Goal: Task Accomplishment & Management: Use online tool/utility

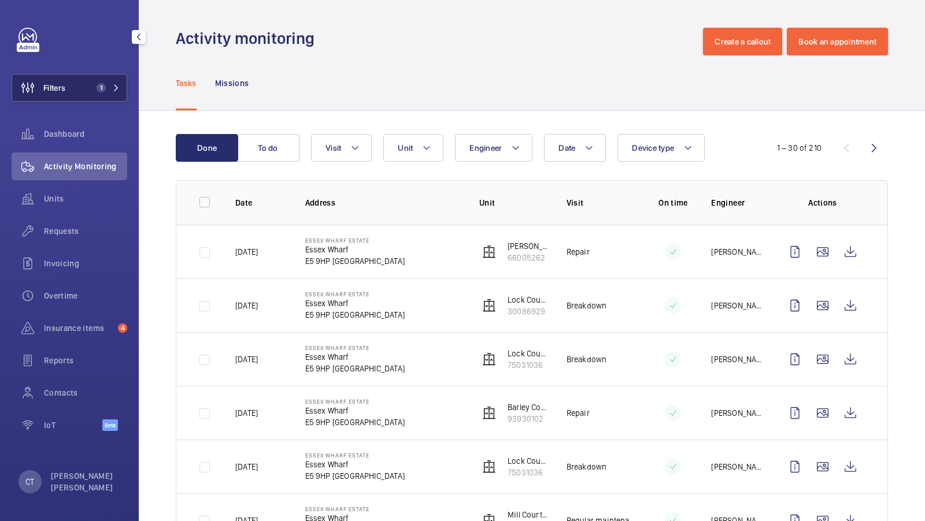
click at [76, 94] on button "Filters 1" at bounding box center [70, 88] width 116 height 28
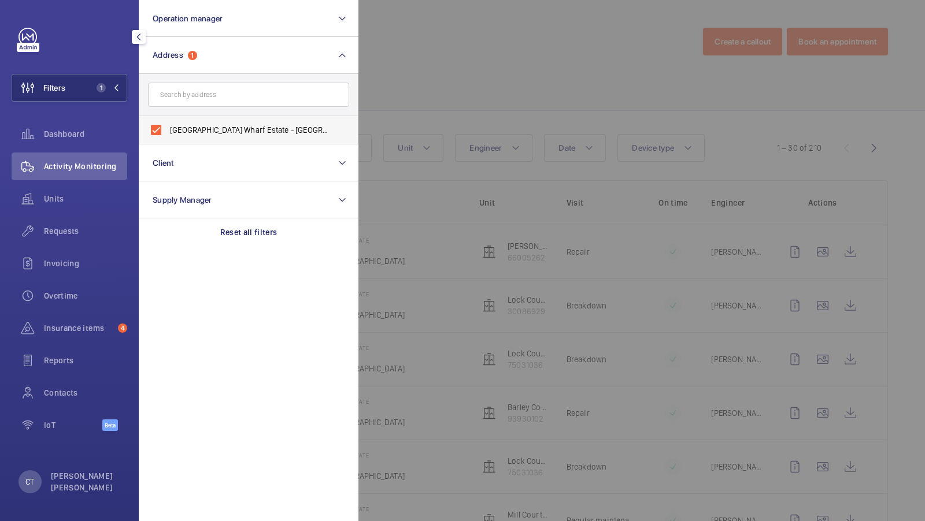
click at [192, 127] on span "Essex Wharf Estate - Essex Wharf, LONDON E5 9HP" at bounding box center [249, 130] width 159 height 12
click at [168, 127] on input "Essex Wharf Estate - Essex Wharf, LONDON E5 9HP" at bounding box center [156, 130] width 23 height 23
checkbox input "false"
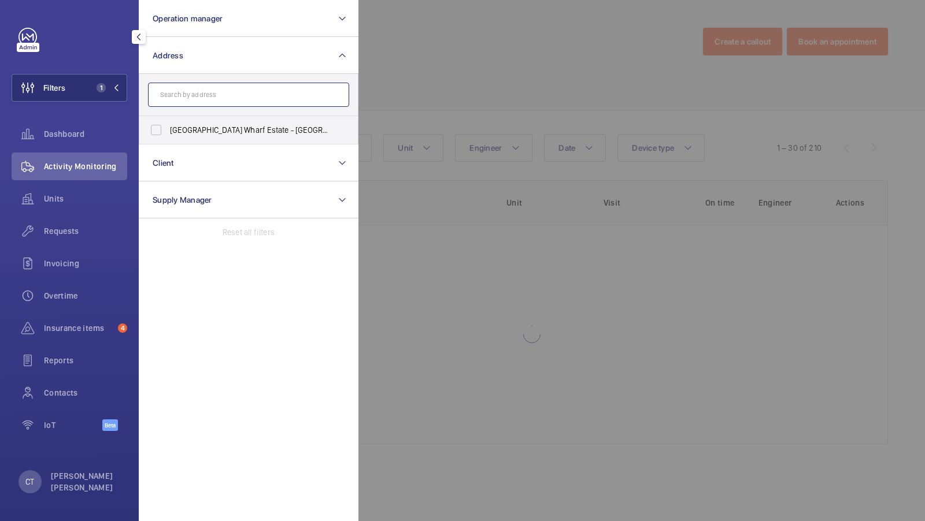
click at [191, 98] on input "text" at bounding box center [248, 95] width 201 height 24
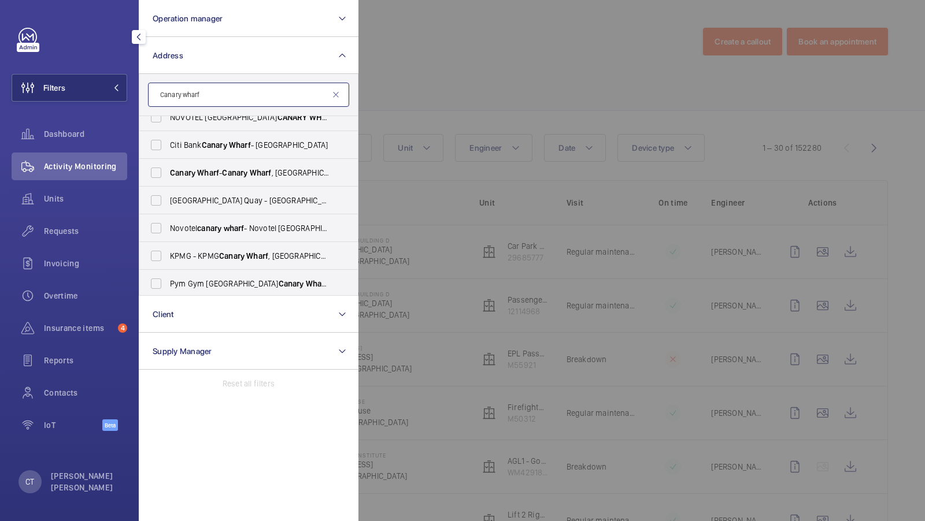
scroll to position [98, 0]
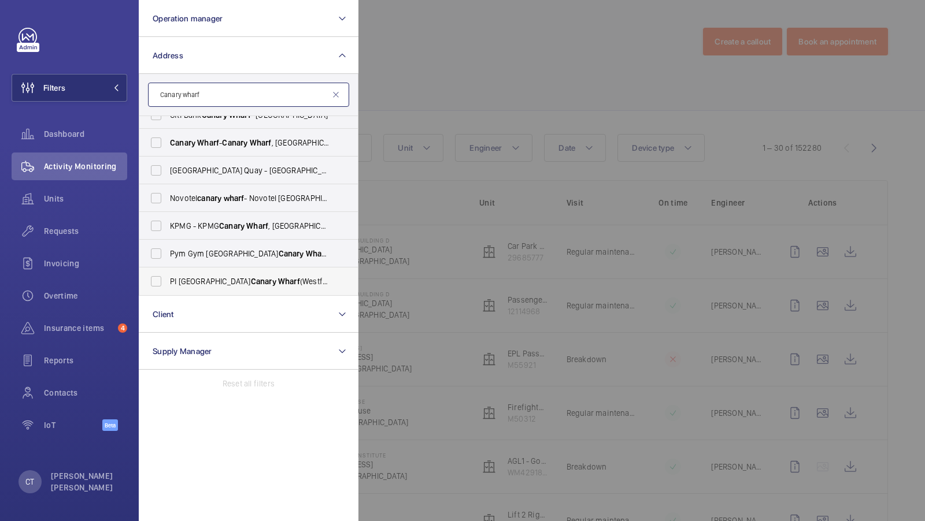
type input "Canary wharf"
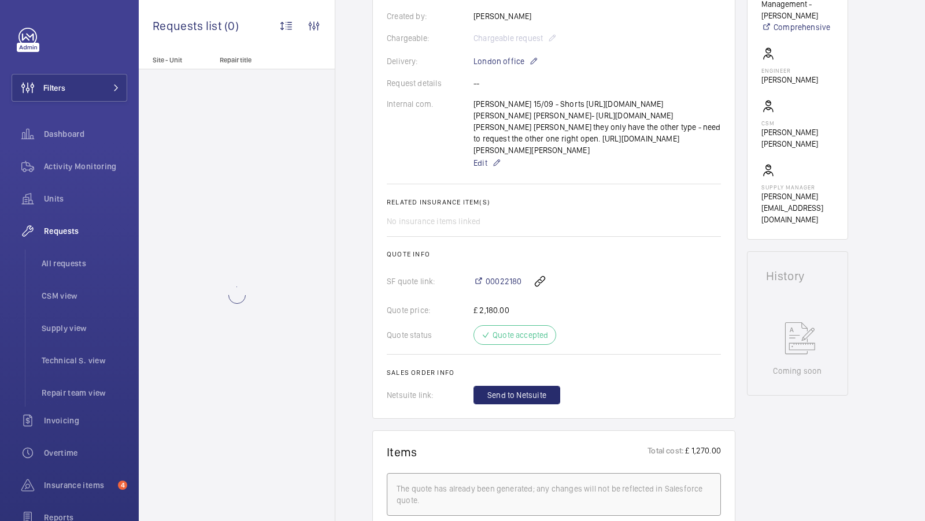
scroll to position [303, 0]
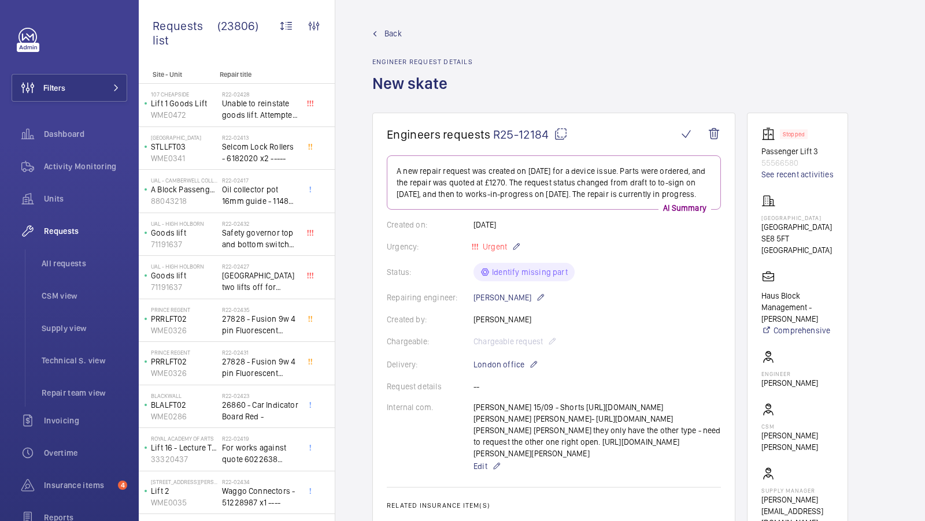
click at [558, 131] on mat-icon at bounding box center [561, 134] width 14 height 14
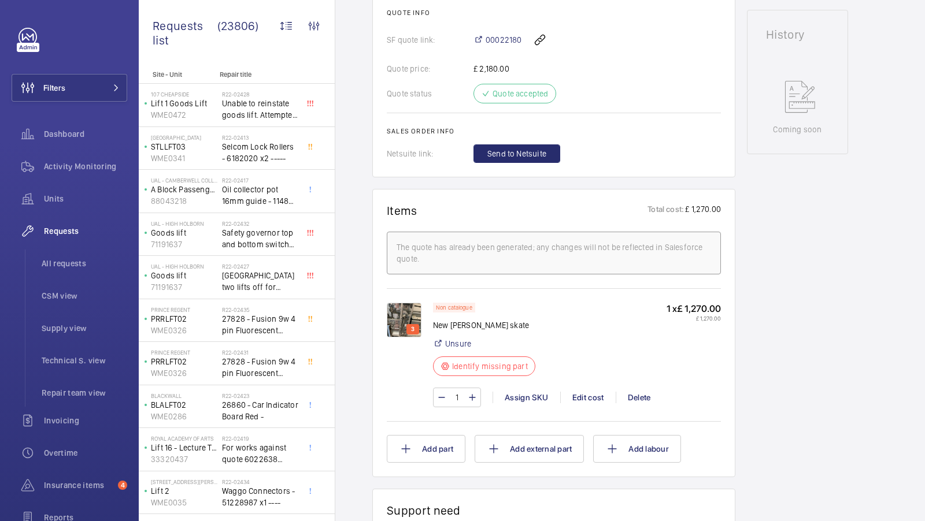
scroll to position [588, 0]
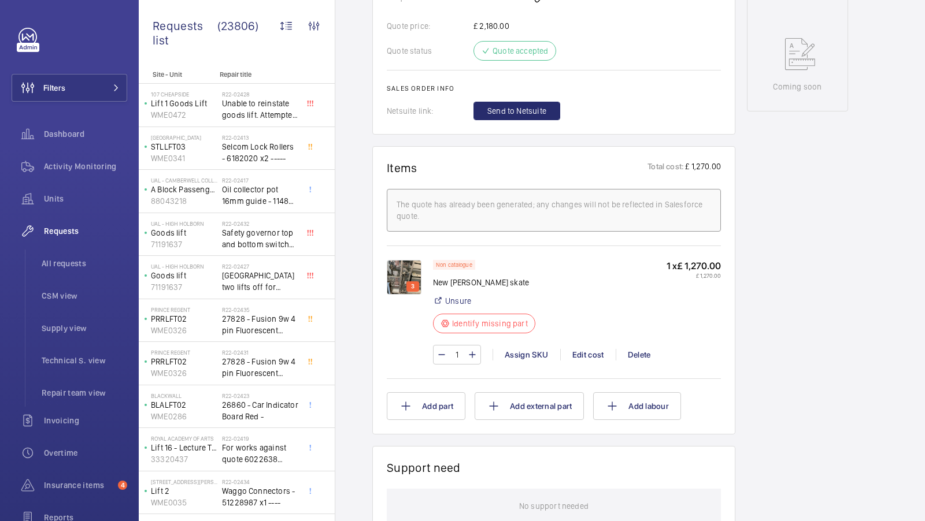
click at [529, 375] on div "Non catalogue New Schindler skate Unsure Identify missing part 1 x £ 1,270.00 £…" at bounding box center [577, 318] width 288 height 116
click at [524, 361] on div "Assign SKU" at bounding box center [527, 355] width 68 height 12
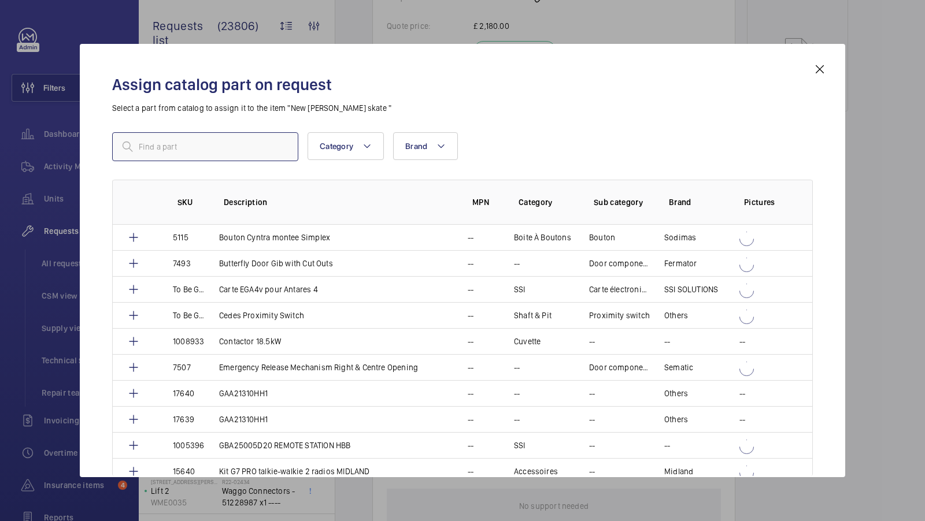
click at [202, 151] on input "text" at bounding box center [205, 146] width 186 height 29
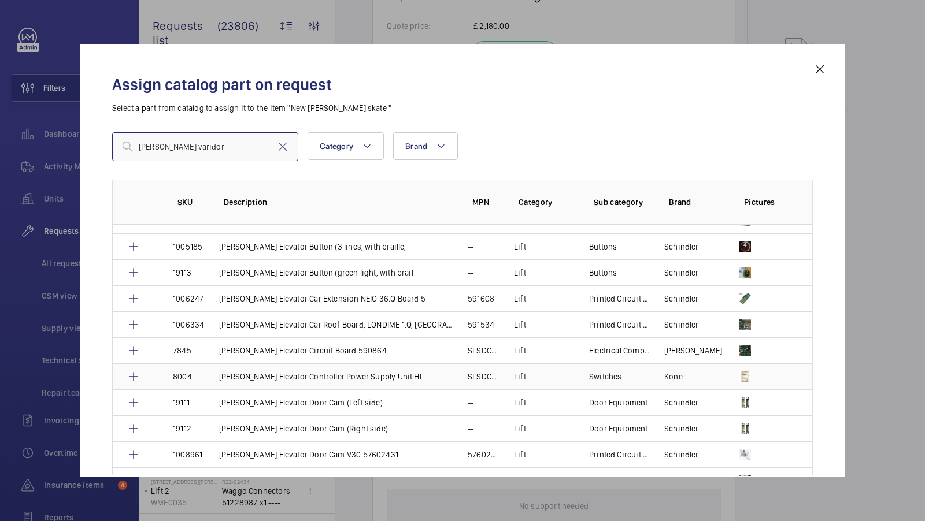
scroll to position [1604, 0]
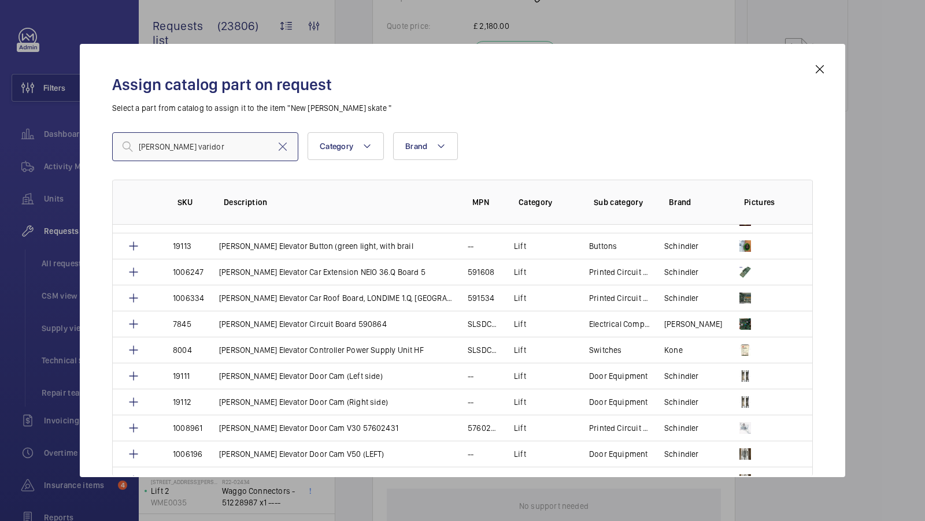
click at [210, 146] on input "Schindler varidor" at bounding box center [205, 146] width 186 height 29
click at [236, 145] on input "Schindler varidor" at bounding box center [205, 146] width 186 height 29
click at [236, 146] on input "Schindler varidor" at bounding box center [205, 146] width 186 height 29
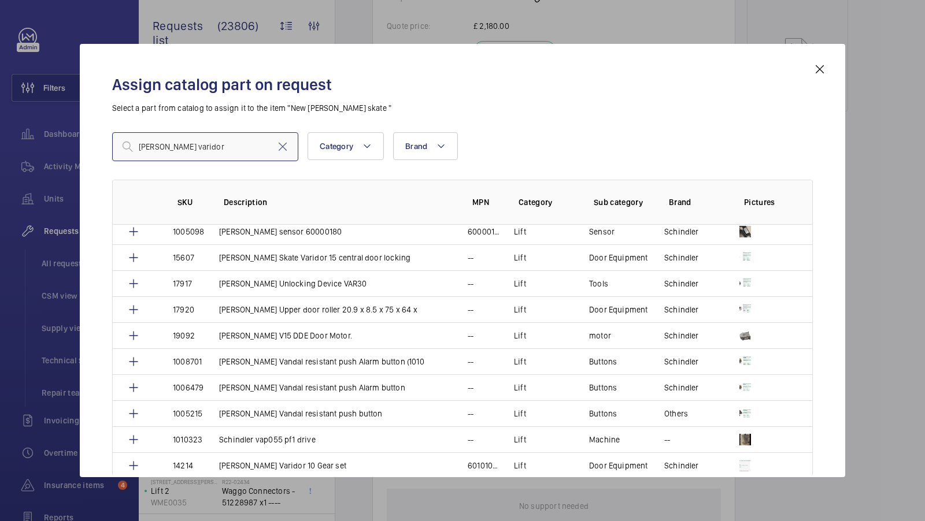
scroll to position [2967, 0]
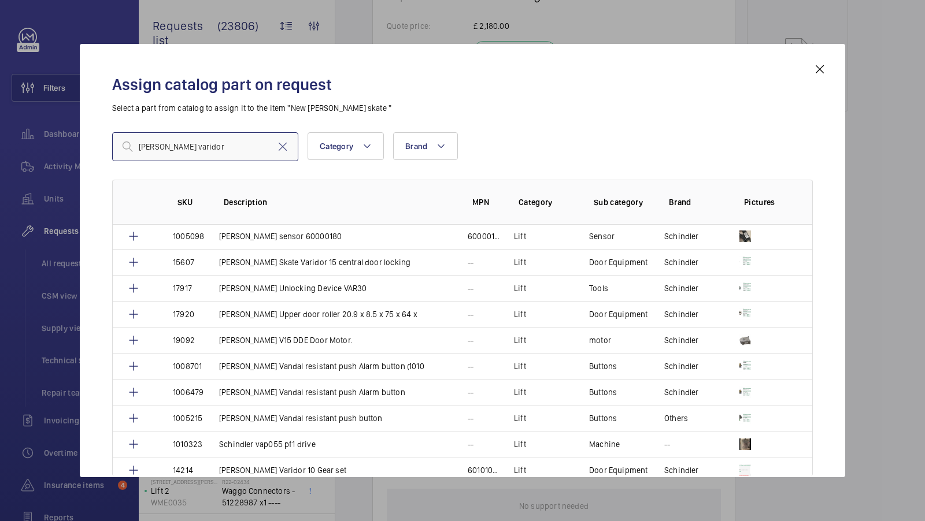
click at [206, 149] on input "Schindler varidor" at bounding box center [205, 146] width 186 height 29
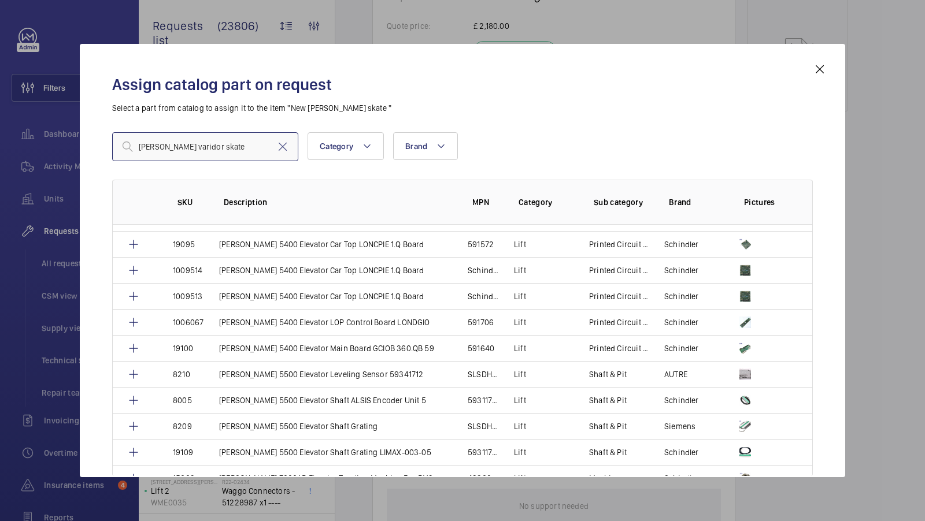
scroll to position [134, 0]
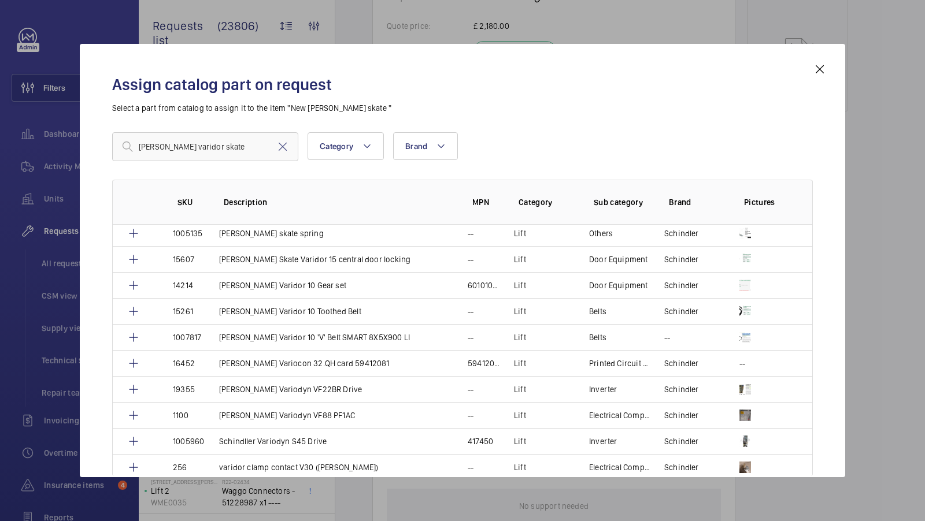
click at [509, 145] on div "Schindler varidor skate Category Brand More filters Reset all filters" at bounding box center [462, 146] width 701 height 29
drag, startPoint x: 235, startPoint y: 150, endPoint x: 116, endPoint y: 152, distance: 118.5
click at [121, 151] on div "Schindler varidor skate" at bounding box center [205, 146] width 186 height 29
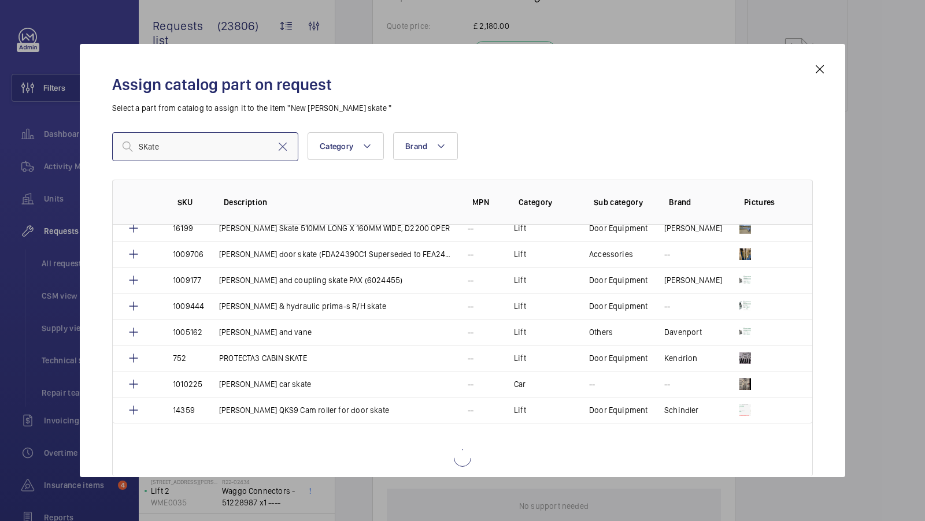
scroll to position [1105, 0]
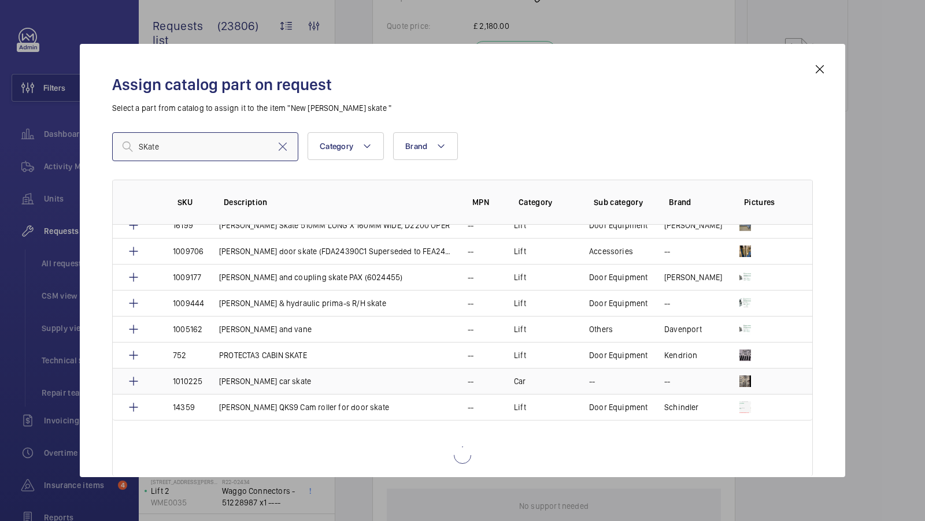
type input "SKate"
click at [291, 372] on td "Schindler car skate" at bounding box center [329, 381] width 249 height 26
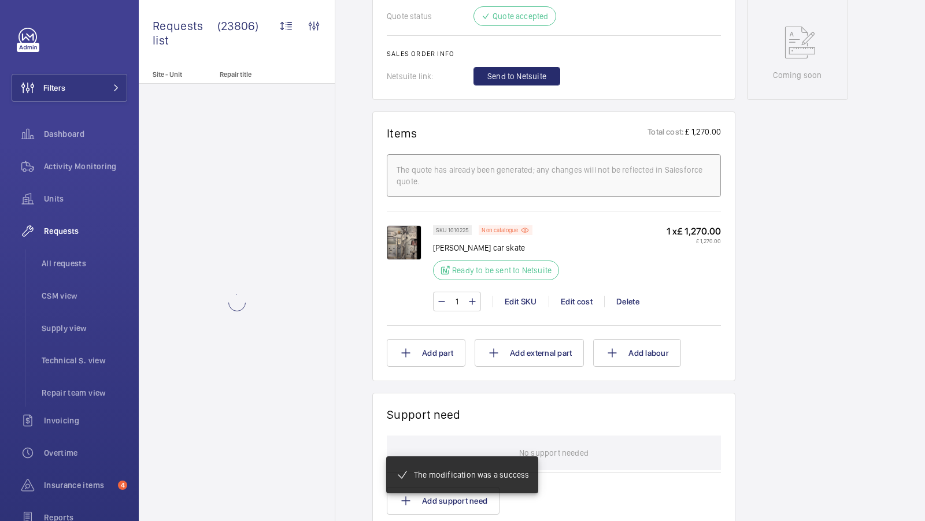
click at [379, 271] on wm-front-card "Items Total cost: £ 1,270.00 The quote has already been generated; any changes …" at bounding box center [553, 247] width 363 height 270
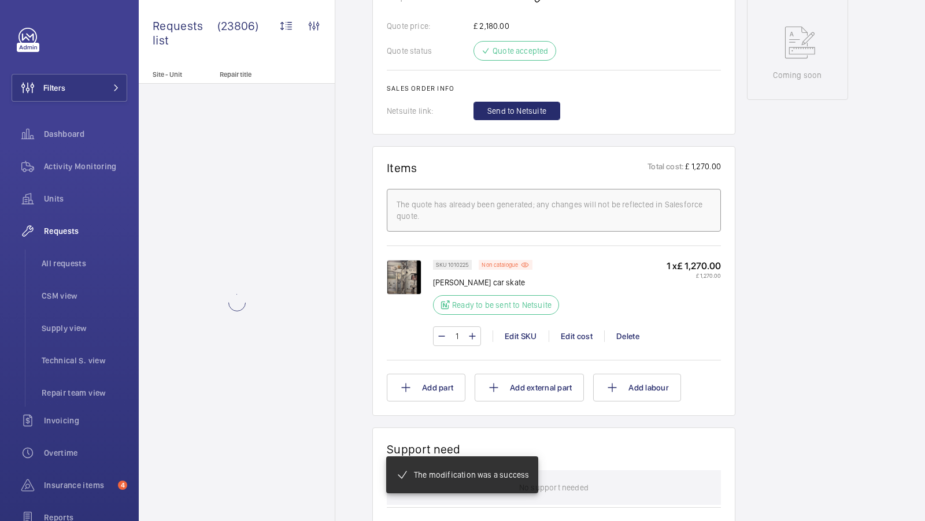
scroll to position [623, 0]
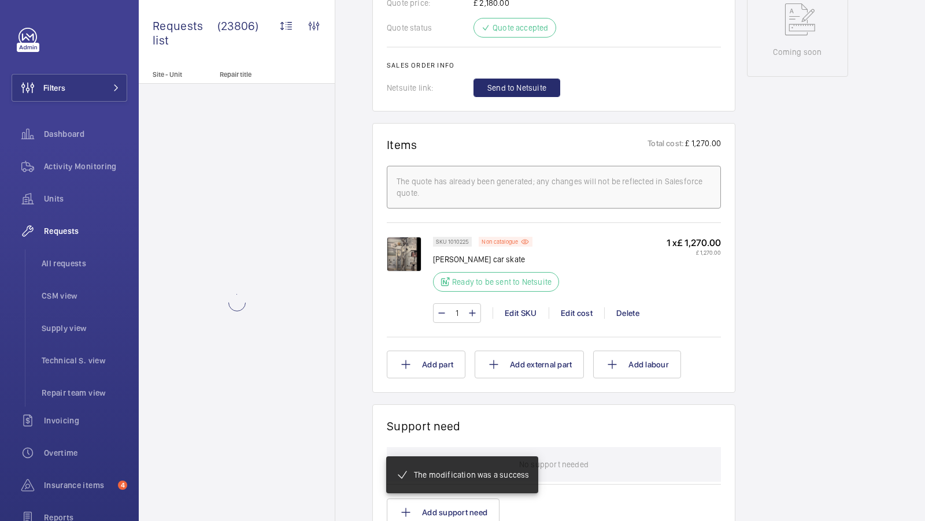
click at [423, 272] on div at bounding box center [410, 280] width 46 height 86
click at [408, 272] on img at bounding box center [404, 254] width 35 height 35
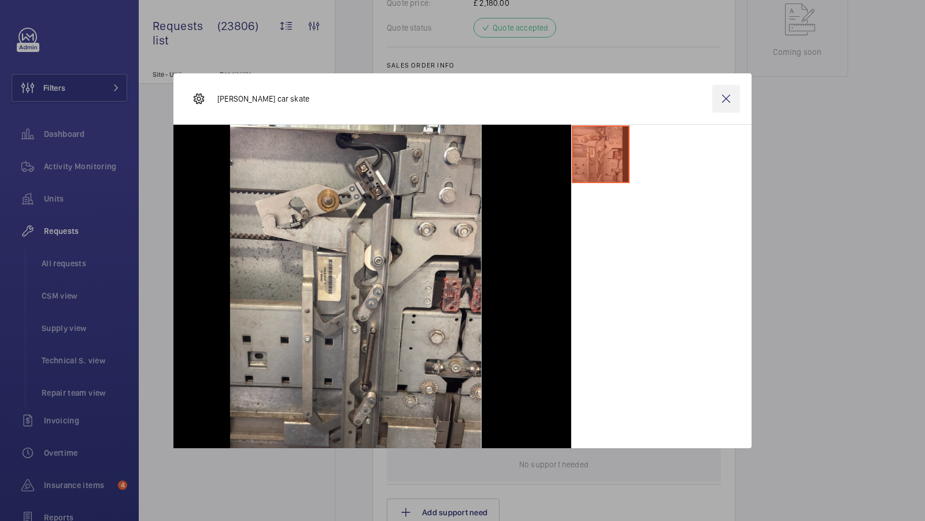
click at [720, 96] on wm-front-icon-button at bounding box center [726, 99] width 28 height 28
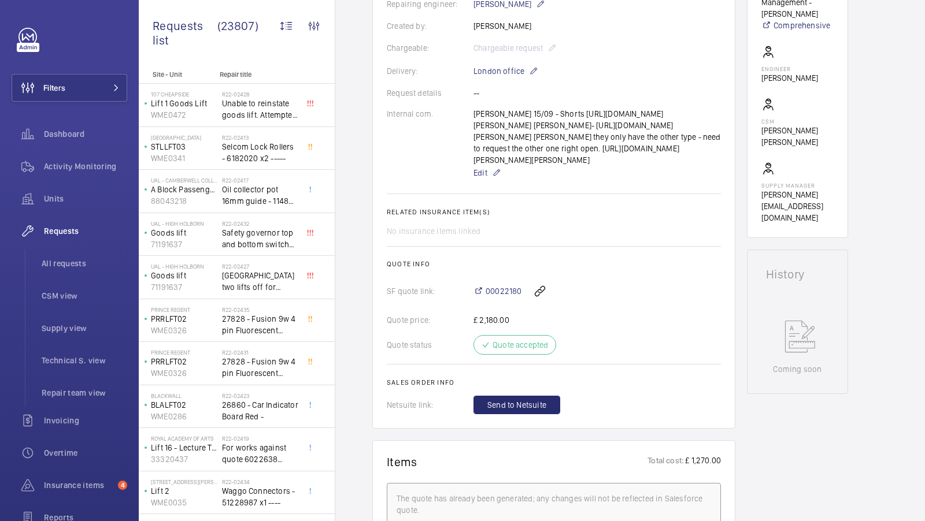
scroll to position [409, 0]
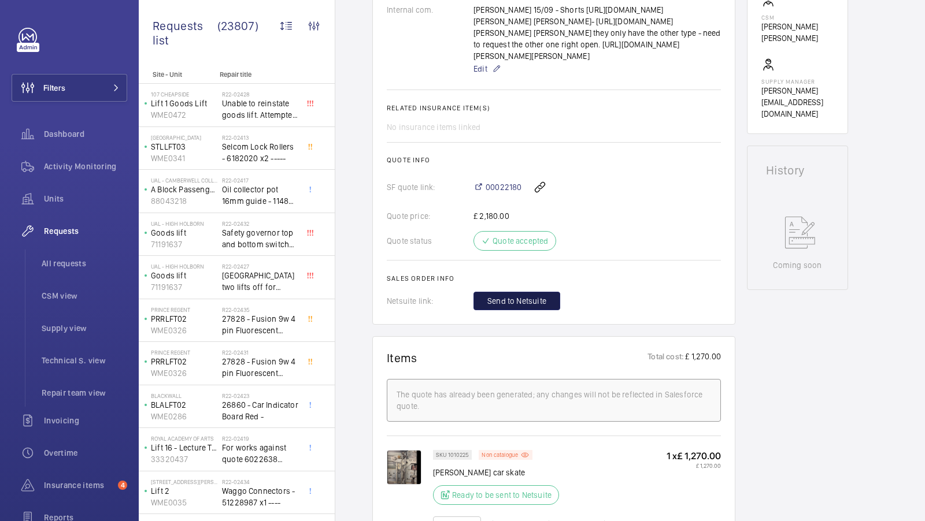
click at [510, 307] on span "Send to Netsuite" at bounding box center [516, 301] width 59 height 12
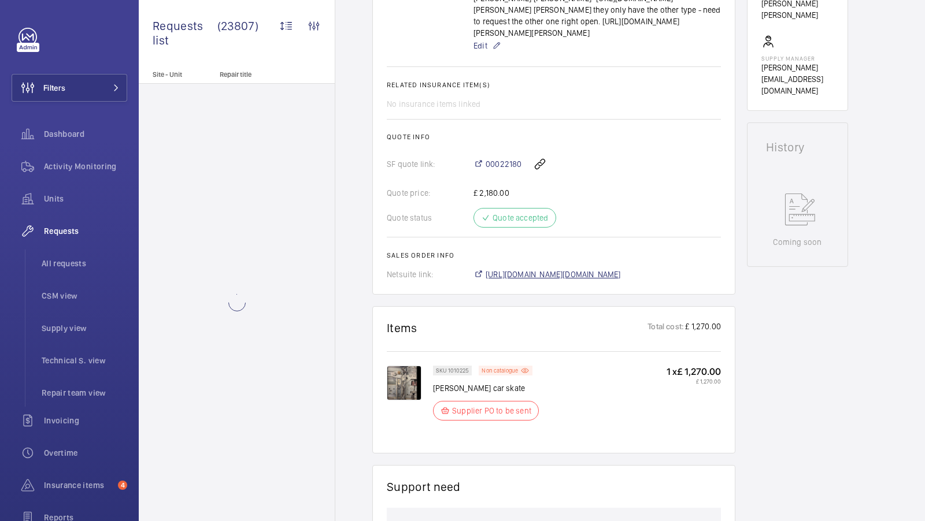
click at [596, 280] on span "https://6461500.app.netsuite.com/app/accounting/transactions/salesord.nl?id=302…" at bounding box center [553, 275] width 135 height 12
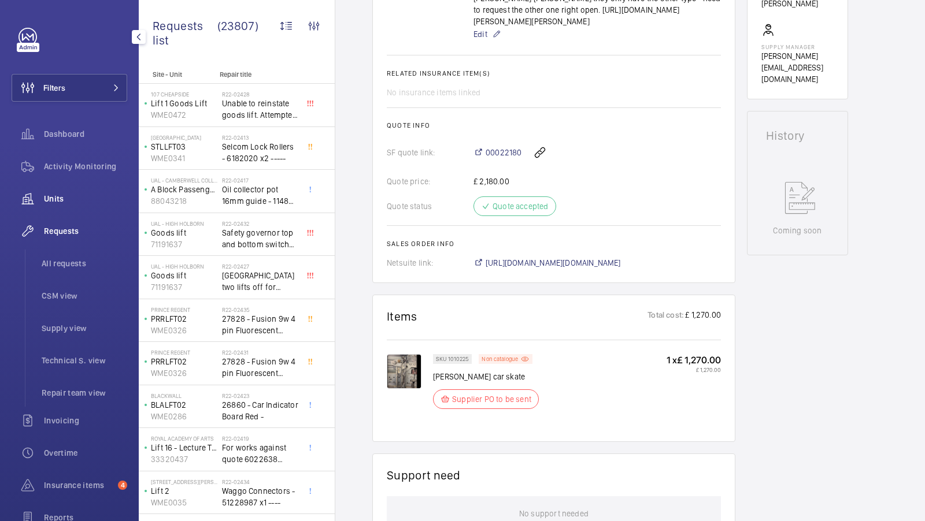
click at [61, 202] on span "Units" at bounding box center [85, 199] width 83 height 12
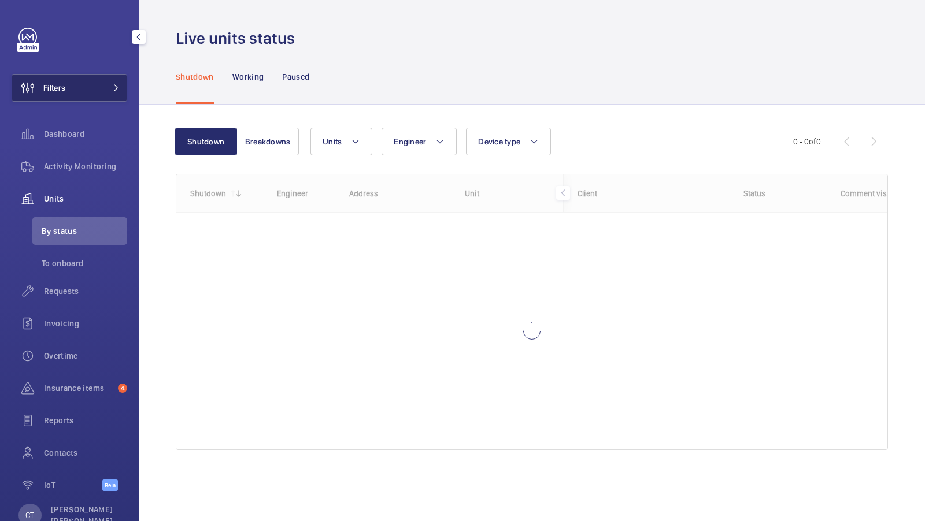
click at [121, 99] on button "Filters" at bounding box center [70, 88] width 116 height 28
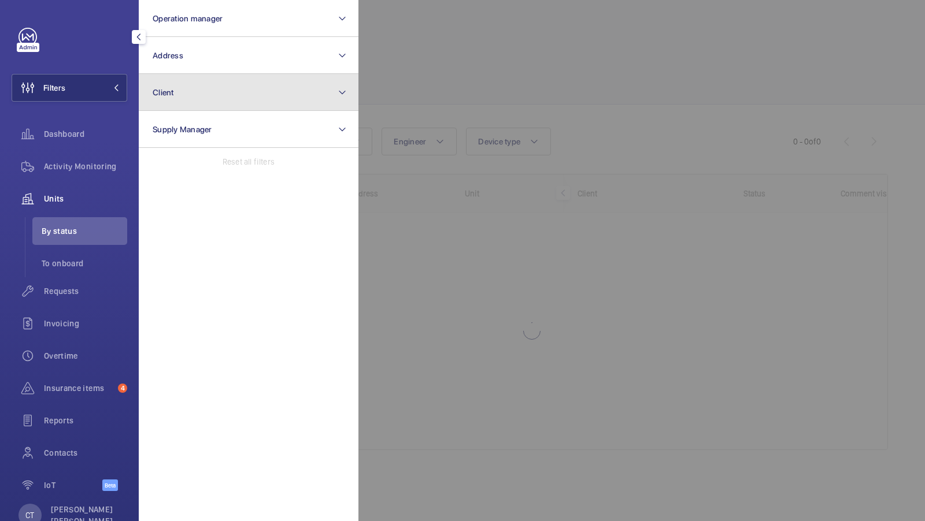
click at [218, 75] on button "Client" at bounding box center [249, 92] width 220 height 37
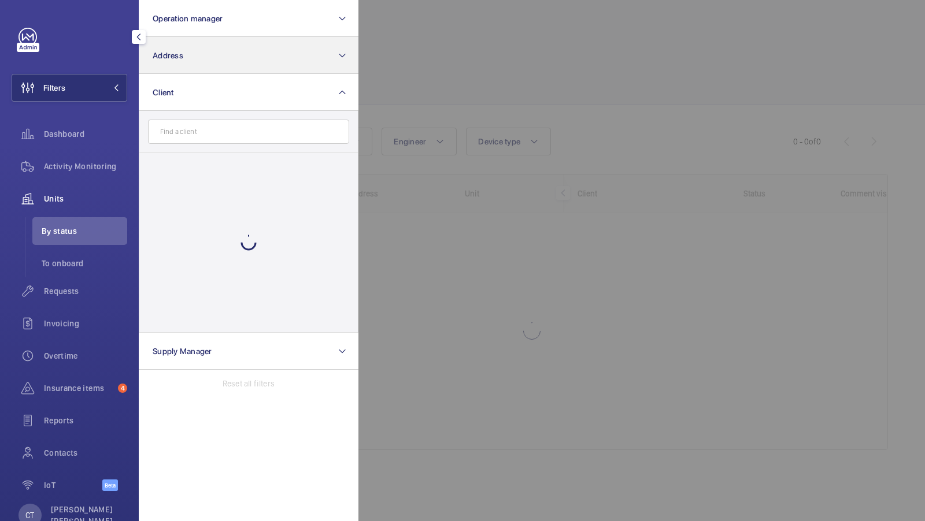
click at [223, 59] on button "Address" at bounding box center [249, 55] width 220 height 37
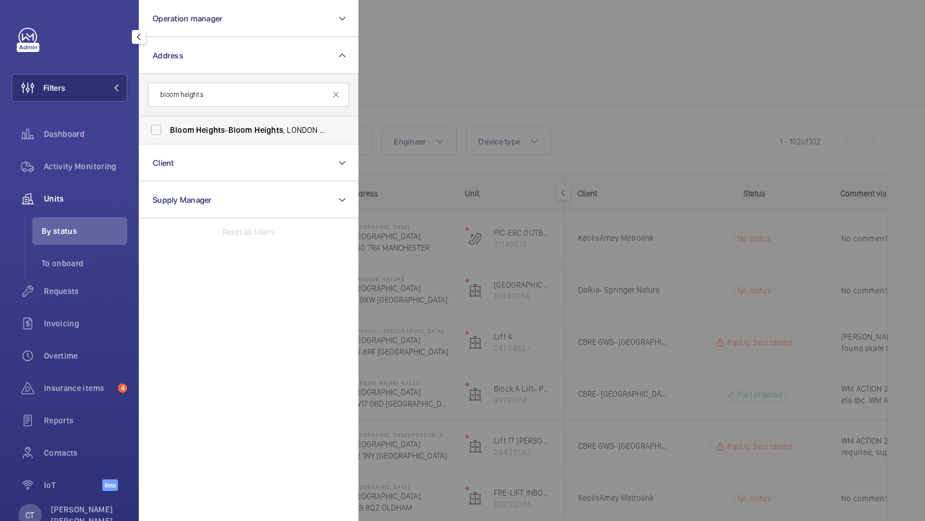
type input "bloom heights"
click at [182, 135] on span "Bloom Heights - Bloom Heights , LONDON SE8 5FT" at bounding box center [249, 130] width 159 height 12
click at [168, 135] on input "Bloom Heights - Bloom Heights , LONDON SE8 5FT" at bounding box center [156, 130] width 23 height 23
checkbox input "true"
click at [104, 84] on span "1" at bounding box center [99, 87] width 14 height 9
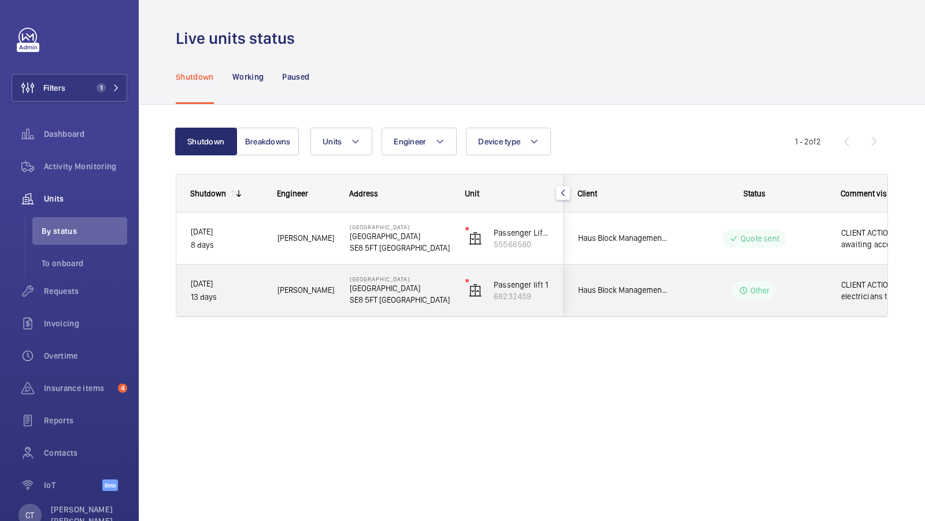
scroll to position [0, 208]
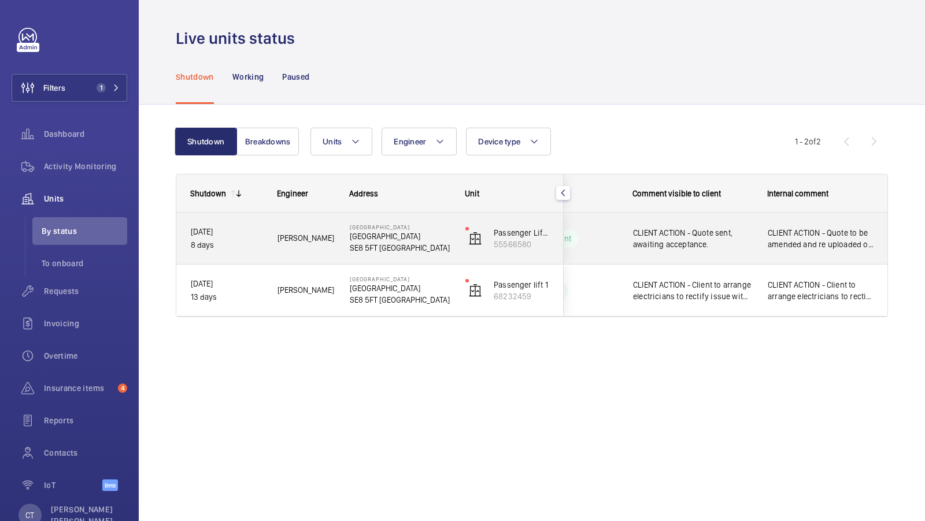
click at [805, 253] on div "CLIENT ACTION - Quote to be amended and re uploaded on Dwellant. Quote sent, aw…" at bounding box center [821, 239] width 134 height 50
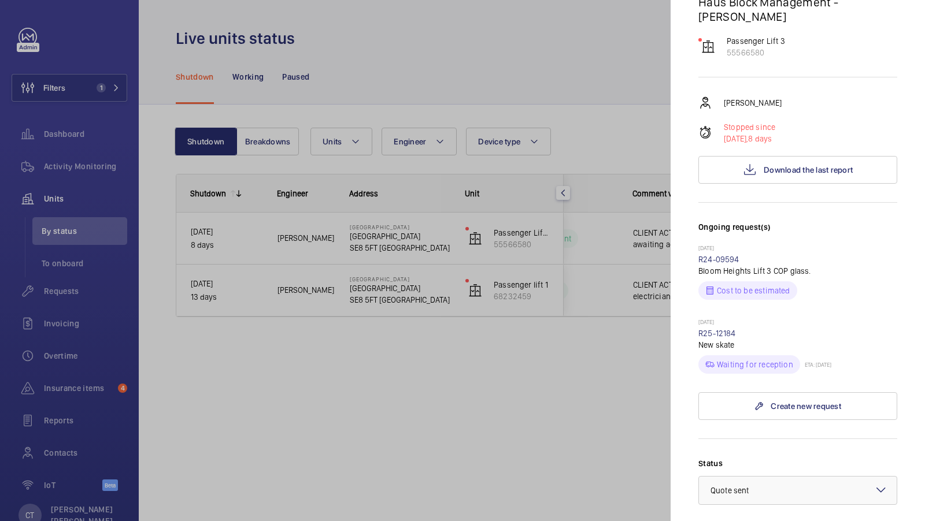
scroll to position [214, 0]
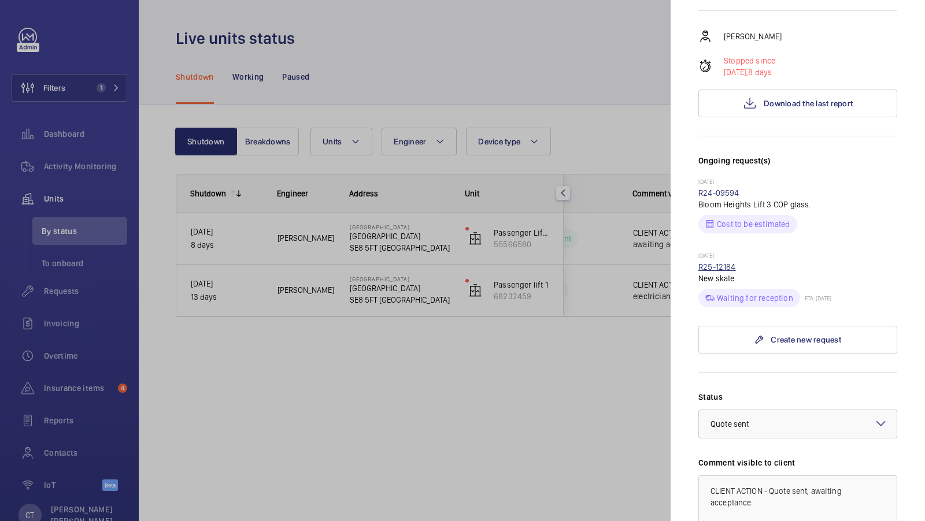
click at [725, 262] on link "R25-12184" at bounding box center [717, 266] width 38 height 9
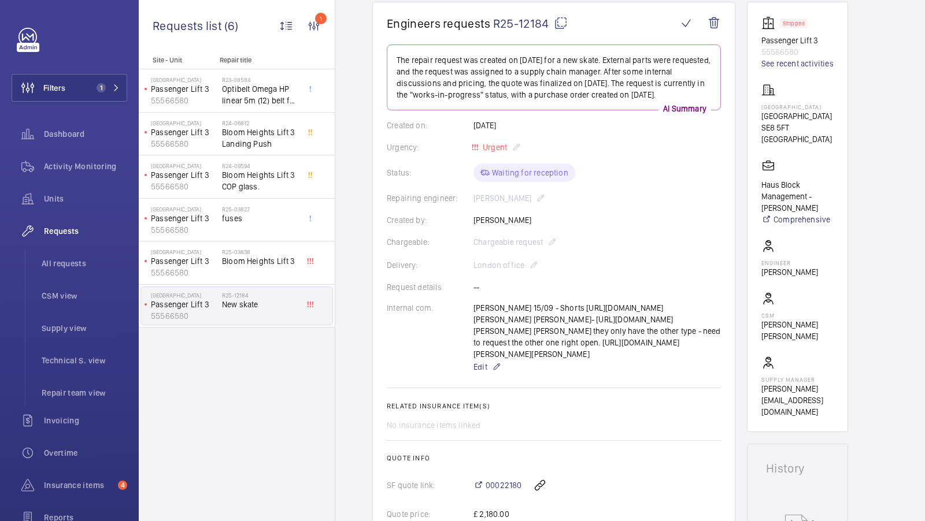
scroll to position [108, 0]
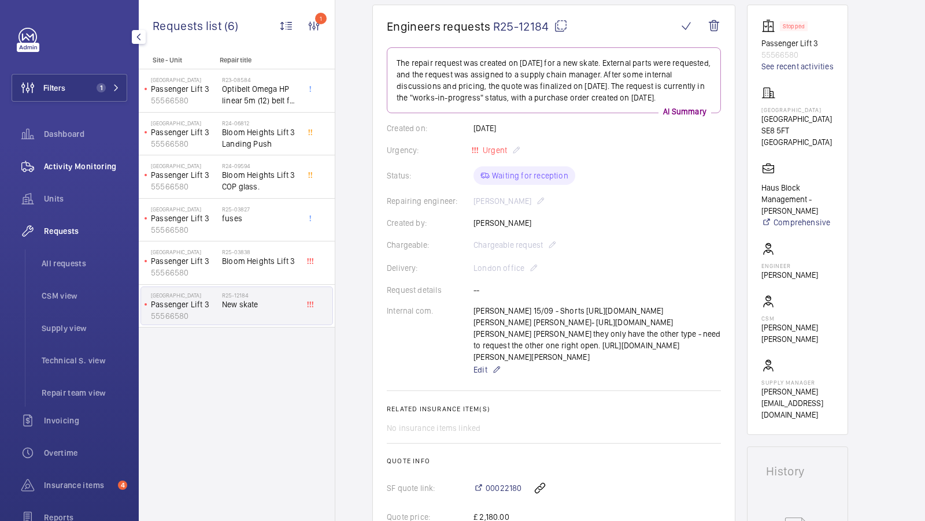
click at [79, 163] on span "Activity Monitoring" at bounding box center [85, 167] width 83 height 12
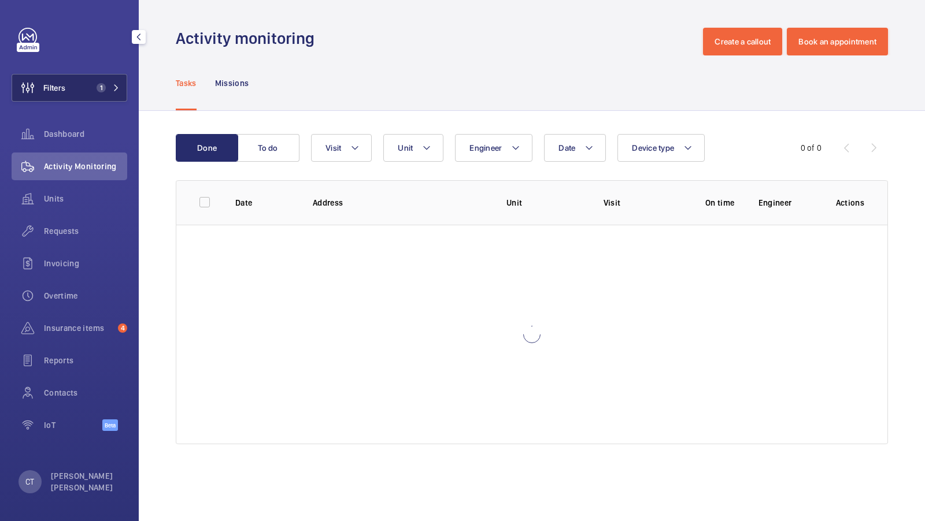
click at [99, 86] on span "1" at bounding box center [101, 87] width 9 height 9
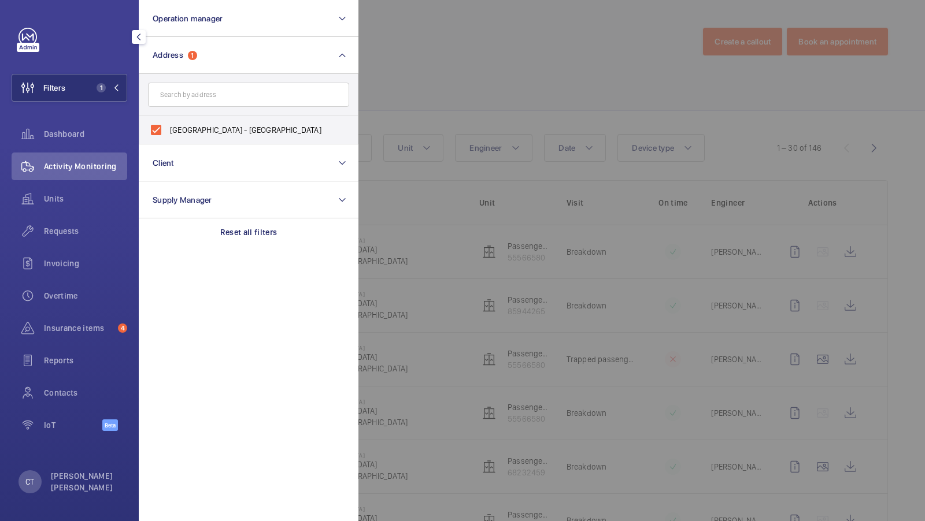
click at [550, 117] on div at bounding box center [820, 260] width 925 height 521
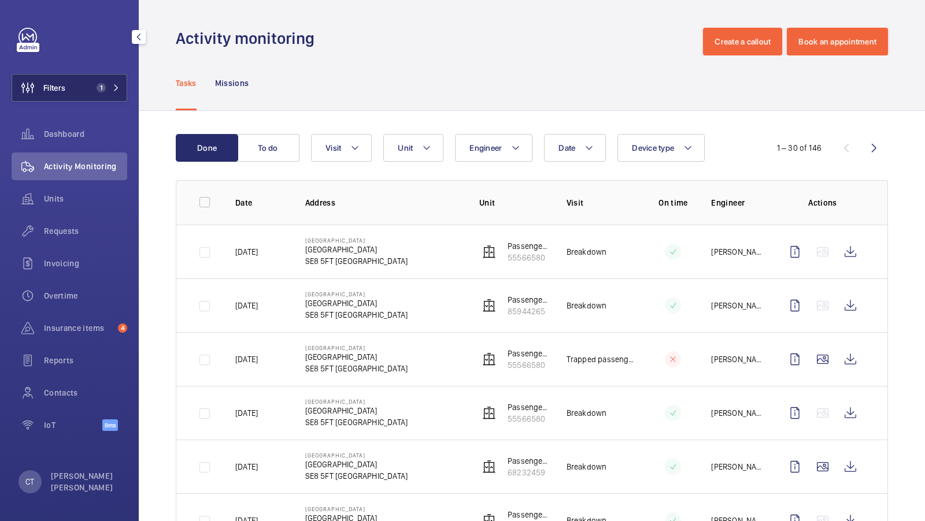
click at [102, 74] on button "Filters 1" at bounding box center [70, 88] width 116 height 28
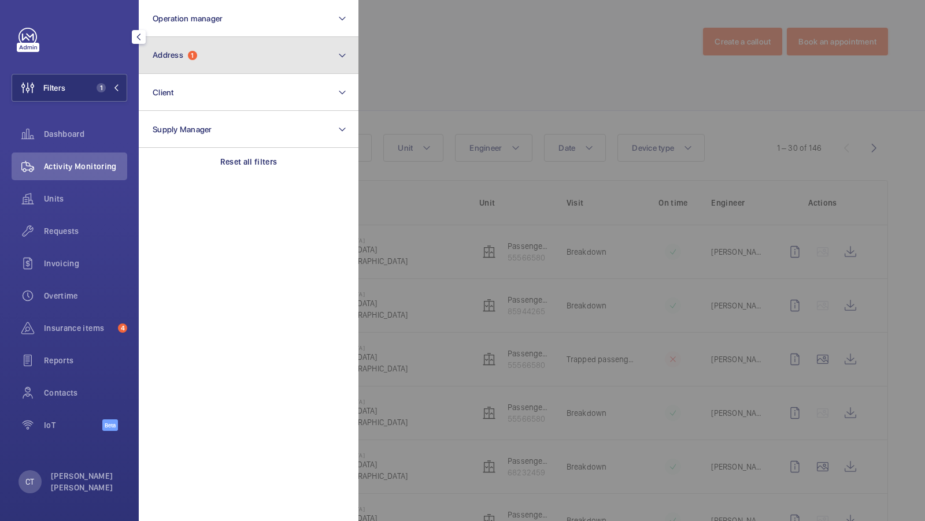
click at [221, 64] on button "Address 1" at bounding box center [249, 55] width 220 height 37
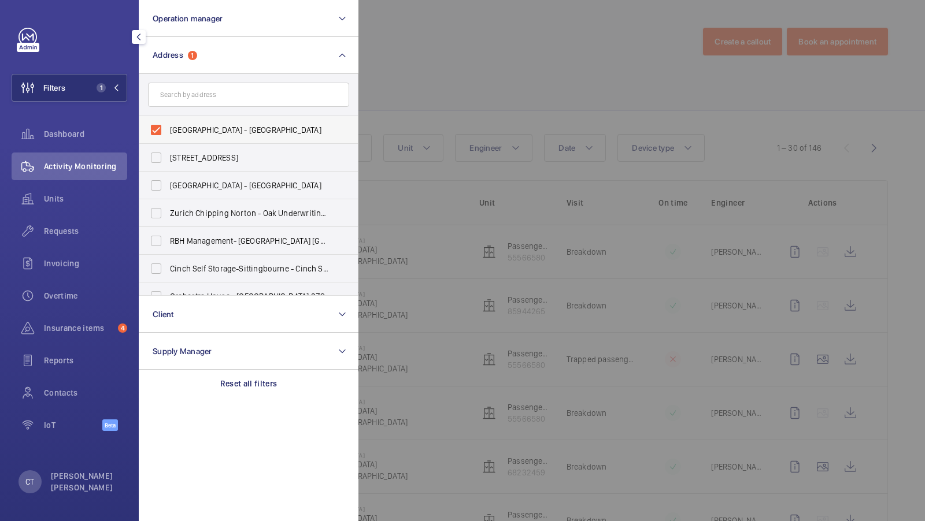
click at [201, 138] on label "Bloom Heights - Bloom Heights, LONDON SE8 5FT" at bounding box center [239, 130] width 201 height 28
click at [168, 138] on input "Bloom Heights - Bloom Heights, LONDON SE8 5FT" at bounding box center [156, 130] width 23 height 23
checkbox input "false"
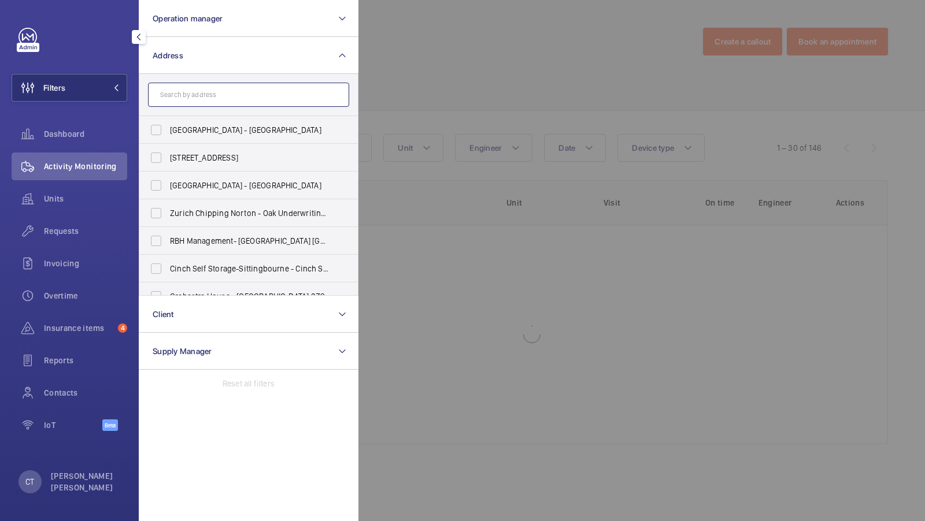
click at [203, 103] on input "text" at bounding box center [248, 95] width 201 height 24
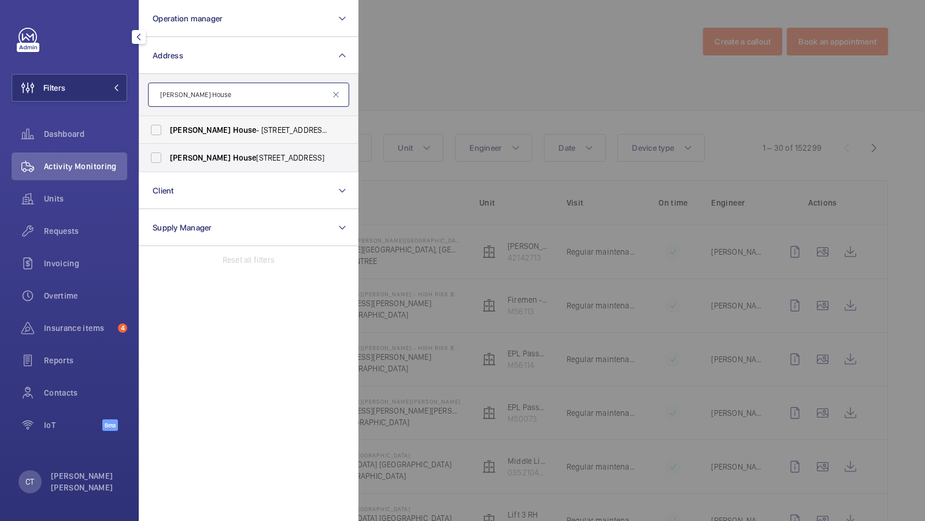
type input "[PERSON_NAME] House"
click at [197, 135] on span "[PERSON_NAME][GEOGRAPHIC_DATA] - [STREET_ADDRESS]" at bounding box center [249, 130] width 159 height 12
click at [168, 135] on input "Brent House - 349 High Rd, WEMBLEY HA9 6EJ" at bounding box center [156, 130] width 23 height 23
checkbox input "true"
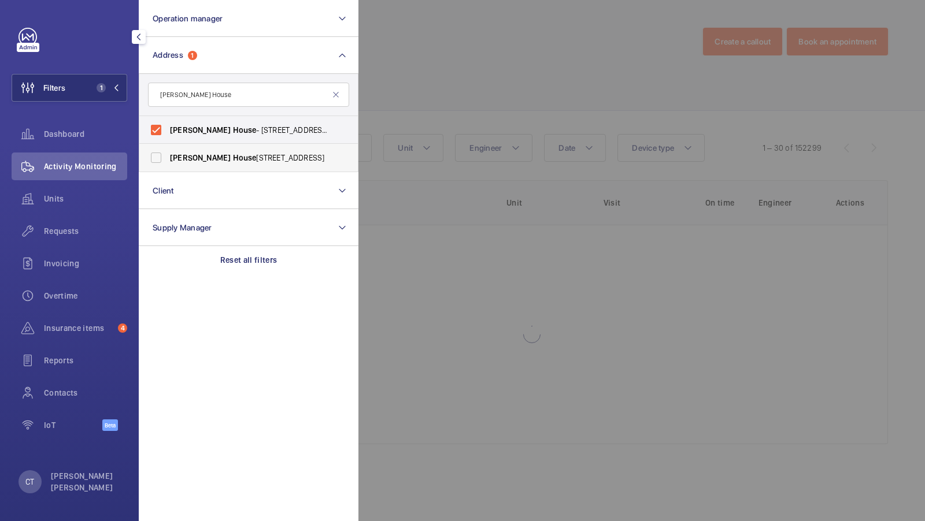
click at [174, 169] on label "[PERSON_NAME][GEOGRAPHIC_DATA] , [STREET_ADDRESS]" at bounding box center [239, 158] width 201 height 28
click at [168, 169] on input "[PERSON_NAME][GEOGRAPHIC_DATA] , [STREET_ADDRESS]" at bounding box center [156, 157] width 23 height 23
checkbox input "true"
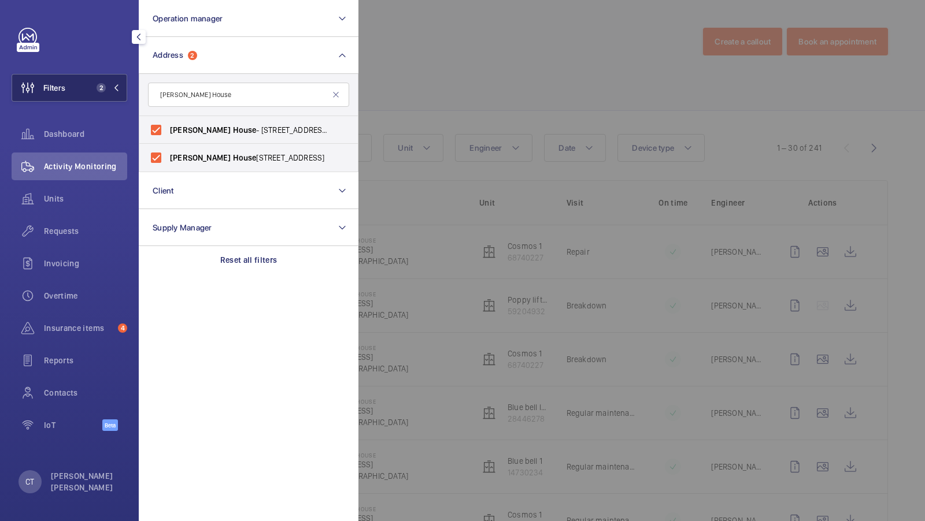
click at [105, 88] on span "2" at bounding box center [101, 87] width 9 height 9
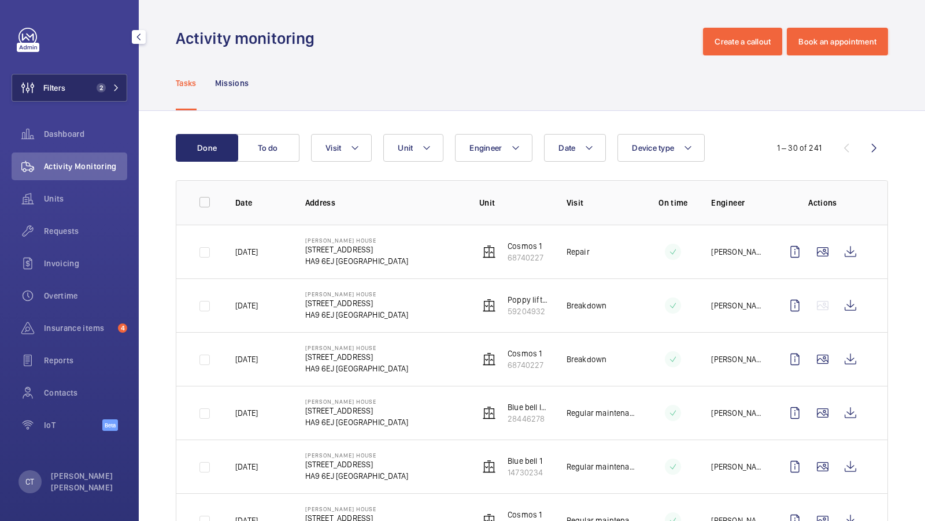
click at [98, 90] on span "2" at bounding box center [101, 87] width 9 height 9
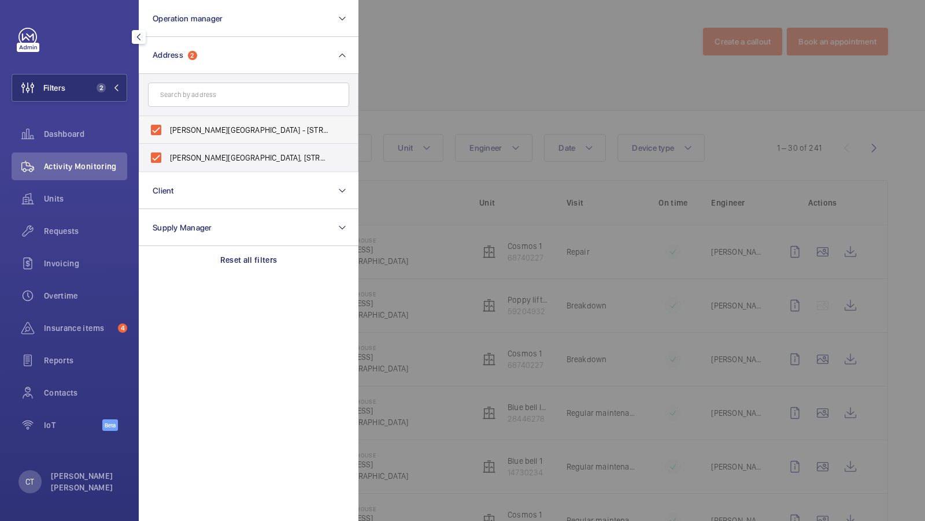
click at [207, 134] on span "[PERSON_NAME][GEOGRAPHIC_DATA] - [STREET_ADDRESS]" at bounding box center [249, 130] width 159 height 12
click at [168, 134] on input "[PERSON_NAME][GEOGRAPHIC_DATA] - [STREET_ADDRESS]" at bounding box center [156, 130] width 23 height 23
checkbox input "false"
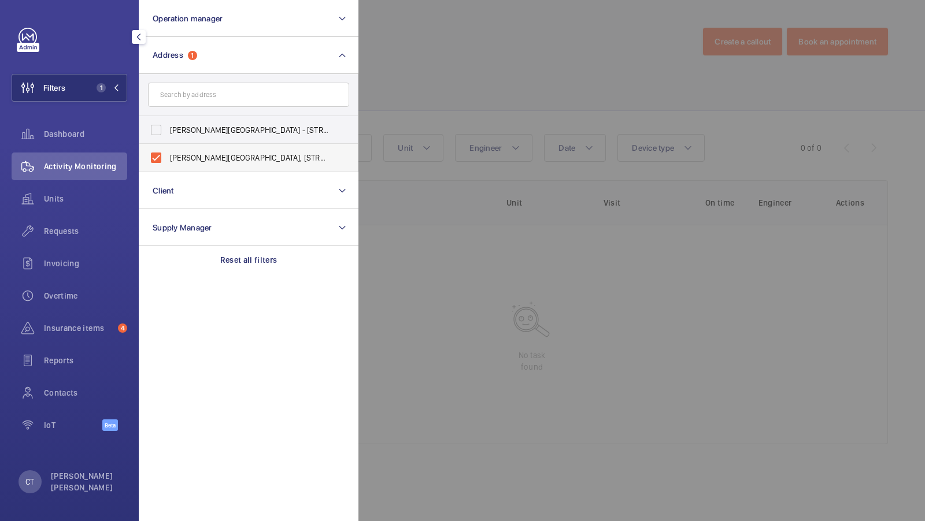
click at [206, 163] on label "[PERSON_NAME][GEOGRAPHIC_DATA], [STREET_ADDRESS]" at bounding box center [239, 158] width 201 height 28
click at [168, 163] on input "[PERSON_NAME][GEOGRAPHIC_DATA], [STREET_ADDRESS]" at bounding box center [156, 157] width 23 height 23
checkbox input "false"
click at [195, 103] on input "text" at bounding box center [248, 95] width 201 height 24
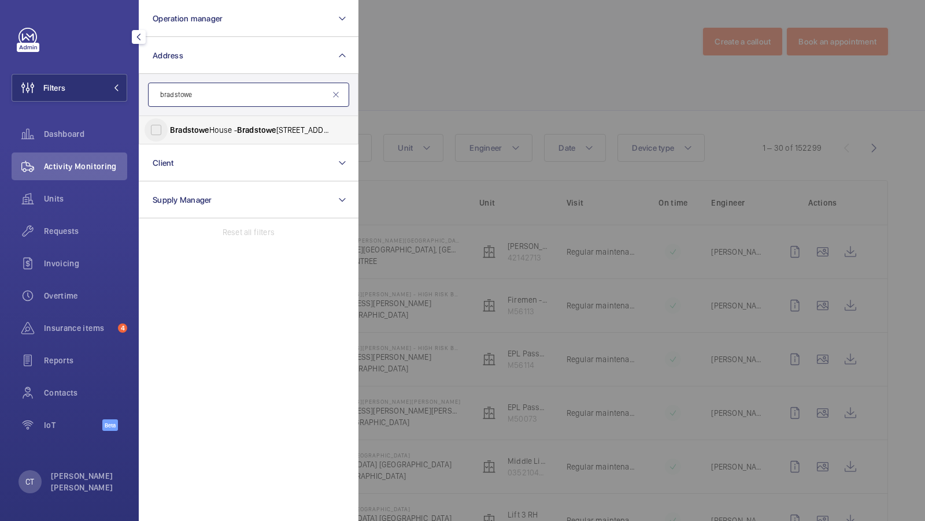
type input "bradstowe"
click at [160, 133] on input "Bradstowe House - Bradstowe House, HARROW HA1 1EH" at bounding box center [156, 130] width 23 height 23
checkbox input "true"
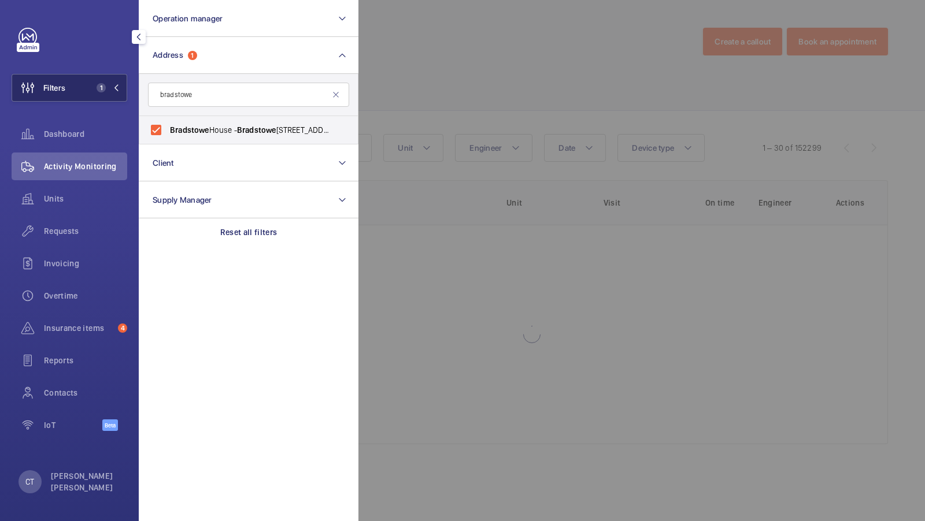
click at [110, 91] on span "1" at bounding box center [106, 87] width 28 height 9
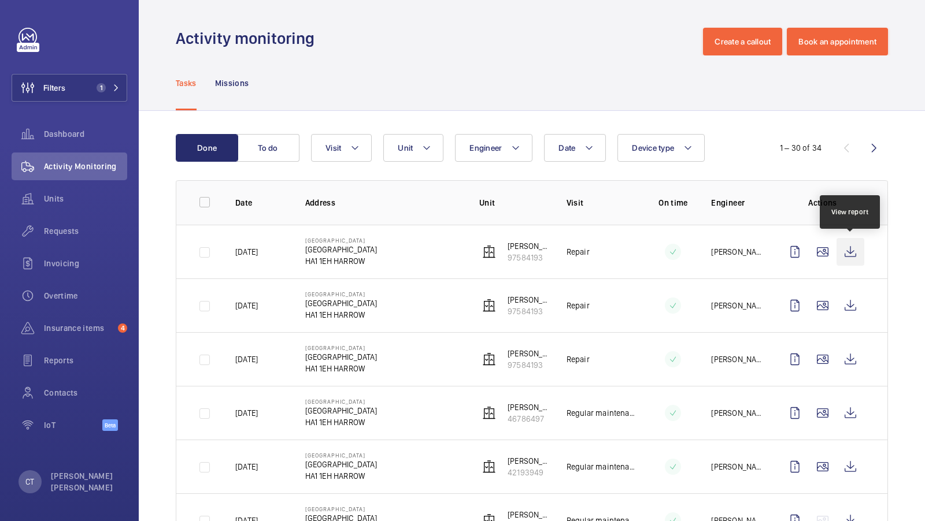
click at [851, 253] on wm-front-icon-button at bounding box center [850, 252] width 28 height 28
click at [62, 236] on span "Requests" at bounding box center [85, 231] width 83 height 12
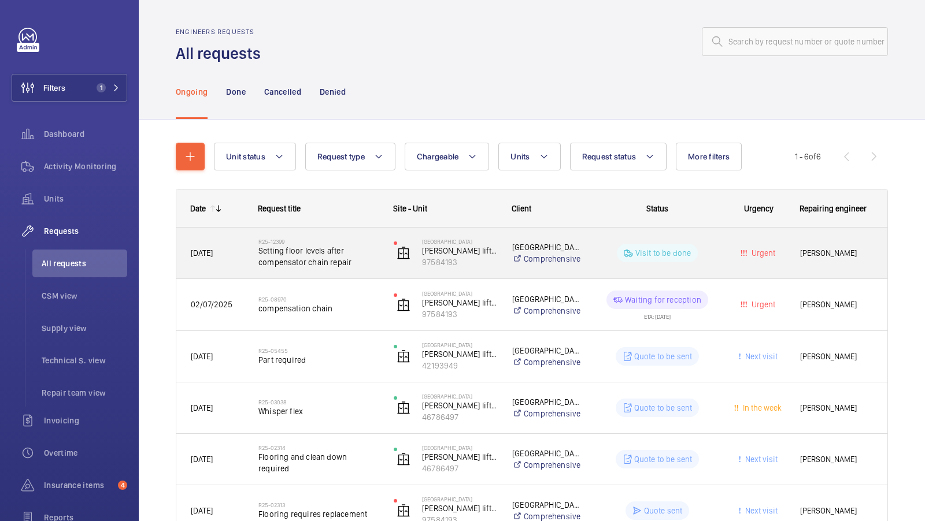
click at [326, 267] on span "Setting floor levels after compensator chain repair" at bounding box center [318, 256] width 120 height 23
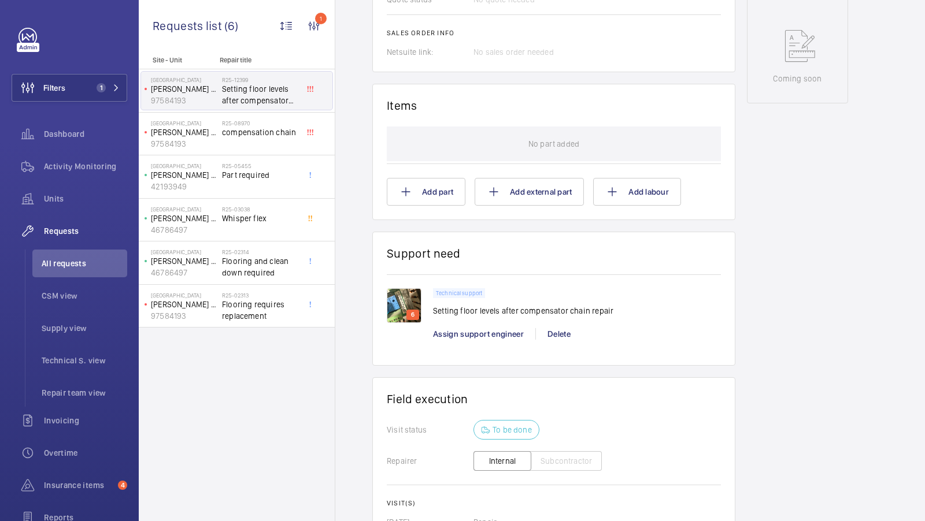
scroll to position [634, 0]
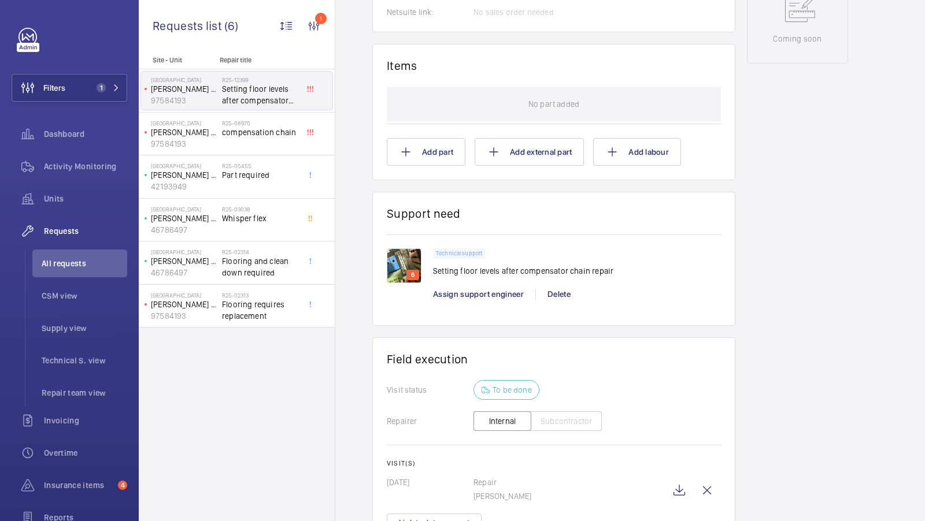
click at [412, 256] on img at bounding box center [404, 266] width 35 height 35
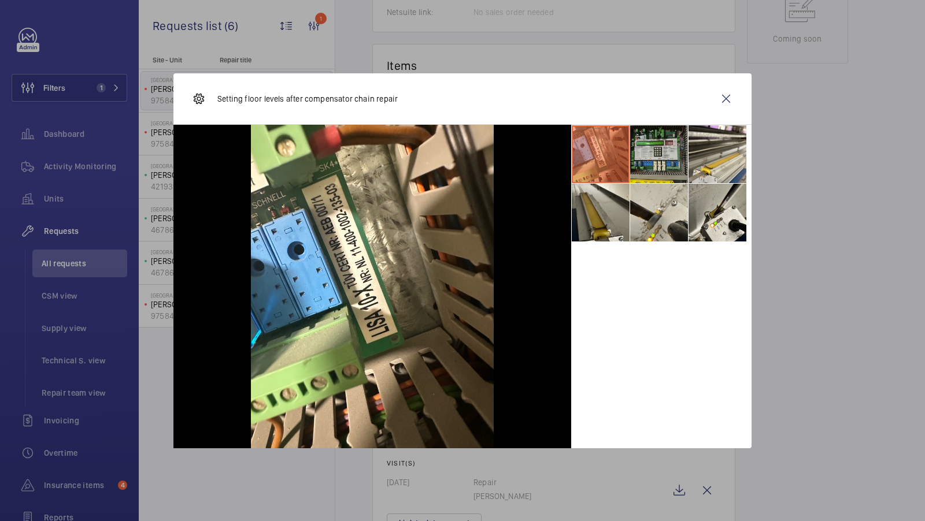
click at [676, 151] on li at bounding box center [659, 154] width 58 height 58
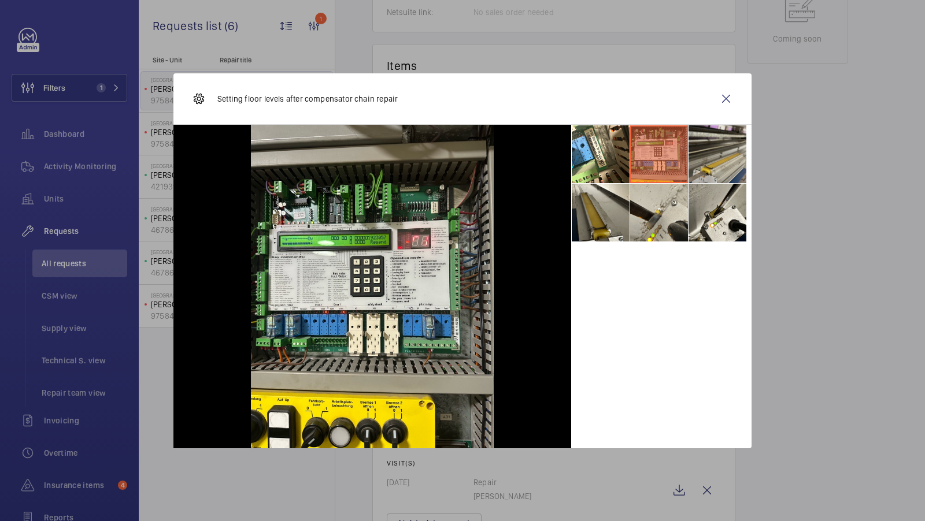
click at [721, 151] on li at bounding box center [717, 154] width 58 height 58
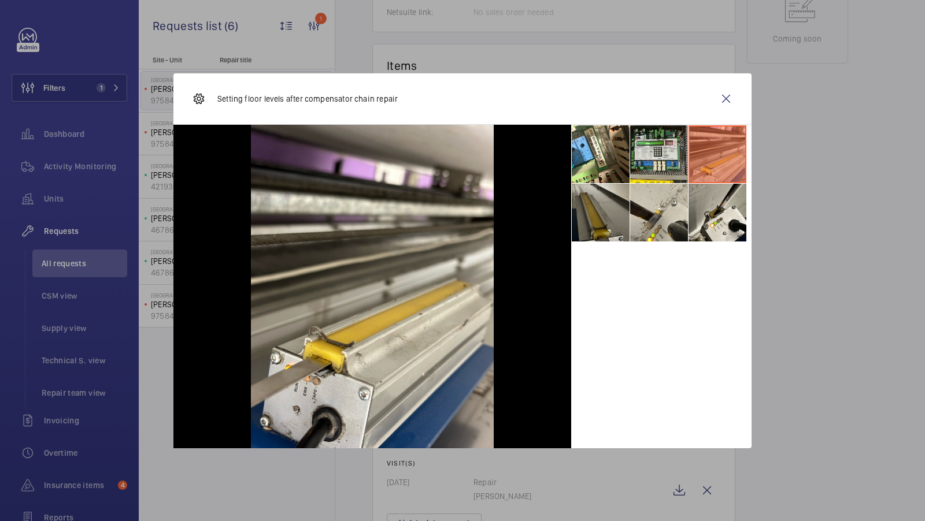
click at [600, 231] on li at bounding box center [601, 213] width 58 height 58
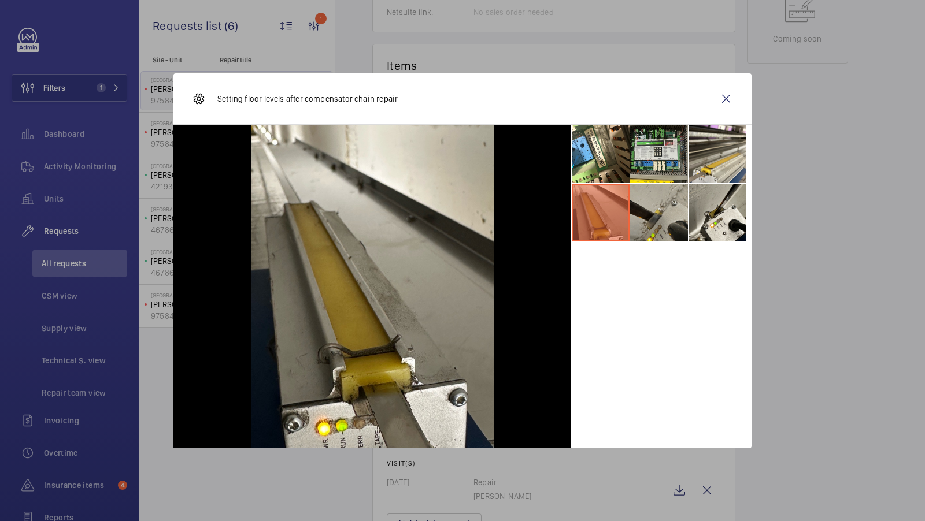
click at [670, 221] on li at bounding box center [659, 213] width 58 height 58
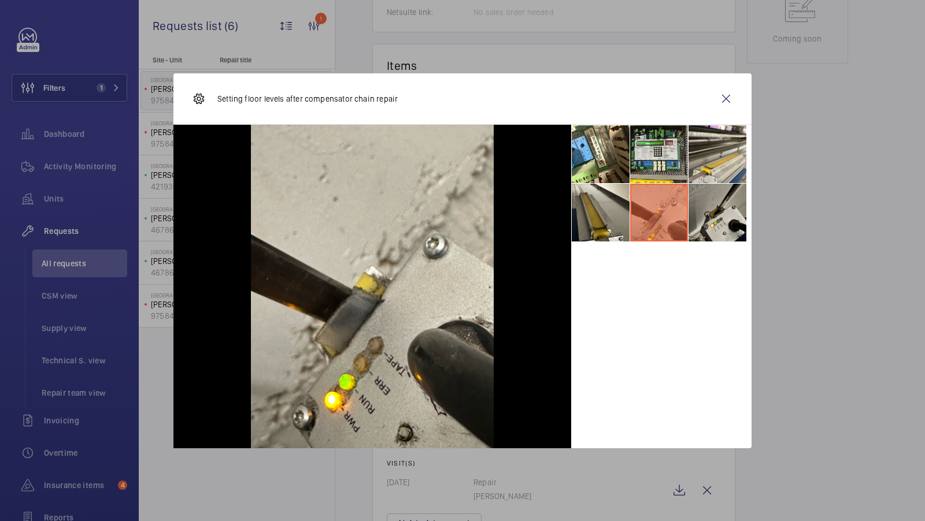
click at [731, 213] on li at bounding box center [717, 213] width 58 height 58
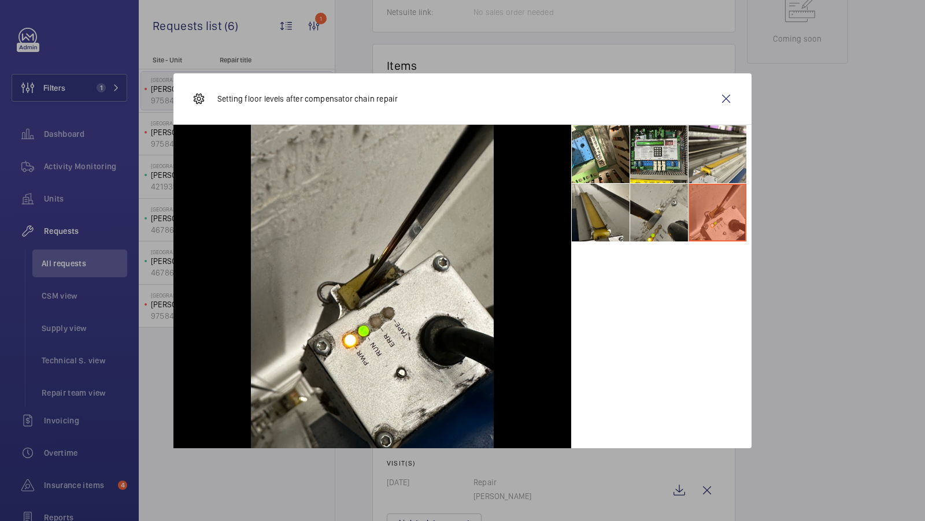
click at [659, 213] on li at bounding box center [659, 213] width 58 height 58
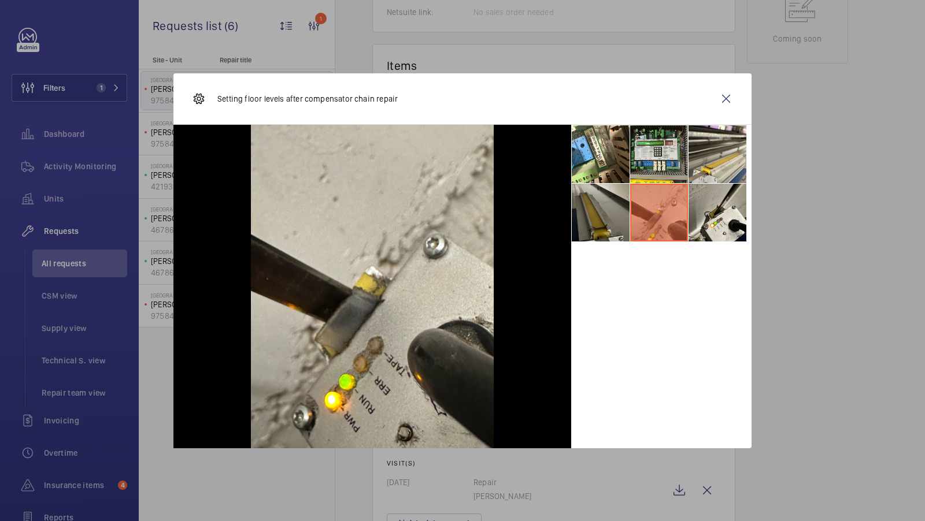
click at [604, 217] on li at bounding box center [601, 213] width 58 height 58
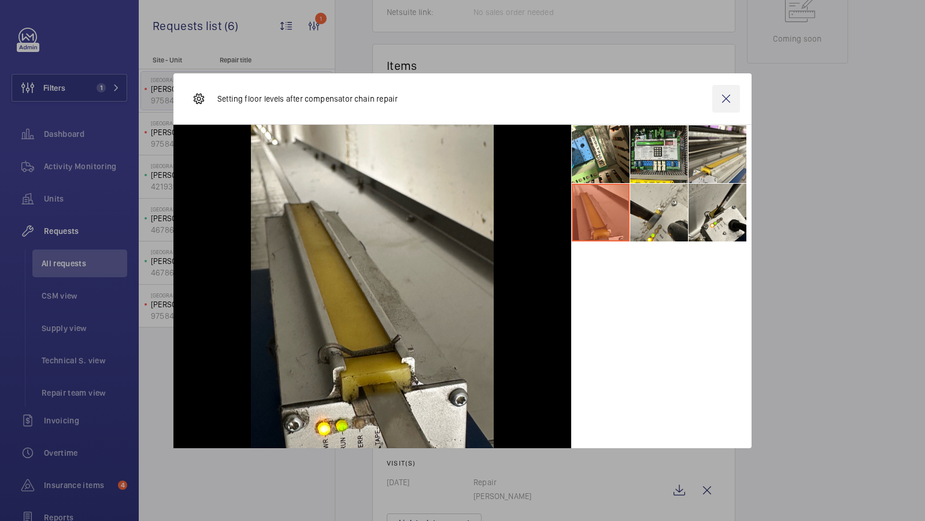
click at [727, 99] on wm-front-icon-button at bounding box center [726, 99] width 28 height 28
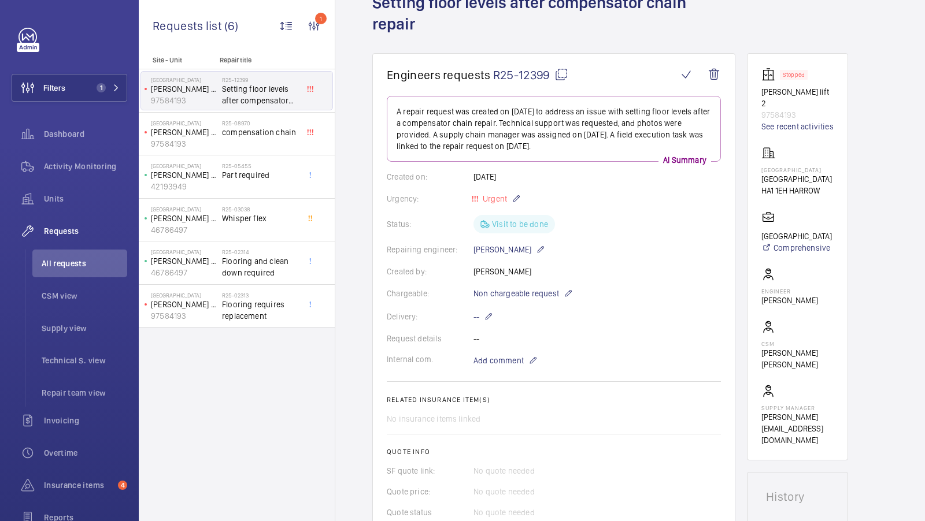
scroll to position [747, 0]
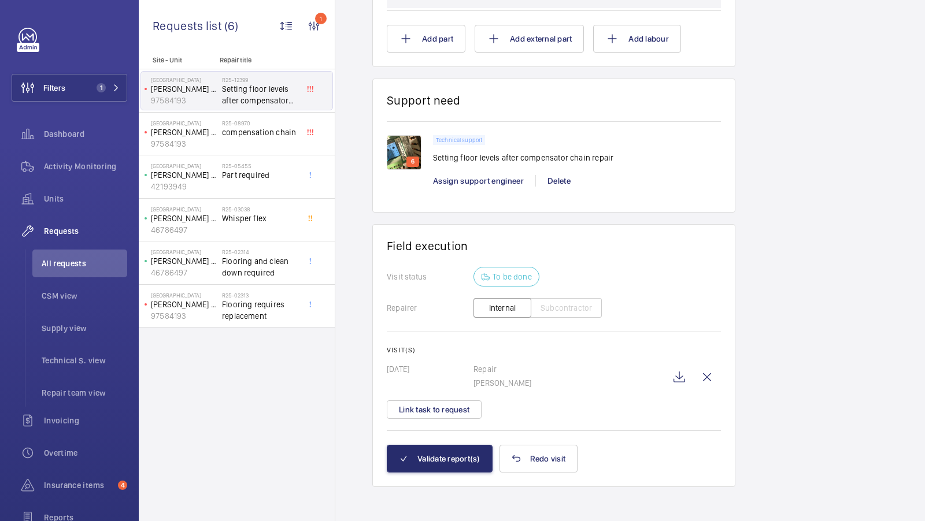
click at [402, 150] on img at bounding box center [404, 152] width 35 height 35
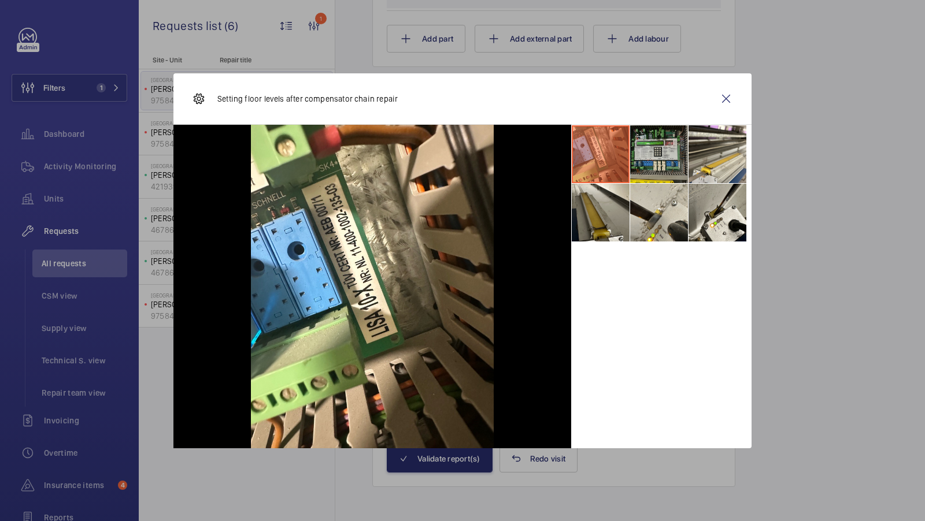
click at [656, 152] on li at bounding box center [659, 154] width 58 height 58
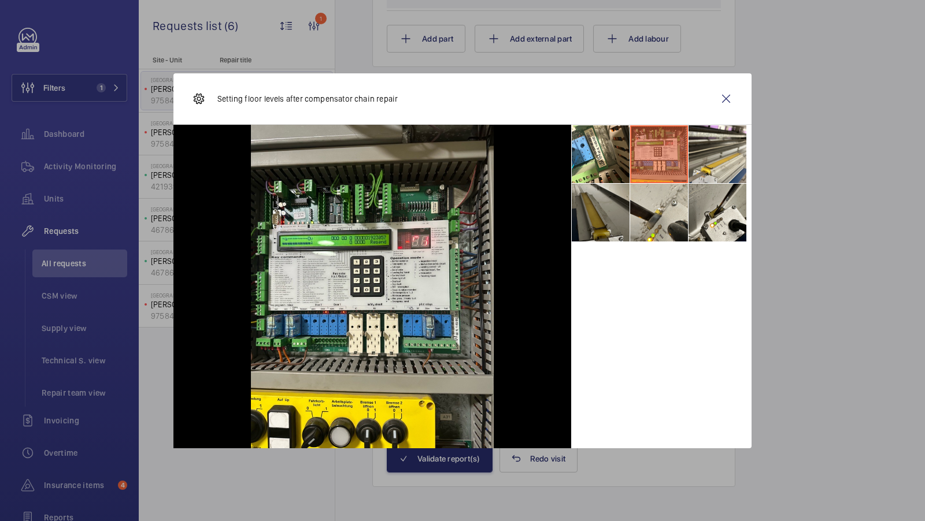
click at [601, 212] on li at bounding box center [601, 213] width 58 height 58
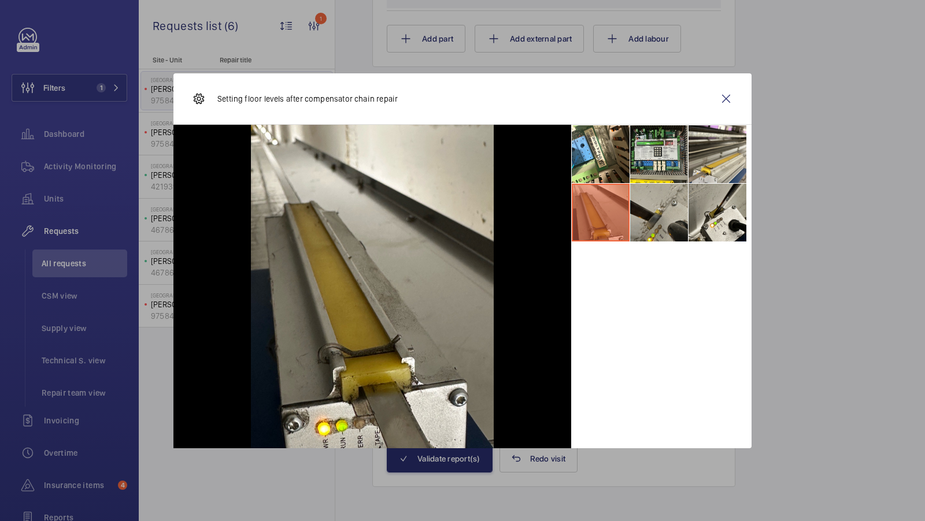
click at [665, 201] on li at bounding box center [659, 213] width 58 height 58
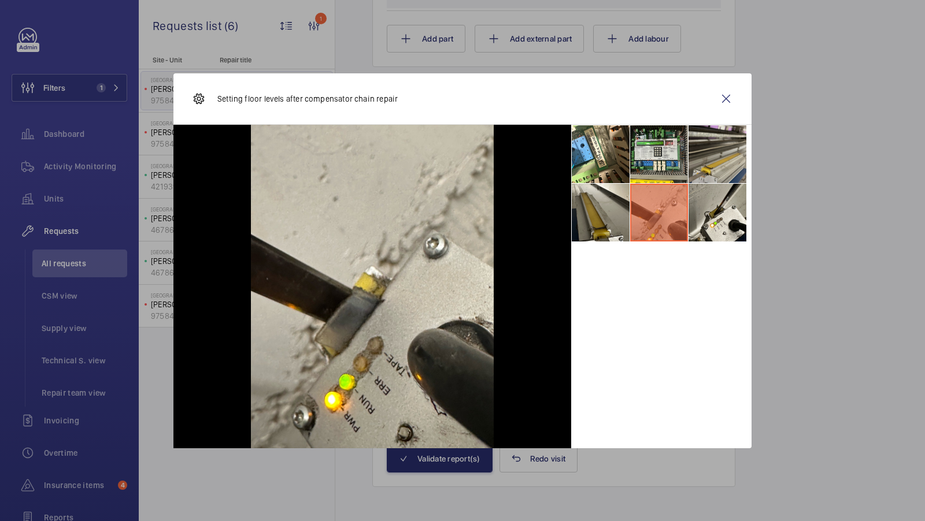
click at [725, 150] on li at bounding box center [717, 154] width 58 height 58
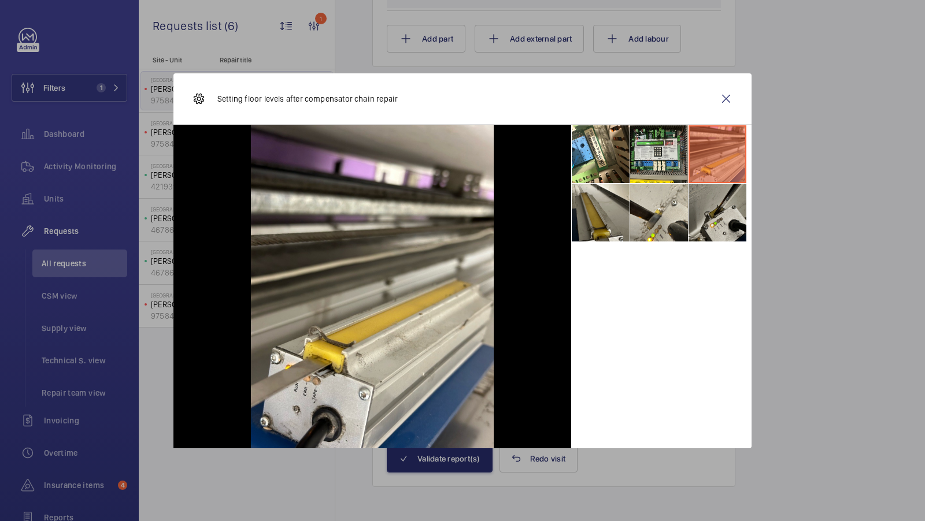
click at [714, 212] on li at bounding box center [717, 213] width 58 height 58
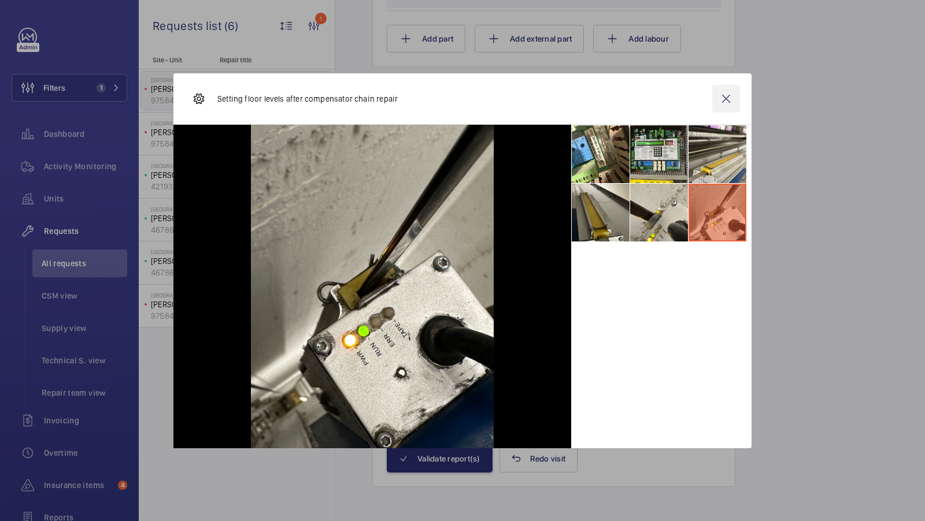
click at [722, 101] on wm-front-icon-button at bounding box center [726, 99] width 28 height 28
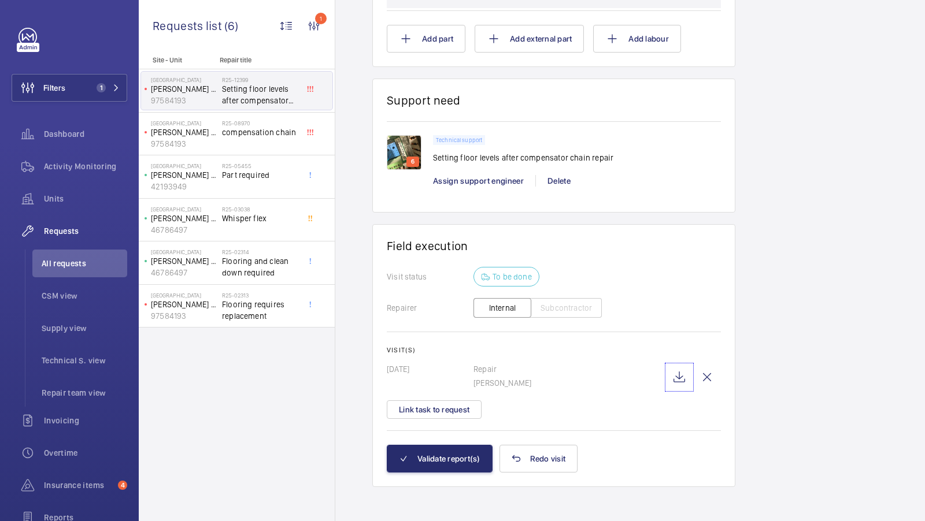
click at [680, 372] on wm-front-icon-button at bounding box center [679, 378] width 28 height 28
click at [97, 92] on span "1" at bounding box center [99, 87] width 14 height 9
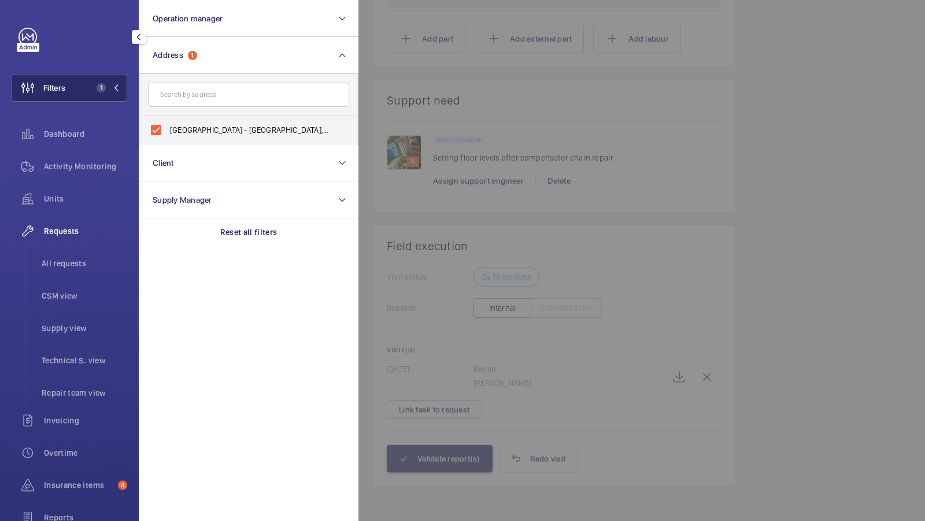
click at [99, 90] on span "1" at bounding box center [101, 87] width 9 height 9
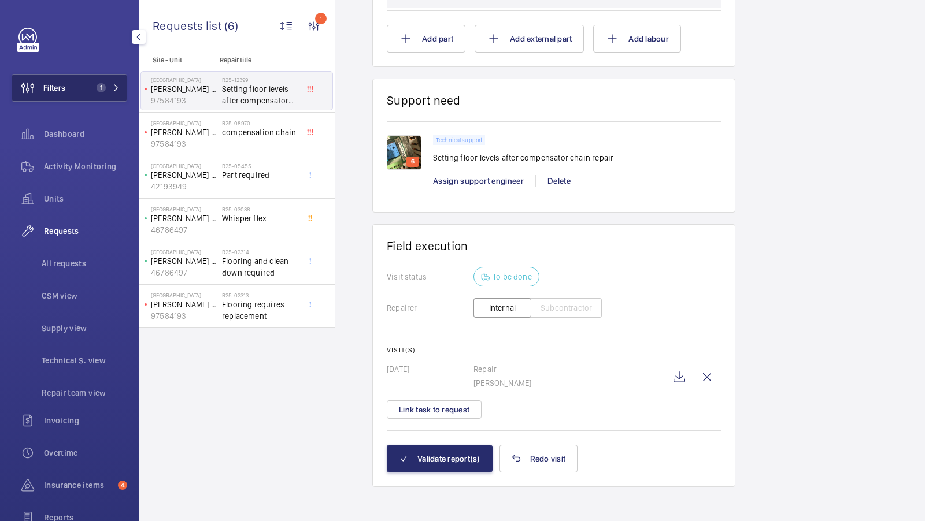
click at [92, 90] on span "1" at bounding box center [99, 87] width 14 height 9
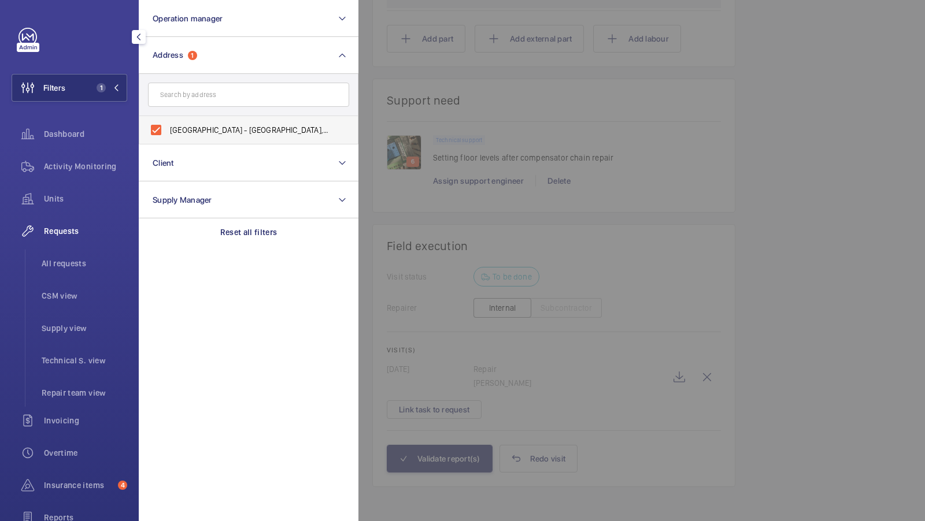
click at [203, 135] on span "Bradstowe House - Bradstowe House, HARROW HA1 1EH" at bounding box center [249, 130] width 159 height 12
click at [168, 135] on input "Bradstowe House - Bradstowe House, HARROW HA1 1EH" at bounding box center [156, 130] width 23 height 23
checkbox input "false"
click at [203, 97] on input "text" at bounding box center [248, 95] width 201 height 24
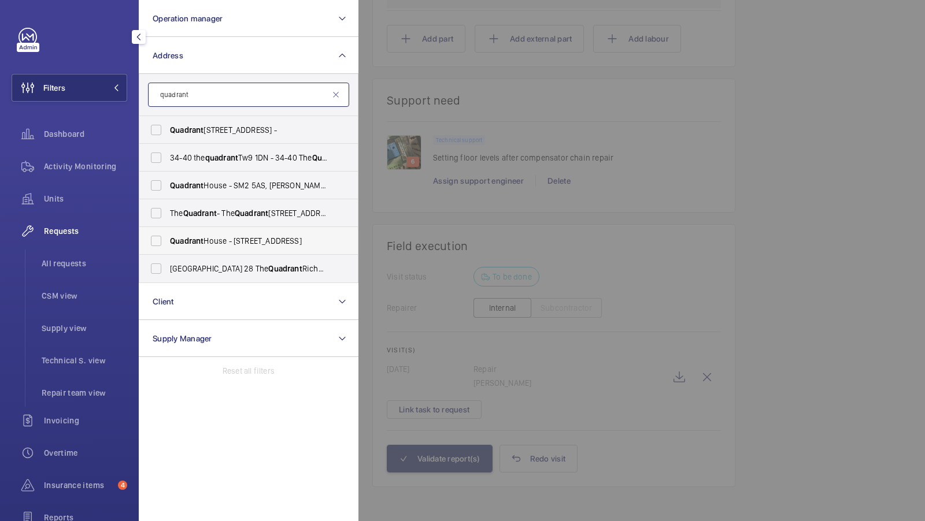
type input "quadrant"
click at [207, 235] on span "Quadrant House - 1 Princess Way, REDHILL RH1 1FN" at bounding box center [249, 241] width 159 height 12
click at [168, 235] on input "Quadrant House - 1 Princess Way, REDHILL RH1 1FN" at bounding box center [156, 240] width 23 height 23
checkbox input "true"
click at [211, 184] on span "Quadrant House - SM2 5AS, SUTTON SM2 5AS" at bounding box center [249, 186] width 159 height 12
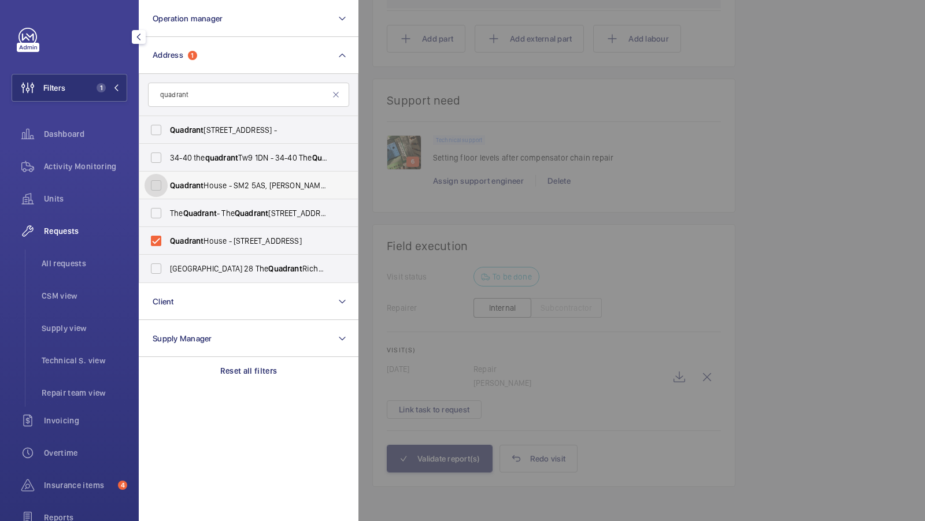
click at [168, 184] on input "Quadrant House - SM2 5AS, SUTTON SM2 5AS" at bounding box center [156, 185] width 23 height 23
checkbox input "true"
click at [190, 246] on span "Quadrant House - 1 Princess Way, REDHILL RH1 1FN" at bounding box center [249, 241] width 159 height 12
click at [168, 246] on input "Quadrant House - 1 Princess Way, REDHILL RH1 1FN" at bounding box center [156, 240] width 23 height 23
checkbox input "false"
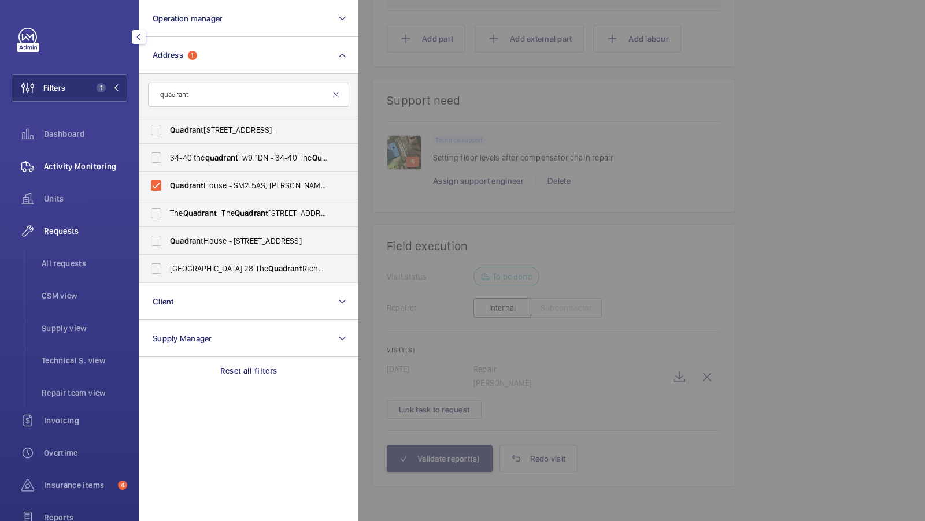
click at [98, 168] on span "Activity Monitoring" at bounding box center [85, 167] width 83 height 12
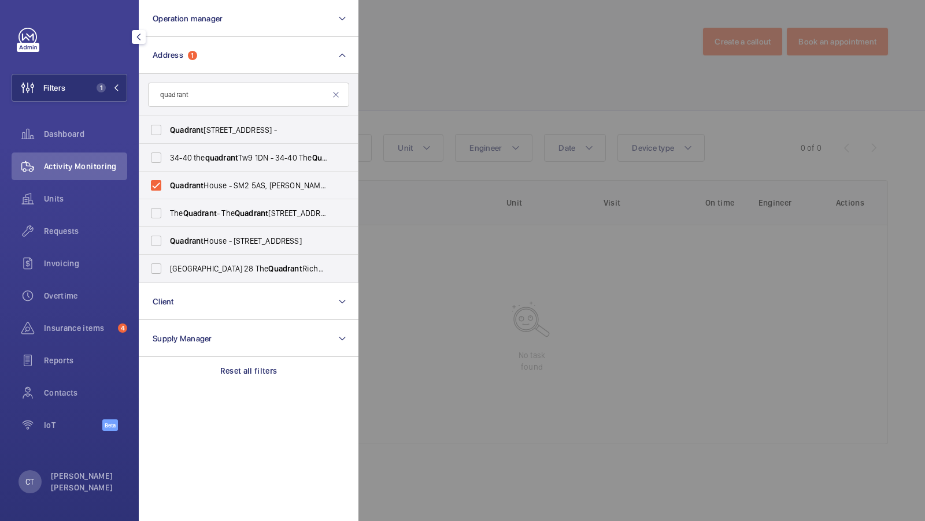
click at [98, 69] on div "Filters 1 Operation manager Address 1 quadrant Quadrant 2 - Regent Street, LOND…" at bounding box center [70, 236] width 116 height 416
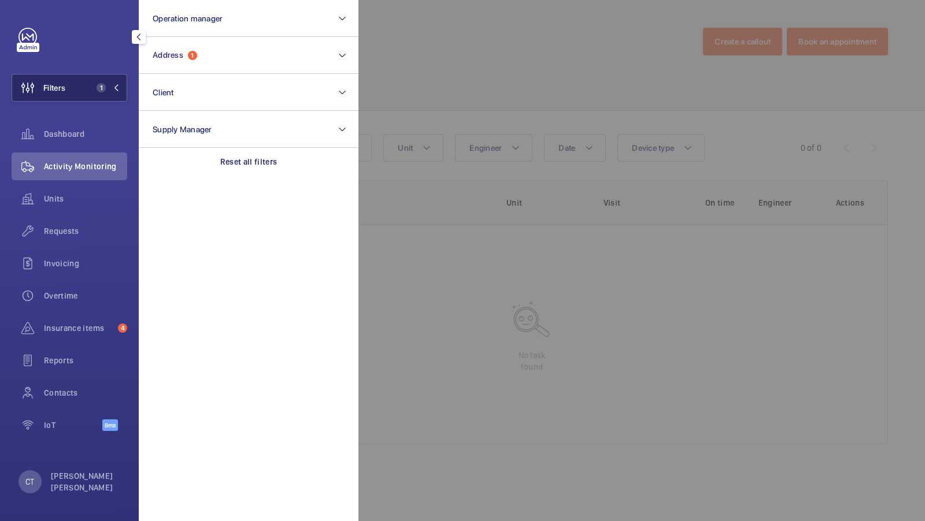
click at [98, 89] on span "1" at bounding box center [101, 87] width 9 height 9
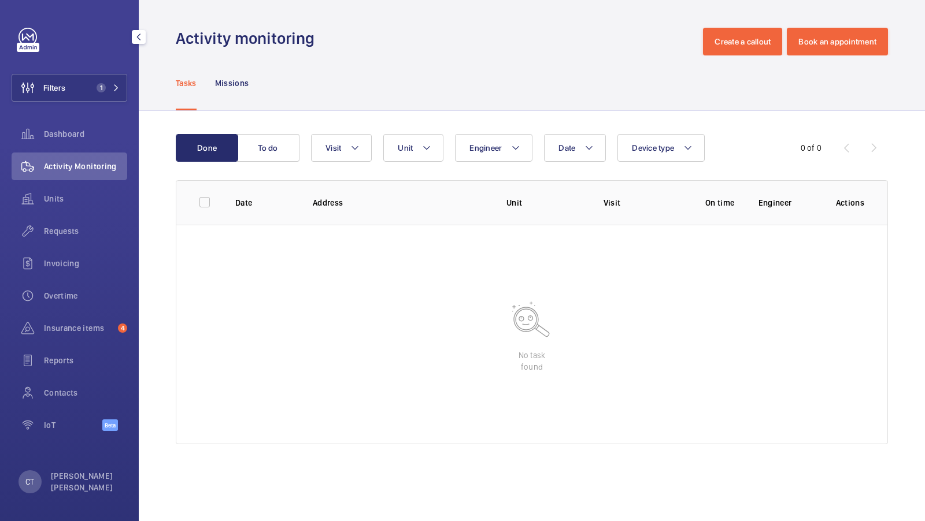
click at [55, 247] on div "Requests" at bounding box center [70, 233] width 116 height 32
click at [65, 242] on div "Requests" at bounding box center [70, 231] width 116 height 28
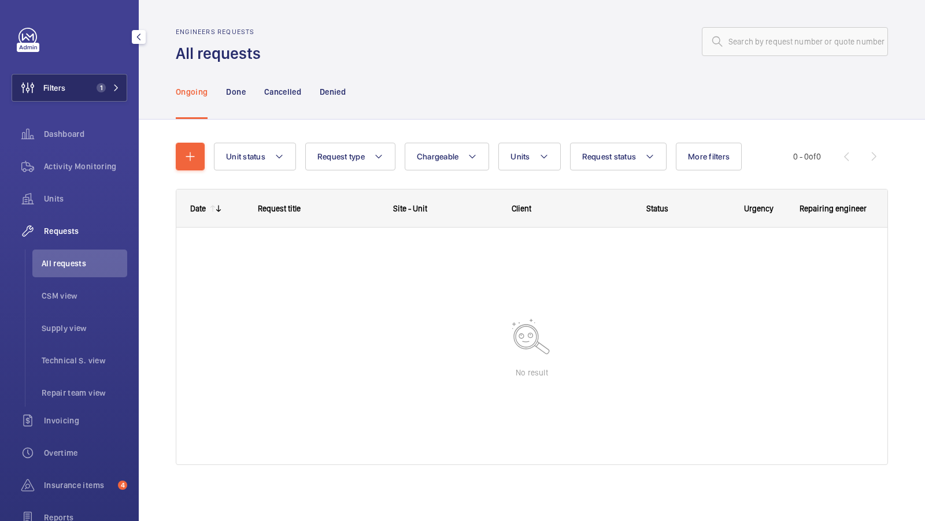
click at [110, 87] on span "1" at bounding box center [106, 87] width 28 height 9
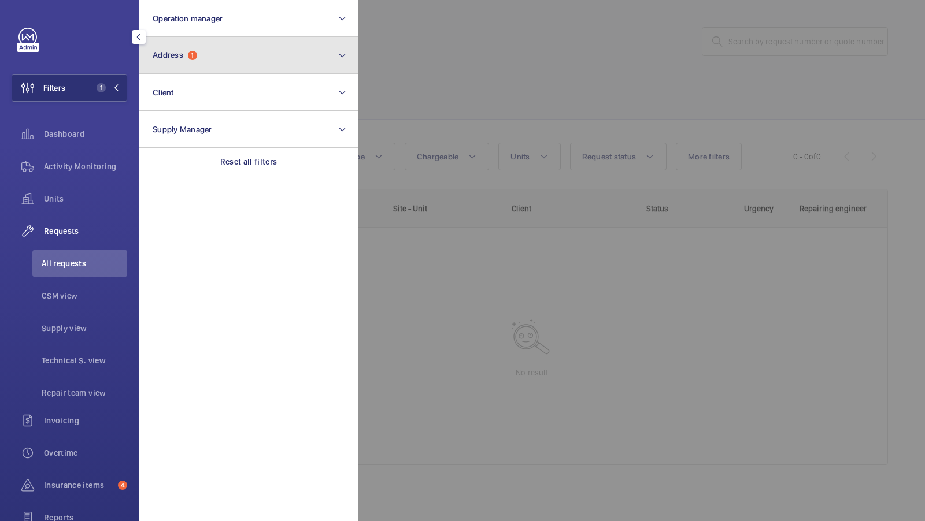
click at [219, 47] on button "Address 1" at bounding box center [249, 55] width 220 height 37
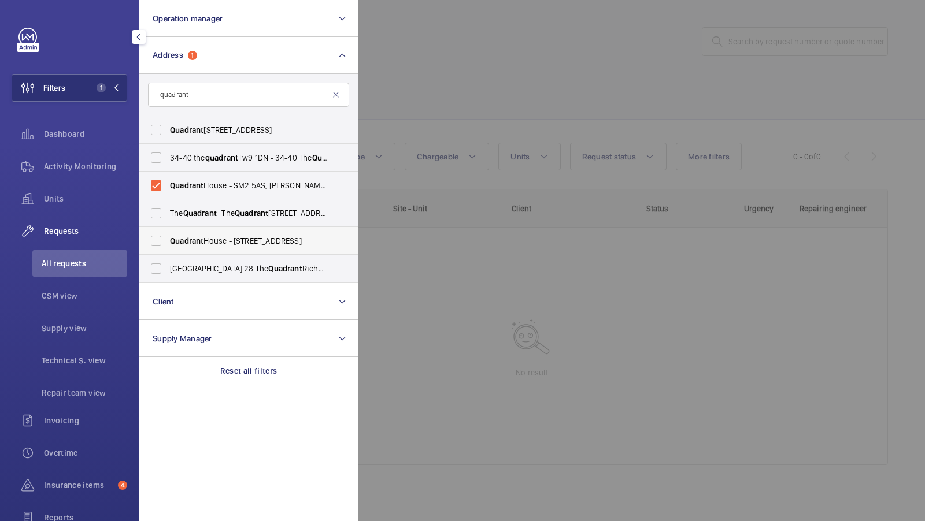
type input "quadrant"
click at [199, 228] on label "Quadrant House - 1 Princess Way, REDHILL RH1 1FN" at bounding box center [239, 241] width 201 height 28
click at [168, 229] on input "Quadrant House - 1 Princess Way, REDHILL RH1 1FN" at bounding box center [156, 240] width 23 height 23
checkbox input "true"
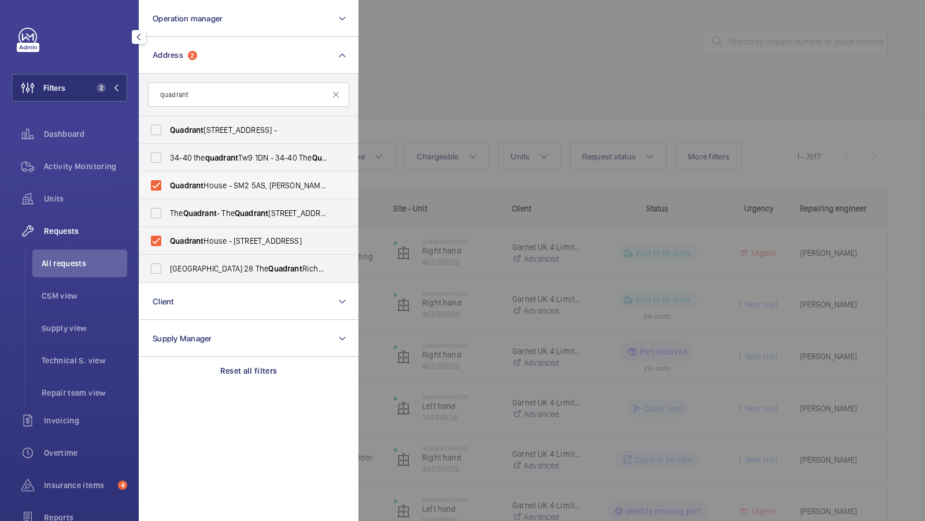
click at [175, 190] on span "Quadrant" at bounding box center [187, 185] width 34 height 9
click at [168, 190] on input "Quadrant House - SM2 5AS, SUTTON SM2 5AS" at bounding box center [156, 185] width 23 height 23
checkbox input "false"
click at [110, 76] on button "Filters 1" at bounding box center [70, 88] width 116 height 28
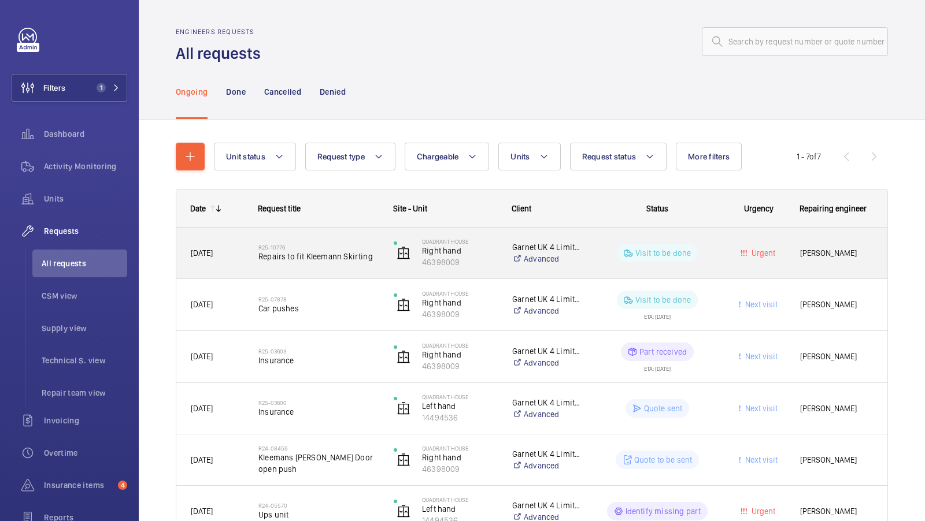
click at [329, 251] on span "Repairs to fit Kleemann Skirting" at bounding box center [318, 257] width 120 height 12
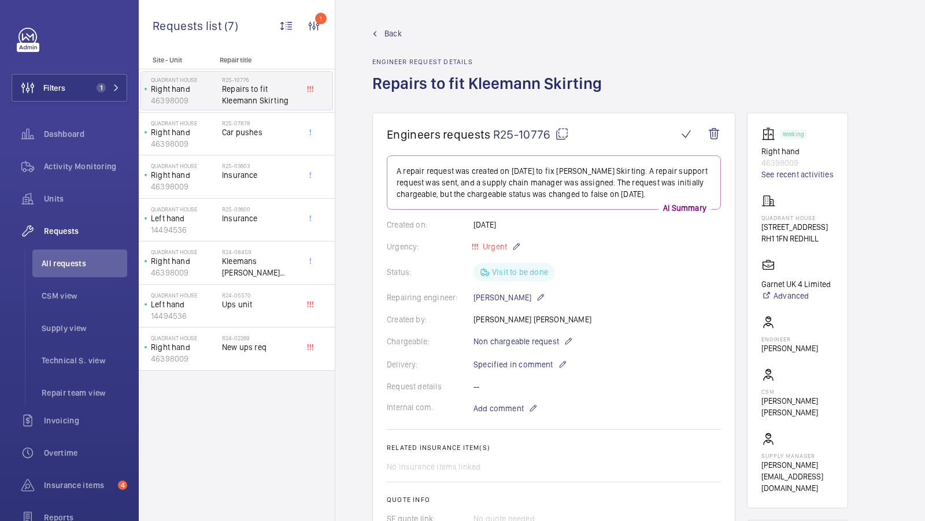
click at [558, 135] on mat-icon at bounding box center [562, 134] width 14 height 14
click at [94, 88] on span "1" at bounding box center [99, 87] width 14 height 9
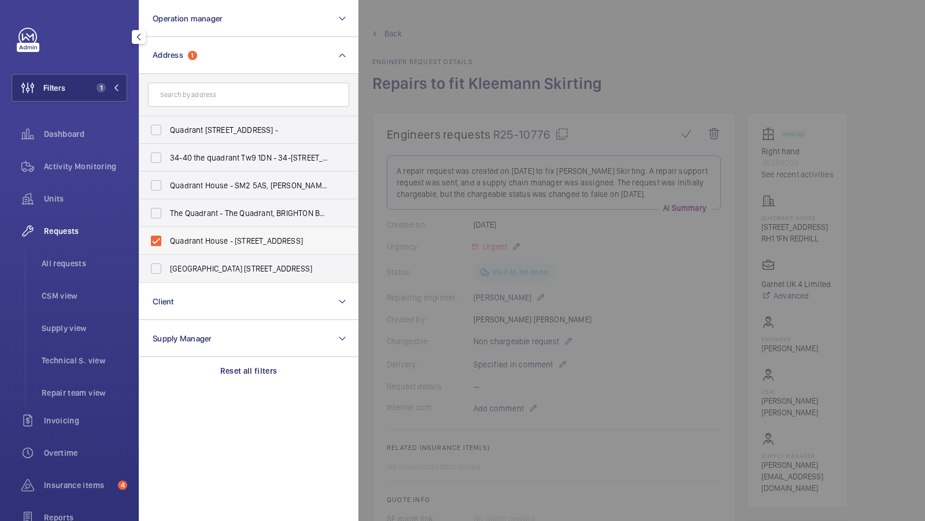
click at [220, 250] on label "Quadrant House - 1 Princess Way, REDHILL RH1 1FN" at bounding box center [239, 241] width 201 height 28
click at [168, 250] on input "Quadrant House - 1 Princess Way, REDHILL RH1 1FN" at bounding box center [156, 240] width 23 height 23
checkbox input "false"
click at [188, 97] on input "text" at bounding box center [248, 95] width 201 height 24
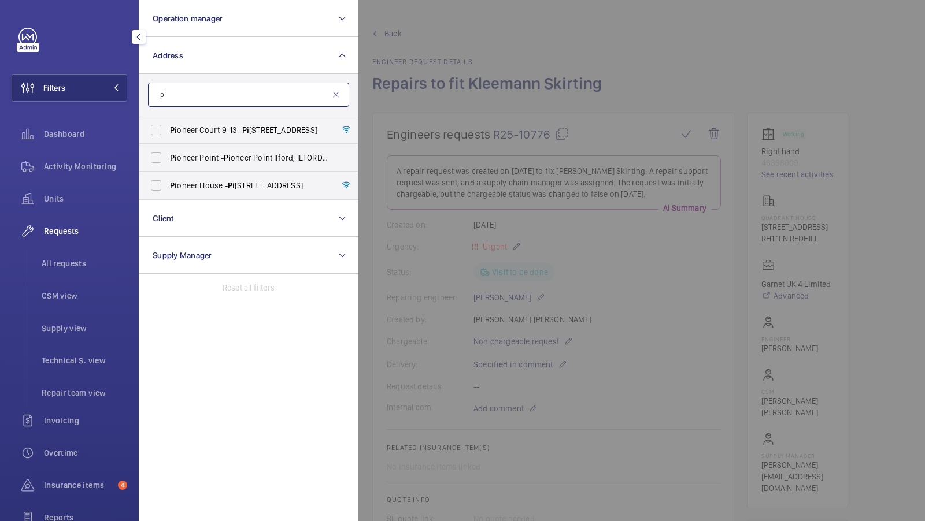
type input "p"
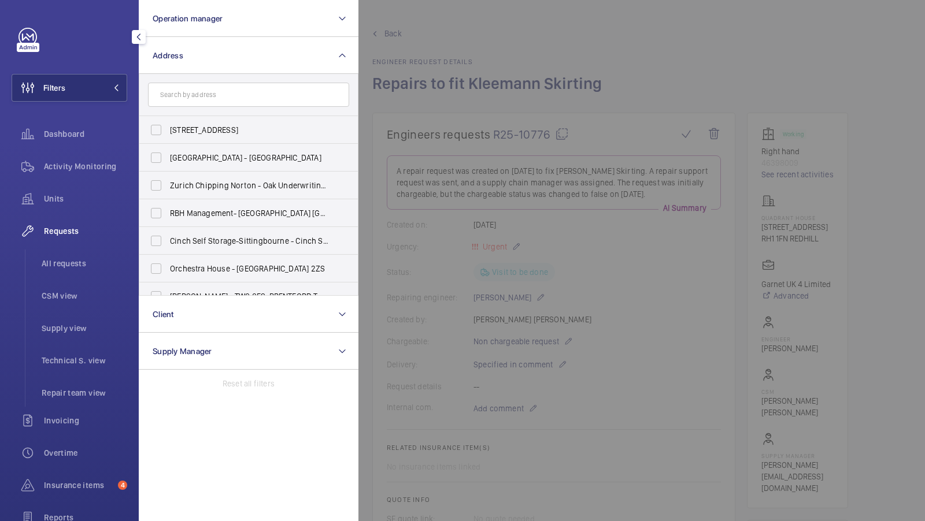
click at [804, 107] on div at bounding box center [820, 260] width 925 height 521
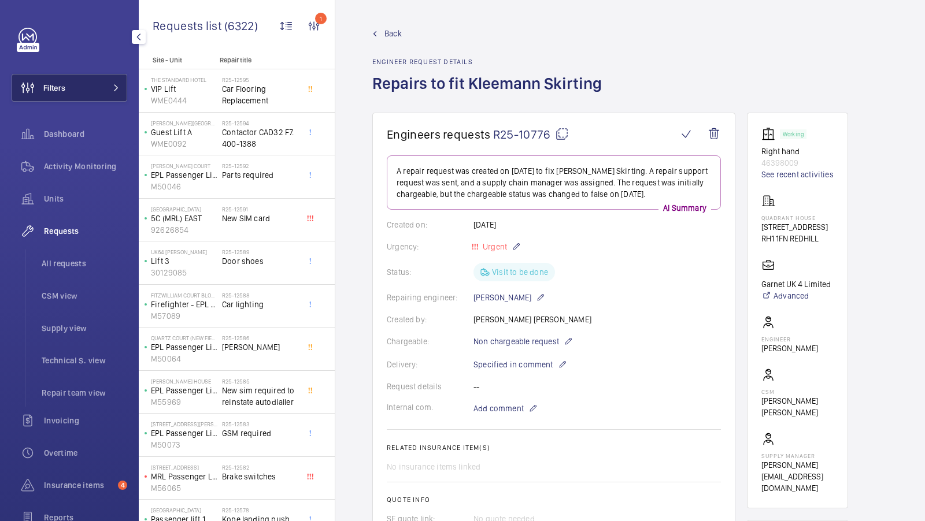
click at [93, 74] on button "Filters" at bounding box center [70, 88] width 116 height 28
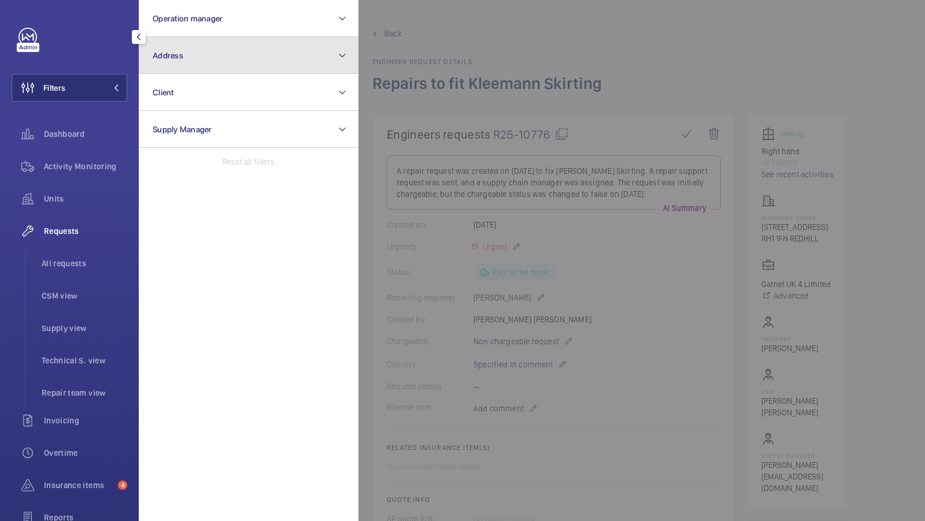
click at [176, 57] on span "Address" at bounding box center [168, 55] width 31 height 9
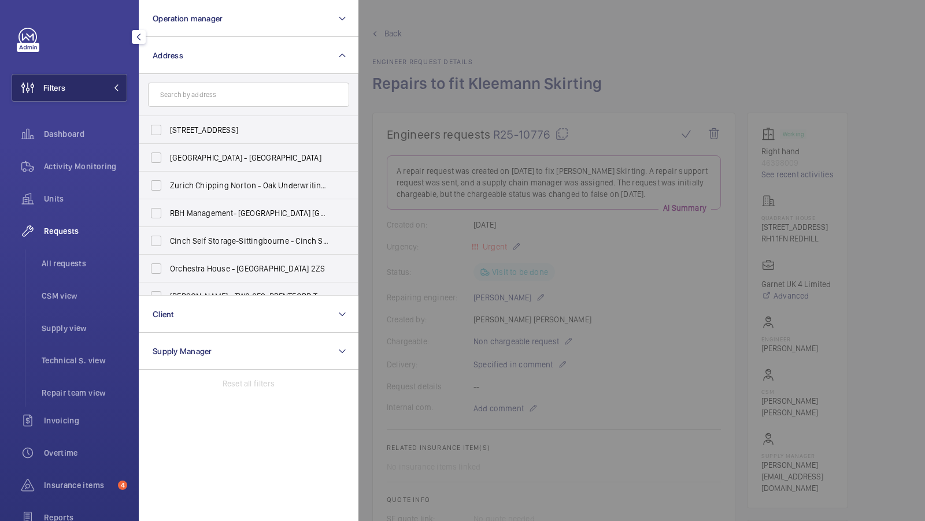
click at [119, 82] on button "Filters" at bounding box center [70, 88] width 116 height 28
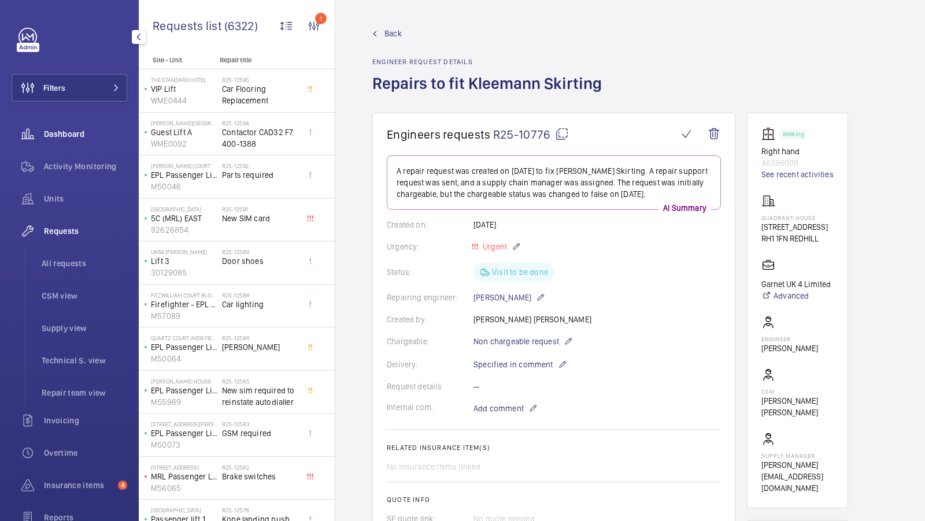
click at [82, 135] on span "Dashboard" at bounding box center [85, 134] width 83 height 12
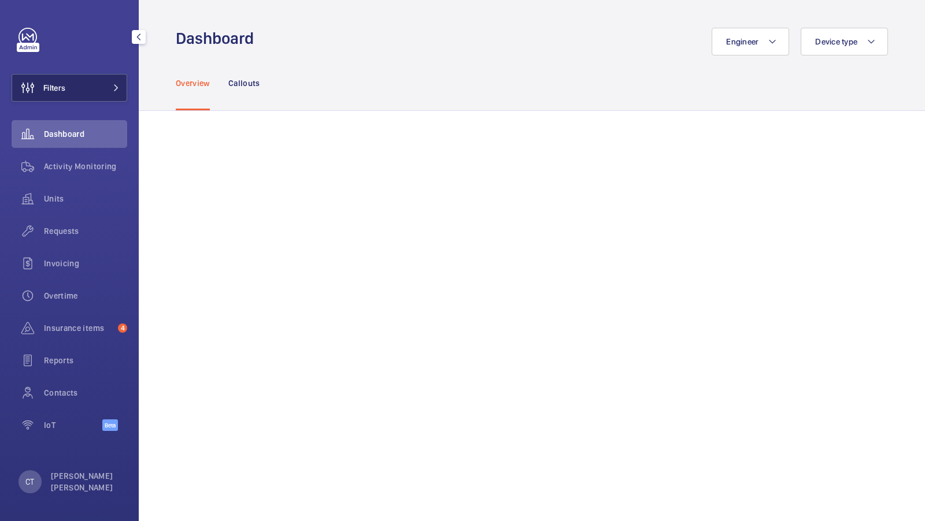
click at [89, 95] on button "Filters" at bounding box center [70, 88] width 116 height 28
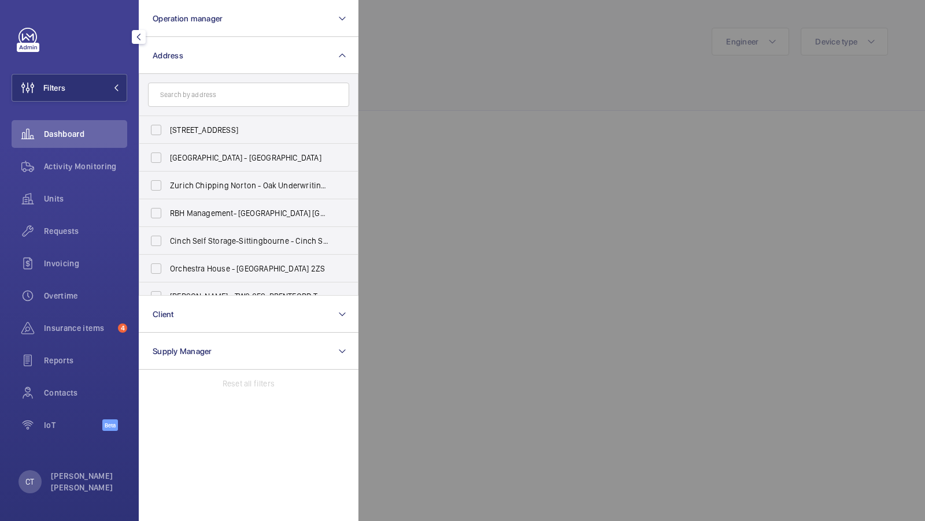
click at [444, 156] on div at bounding box center [820, 260] width 925 height 521
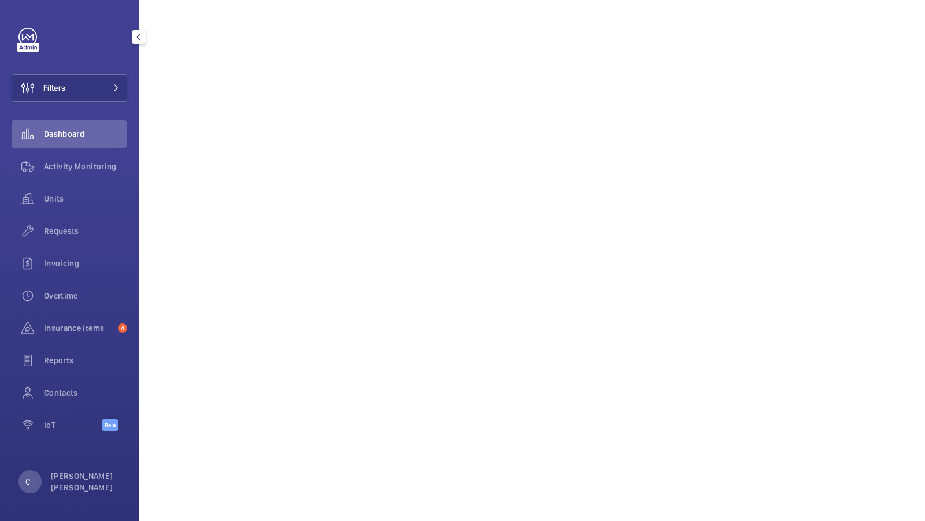
scroll to position [285, 0]
click at [83, 92] on button "Filters" at bounding box center [70, 88] width 116 height 28
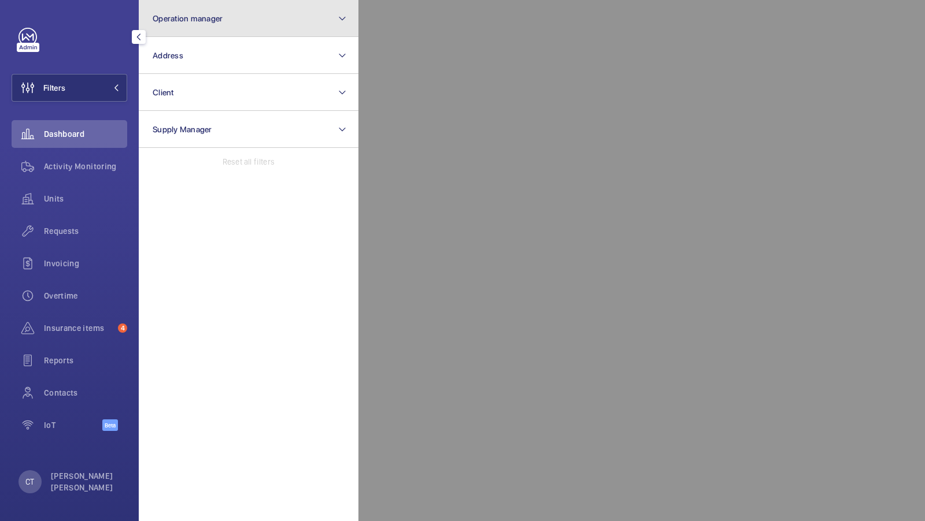
click at [227, 18] on button "Operation manager" at bounding box center [249, 18] width 220 height 37
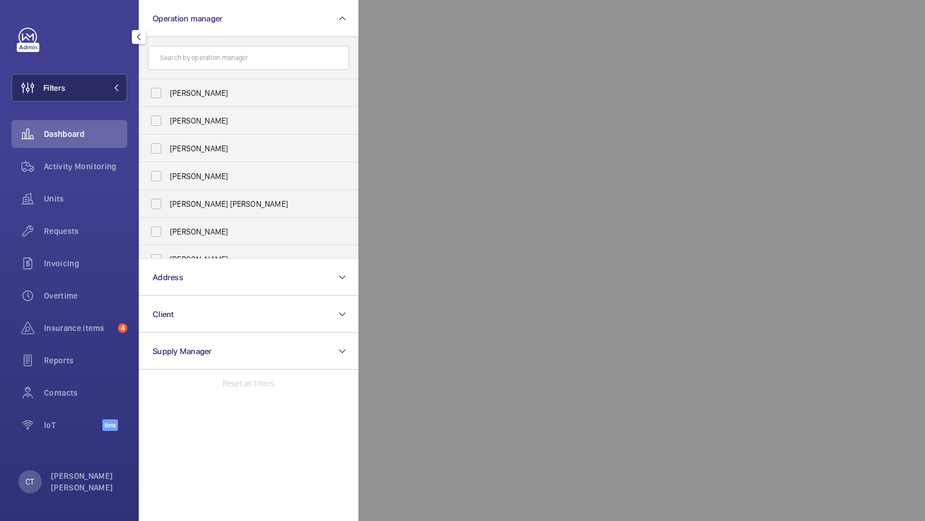
click at [119, 91] on mat-icon at bounding box center [116, 87] width 7 height 7
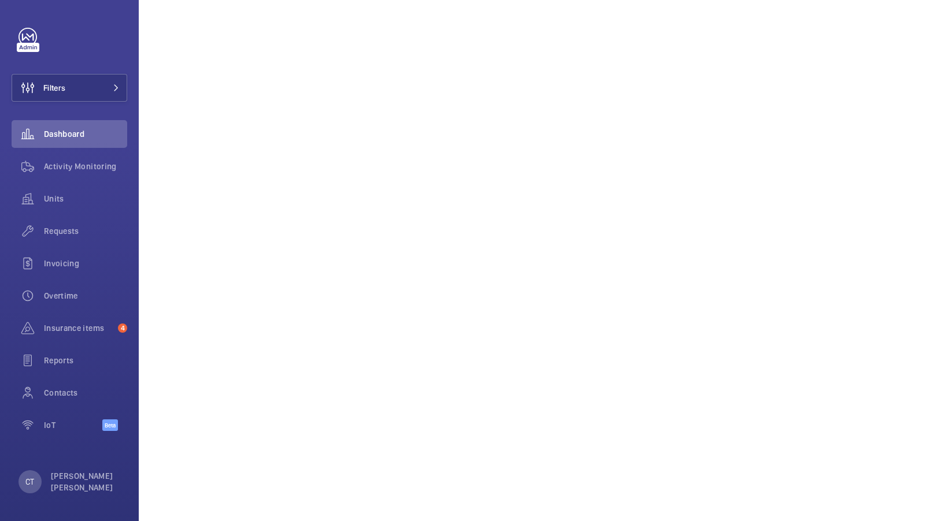
scroll to position [286, 0]
click at [104, 93] on button "Filters" at bounding box center [70, 88] width 116 height 28
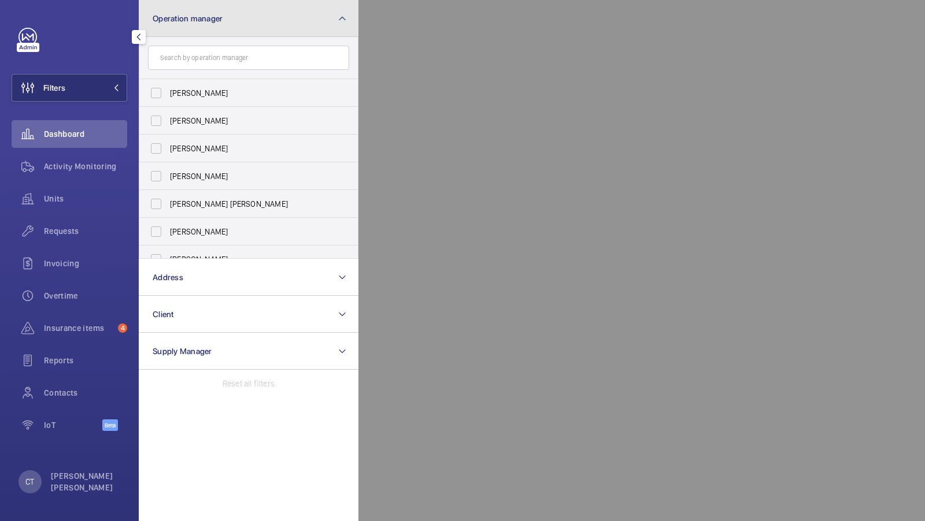
click at [223, 31] on button "Operation manager" at bounding box center [249, 18] width 220 height 37
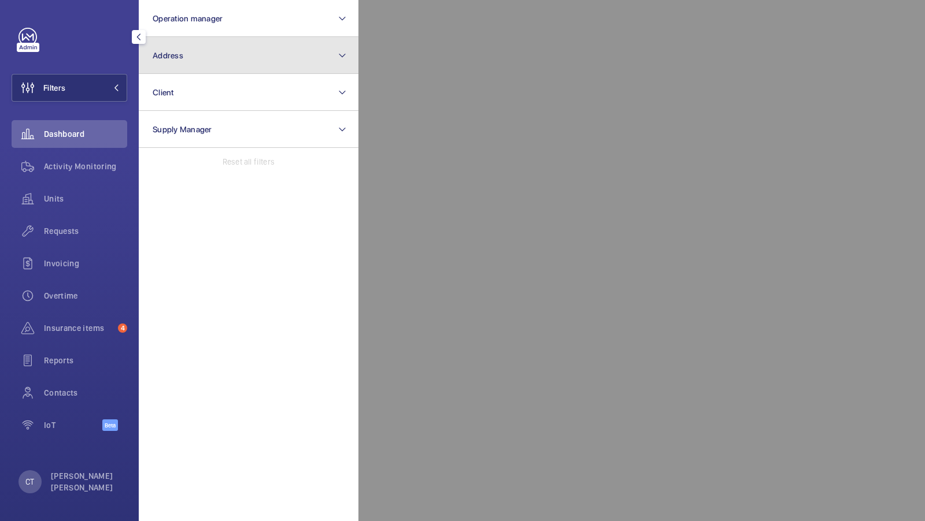
click at [207, 56] on button "Address" at bounding box center [249, 55] width 220 height 37
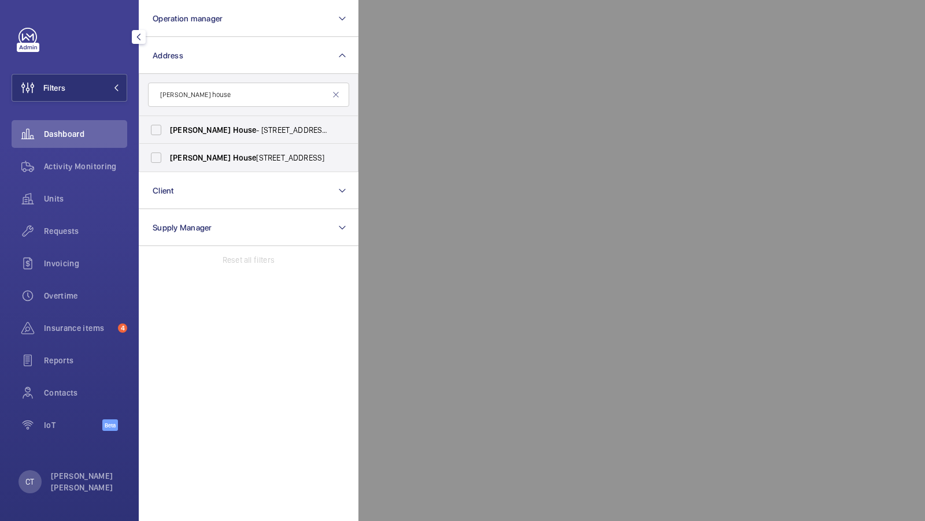
type input "brent house"
click at [172, 125] on span "Brent" at bounding box center [200, 129] width 61 height 9
click at [168, 125] on input "Brent House - 349 High Rd, WEMBLEY HA9 6EJ" at bounding box center [156, 130] width 23 height 23
checkbox input "true"
click at [165, 146] on input "Brent House , 349 High Road, Wembley, London, HA9 6ET - High Road, WEMBLEY HA9" at bounding box center [156, 157] width 23 height 23
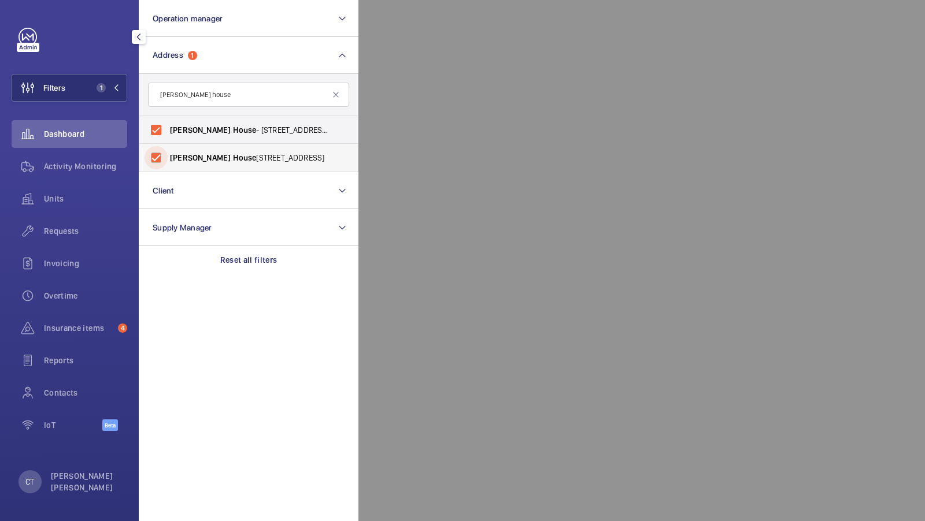
checkbox input "true"
click at [110, 96] on button "Filters 2" at bounding box center [70, 88] width 116 height 28
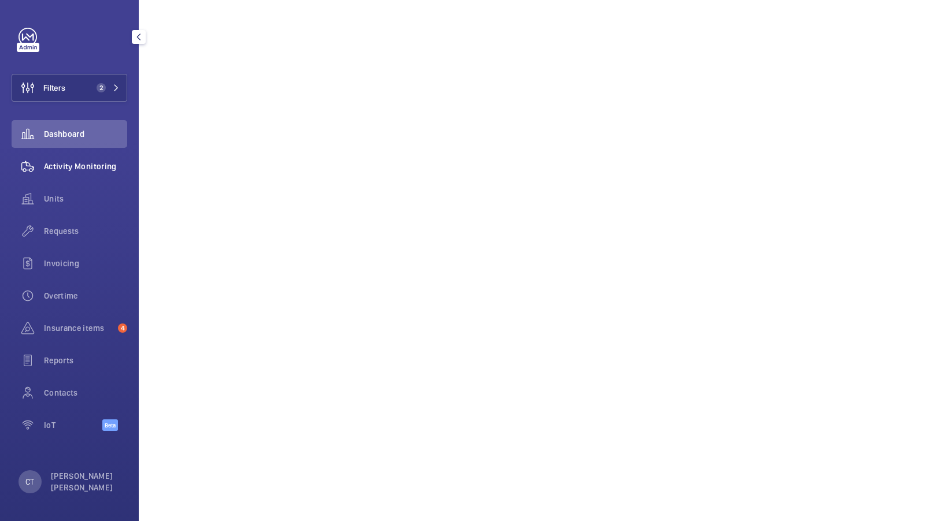
click at [103, 161] on span "Activity Monitoring" at bounding box center [85, 167] width 83 height 12
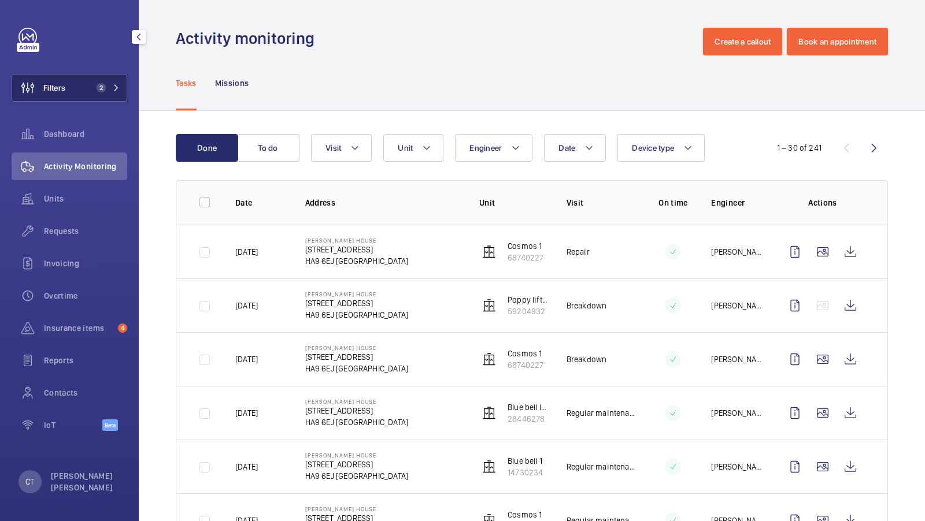
click at [84, 85] on button "Filters 2" at bounding box center [70, 88] width 116 height 28
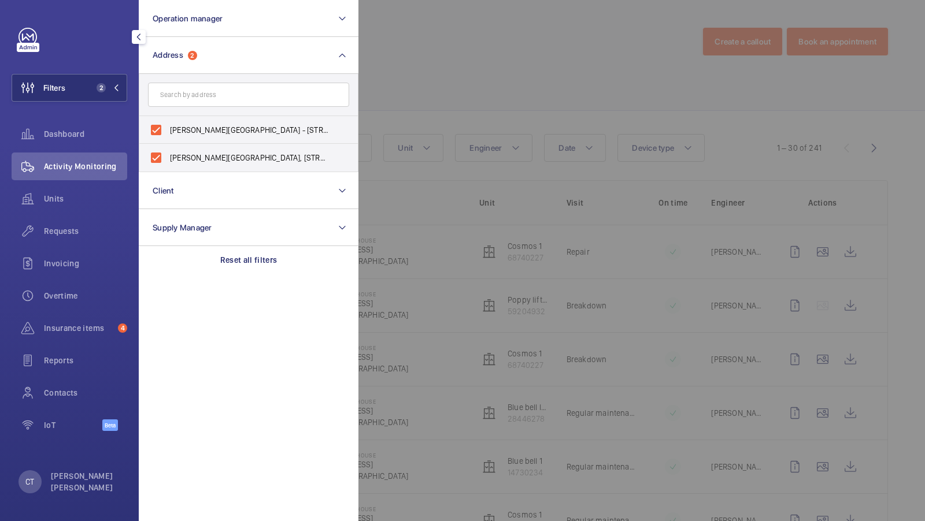
click at [446, 66] on div at bounding box center [820, 260] width 925 height 521
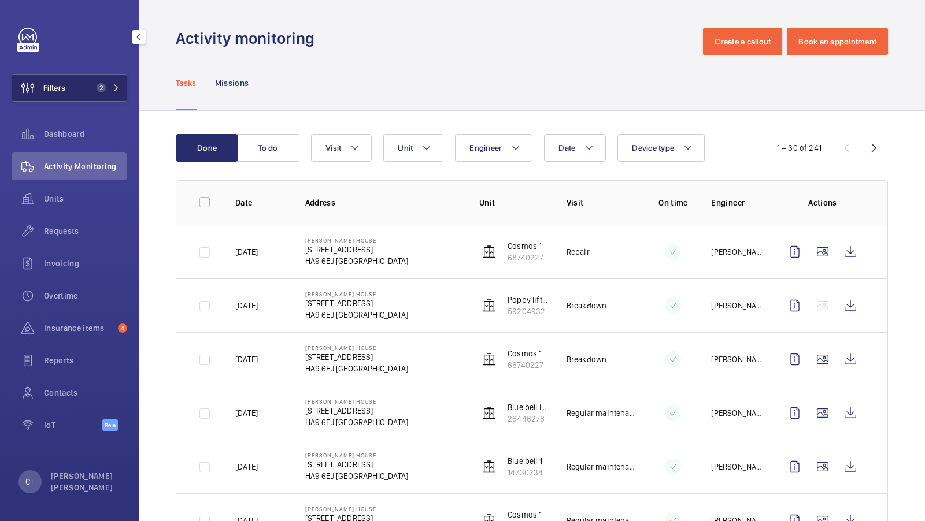
click at [97, 90] on span "2" at bounding box center [99, 87] width 14 height 9
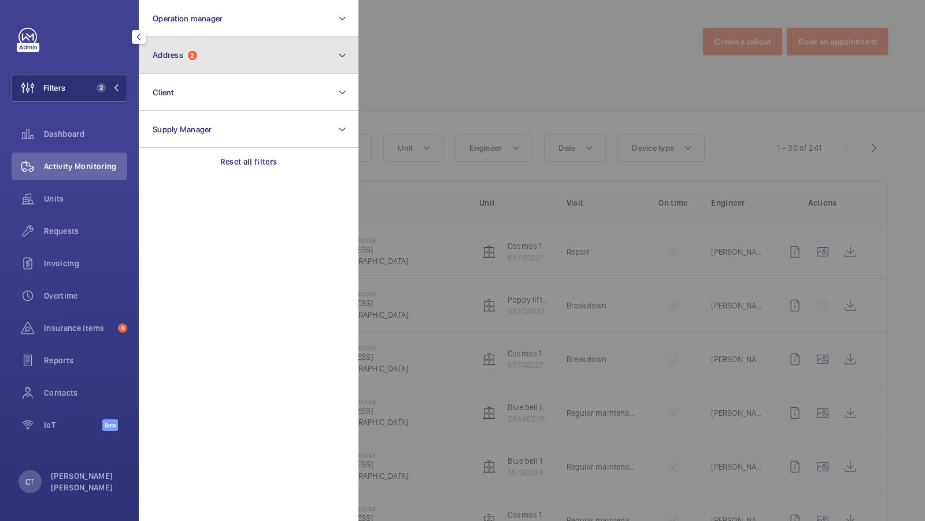
click at [231, 57] on button "Address 2" at bounding box center [249, 55] width 220 height 37
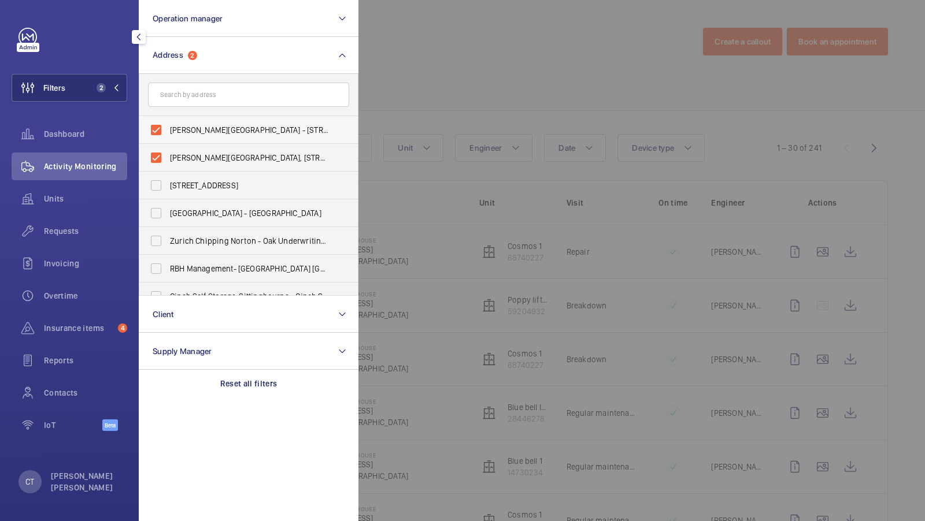
click at [186, 132] on span "Brent House - 349 High Rd, WEMBLEY HA9 6EJ" at bounding box center [249, 130] width 159 height 12
click at [168, 132] on input "Brent House - 349 High Rd, WEMBLEY HA9 6EJ" at bounding box center [156, 130] width 23 height 23
checkbox input "false"
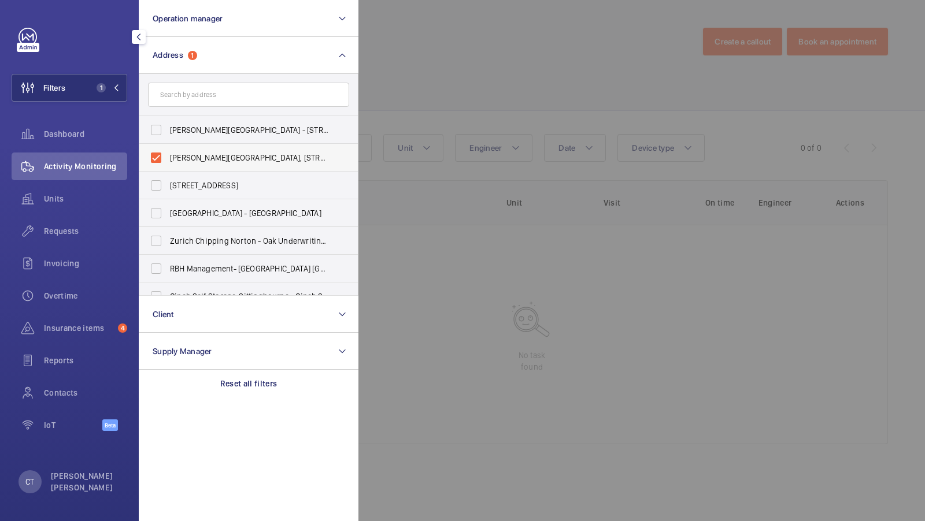
click at [179, 158] on span "Brent House, 349 High Road, Wembley, London, HA9 6ET - High Road, WEMBLEY HA9" at bounding box center [249, 158] width 159 height 12
click at [168, 158] on input "Brent House, 349 High Road, Wembley, London, HA9 6ET - High Road, WEMBLEY HA9" at bounding box center [156, 157] width 23 height 23
checkbox input "false"
click at [198, 99] on input "text" at bounding box center [248, 95] width 201 height 24
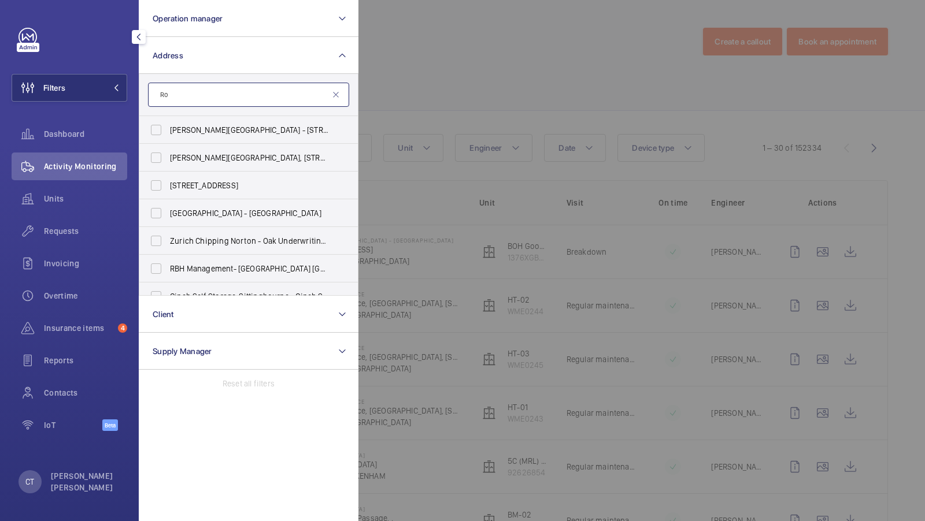
type input "R"
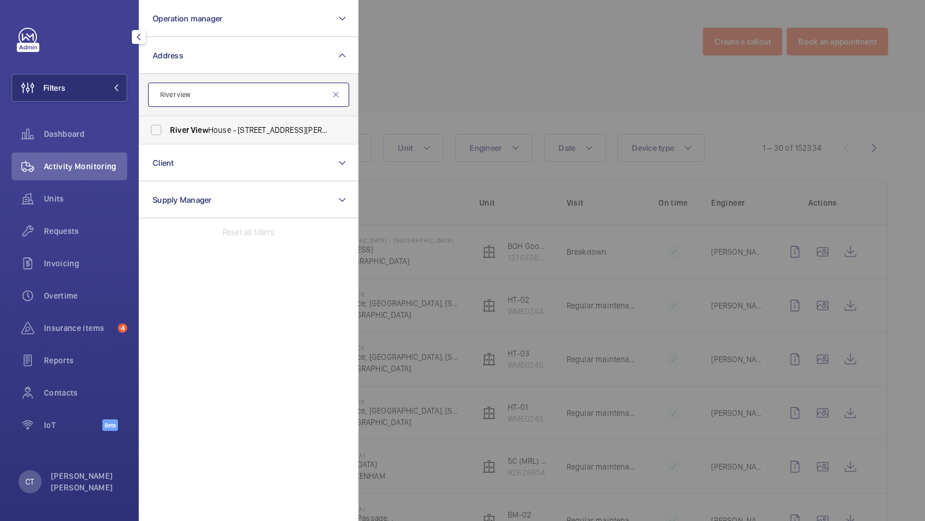
type input "River view"
click at [191, 124] on span "River View House - Chalfont Park, Chalfont St. Peter, GERRARDS CROSS SL9 0FX" at bounding box center [249, 130] width 159 height 12
click at [168, 124] on input "River View House - Chalfont Park, Chalfont St. Peter, GERRARDS CROSS SL9 0FX" at bounding box center [156, 130] width 23 height 23
checkbox input "true"
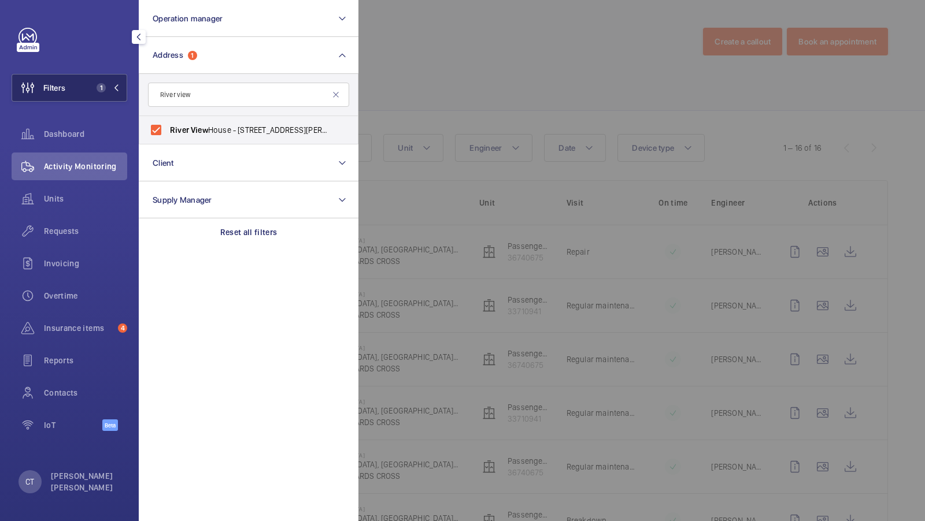
click at [110, 94] on button "Filters 1" at bounding box center [70, 88] width 116 height 28
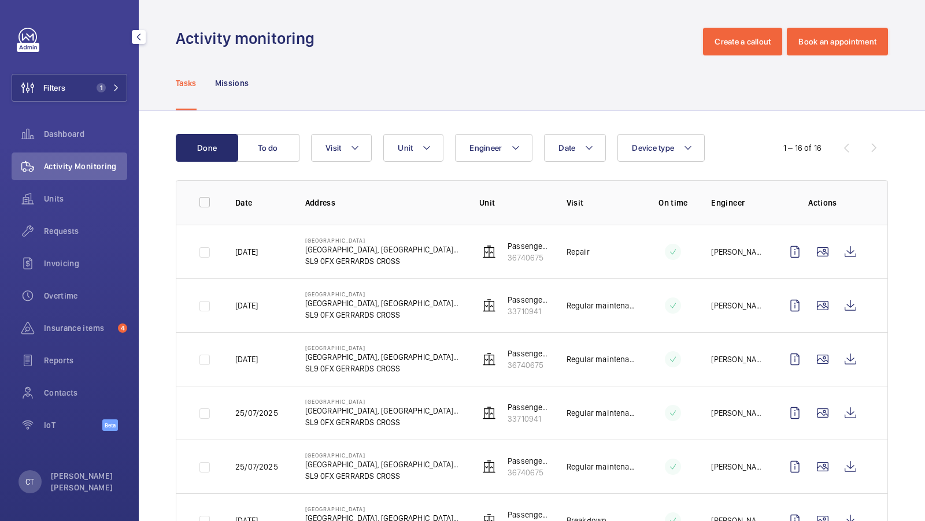
click at [99, 174] on div "Activity Monitoring" at bounding box center [70, 167] width 116 height 28
click at [274, 153] on button "To do" at bounding box center [268, 148] width 62 height 28
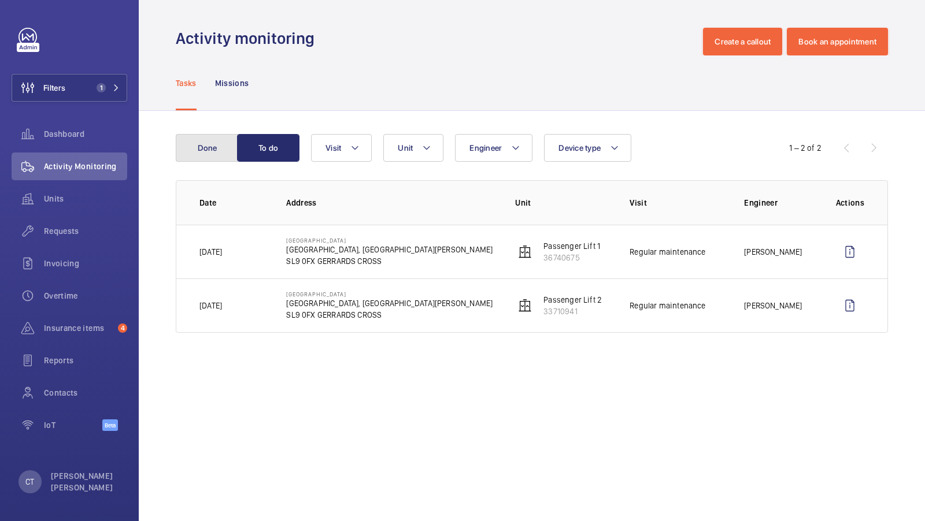
click at [202, 155] on button "Done" at bounding box center [207, 148] width 62 height 28
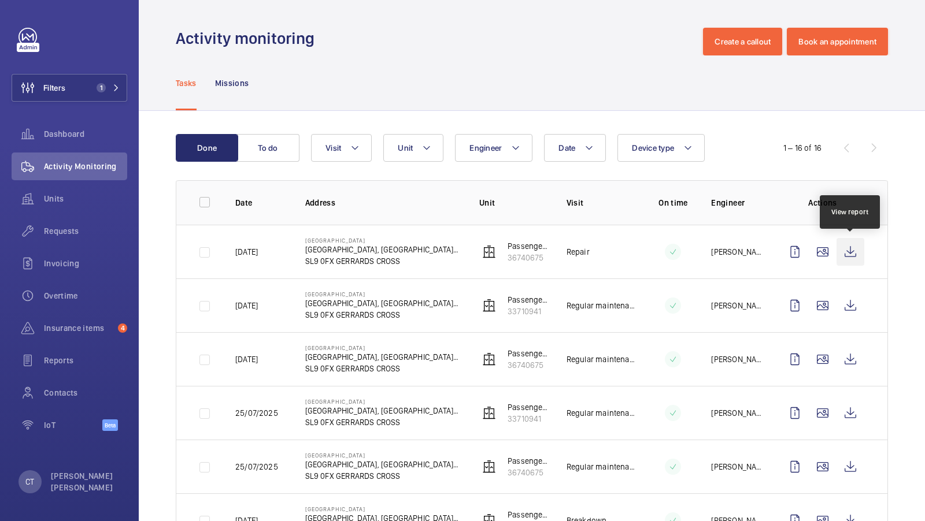
click at [843, 249] on wm-front-icon-button at bounding box center [850, 252] width 28 height 28
click at [60, 203] on span "Units" at bounding box center [85, 199] width 83 height 12
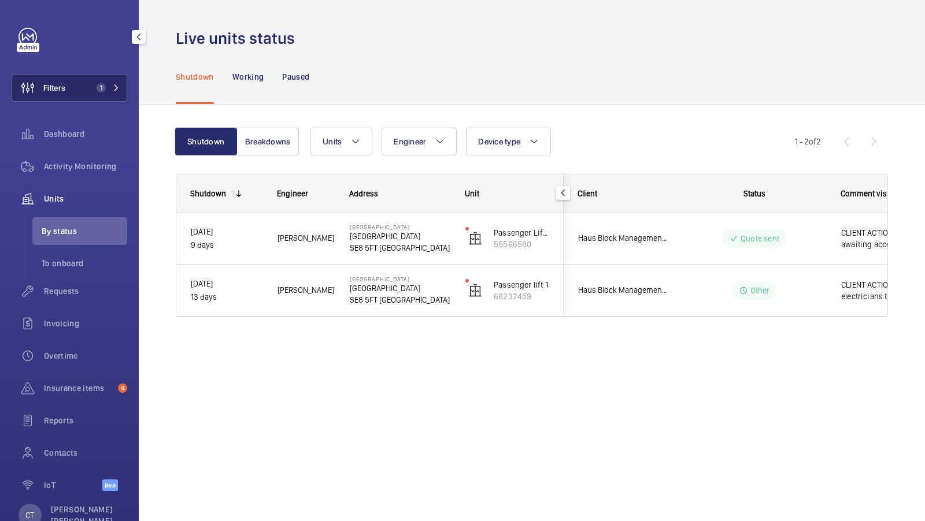
click at [99, 84] on span "1" at bounding box center [101, 87] width 9 height 9
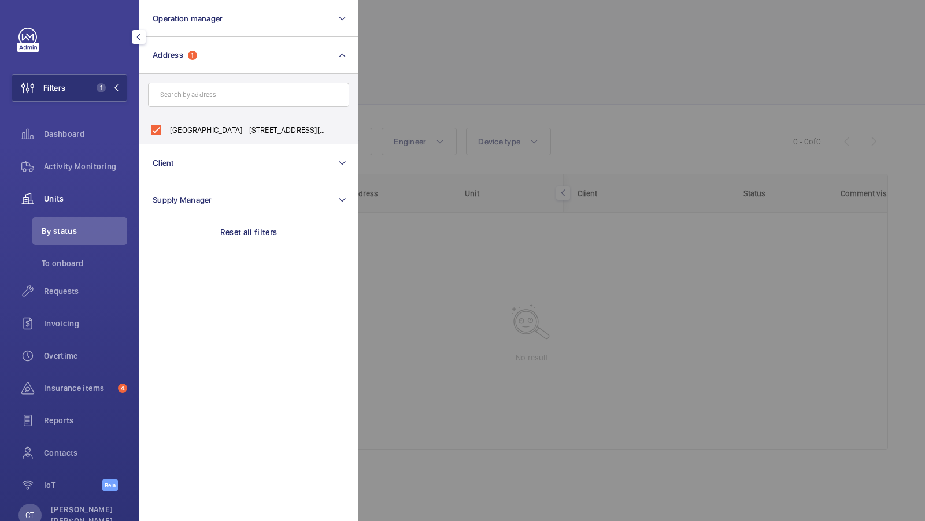
click at [69, 182] on div "Activity Monitoring" at bounding box center [70, 169] width 116 height 32
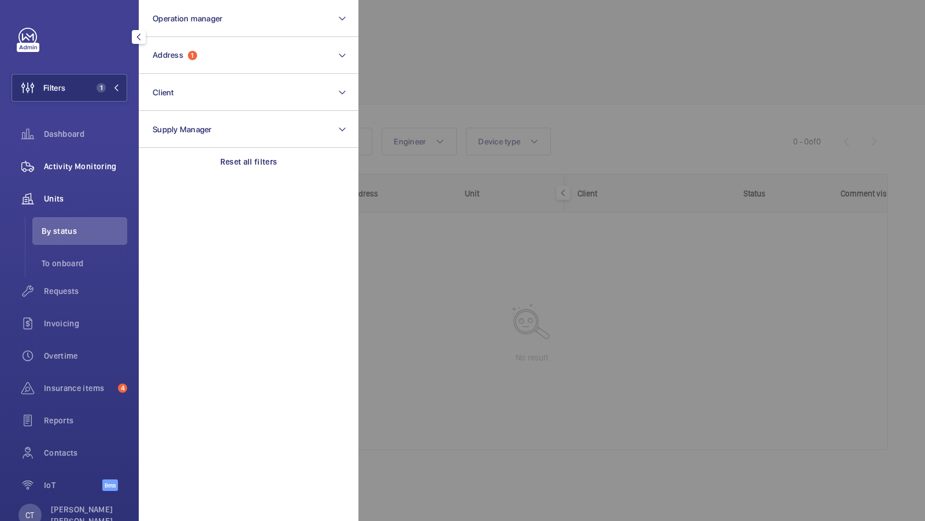
click at [83, 169] on span "Activity Monitoring" at bounding box center [85, 167] width 83 height 12
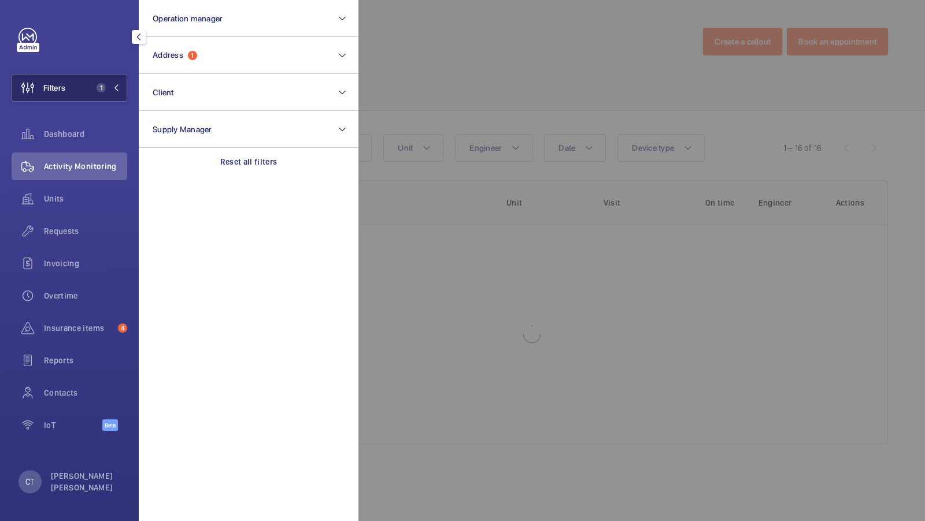
click at [101, 82] on button "Filters 1" at bounding box center [70, 88] width 116 height 28
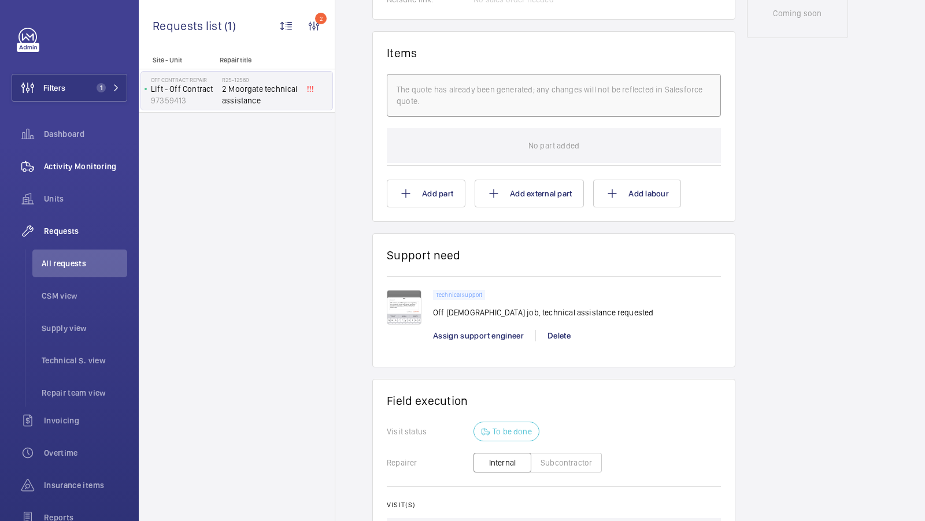
scroll to position [610, 0]
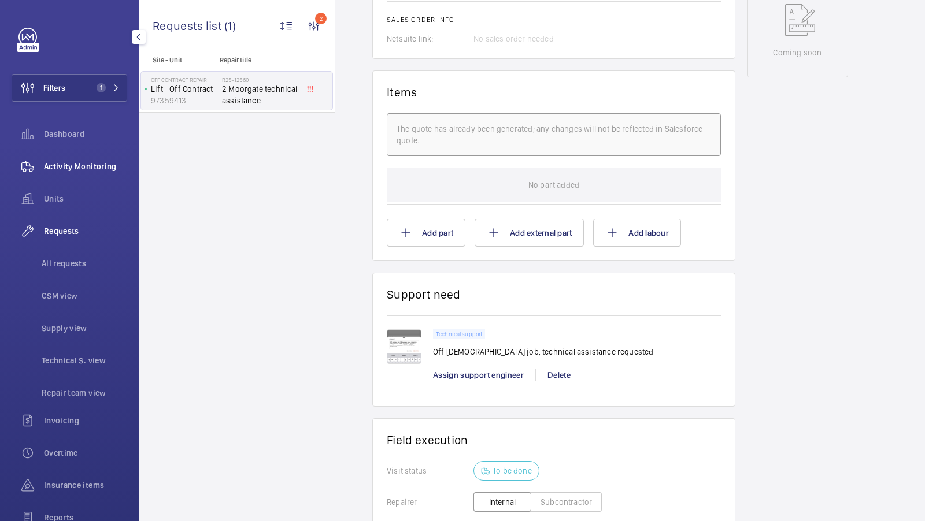
click at [74, 161] on span "Activity Monitoring" at bounding box center [85, 167] width 83 height 12
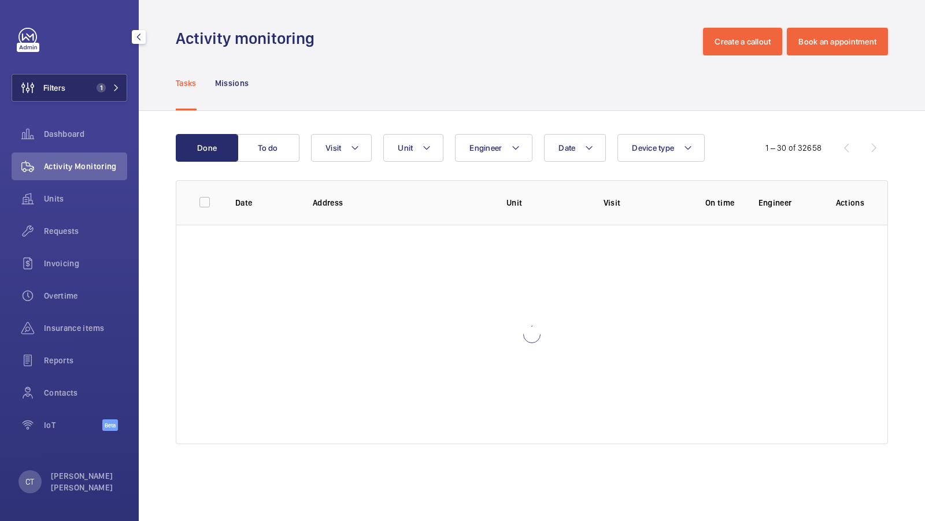
click at [103, 87] on span "1" at bounding box center [101, 87] width 9 height 9
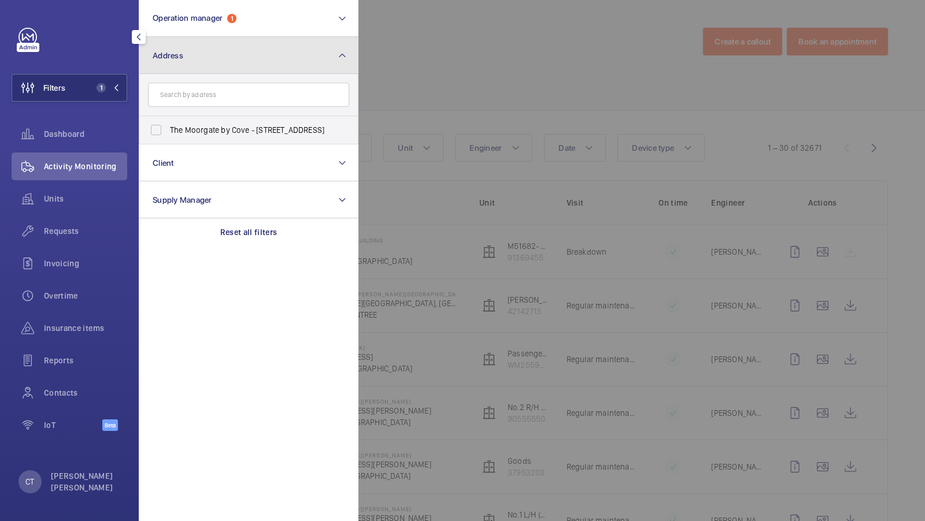
click at [218, 54] on button "Address" at bounding box center [249, 55] width 220 height 37
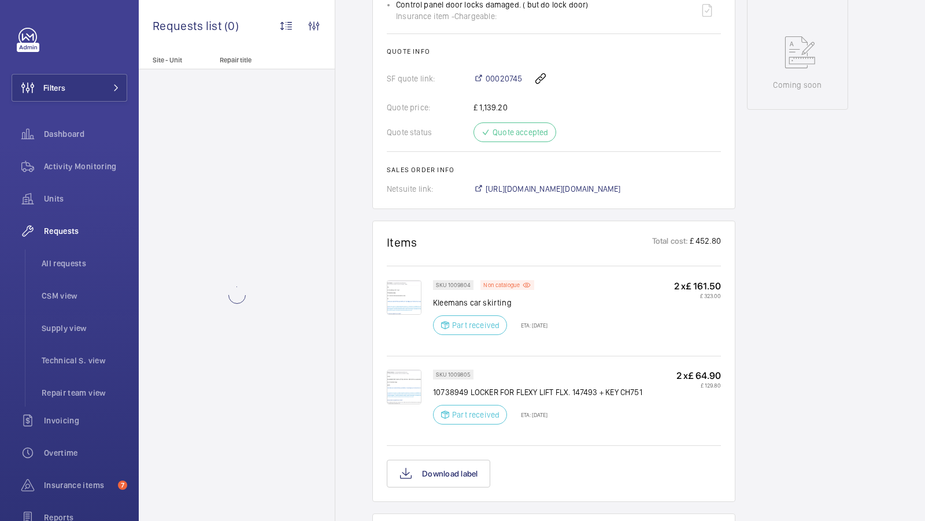
scroll to position [666, 0]
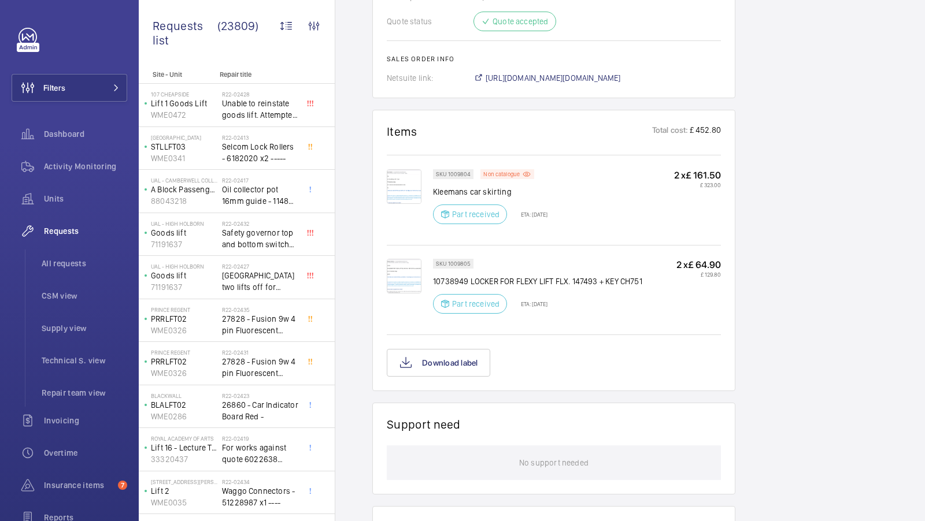
scroll to position [701, 0]
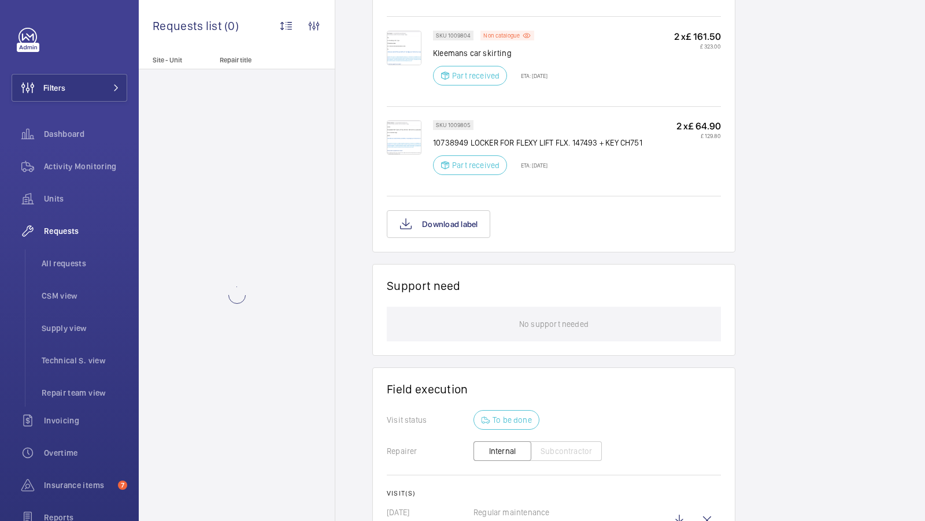
scroll to position [981, 0]
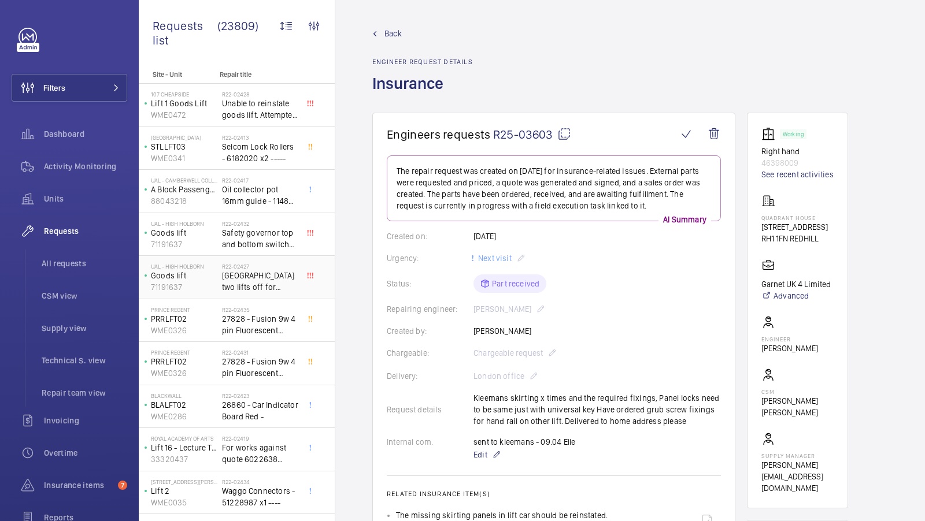
scroll to position [460, 0]
click at [87, 82] on button "Filters" at bounding box center [70, 88] width 116 height 28
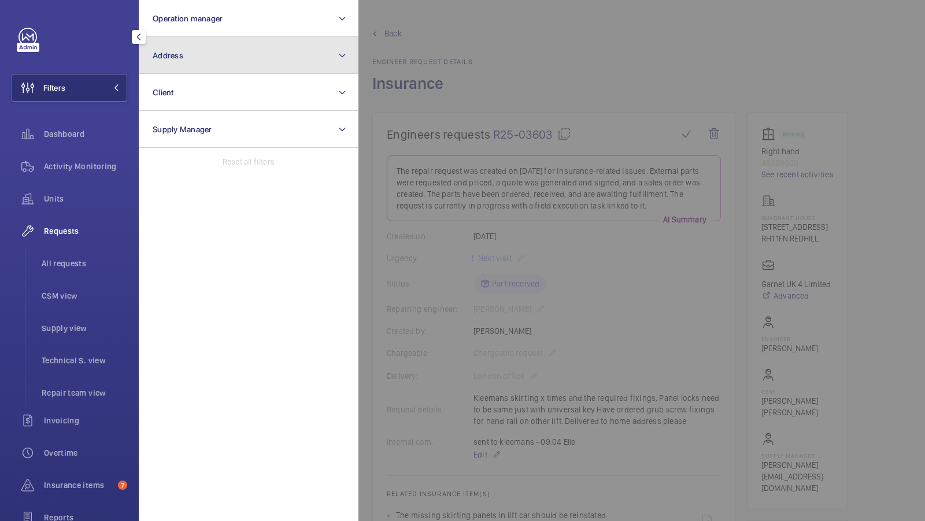
click at [248, 65] on button "Address" at bounding box center [249, 55] width 220 height 37
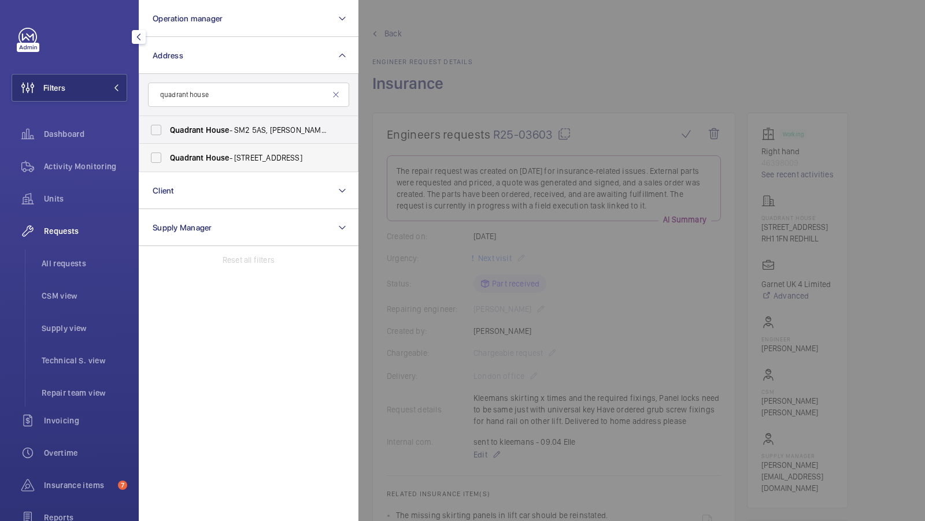
type input "quadrant house"
click at [230, 159] on span "Quadrant House - 1 Princess Way, REDHILL RH1 1FN" at bounding box center [249, 158] width 159 height 12
click at [168, 159] on input "Quadrant House - 1 Princess Way, REDHILL RH1 1FN" at bounding box center [156, 157] width 23 height 23
checkbox input "true"
click at [95, 84] on span "1" at bounding box center [99, 87] width 14 height 9
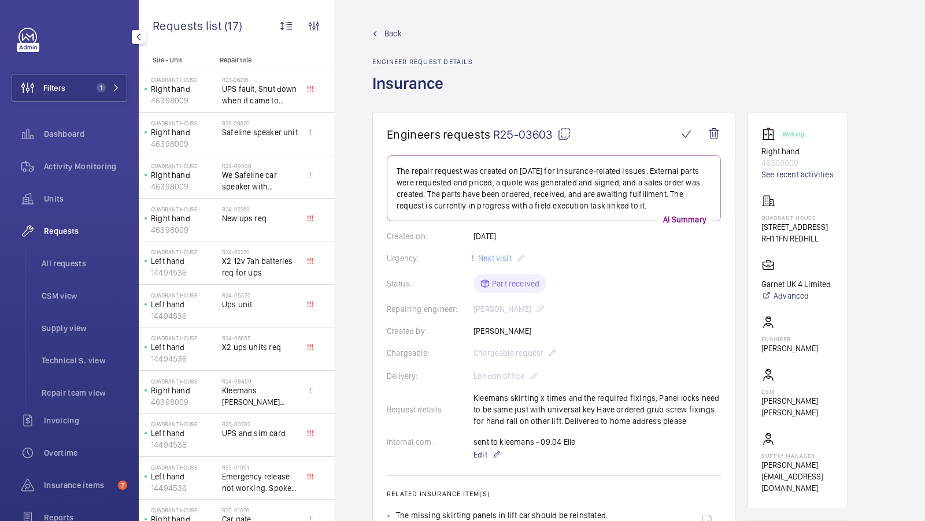
click at [49, 279] on ul "All requests CSM view Supply view Technical S. view Repair team view" at bounding box center [76, 328] width 102 height 157
click at [64, 262] on span "All requests" at bounding box center [85, 264] width 86 height 12
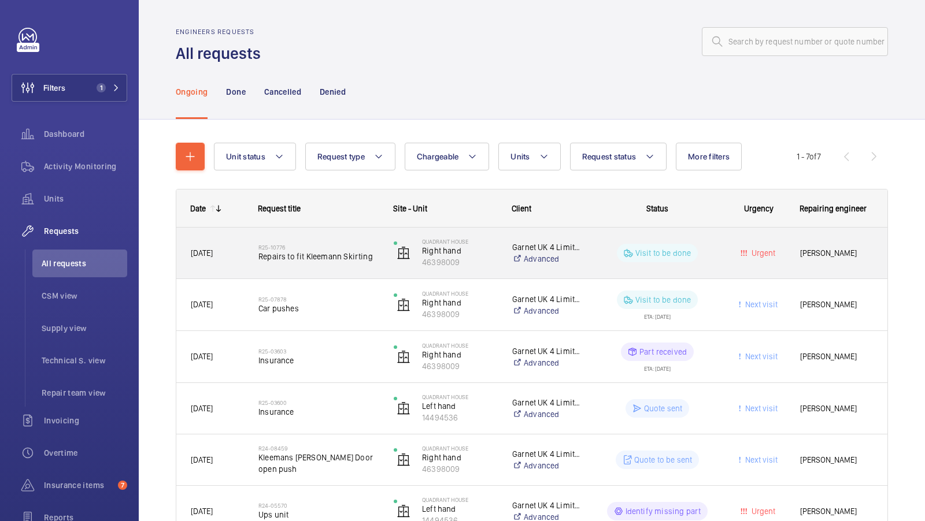
click at [316, 262] on div "R25-10776 Repairs to fit Kleemann Skirting" at bounding box center [318, 253] width 120 height 34
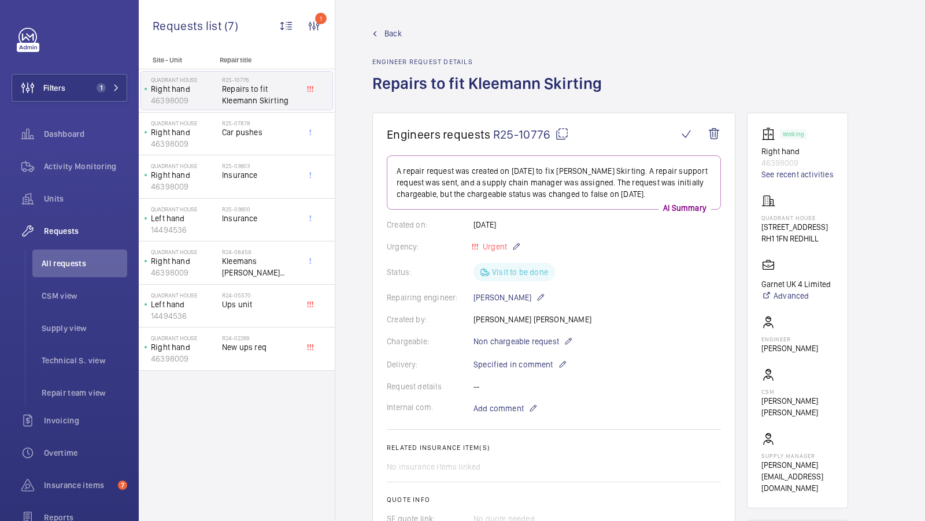
click at [390, 33] on span "Back" at bounding box center [392, 34] width 17 height 12
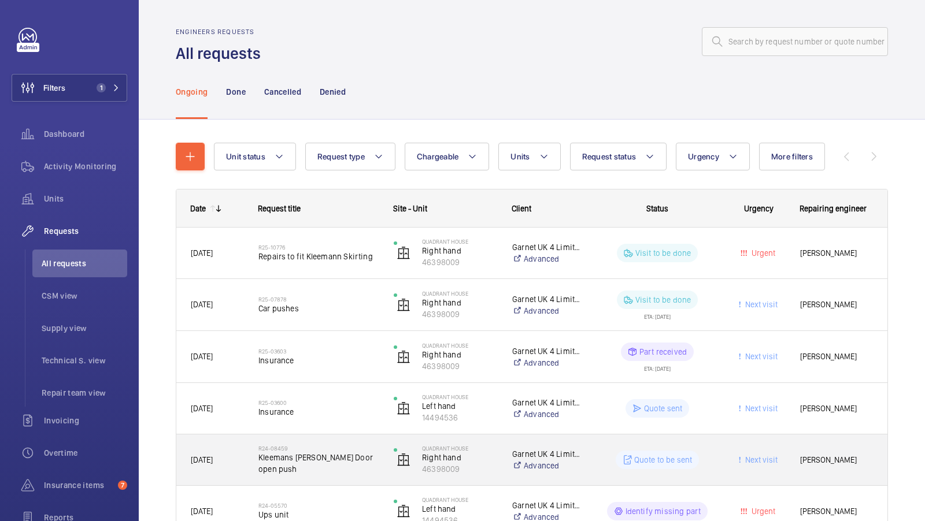
scroll to position [123, 0]
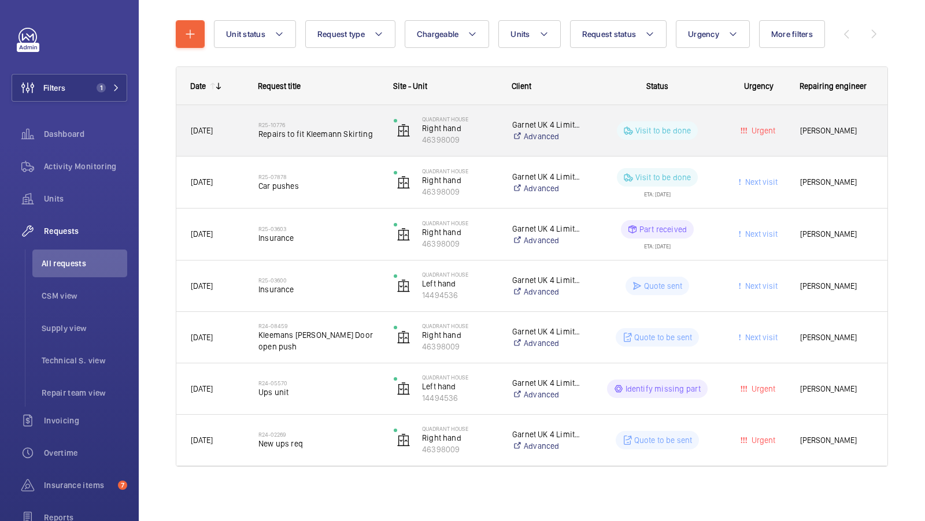
click at [331, 140] on div "R25-10776 Repairs to fit Kleemann Skirting" at bounding box center [318, 131] width 120 height 34
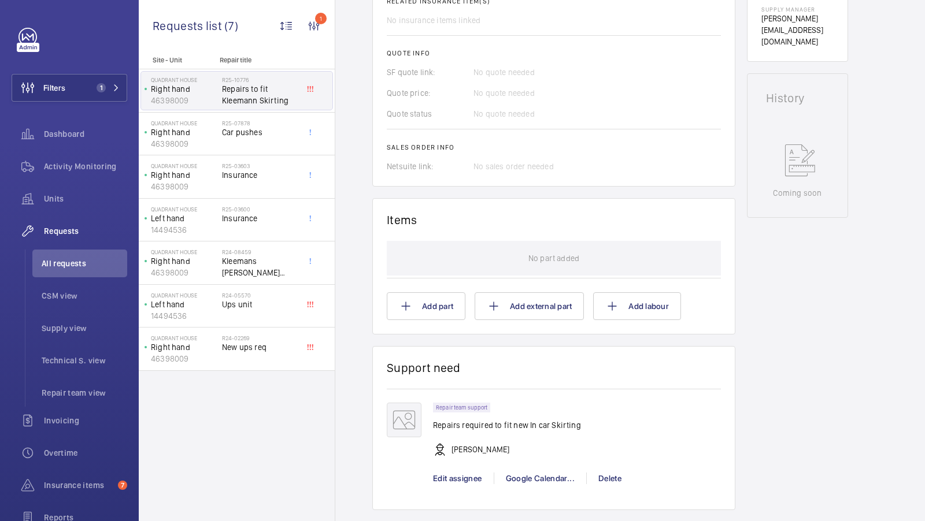
scroll to position [297, 0]
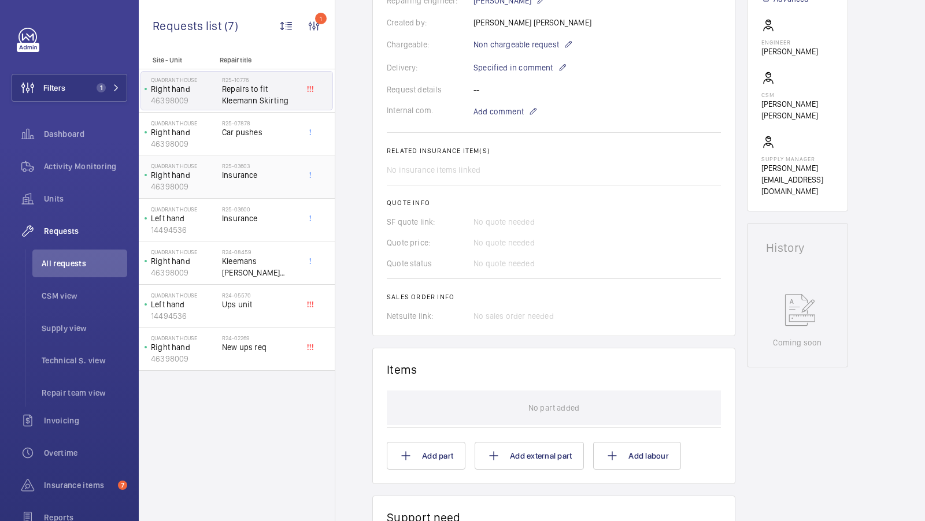
click at [256, 170] on span "Insurance" at bounding box center [260, 175] width 76 height 12
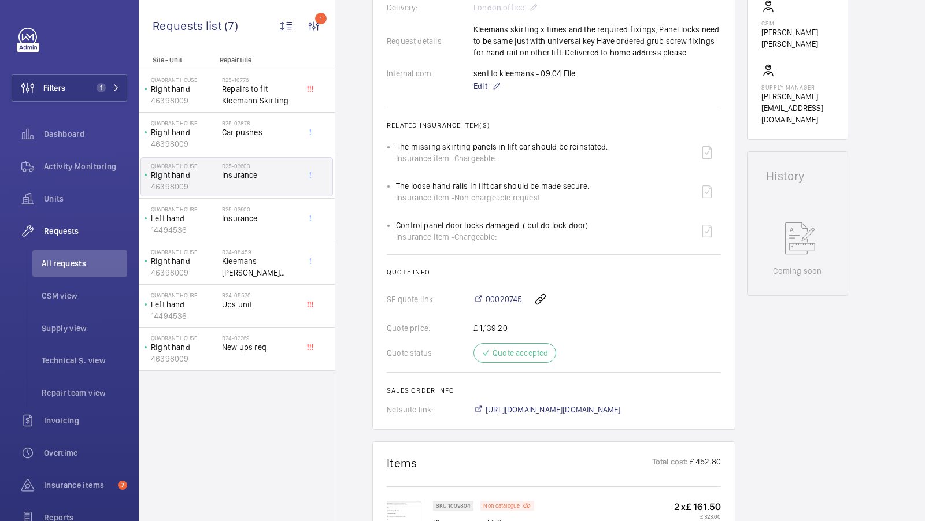
scroll to position [402, 0]
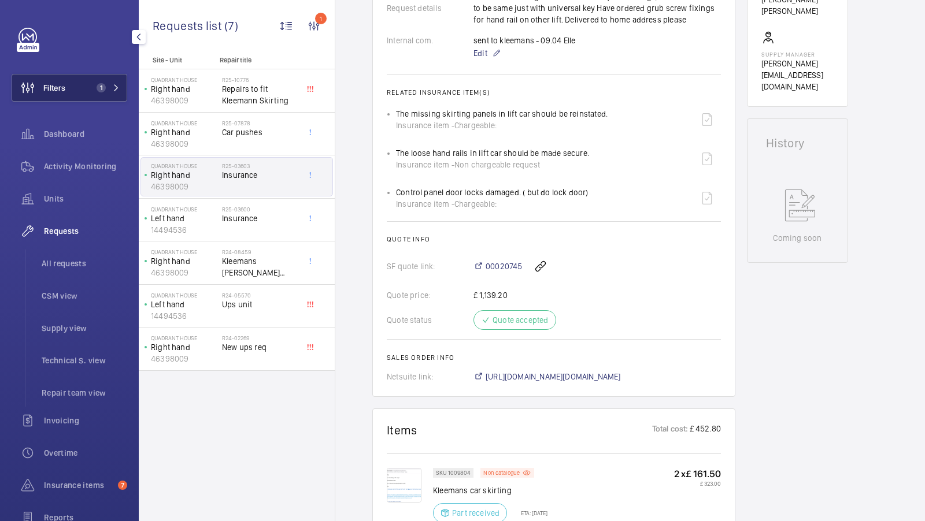
click at [103, 95] on button "Filters 1" at bounding box center [70, 88] width 116 height 28
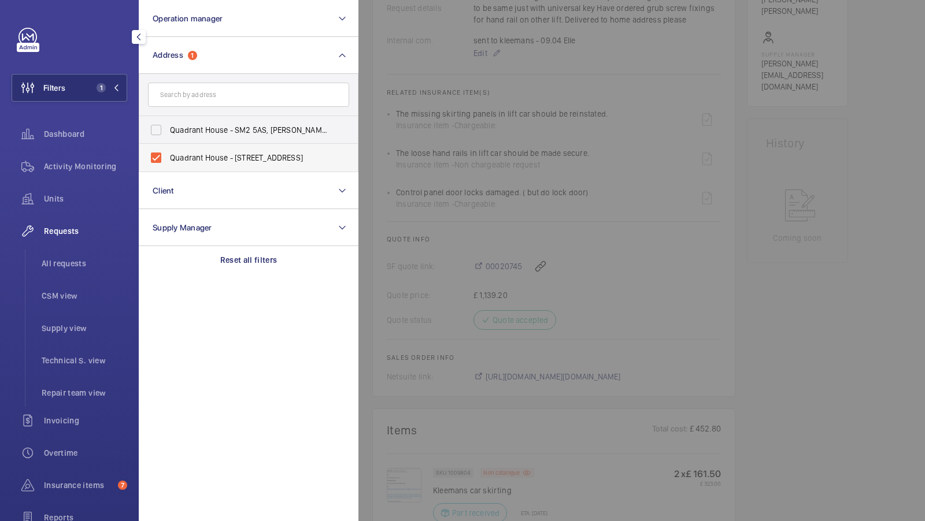
click at [197, 162] on span "Quadrant House - 1 Princess Way, REDHILL RH1 1FN" at bounding box center [249, 158] width 159 height 12
click at [168, 162] on input "Quadrant House - 1 Princess Way, REDHILL RH1 1FN" at bounding box center [156, 157] width 23 height 23
checkbox input "false"
click at [190, 100] on input "text" at bounding box center [248, 95] width 201 height 24
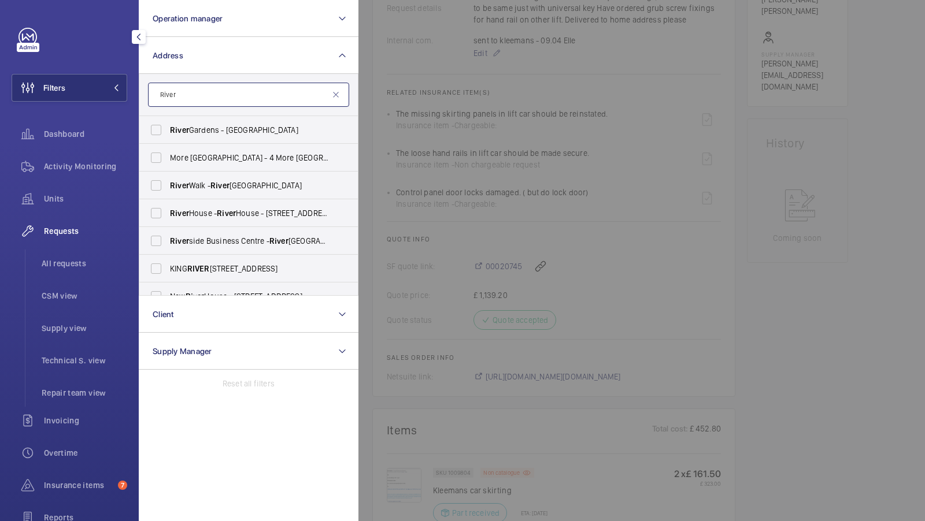
click at [182, 92] on input "River" at bounding box center [248, 95] width 201 height 24
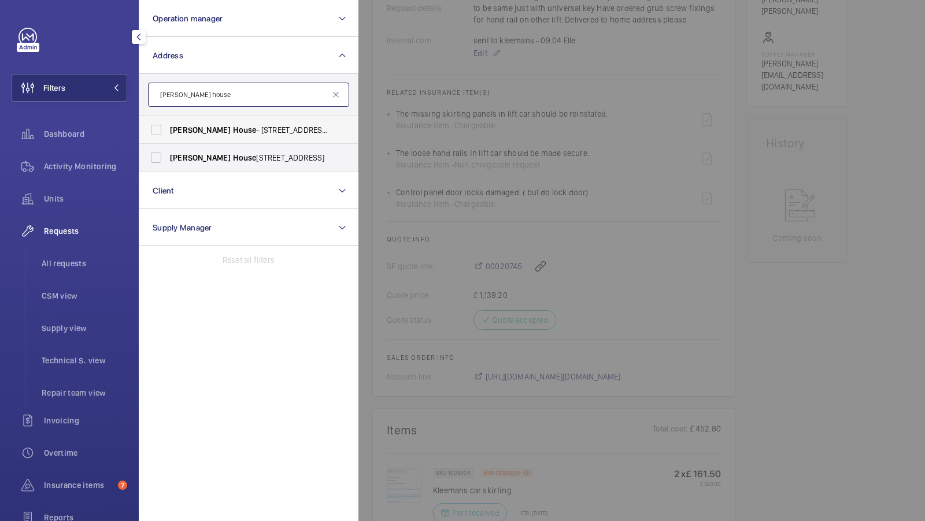
type input "brent house"
click at [192, 135] on span "Brent House - 349 High Rd, WEMBLEY HA9 6EJ" at bounding box center [249, 130] width 159 height 12
click at [168, 135] on input "Brent House - 349 High Rd, WEMBLEY HA9 6EJ" at bounding box center [156, 130] width 23 height 23
checkbox input "true"
click at [175, 168] on label "Brent House , 349 High Road, Wembley, London, HA9 6ET - High Road, WEMBLEY HA9" at bounding box center [239, 158] width 201 height 28
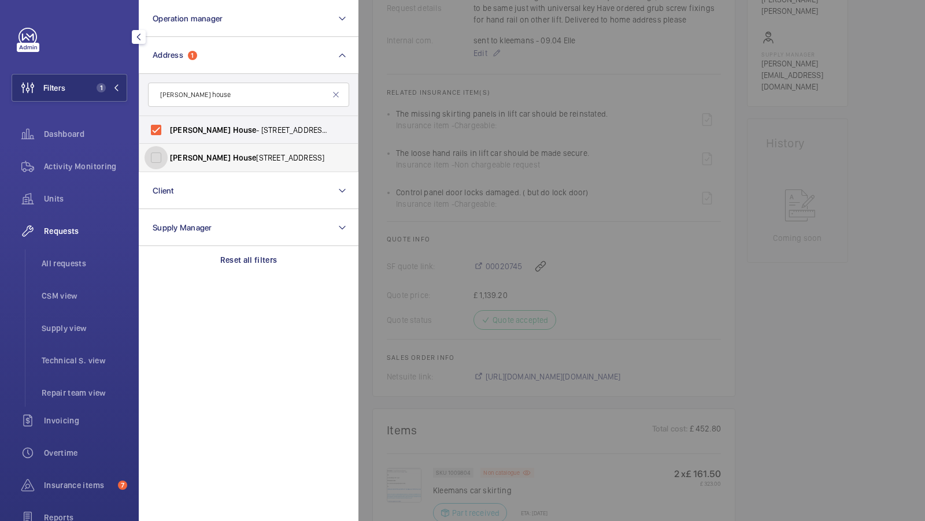
click at [168, 168] on input "Brent House , 349 High Road, Wembley, London, HA9 6ET - High Road, WEMBLEY HA9" at bounding box center [156, 157] width 23 height 23
checkbox input "true"
click at [112, 91] on span "2" at bounding box center [106, 87] width 28 height 9
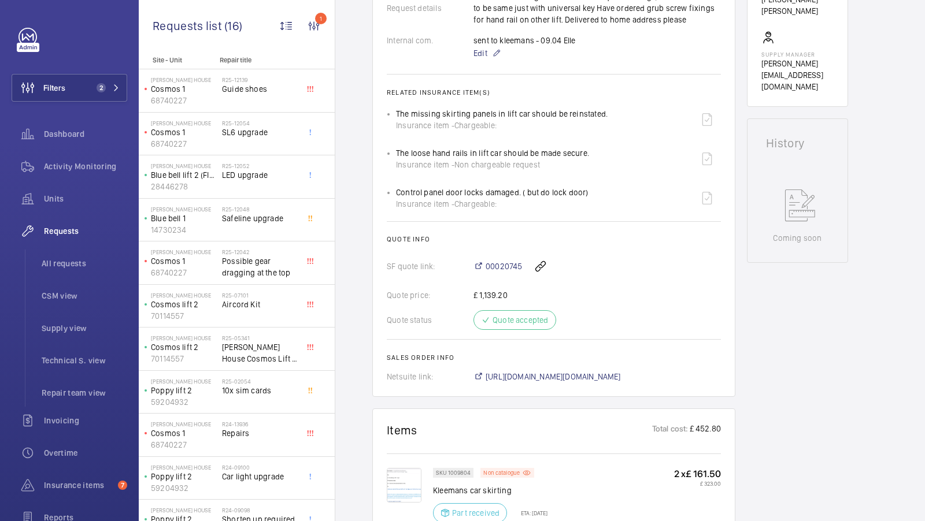
click at [644, 298] on div "Quote price: £ 1,139.20" at bounding box center [554, 296] width 334 height 12
click at [97, 91] on span "2" at bounding box center [99, 87] width 14 height 9
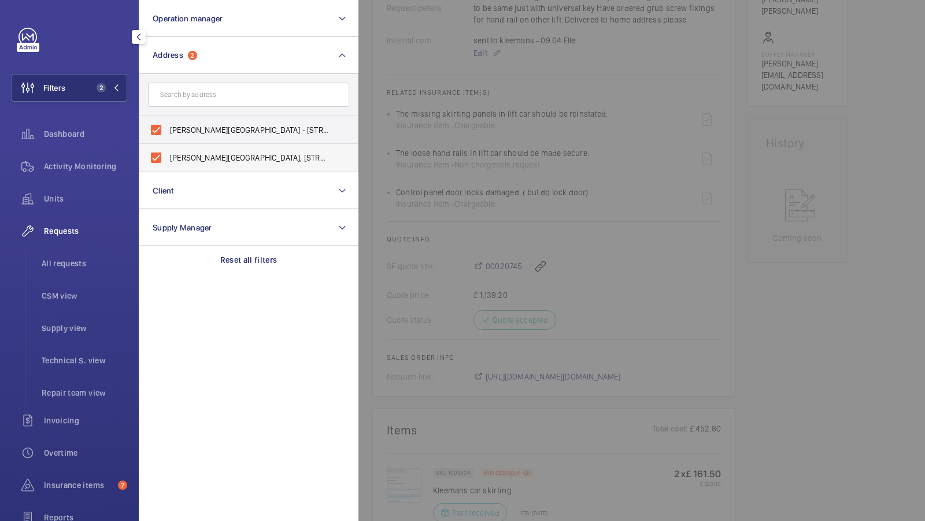
click at [229, 150] on label "Brent House, 349 High Road, Wembley, London, HA9 6ET - High Road, WEMBLEY HA9" at bounding box center [239, 158] width 201 height 28
click at [168, 150] on input "Brent House, 349 High Road, Wembley, London, HA9 6ET - High Road, WEMBLEY HA9" at bounding box center [156, 157] width 23 height 23
checkbox input "false"
click at [235, 128] on span "Brent House - 349 High Rd, WEMBLEY HA9 6EJ" at bounding box center [249, 130] width 159 height 12
click at [168, 128] on input "Brent House - 349 High Rd, WEMBLEY HA9 6EJ" at bounding box center [156, 130] width 23 height 23
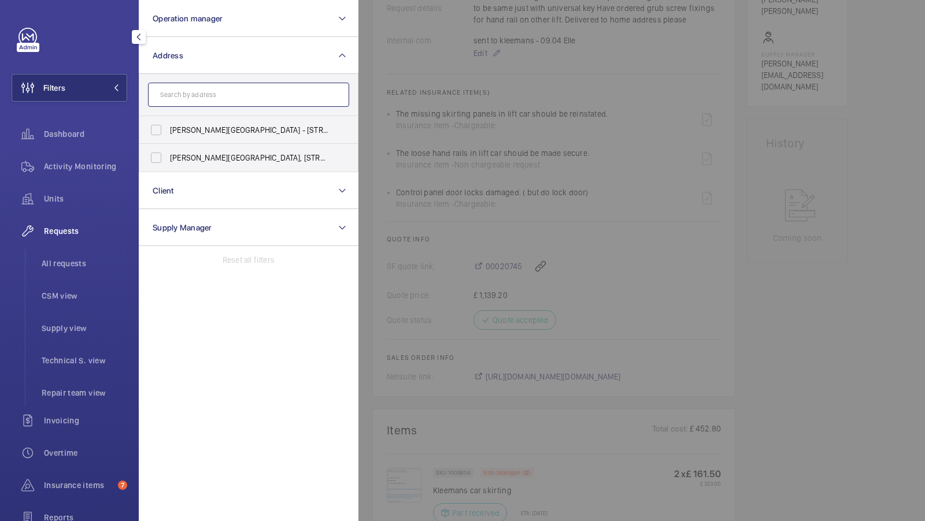
click at [223, 102] on input "text" at bounding box center [248, 95] width 201 height 24
click at [200, 132] on span "Brent House - 349 High Rd, WEMBLEY HA9 6EJ" at bounding box center [249, 130] width 159 height 12
click at [168, 132] on input "Brent House - 349 High Rd, WEMBLEY HA9 6EJ" at bounding box center [156, 130] width 23 height 23
checkbox input "true"
click at [180, 150] on label "Brent House, 349 High Road, Wembley, London, HA9 6ET - High Road, WEMBLEY HA9" at bounding box center [239, 158] width 201 height 28
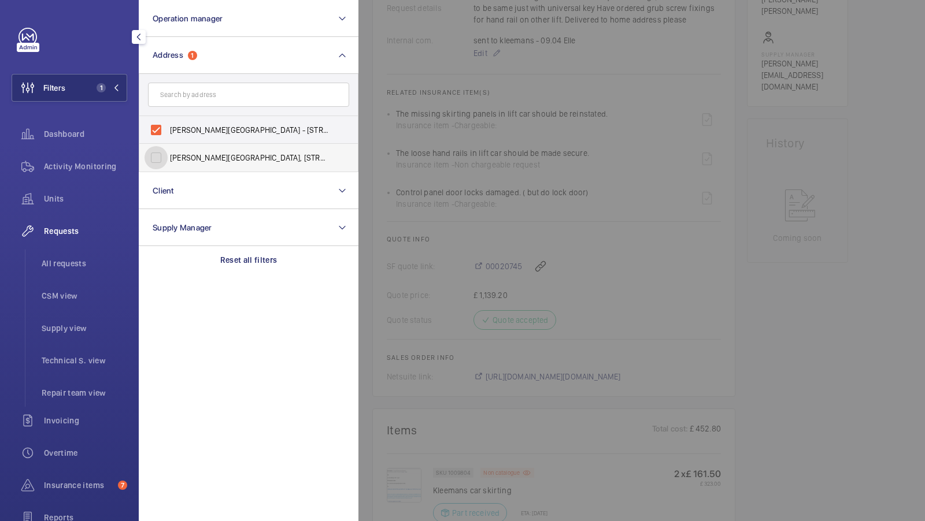
click at [168, 150] on input "Brent House, 349 High Road, Wembley, London, HA9 6ET - High Road, WEMBLEY HA9" at bounding box center [156, 157] width 23 height 23
checkbox input "true"
click at [90, 164] on span "Activity Monitoring" at bounding box center [85, 167] width 83 height 12
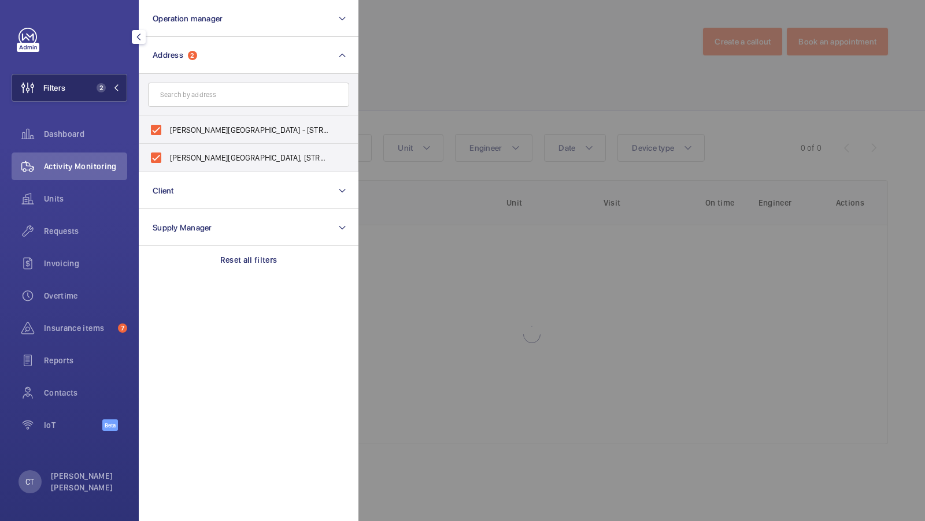
click at [116, 88] on mat-icon at bounding box center [116, 87] width 7 height 7
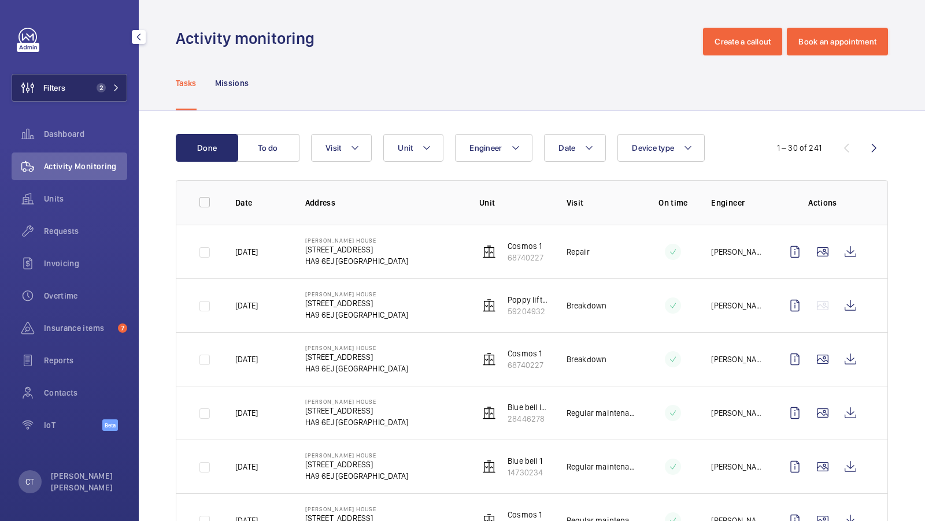
click at [113, 86] on mat-icon at bounding box center [116, 87] width 7 height 7
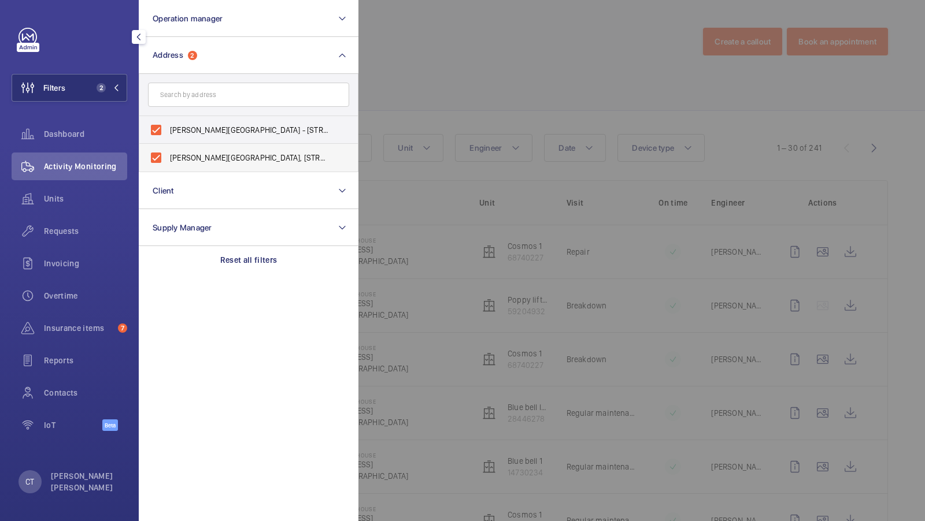
click at [213, 144] on label "Brent House, 349 High Road, Wembley, London, HA9 6ET - High Road, WEMBLEY HA9" at bounding box center [239, 158] width 201 height 28
click at [168, 146] on input "Brent House, 349 High Road, Wembley, London, HA9 6ET - High Road, WEMBLEY HA9" at bounding box center [156, 157] width 23 height 23
checkbox input "false"
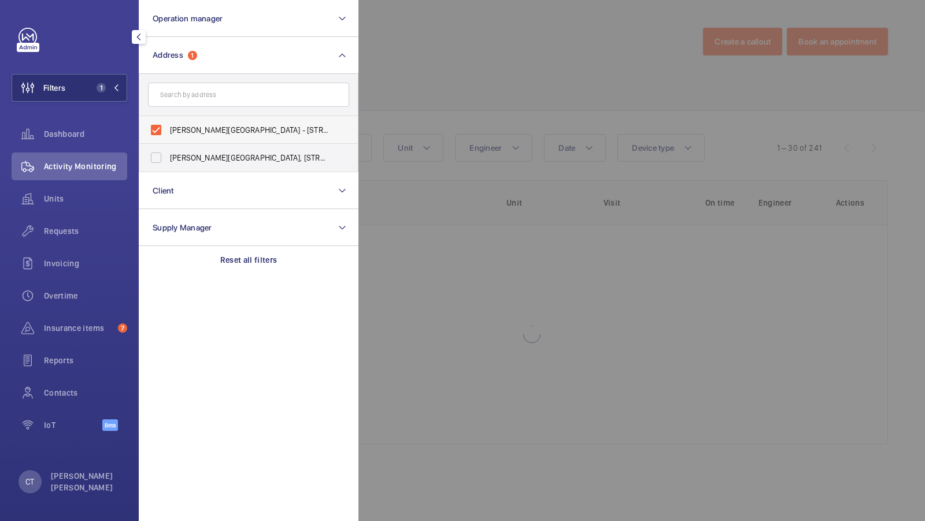
click at [204, 130] on span "Brent House - 349 High Rd, WEMBLEY HA9 6EJ" at bounding box center [249, 130] width 159 height 12
click at [168, 130] on input "Brent House - 349 High Rd, WEMBLEY HA9 6EJ" at bounding box center [156, 130] width 23 height 23
checkbox input "false"
click at [205, 103] on input "text" at bounding box center [248, 95] width 201 height 24
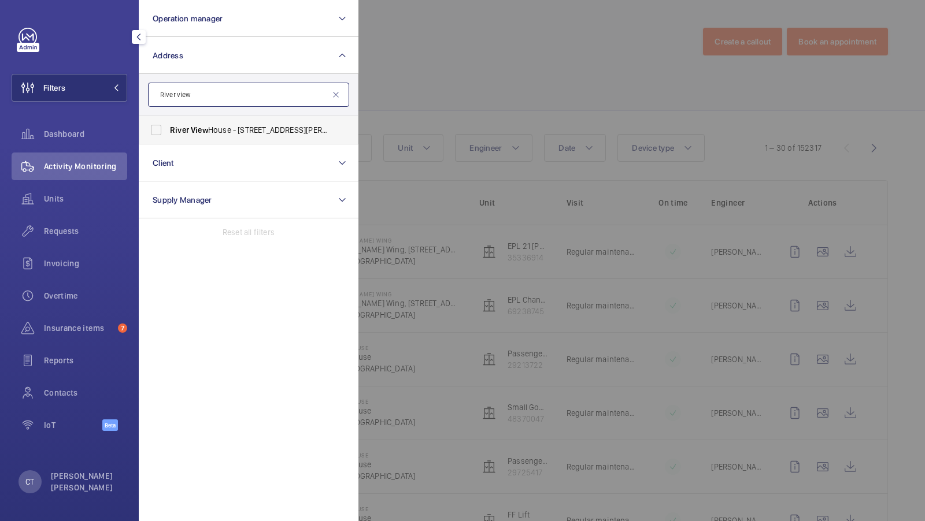
type input "River view"
click at [213, 132] on span "River View House - Chalfont Park, Chalfont St. Peter, GERRARDS CROSS SL9 0FX" at bounding box center [249, 130] width 159 height 12
click at [168, 132] on input "River View House - Chalfont Park, Chalfont St. Peter, GERRARDS CROSS SL9 0FX" at bounding box center [156, 130] width 23 height 23
checkbox input "true"
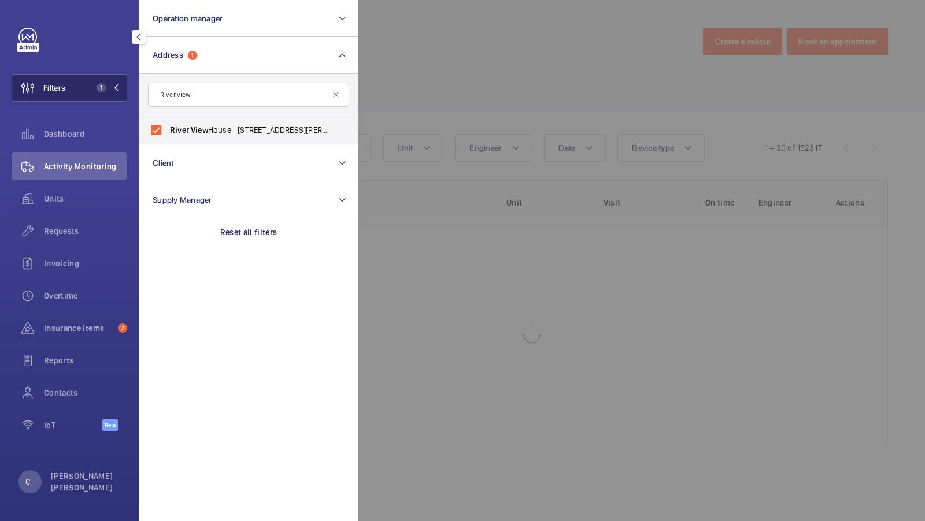
click at [102, 78] on button "Filters 1" at bounding box center [70, 88] width 116 height 28
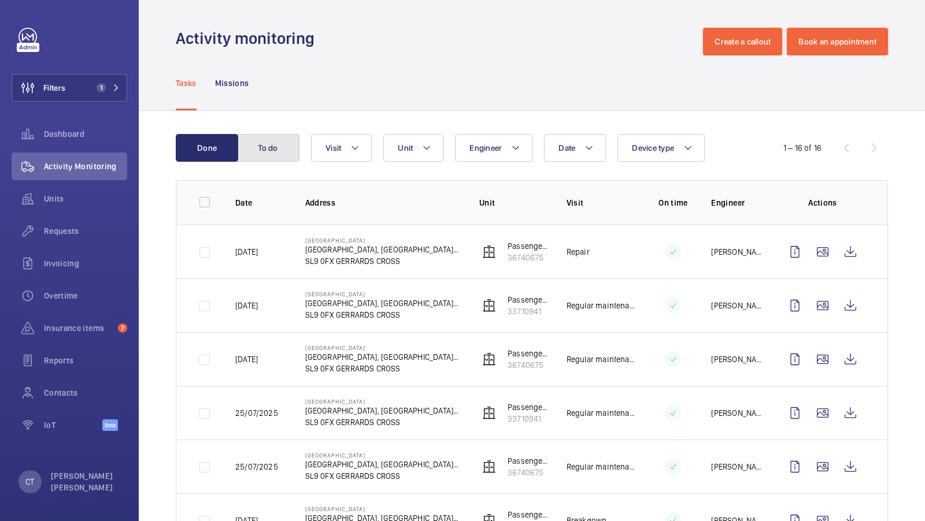
click at [264, 141] on button "To do" at bounding box center [268, 148] width 62 height 28
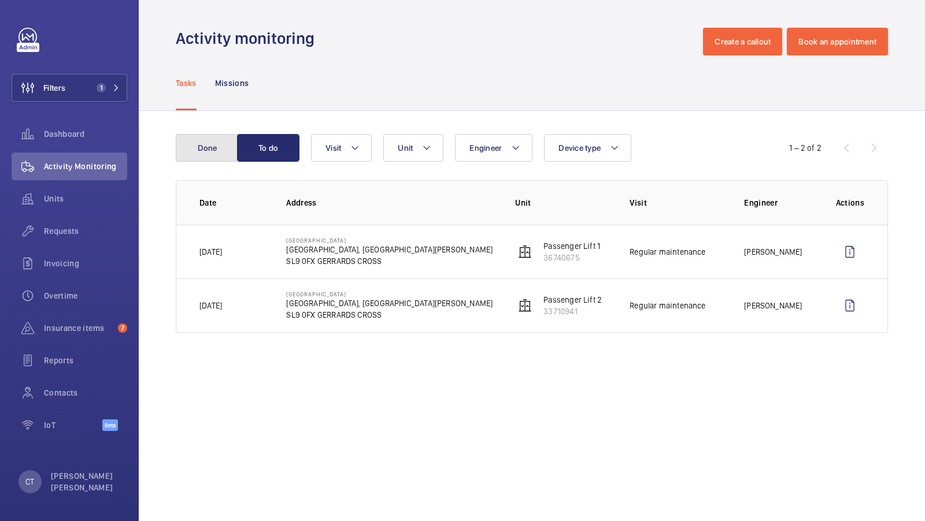
click at [211, 156] on button "Done" at bounding box center [207, 148] width 62 height 28
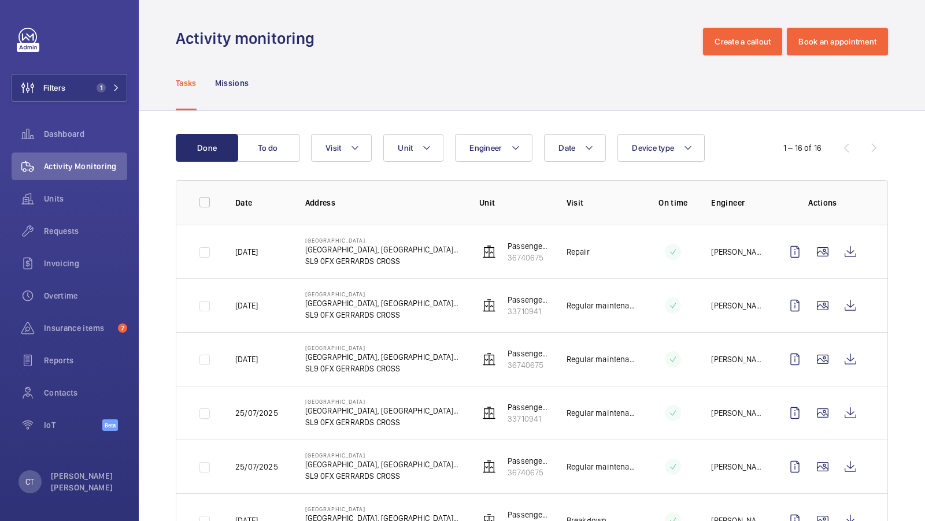
click at [105, 68] on div "Filters 1 Dashboard Activity Monitoring Units Requests Invoicing Overtime Insur…" at bounding box center [70, 236] width 116 height 416
click at [103, 101] on button "Filters 1" at bounding box center [70, 88] width 116 height 28
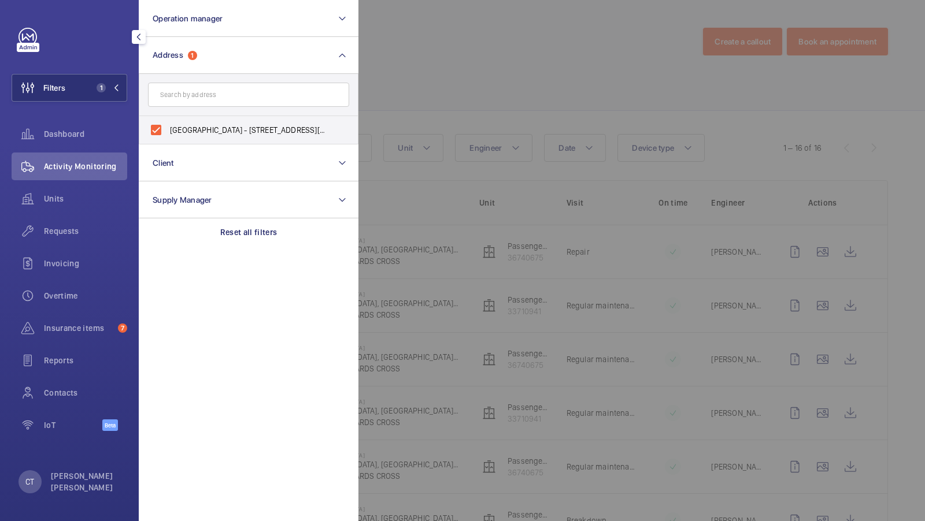
click at [435, 103] on div at bounding box center [820, 260] width 925 height 521
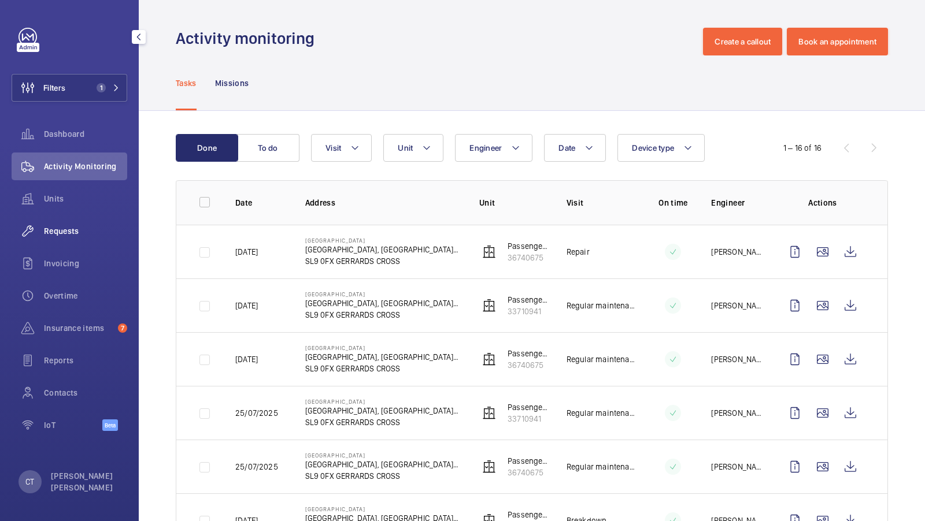
click at [78, 229] on span "Requests" at bounding box center [85, 231] width 83 height 12
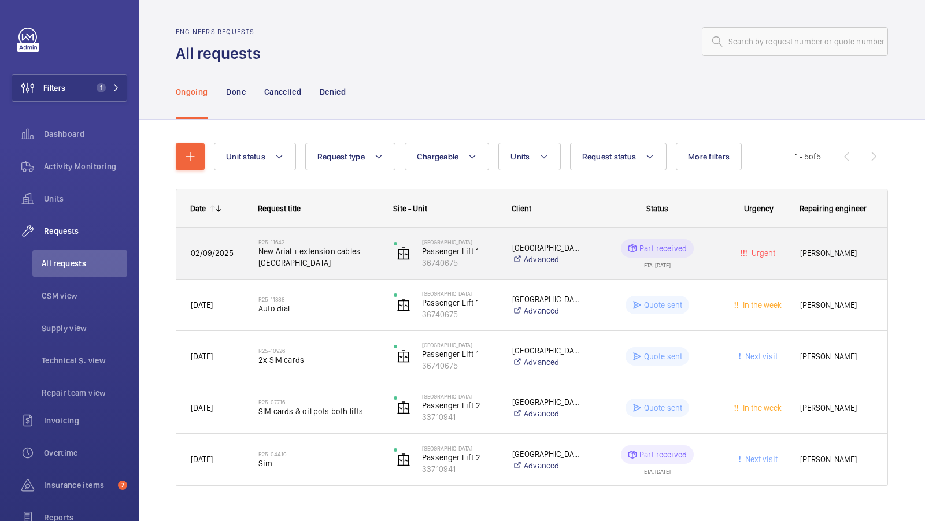
click at [322, 258] on span "New Arial + extension cables - Riverview house" at bounding box center [318, 257] width 120 height 23
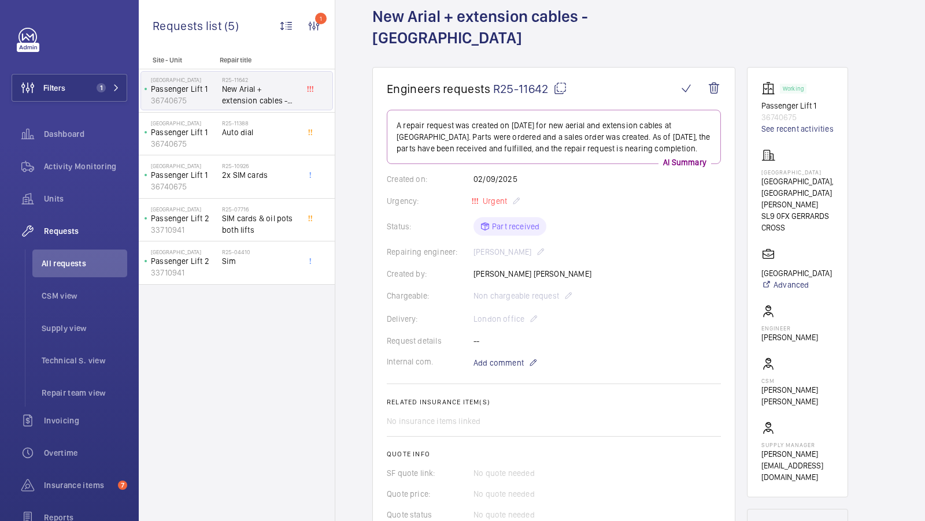
scroll to position [66, 0]
click at [555, 83] on mat-icon at bounding box center [560, 90] width 14 height 14
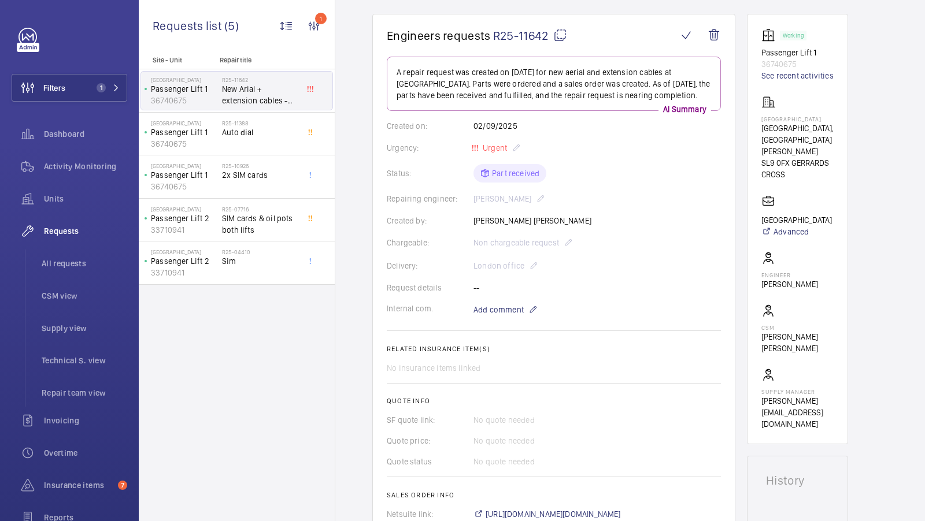
scroll to position [172, 0]
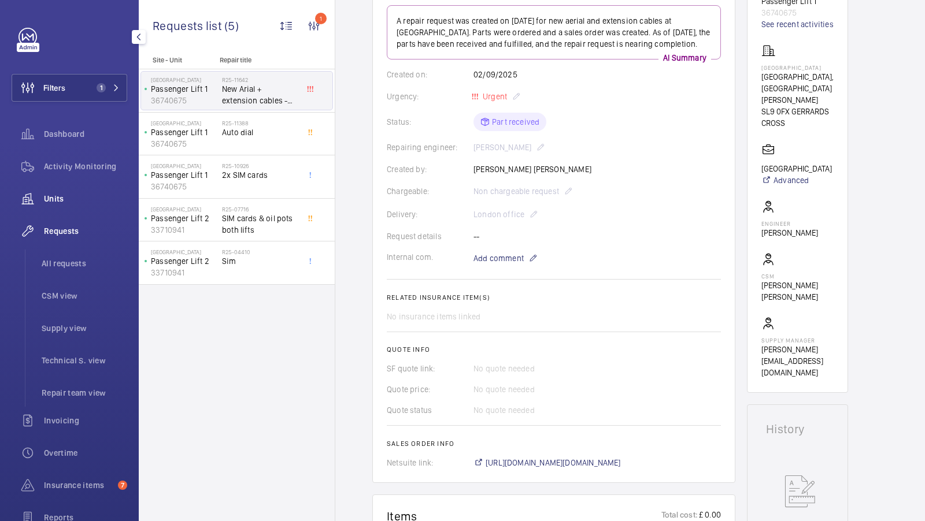
click at [65, 196] on span "Units" at bounding box center [85, 199] width 83 height 12
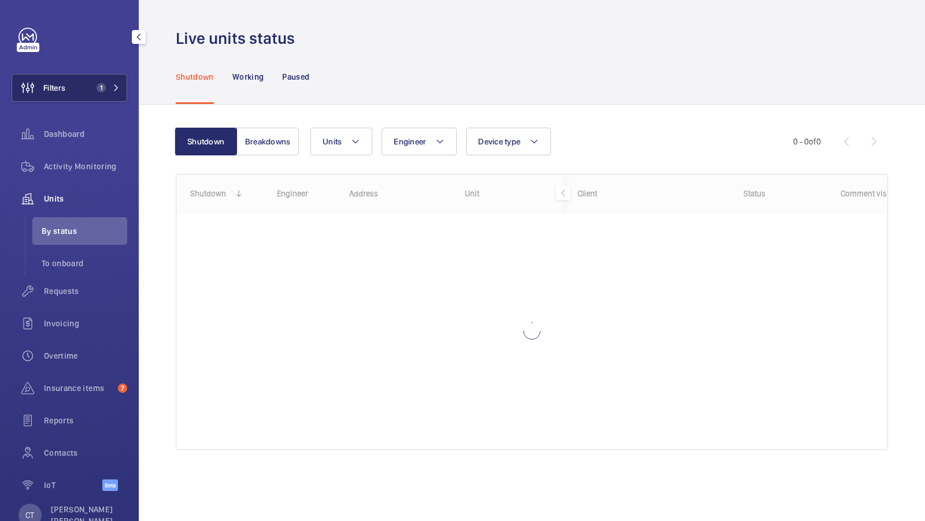
click at [92, 86] on span "1" at bounding box center [99, 87] width 14 height 9
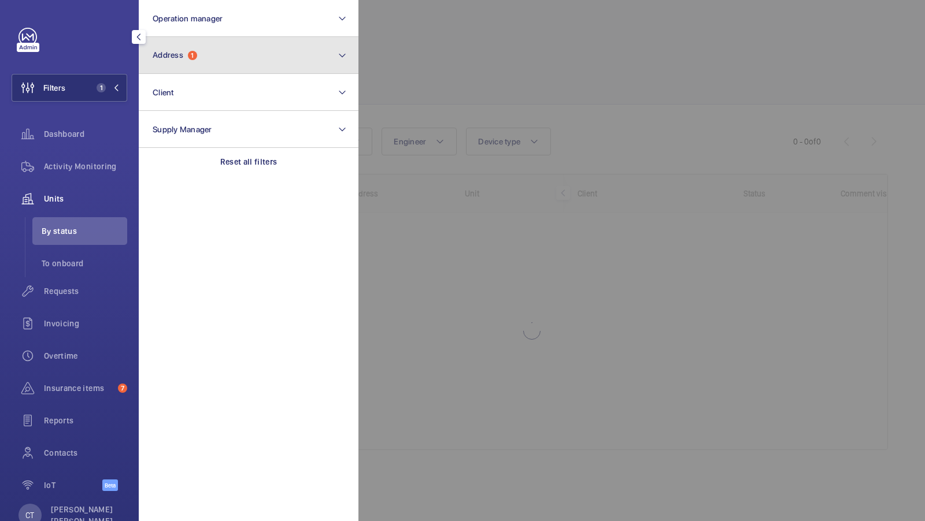
click at [242, 48] on button "Address 1" at bounding box center [249, 55] width 220 height 37
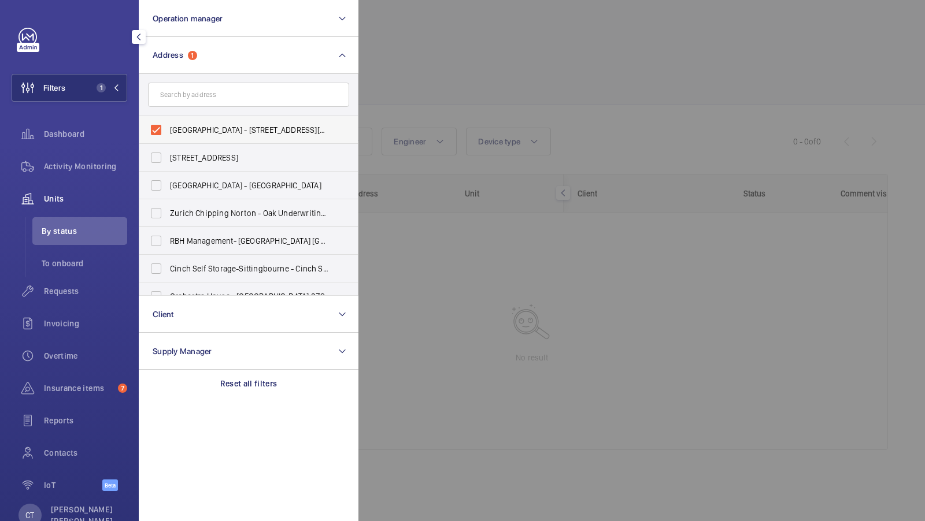
click at [194, 124] on span "River View House - Chalfont Park, Chalfont St. Peter, GERRARDS CROSS SL9 0FX" at bounding box center [249, 130] width 159 height 12
click at [168, 124] on input "River View House - Chalfont Park, Chalfont St. Peter, GERRARDS CROSS SL9 0FX" at bounding box center [156, 130] width 23 height 23
checkbox input "false"
click at [213, 89] on input "text" at bounding box center [248, 95] width 201 height 24
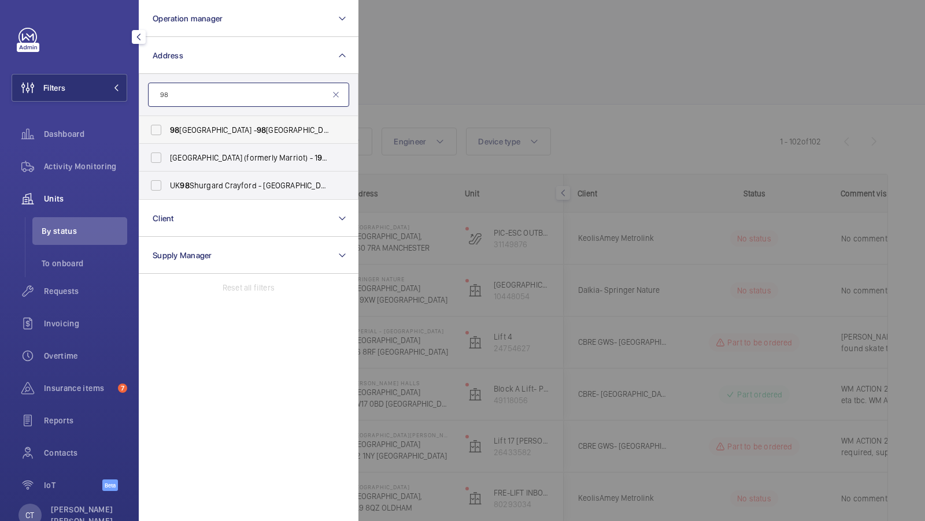
type input "98"
click at [231, 130] on span "98 De Beauvoir Road - 98 De Beauvoir Rd, LONDON N1 4EN" at bounding box center [249, 130] width 159 height 12
click at [168, 130] on input "98 De Beauvoir Road - 98 De Beauvoir Rd, LONDON N1 4EN" at bounding box center [156, 130] width 23 height 23
checkbox input "true"
click at [184, 92] on input "98" at bounding box center [248, 95] width 201 height 24
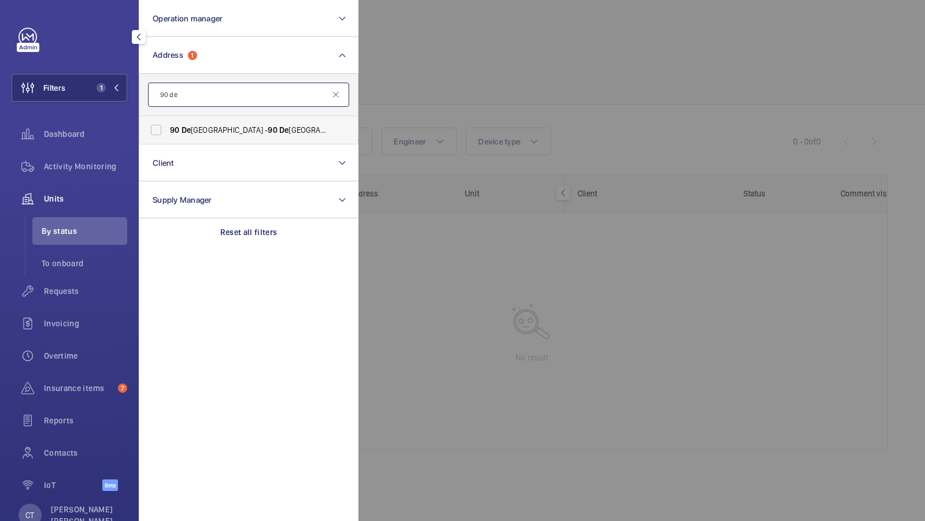
type input "90 de"
click at [184, 131] on span "De" at bounding box center [186, 129] width 9 height 9
click at [168, 131] on input "90 De Beauvoir Road - 90 De Beauvoir Rd, LONDON N1 4EN" at bounding box center [156, 130] width 23 height 23
checkbox input "true"
click at [97, 88] on span "2" at bounding box center [101, 87] width 9 height 9
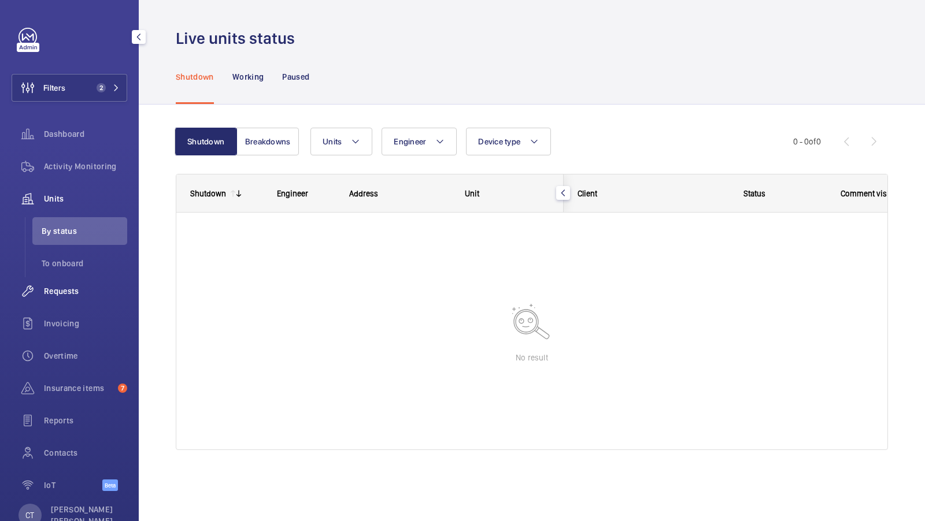
click at [86, 288] on span "Requests" at bounding box center [85, 292] width 83 height 12
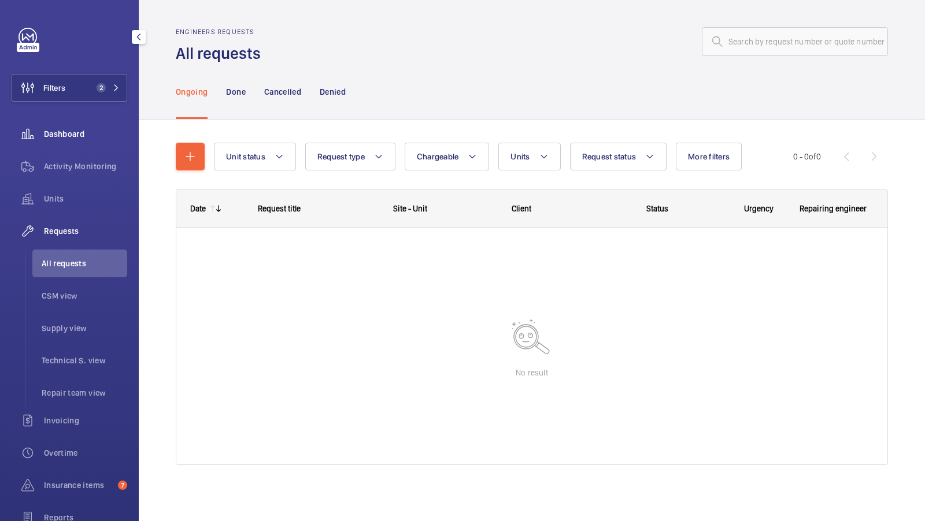
click at [64, 136] on span "Dashboard" at bounding box center [85, 134] width 83 height 12
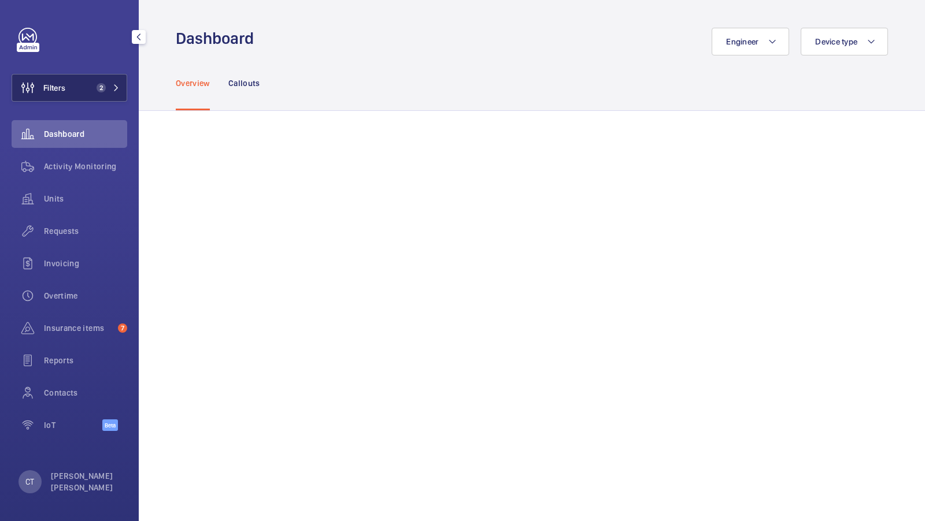
click at [99, 97] on button "Filters 2" at bounding box center [70, 88] width 116 height 28
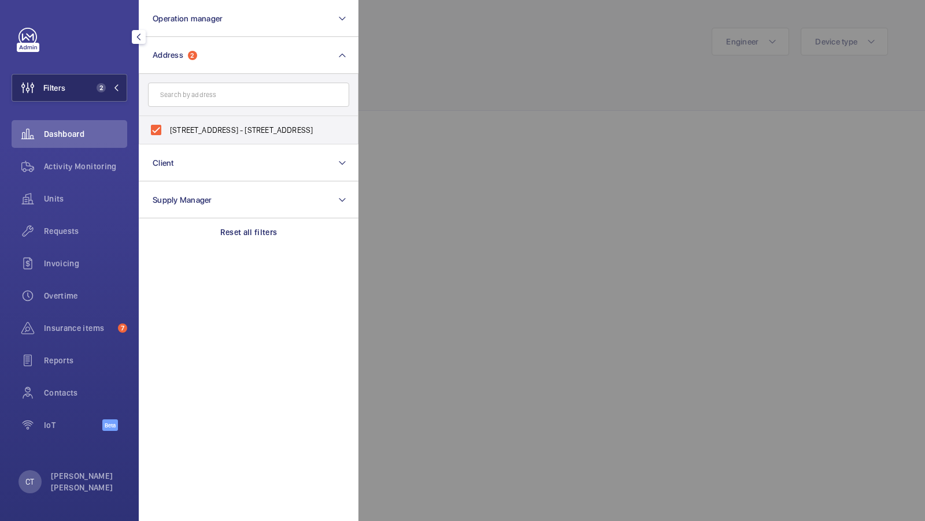
click at [104, 83] on span "2" at bounding box center [99, 87] width 14 height 9
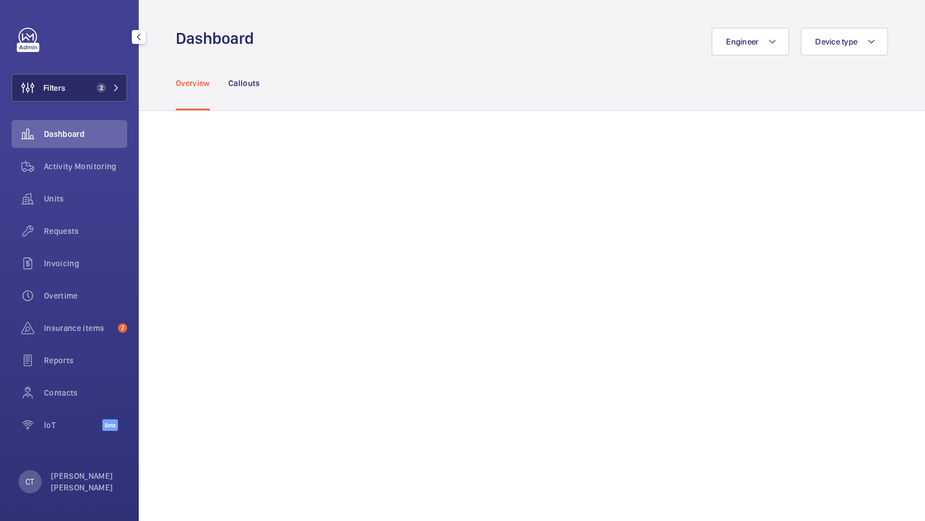
click at [101, 83] on span "2" at bounding box center [101, 87] width 9 height 9
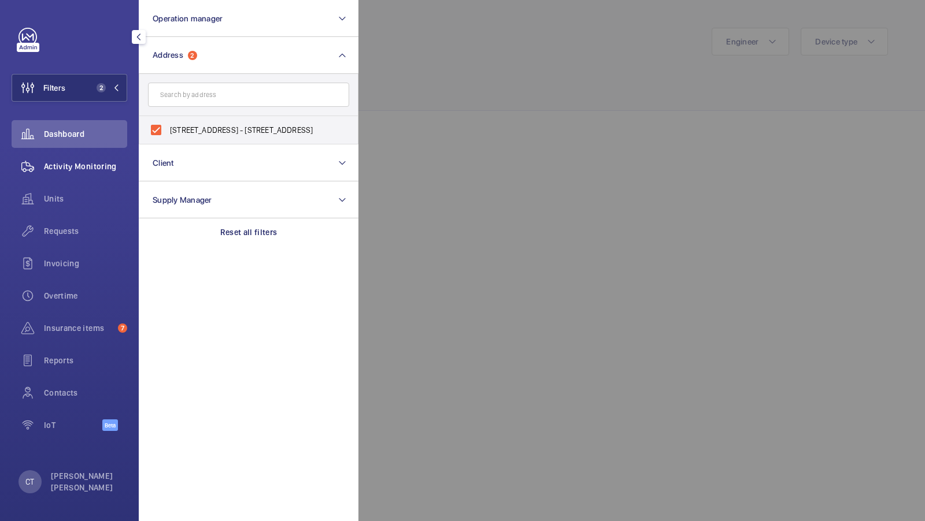
click at [69, 171] on span "Activity Monitoring" at bounding box center [85, 167] width 83 height 12
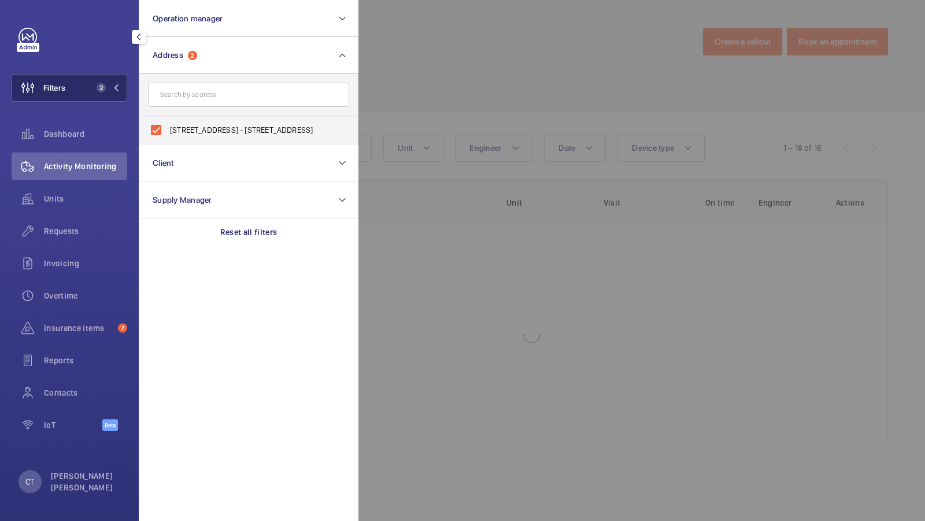
click at [86, 87] on button "Filters 2" at bounding box center [70, 88] width 116 height 28
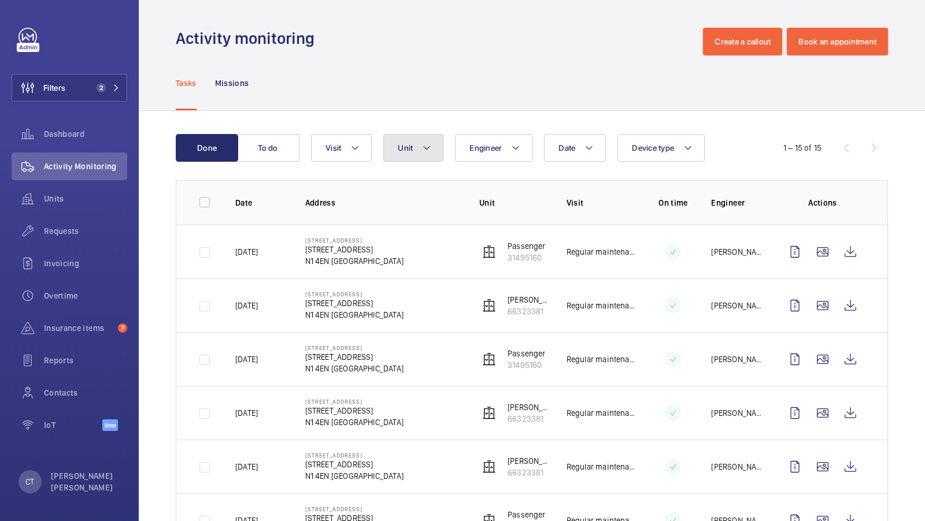
click at [404, 146] on span "Unit" at bounding box center [405, 147] width 15 height 9
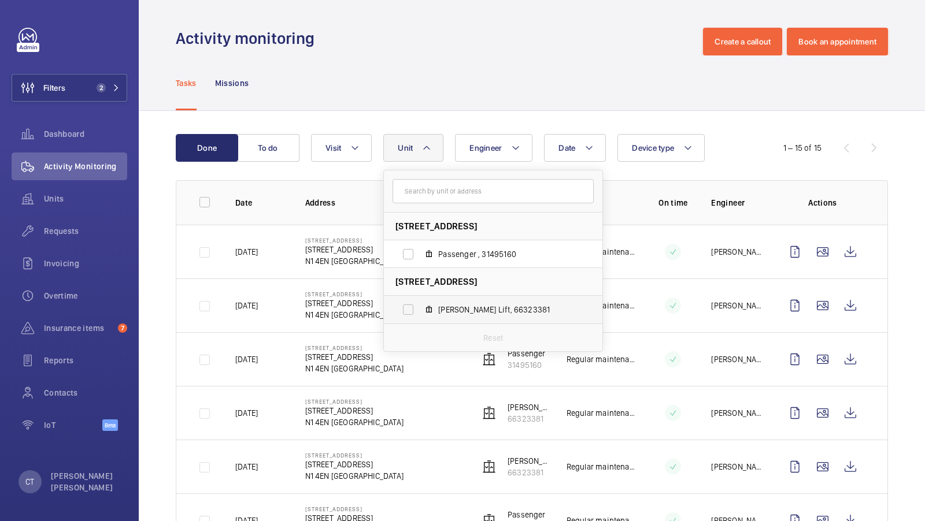
click at [449, 304] on span "OTIS Passenger Lift, 66323381" at bounding box center [505, 310] width 134 height 12
click at [420, 304] on input "OTIS Passenger Lift, 66323381" at bounding box center [408, 309] width 23 height 23
checkbox input "true"
click at [421, 111] on div "Done To do Date Engineer Unit 1 90 De Beauvoir Road - 90 De Beauvoir Rd, N1 4EN…" at bounding box center [532, 451] width 786 height 680
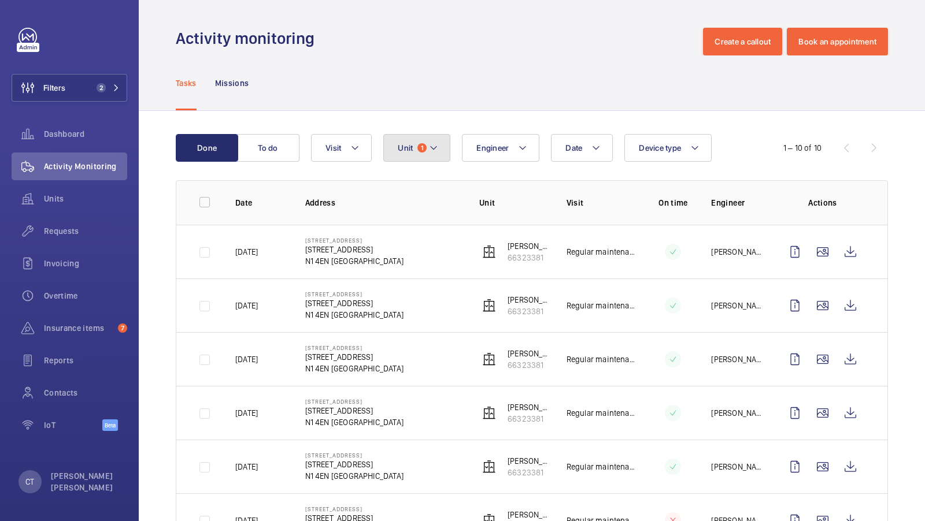
click at [408, 147] on span "Unit" at bounding box center [405, 147] width 15 height 9
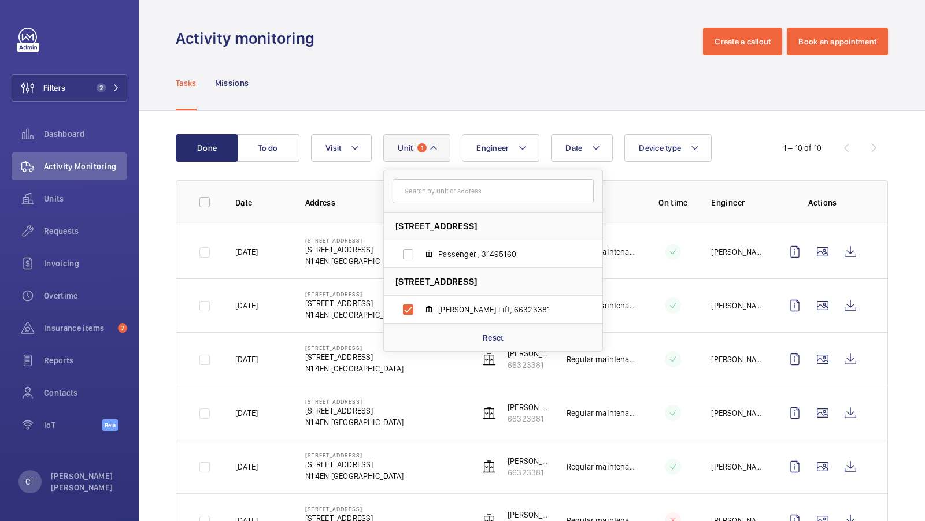
click at [476, 80] on div "Tasks Missions" at bounding box center [532, 82] width 712 height 55
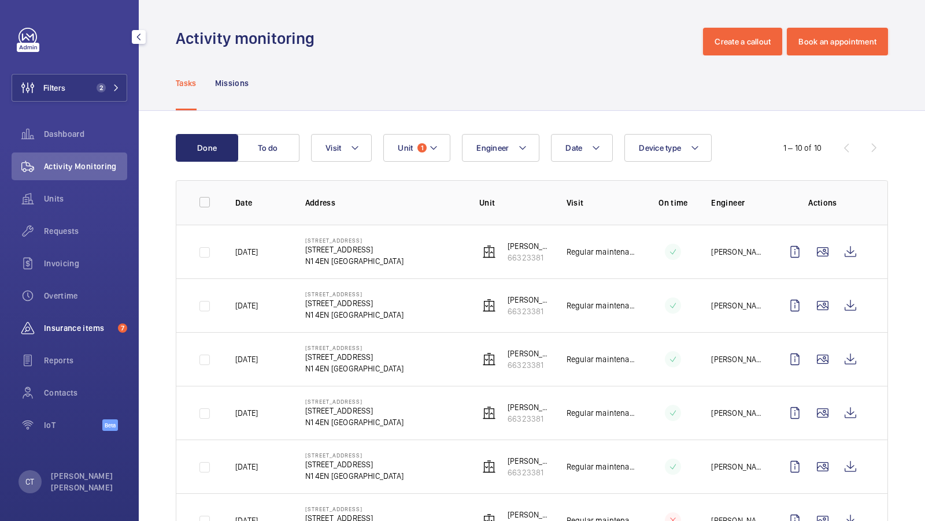
click at [42, 329] on wm-front-icon-button at bounding box center [28, 328] width 32 height 28
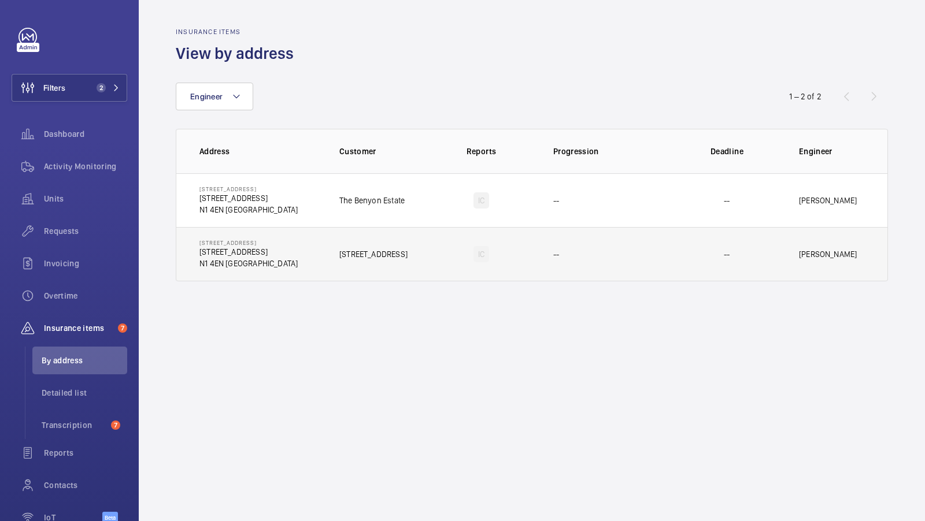
click at [305, 262] on td "98 De Beauvoir Road 98 De Beauvoir Rd N1 4EN LONDON" at bounding box center [248, 254] width 145 height 54
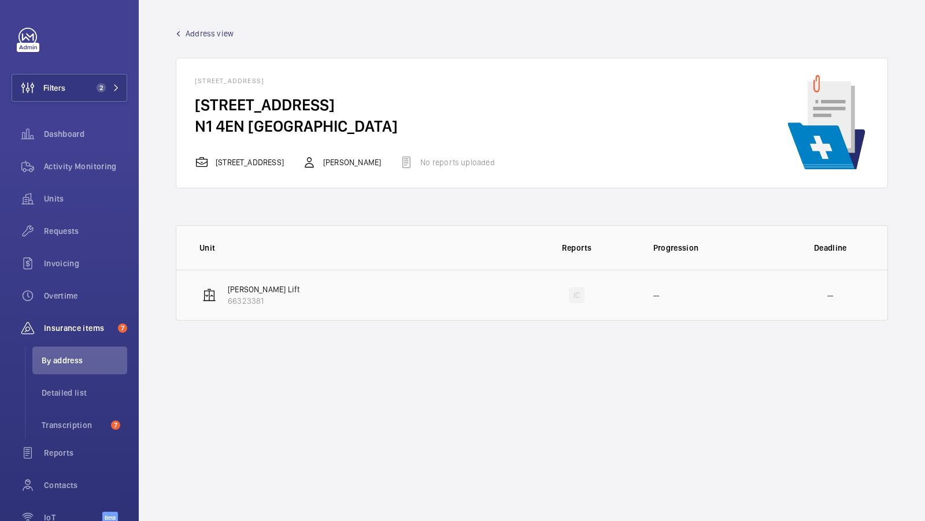
click at [387, 303] on td "OTIS Passenger Lift 66323381" at bounding box center [347, 295] width 343 height 51
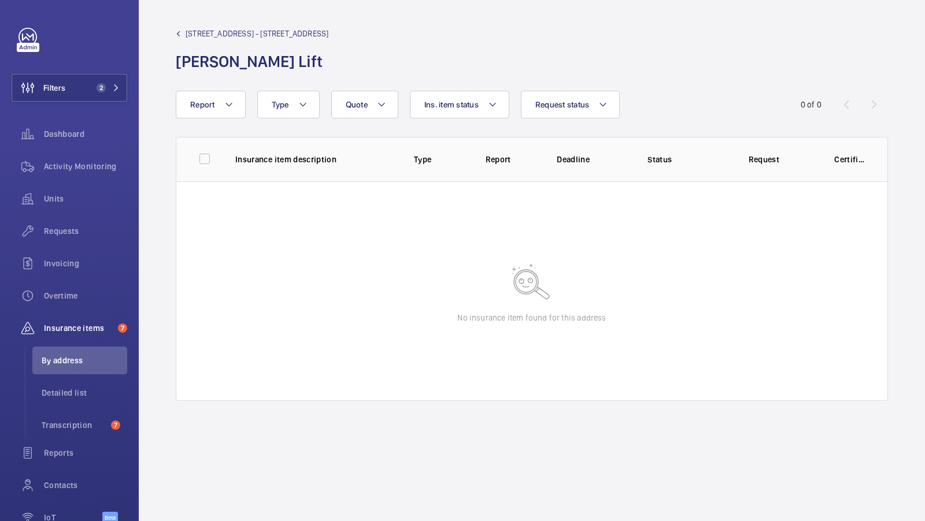
click at [220, 31] on span "98 De Beauvoir Road - 98 De Beauvoir Rd" at bounding box center [257, 34] width 143 height 12
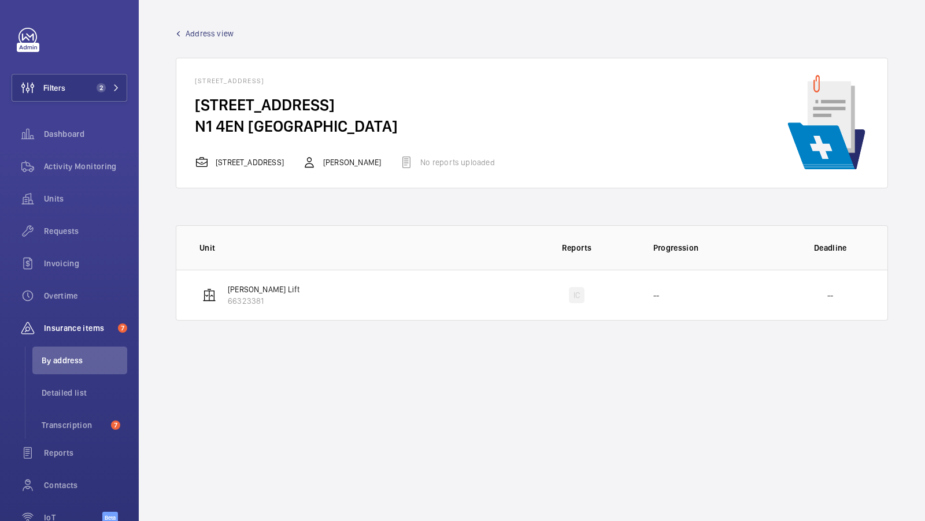
click at [198, 32] on span "Address view" at bounding box center [210, 34] width 48 height 12
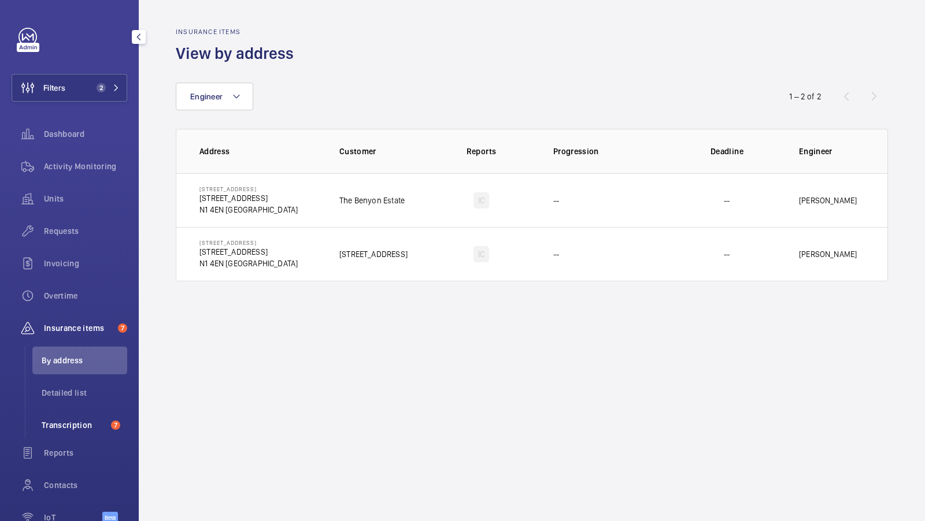
click at [80, 424] on span "Transcription" at bounding box center [74, 426] width 65 height 12
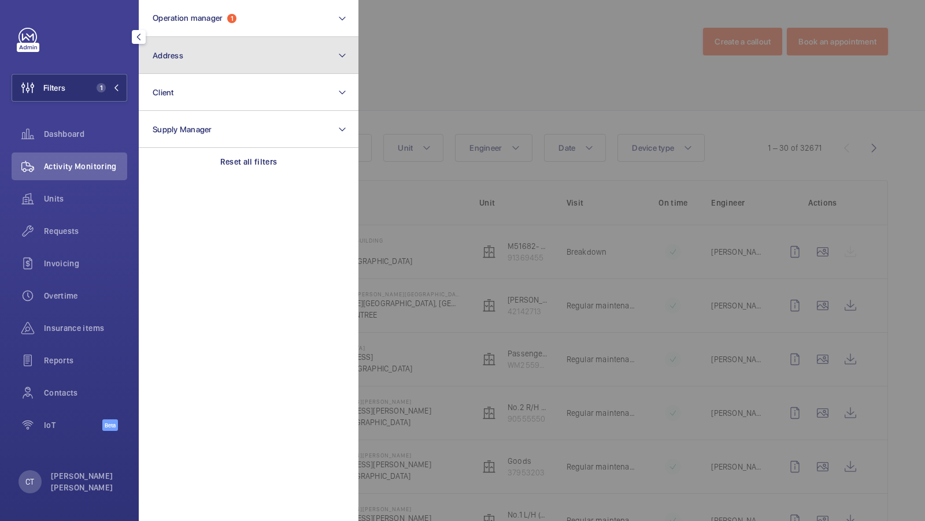
click at [229, 48] on button "Address" at bounding box center [249, 55] width 220 height 37
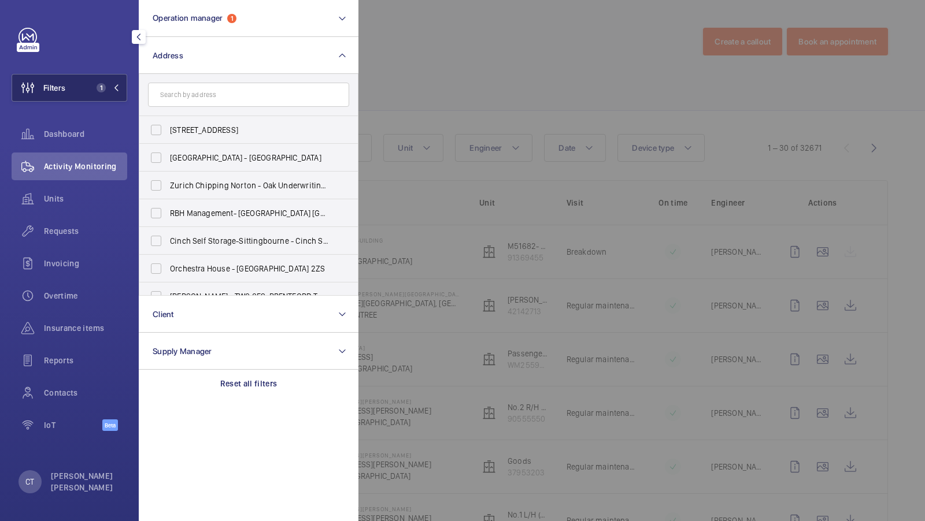
click at [95, 87] on span "1" at bounding box center [99, 87] width 14 height 9
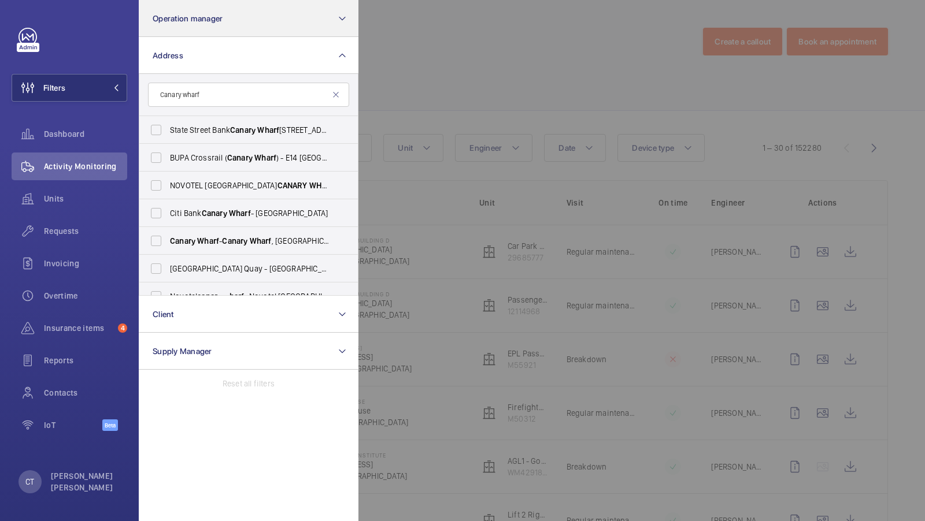
scroll to position [98, 0]
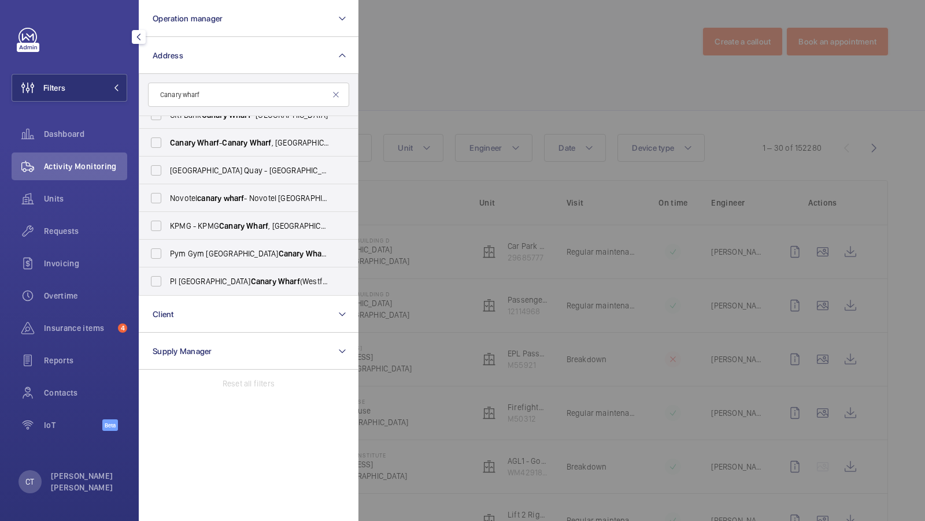
click at [60, 162] on span "Activity Monitoring" at bounding box center [85, 167] width 83 height 12
click at [68, 192] on div "Units" at bounding box center [70, 199] width 116 height 28
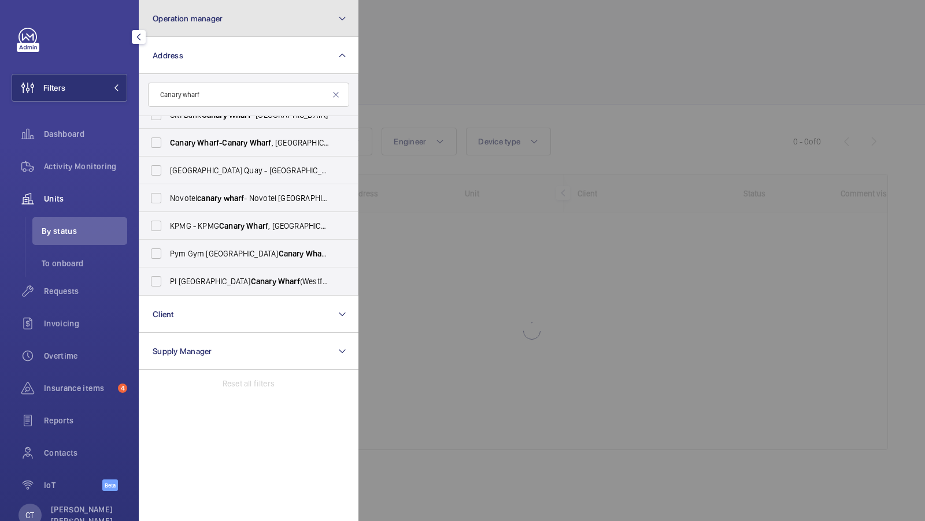
click at [222, 18] on button "Operation manager" at bounding box center [249, 18] width 220 height 37
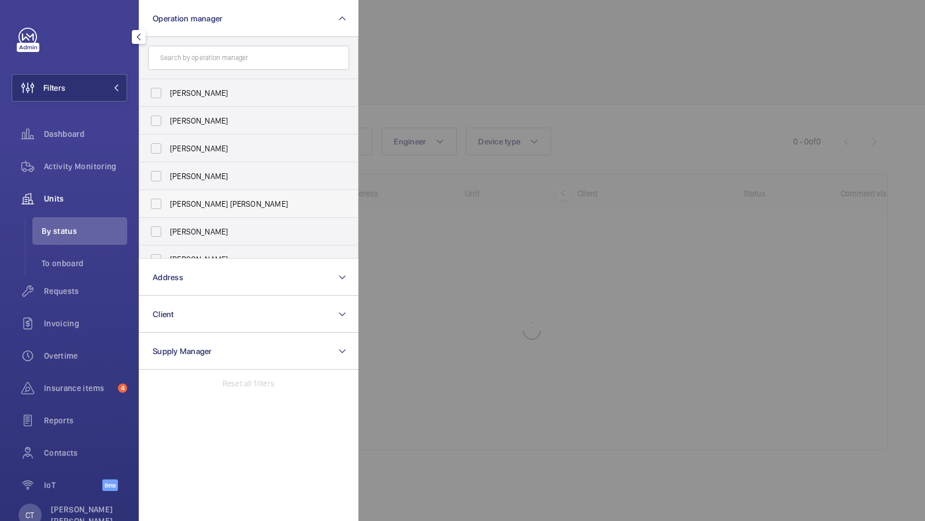
click at [217, 212] on label "[PERSON_NAME] [PERSON_NAME]" at bounding box center [239, 204] width 201 height 28
click at [168, 212] on input "[PERSON_NAME] [PERSON_NAME]" at bounding box center [156, 203] width 23 height 23
checkbox input "true"
click at [108, 68] on div "Filters 1 Operation manager 1 Abby Archer John Smith Rachael Hoskins Connor Dud…" at bounding box center [70, 266] width 116 height 476
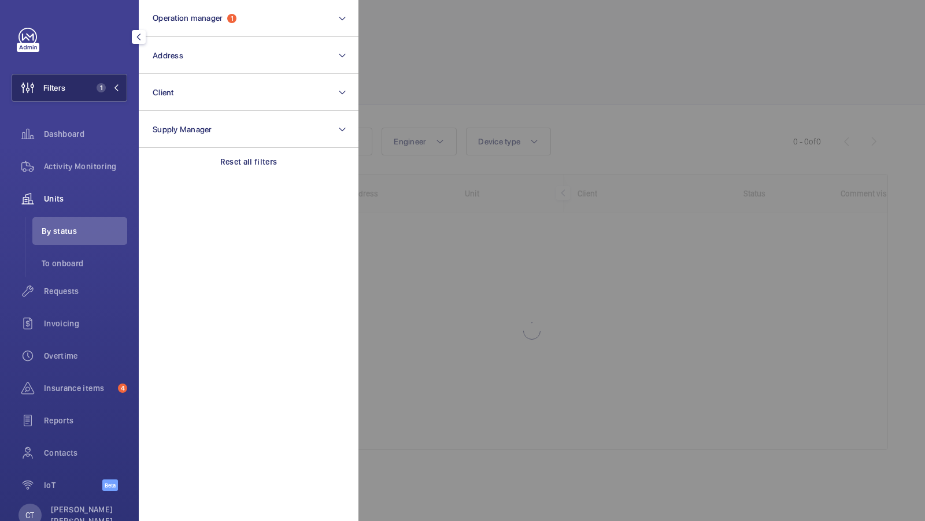
click at [102, 87] on span "1" at bounding box center [101, 87] width 9 height 9
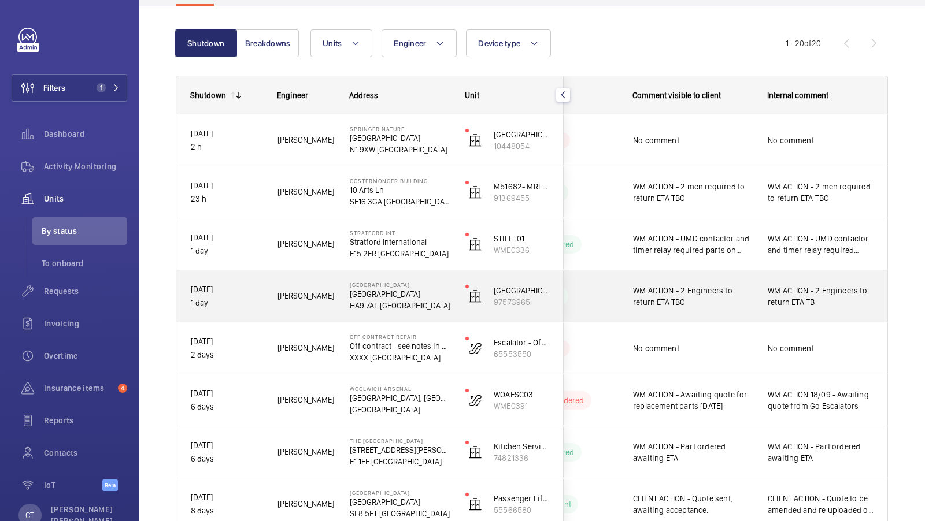
scroll to position [109, 0]
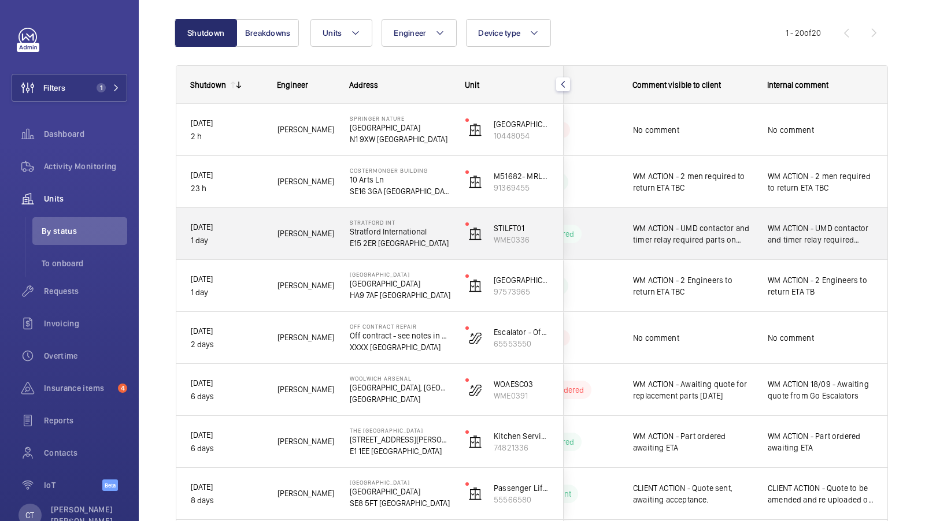
click at [795, 248] on div "WM ACTION - UMD contactor and timer relay required parts on order" at bounding box center [821, 234] width 134 height 50
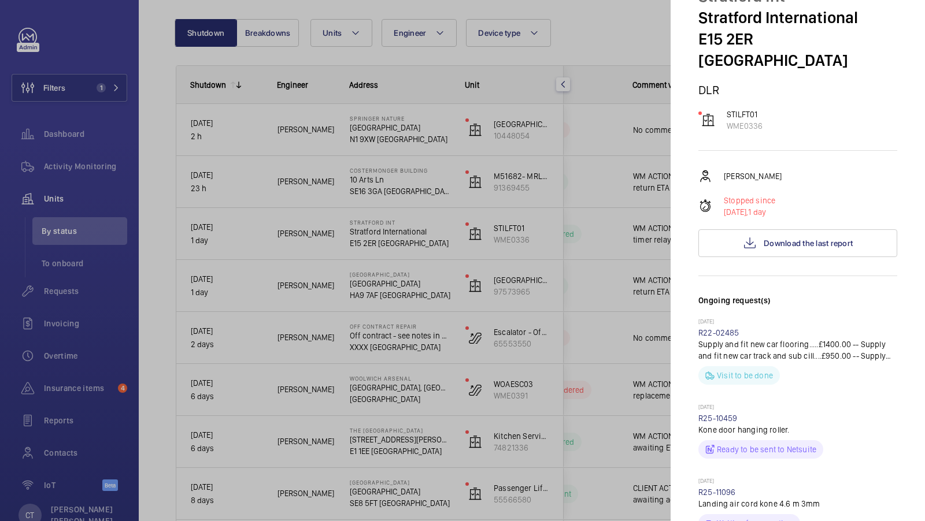
scroll to position [0, 0]
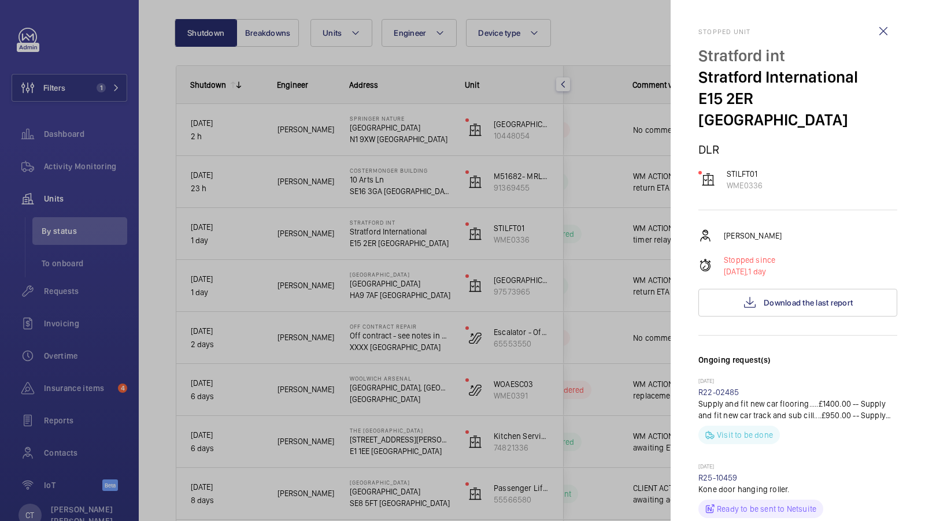
click at [549, 292] on div at bounding box center [462, 260] width 925 height 521
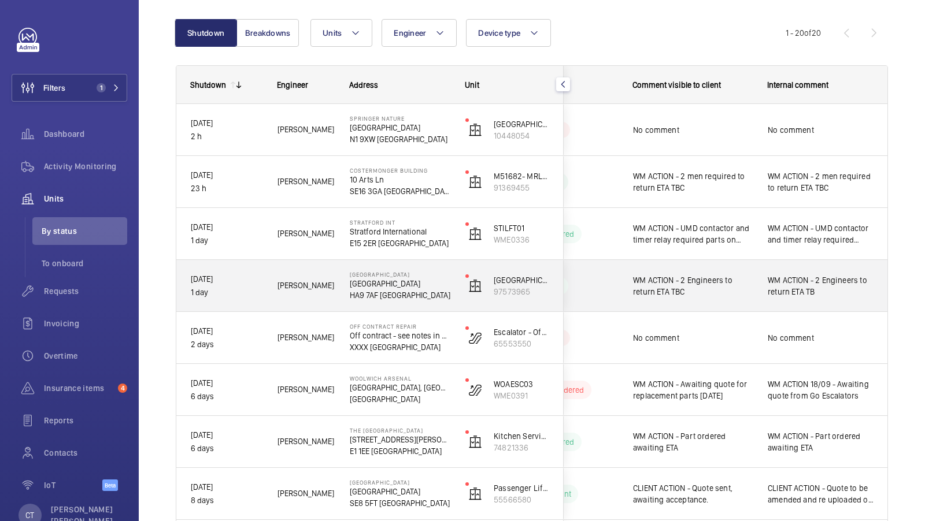
click at [827, 305] on div "WM ACTION - 2 Engineers to return ETA TB" at bounding box center [821, 286] width 134 height 50
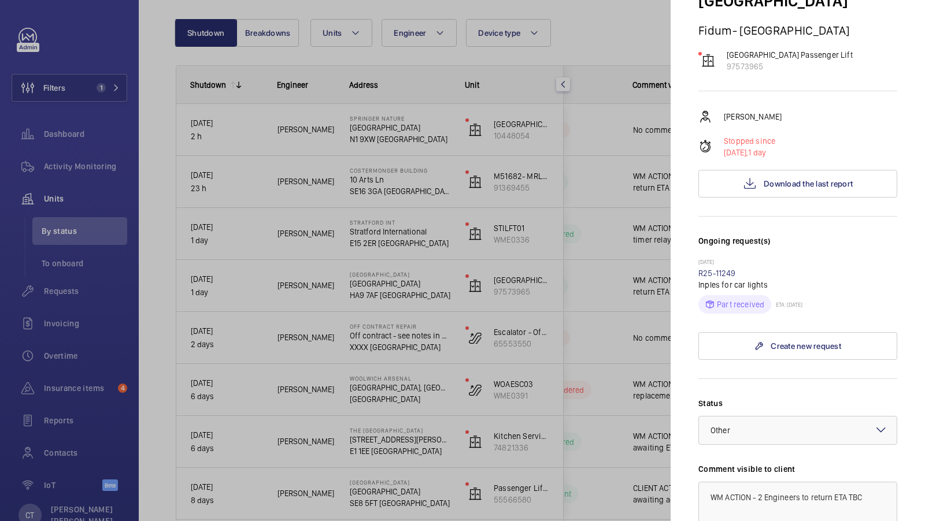
scroll to position [124, 0]
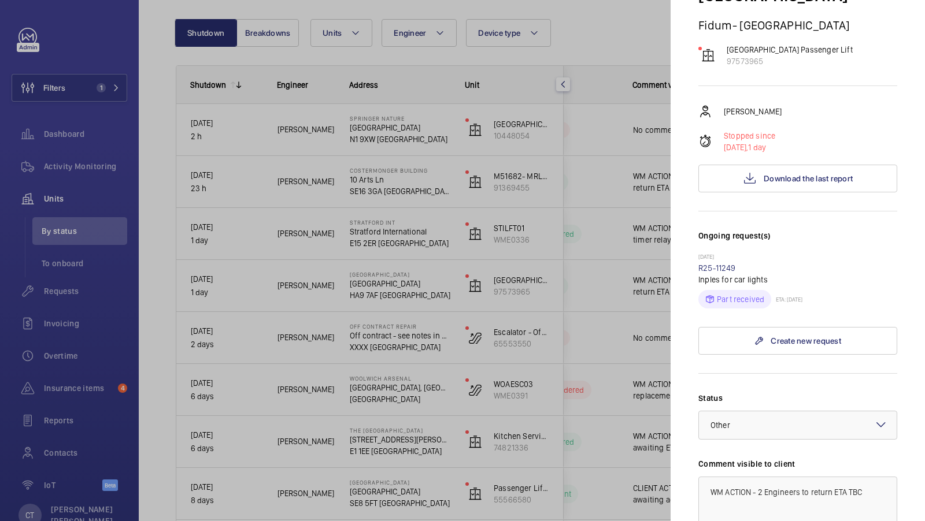
click at [624, 251] on div at bounding box center [462, 260] width 925 height 521
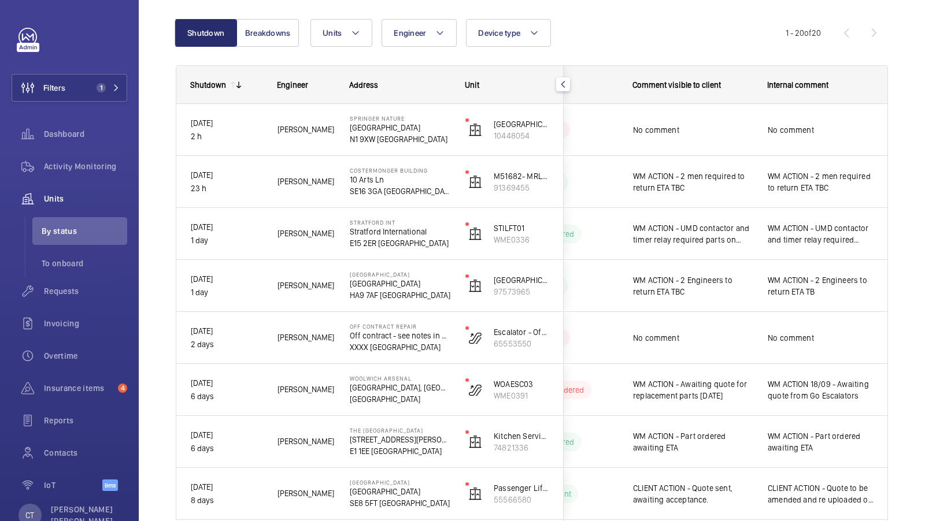
scroll to position [0, 0]
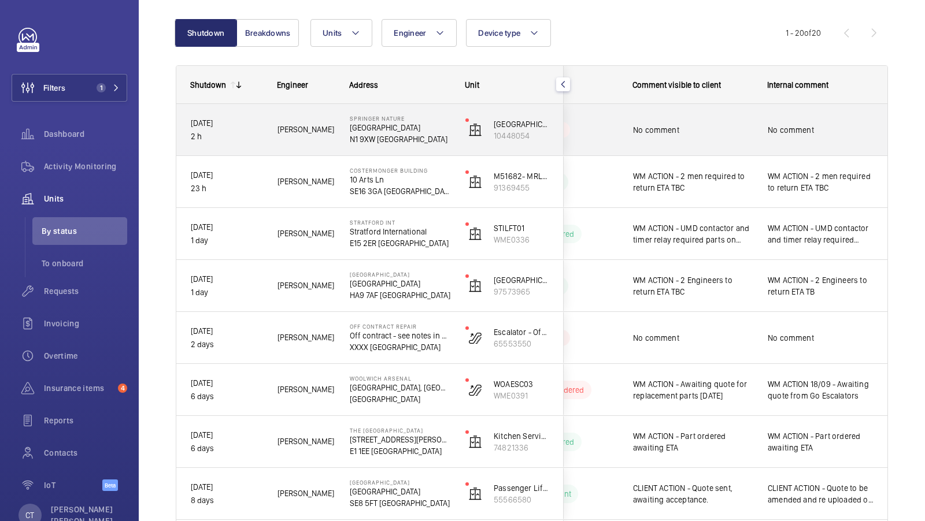
click at [783, 123] on div "No comment" at bounding box center [821, 130] width 106 height 27
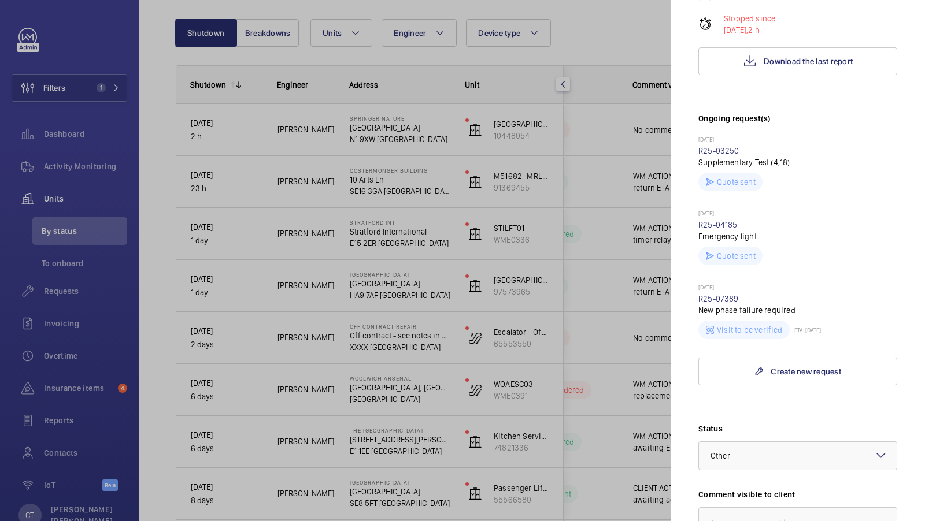
scroll to position [298, 0]
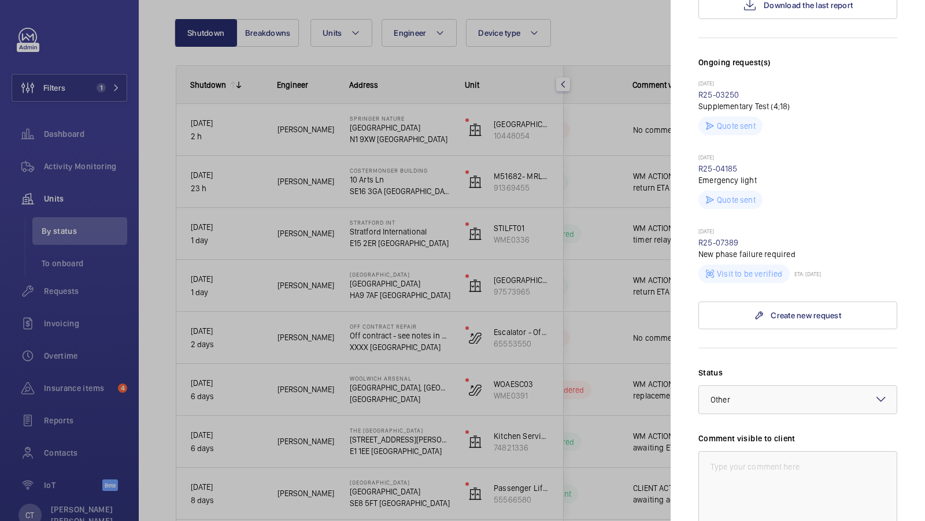
click at [627, 283] on div at bounding box center [462, 260] width 925 height 521
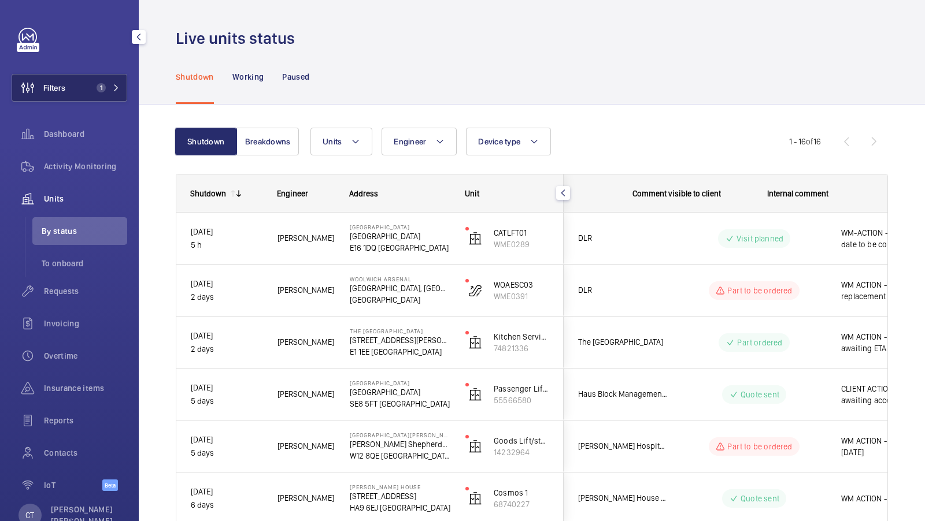
scroll to position [0, 208]
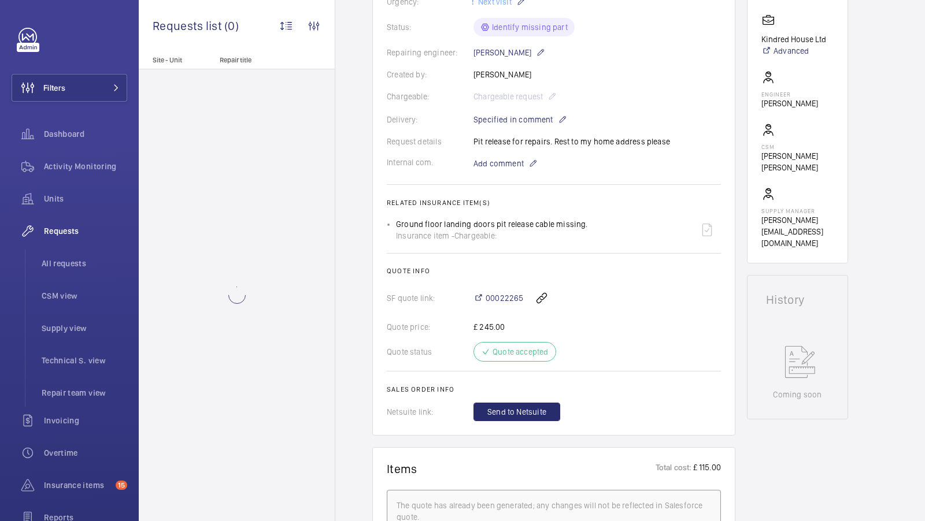
scroll to position [252, 0]
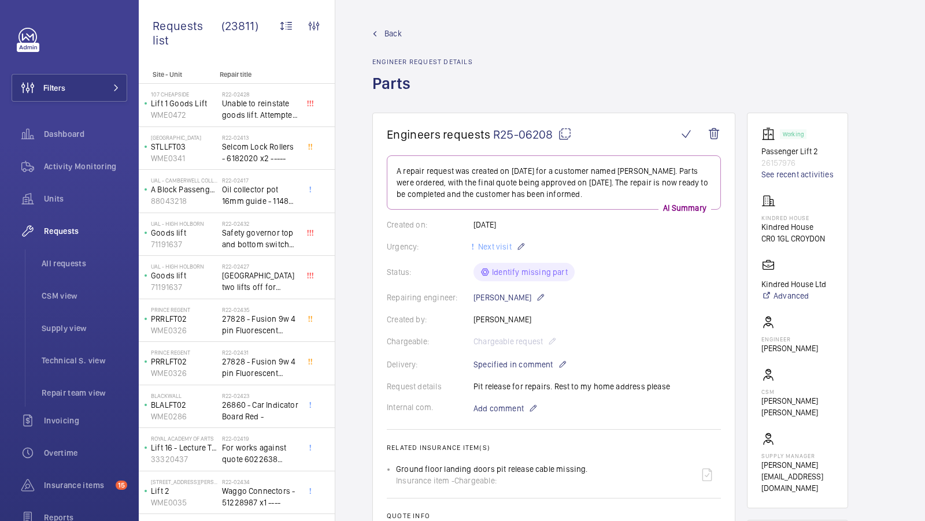
click at [391, 32] on span "Back" at bounding box center [392, 34] width 17 height 12
click at [394, 32] on span "Back" at bounding box center [392, 34] width 17 height 12
click at [73, 254] on li "All requests" at bounding box center [79, 264] width 95 height 28
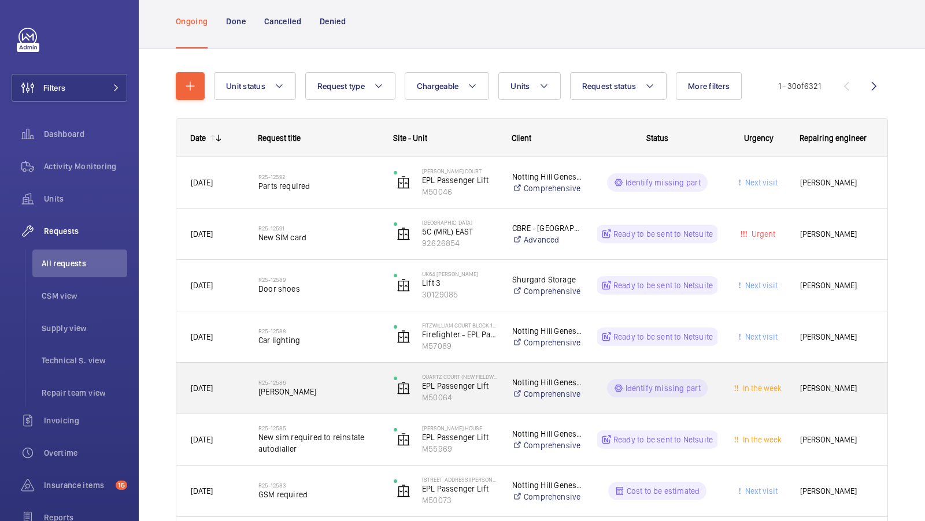
scroll to position [72, 0]
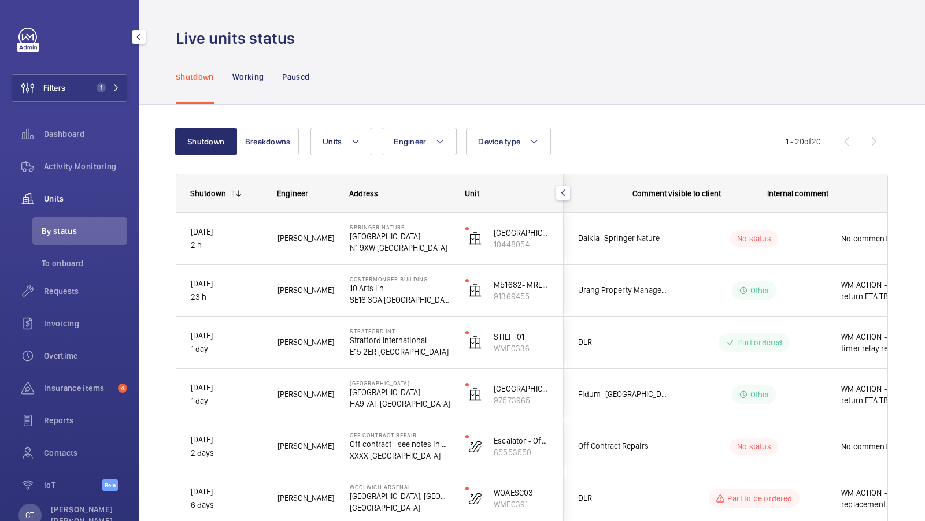
click at [97, 86] on span "1" at bounding box center [101, 87] width 9 height 9
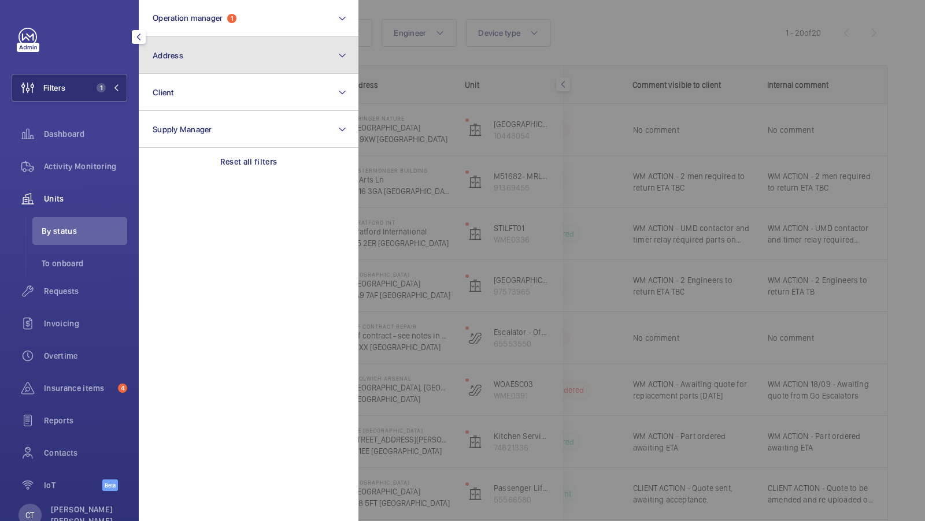
click at [198, 64] on button "Address" at bounding box center [249, 55] width 220 height 37
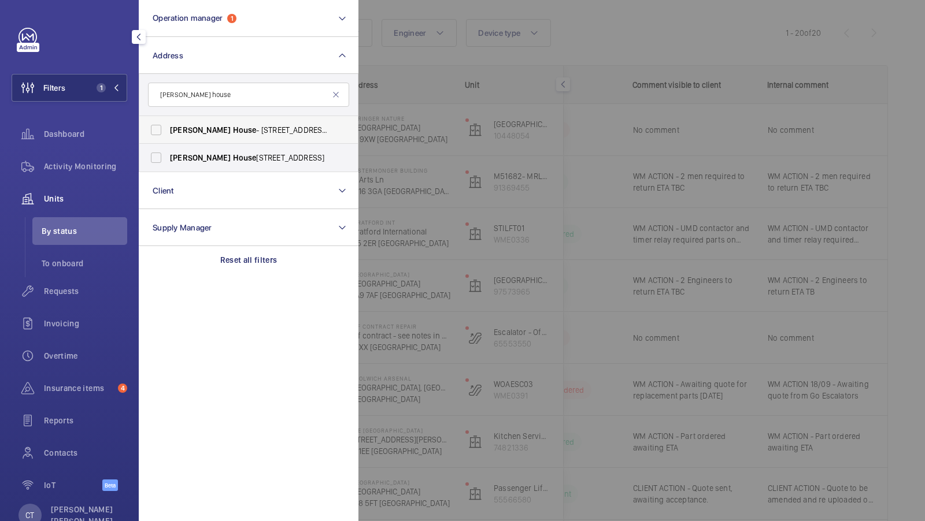
type input "[PERSON_NAME] house"
click at [188, 132] on span "[PERSON_NAME]" at bounding box center [200, 129] width 61 height 9
click at [168, 132] on input "Brent House - 349 High Rd, WEMBLEY HA9 6EJ" at bounding box center [156, 130] width 23 height 23
checkbox input "true"
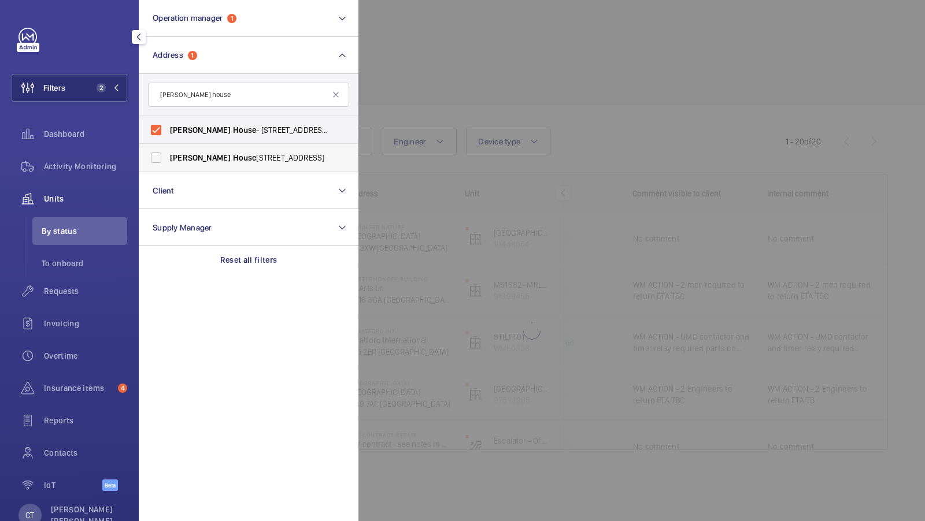
click at [180, 147] on label "Brent House , 349 High Road, Wembley, London, HA9 6ET - High Road, WEMBLEY HA9" at bounding box center [239, 158] width 201 height 28
click at [168, 147] on input "Brent House , 349 High Road, Wembley, London, HA9 6ET - High Road, WEMBLEY HA9" at bounding box center [156, 157] width 23 height 23
checkbox input "true"
click at [83, 153] on div "Activity Monitoring" at bounding box center [70, 167] width 116 height 28
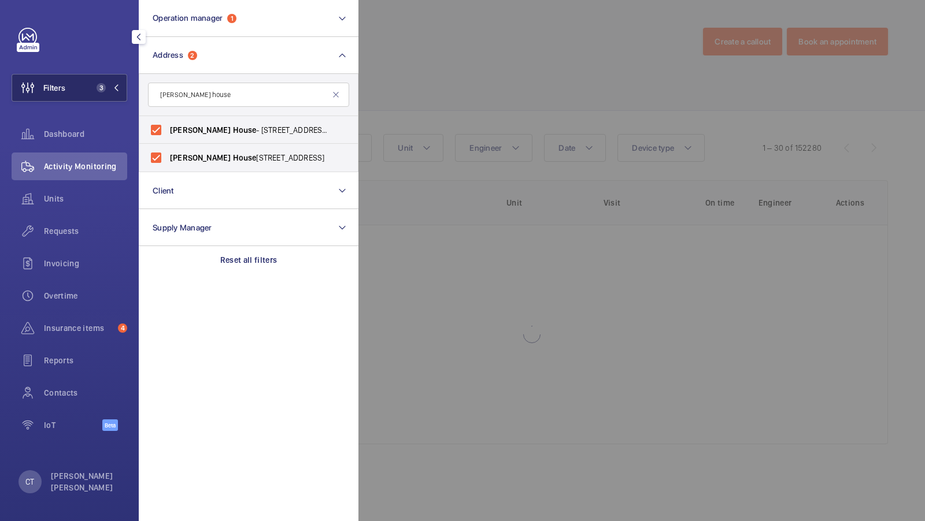
click span "3"
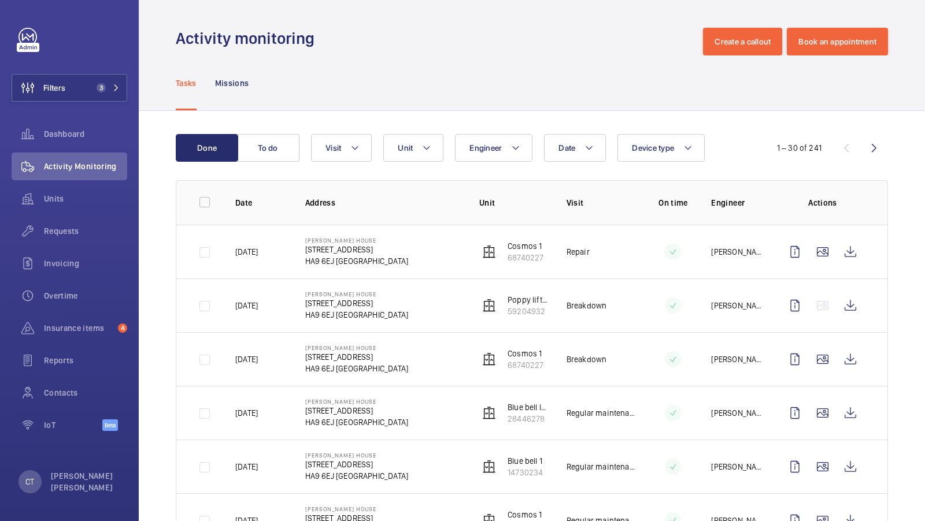
scroll to position [79, 0]
click at [106, 97] on button "Filters 3" at bounding box center [70, 88] width 116 height 28
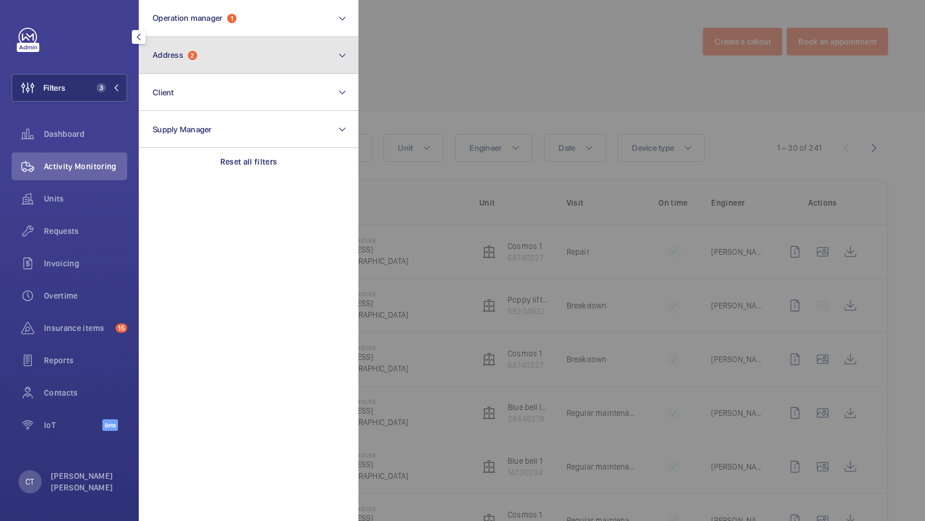
click at [220, 61] on button "Address 2" at bounding box center [249, 55] width 220 height 37
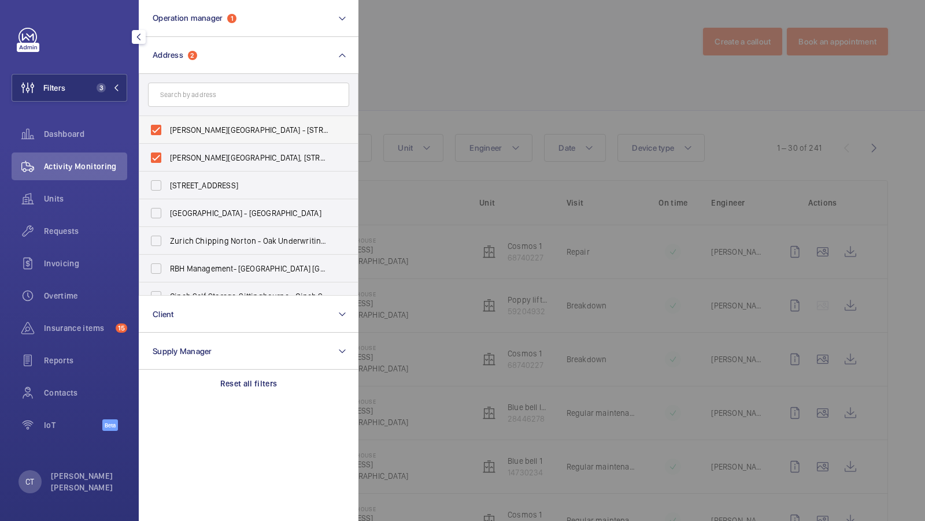
click at [193, 132] on span "[PERSON_NAME][GEOGRAPHIC_DATA] - [STREET_ADDRESS]" at bounding box center [249, 130] width 159 height 12
click at [168, 132] on input "[PERSON_NAME][GEOGRAPHIC_DATA] - [STREET_ADDRESS]" at bounding box center [156, 130] width 23 height 23
checkbox input "false"
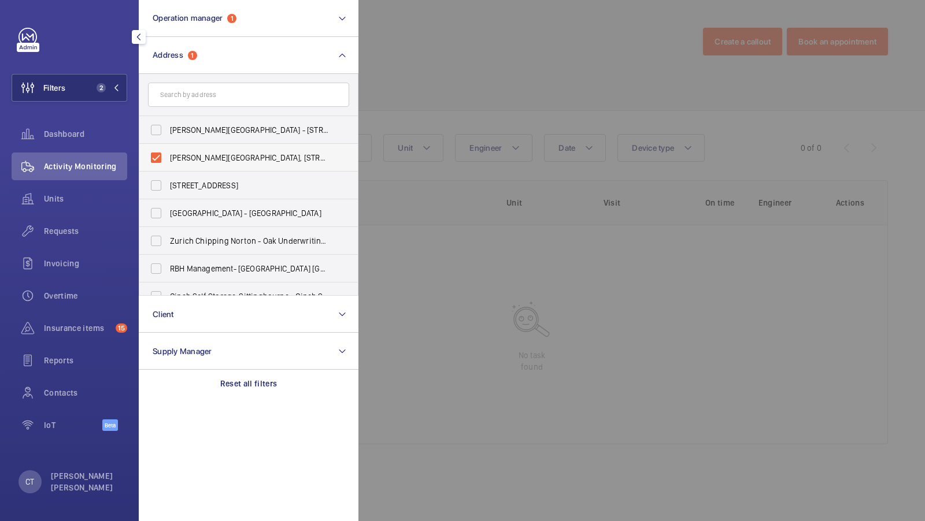
click at [183, 156] on span "[PERSON_NAME][GEOGRAPHIC_DATA], [STREET_ADDRESS]" at bounding box center [249, 158] width 159 height 12
click at [168, 156] on input "[PERSON_NAME][GEOGRAPHIC_DATA], [STREET_ADDRESS]" at bounding box center [156, 157] width 23 height 23
checkbox input "false"
click at [194, 94] on input "text" at bounding box center [248, 95] width 201 height 24
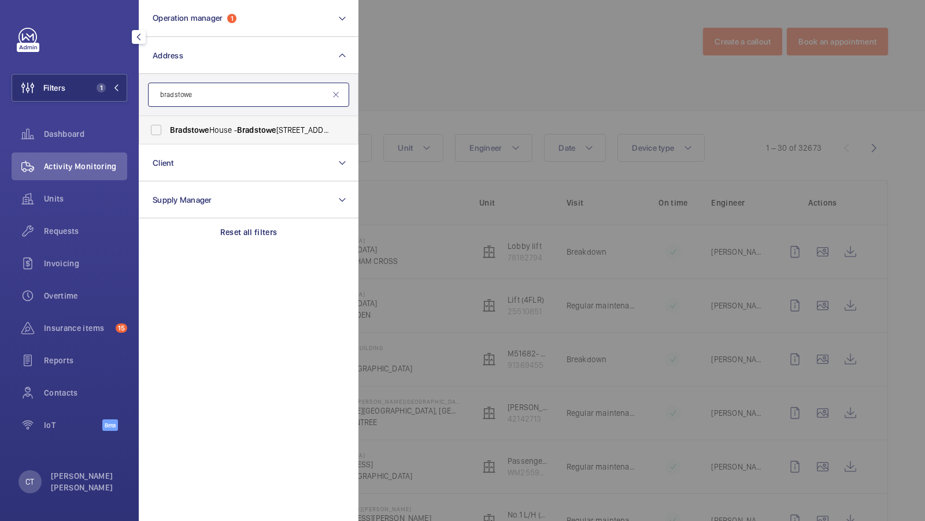
type input "bradstowe"
click at [188, 127] on span "Bradstowe" at bounding box center [189, 129] width 39 height 9
click at [168, 127] on input "[GEOGRAPHIC_DATA] - [GEOGRAPHIC_DATA], [GEOGRAPHIC_DATA] HA1 1EH" at bounding box center [156, 130] width 23 height 23
checkbox input "true"
click at [109, 78] on button "Filters 2" at bounding box center [70, 88] width 116 height 28
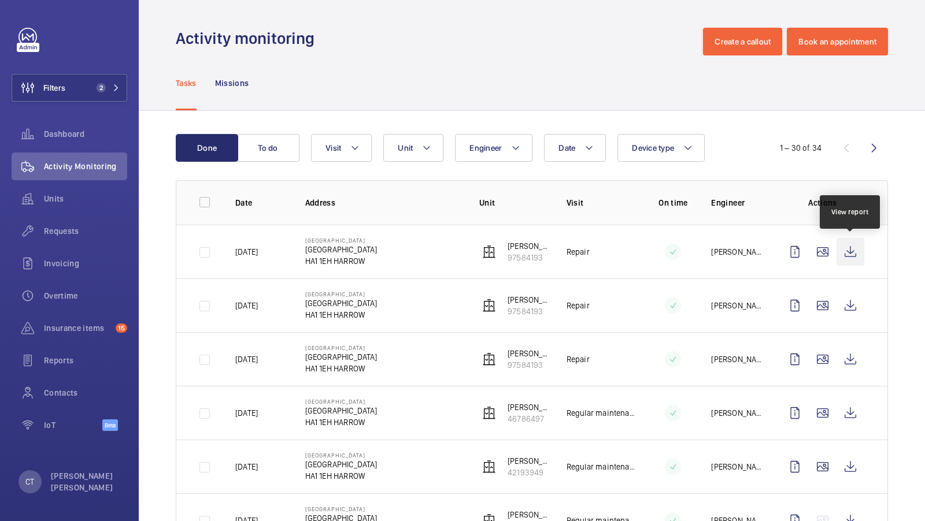
click at [854, 245] on wm-front-icon-button at bounding box center [850, 252] width 28 height 28
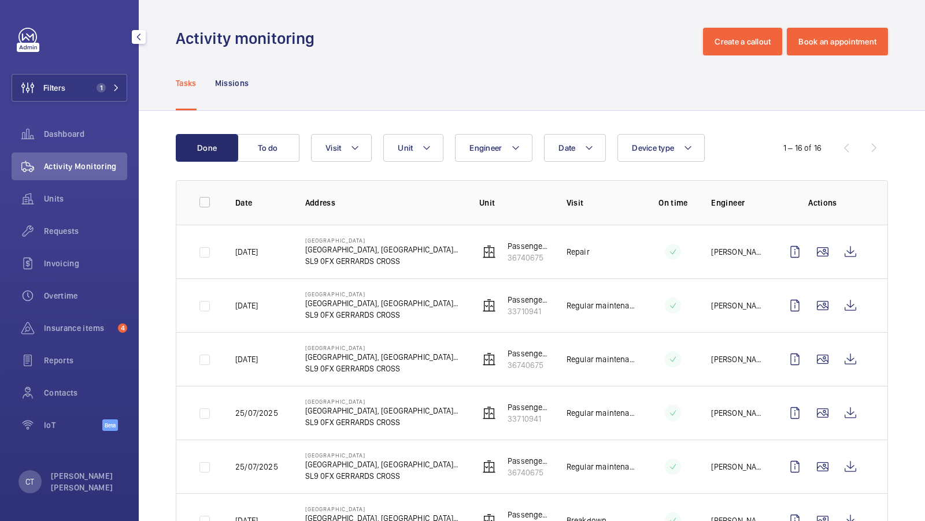
click at [91, 88] on button "Filters 1" at bounding box center [70, 88] width 116 height 28
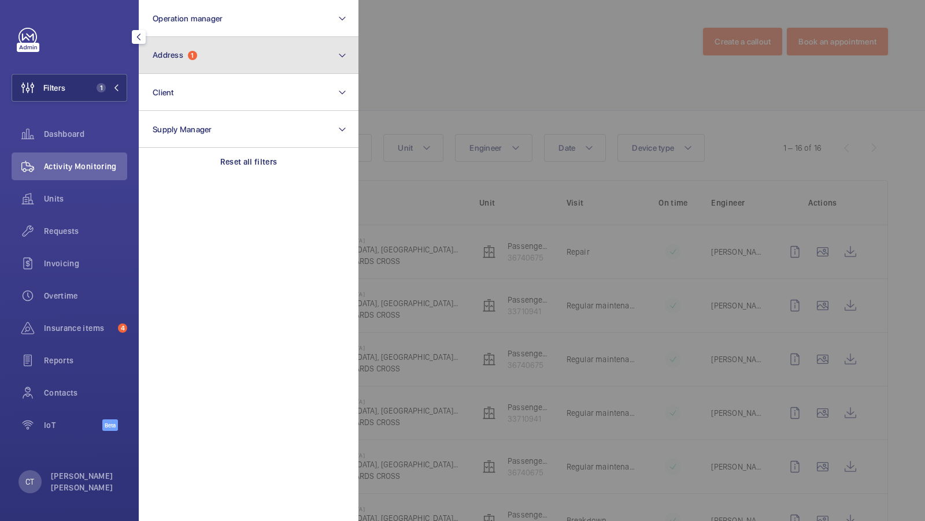
click at [205, 51] on button "Address 1" at bounding box center [249, 55] width 220 height 37
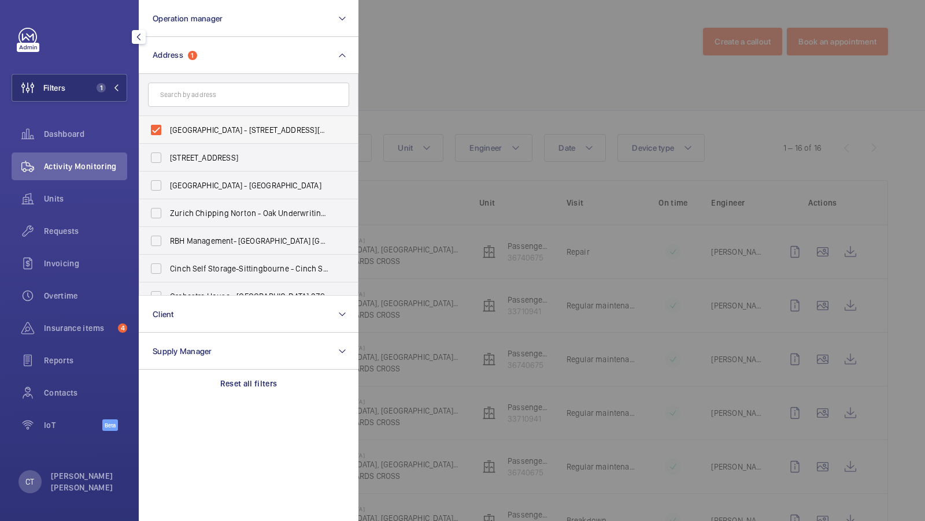
click at [203, 127] on span "River View House - Chalfont Park, Chalfont St. Peter, GERRARDS CROSS SL9 0FX" at bounding box center [249, 130] width 159 height 12
click at [168, 127] on input "River View House - Chalfont Park, Chalfont St. Peter, GERRARDS CROSS SL9 0FX" at bounding box center [156, 130] width 23 height 23
checkbox input "false"
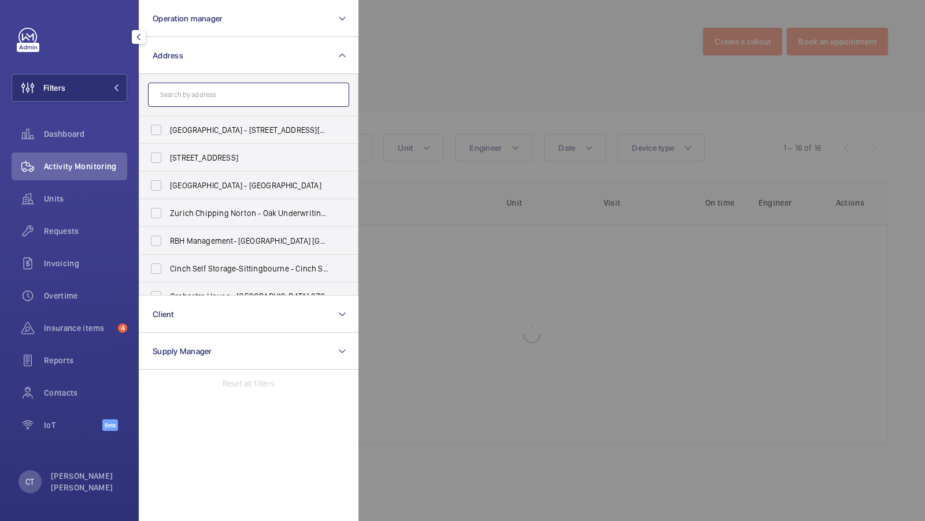
click at [203, 86] on input "text" at bounding box center [248, 95] width 201 height 24
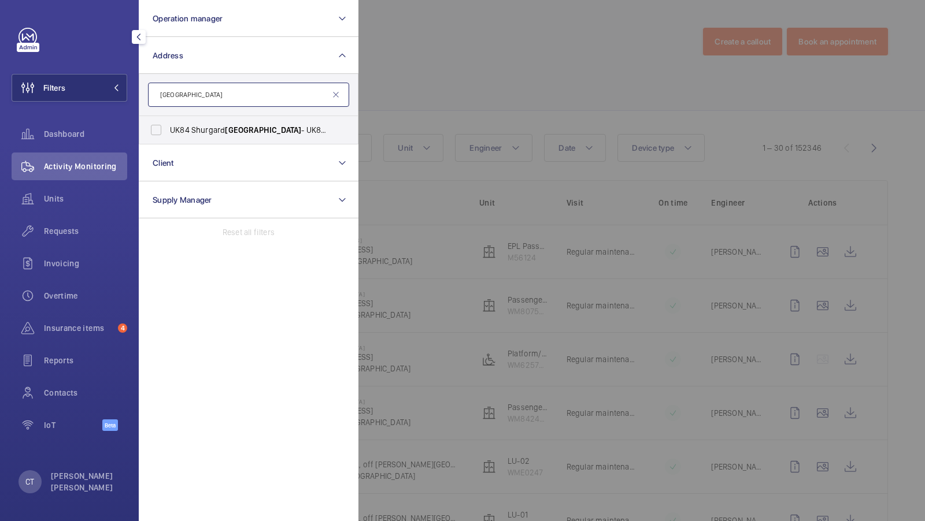
click at [226, 99] on input "Exeter" at bounding box center [248, 95] width 201 height 24
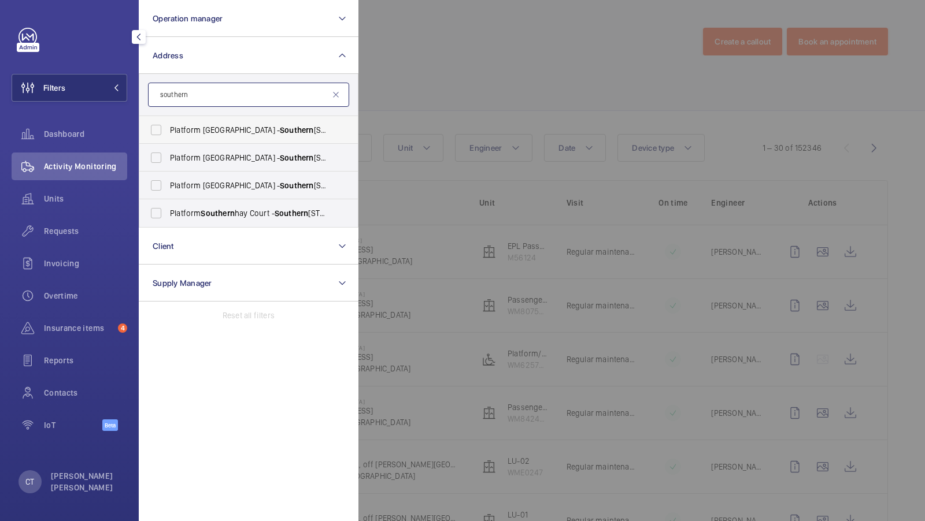
type input "southern"
click at [246, 130] on span "Platform Linacre House - Southern hay Gardens, EXETER EX1 1UG" at bounding box center [249, 130] width 159 height 12
click at [168, 130] on input "Platform Linacre House - Southern hay Gardens, EXETER EX1 1UG" at bounding box center [156, 130] width 23 height 23
checkbox input "true"
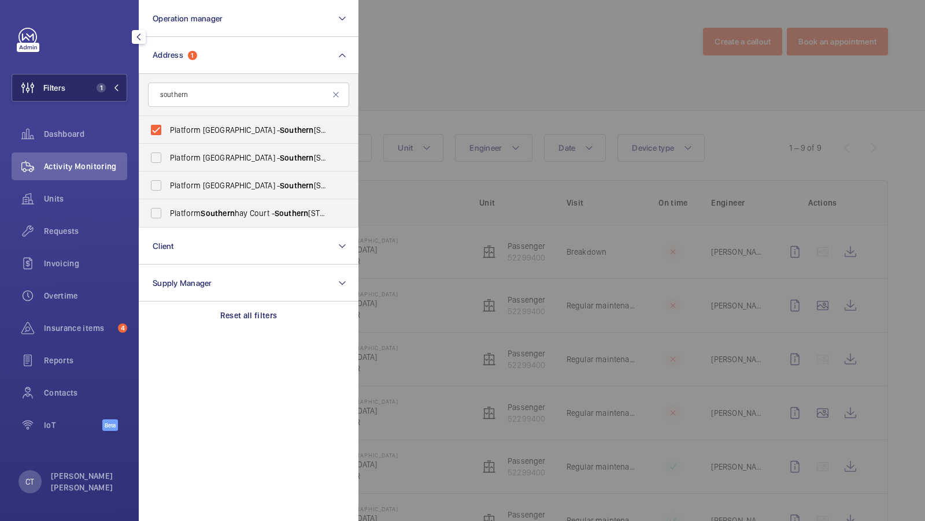
click at [97, 82] on button "Filters 1" at bounding box center [70, 88] width 116 height 28
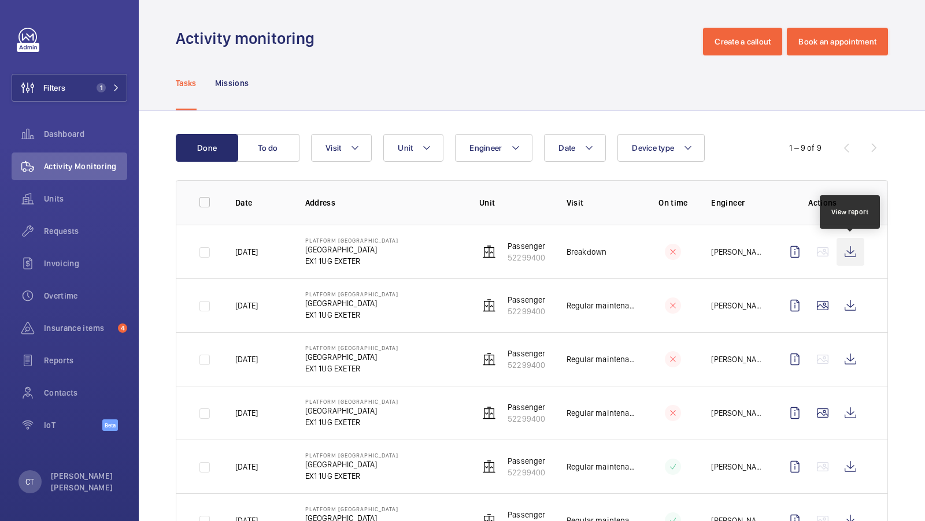
click at [854, 253] on wm-front-icon-button at bounding box center [850, 252] width 28 height 28
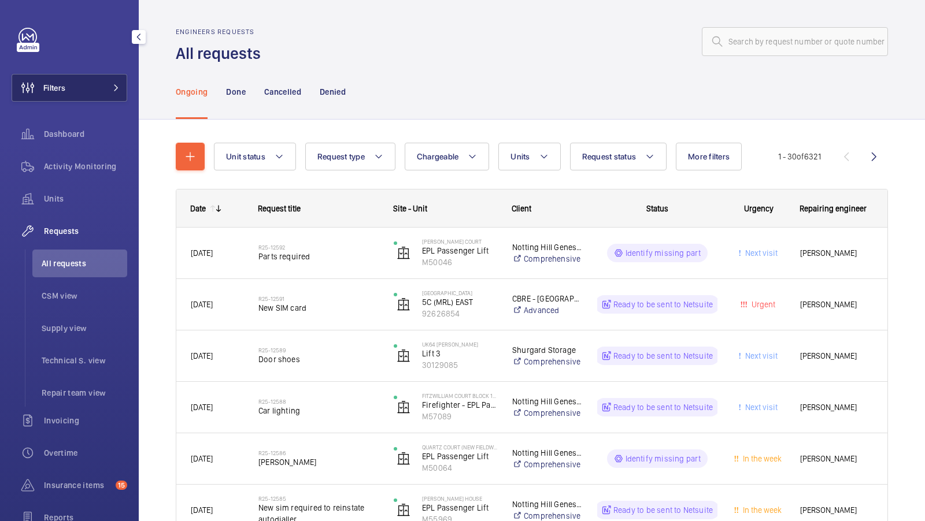
scroll to position [72, 0]
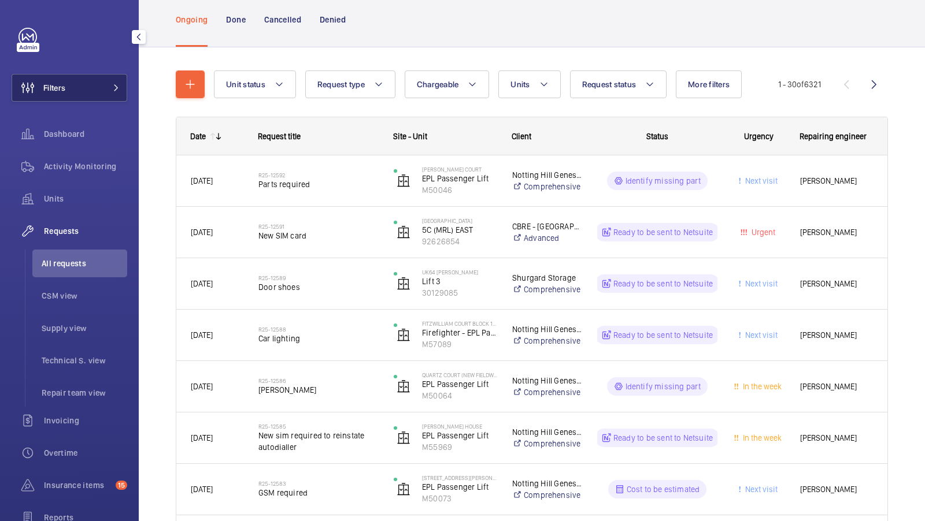
click at [101, 92] on button "Filters" at bounding box center [70, 88] width 116 height 28
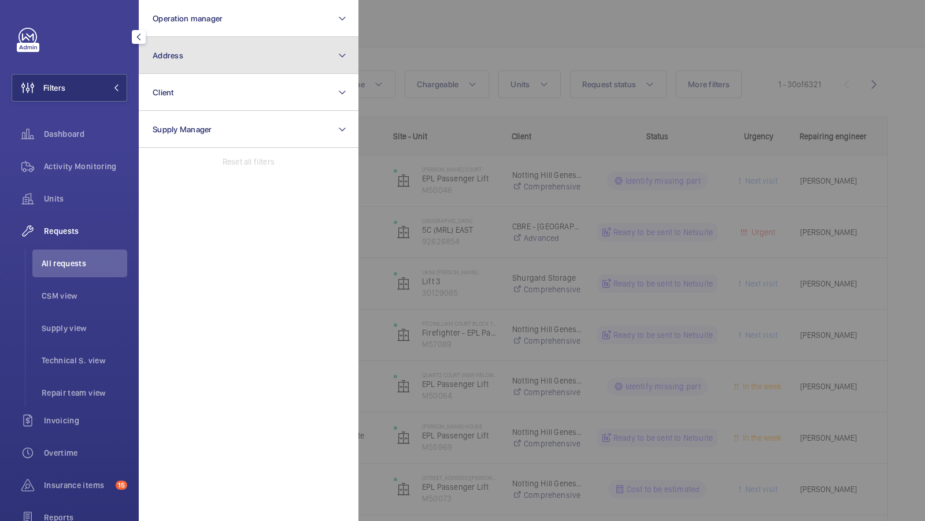
click at [227, 51] on button "Address" at bounding box center [249, 55] width 220 height 37
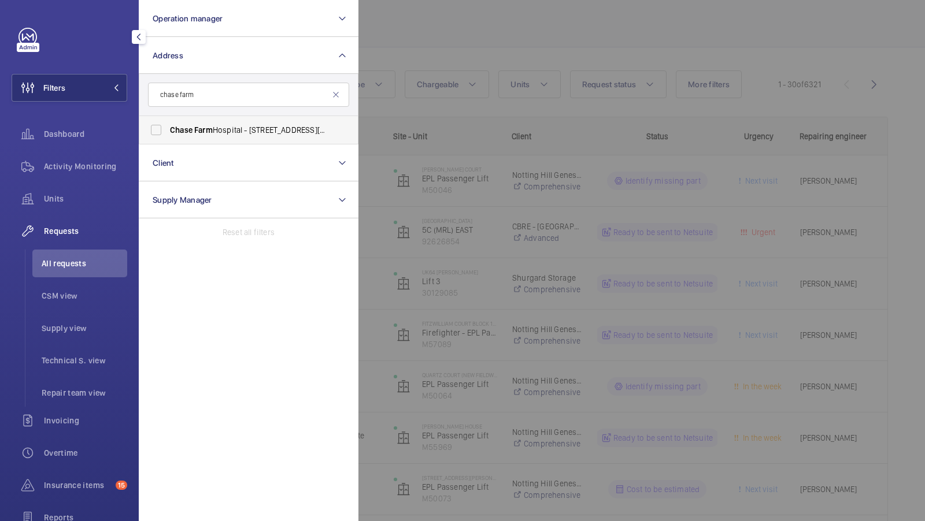
type input "chase farm"
click at [205, 131] on span "Farm" at bounding box center [203, 129] width 18 height 9
click at [168, 131] on input "[GEOGRAPHIC_DATA] - [STREET_ADDRESS][PERSON_NAME]" at bounding box center [156, 130] width 23 height 23
checkbox input "true"
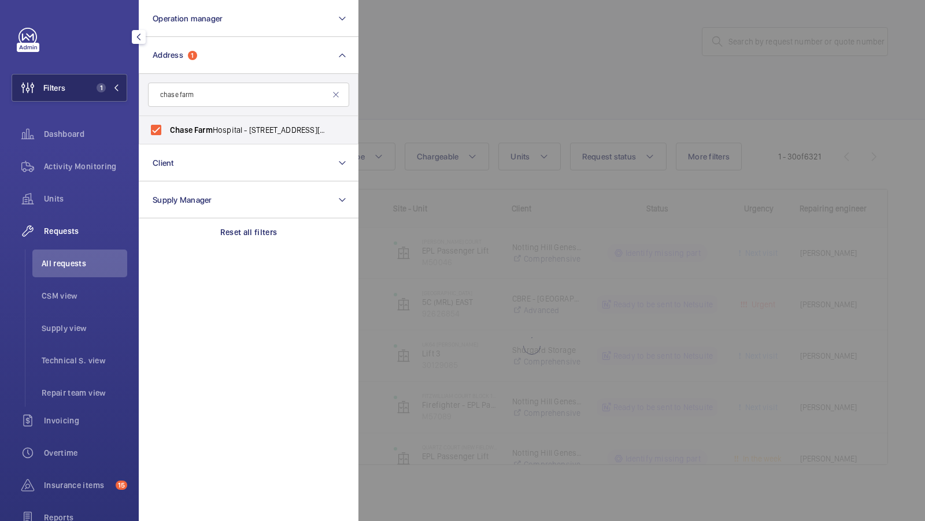
click at [97, 94] on button "Filters 1" at bounding box center [70, 88] width 116 height 28
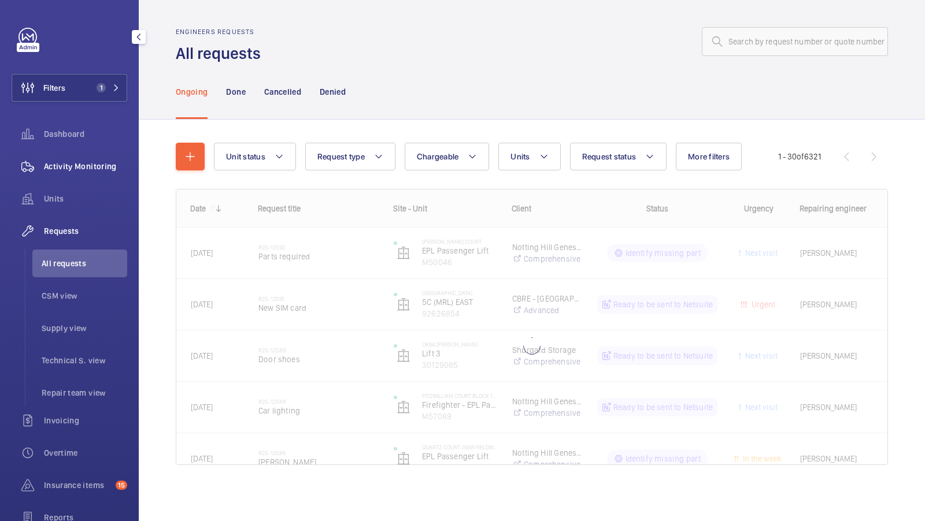
click at [90, 169] on span "Activity Monitoring" at bounding box center [85, 167] width 83 height 12
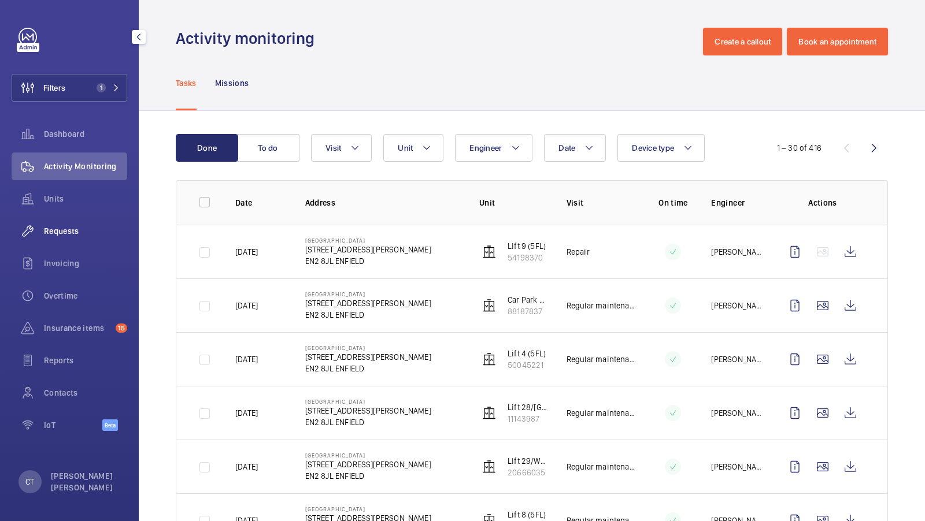
click at [73, 230] on span "Requests" at bounding box center [85, 231] width 83 height 12
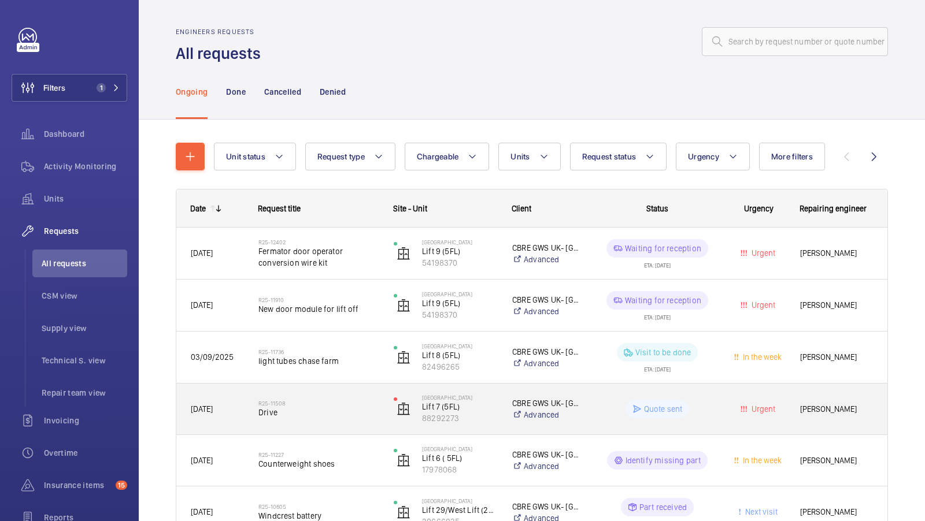
click at [333, 411] on span "Drive" at bounding box center [318, 413] width 120 height 12
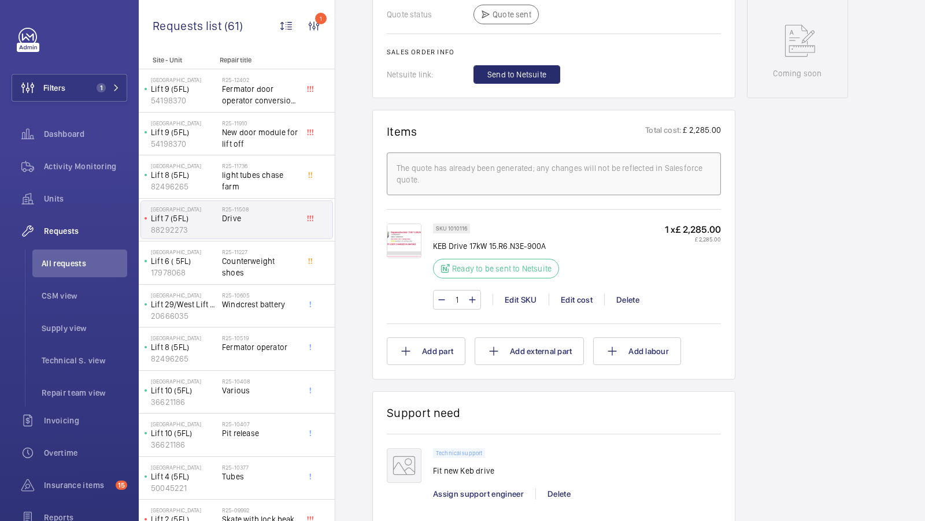
scroll to position [579, 0]
click at [403, 243] on img at bounding box center [404, 240] width 35 height 35
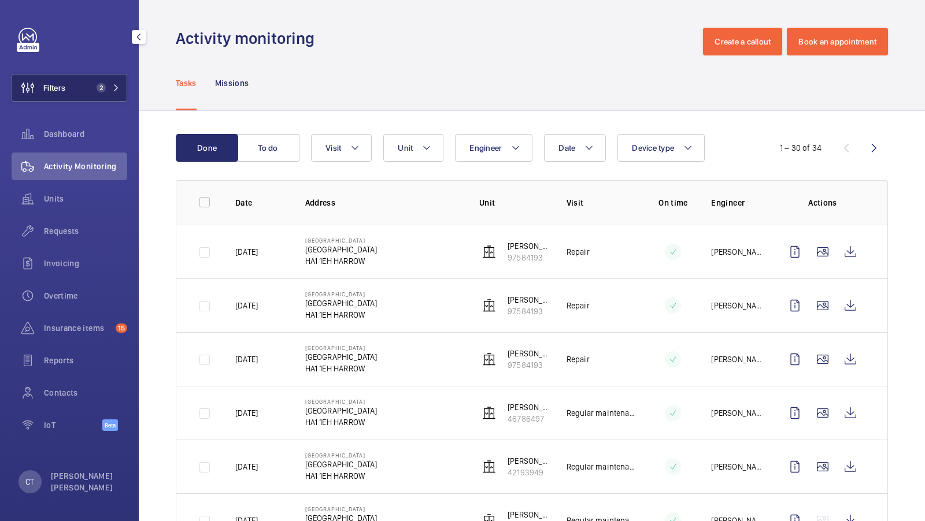
click at [85, 80] on button "Filters 2" at bounding box center [70, 88] width 116 height 28
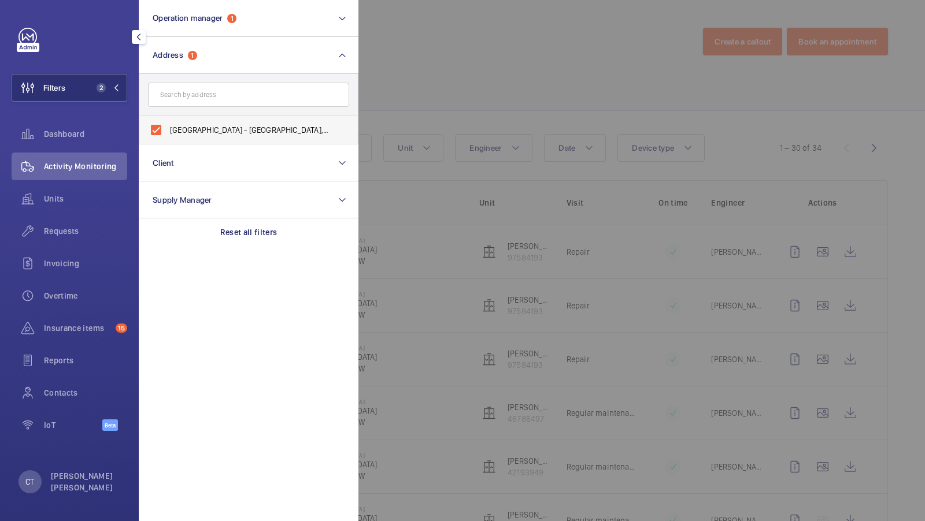
click at [198, 132] on span "[GEOGRAPHIC_DATA] - [GEOGRAPHIC_DATA], [GEOGRAPHIC_DATA] HA1 1EH" at bounding box center [249, 130] width 159 height 12
click at [168, 132] on input "[GEOGRAPHIC_DATA] - [GEOGRAPHIC_DATA], [GEOGRAPHIC_DATA] HA1 1EH" at bounding box center [156, 130] width 23 height 23
checkbox input "false"
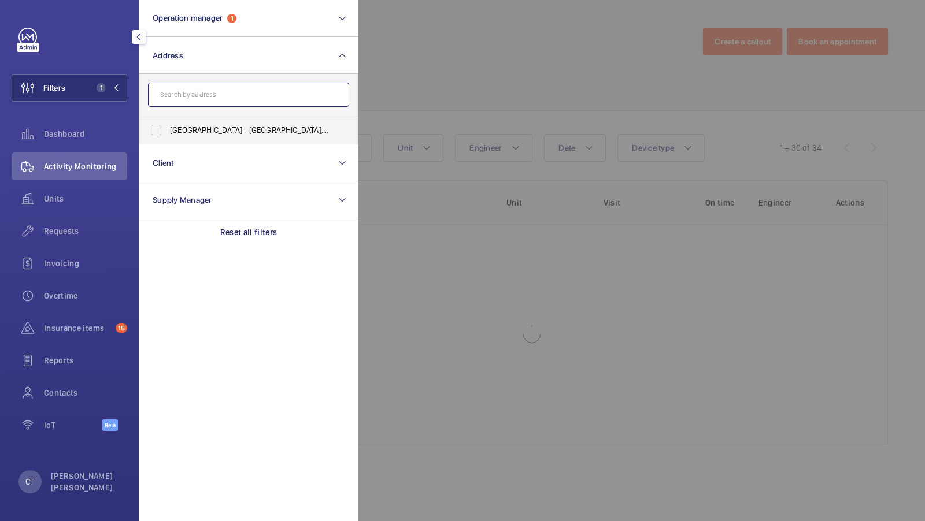
click at [199, 92] on input "text" at bounding box center [248, 95] width 201 height 24
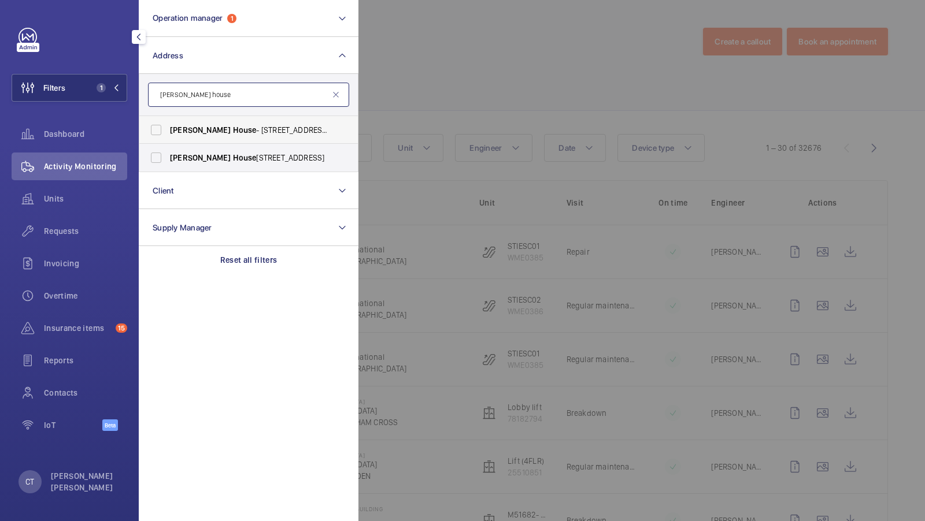
type input "[PERSON_NAME] house"
click at [233, 125] on span "House" at bounding box center [245, 129] width 24 height 9
click at [168, 125] on input "[PERSON_NAME][GEOGRAPHIC_DATA] - [STREET_ADDRESS]" at bounding box center [156, 130] width 23 height 23
checkbox input "true"
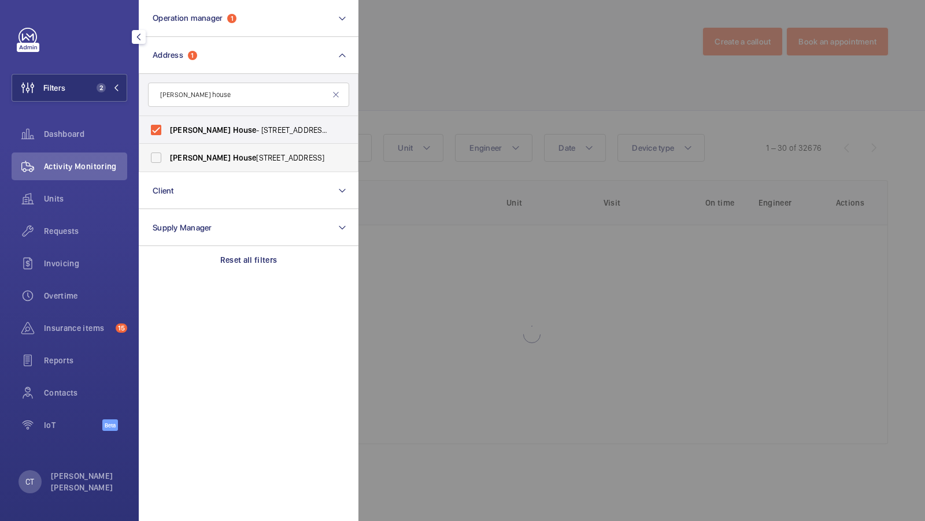
click at [185, 161] on span "[PERSON_NAME]" at bounding box center [200, 157] width 61 height 9
click at [168, 161] on input "[PERSON_NAME][GEOGRAPHIC_DATA] , [STREET_ADDRESS]" at bounding box center [156, 157] width 23 height 23
checkbox input "true"
click at [107, 87] on span "3" at bounding box center [106, 87] width 28 height 9
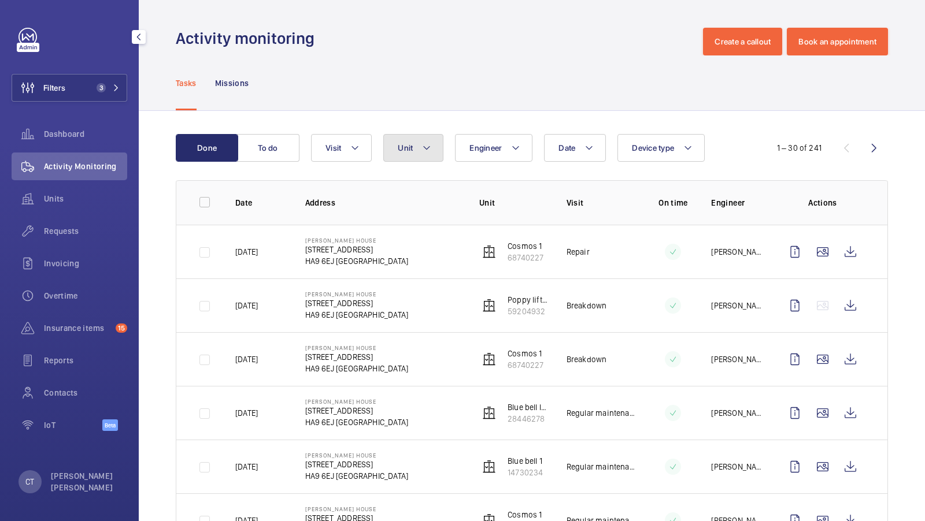
click at [432, 160] on button "Unit" at bounding box center [413, 148] width 60 height 28
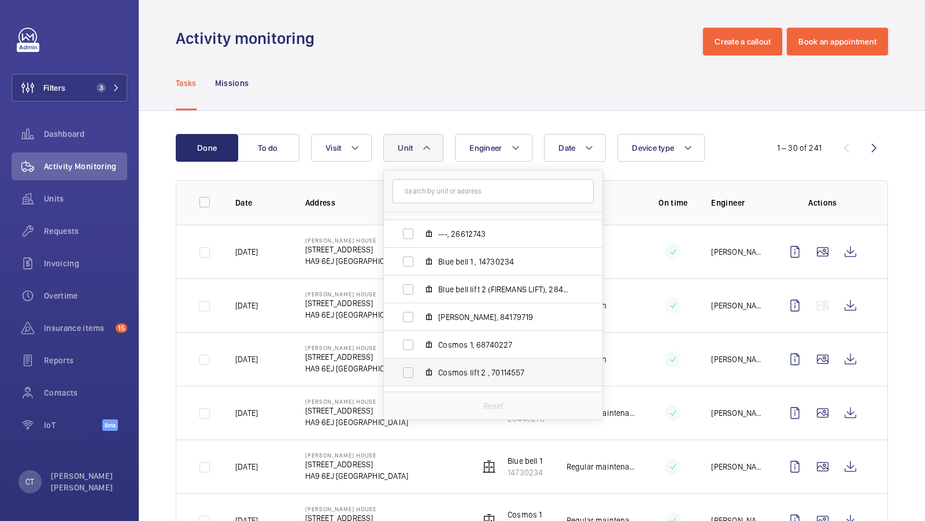
scroll to position [209, 0]
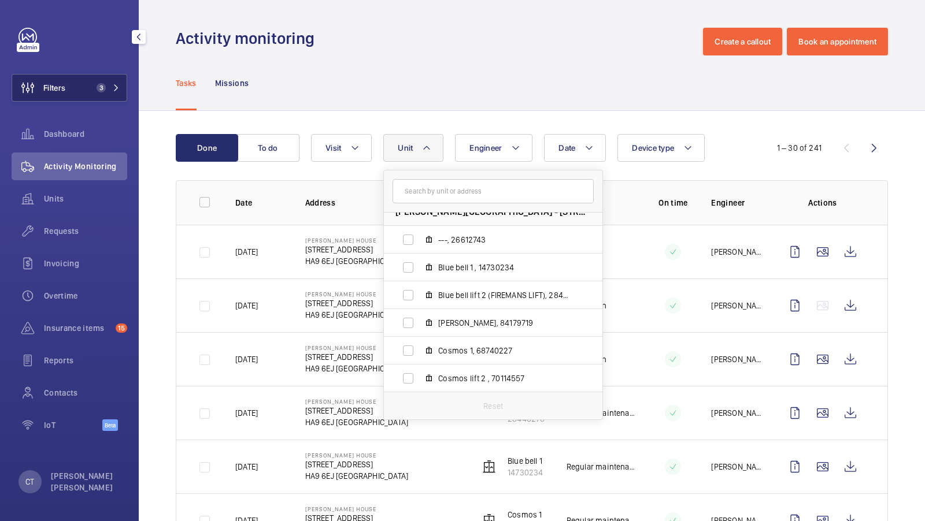
click at [122, 90] on button "Filters 3" at bounding box center [70, 88] width 116 height 28
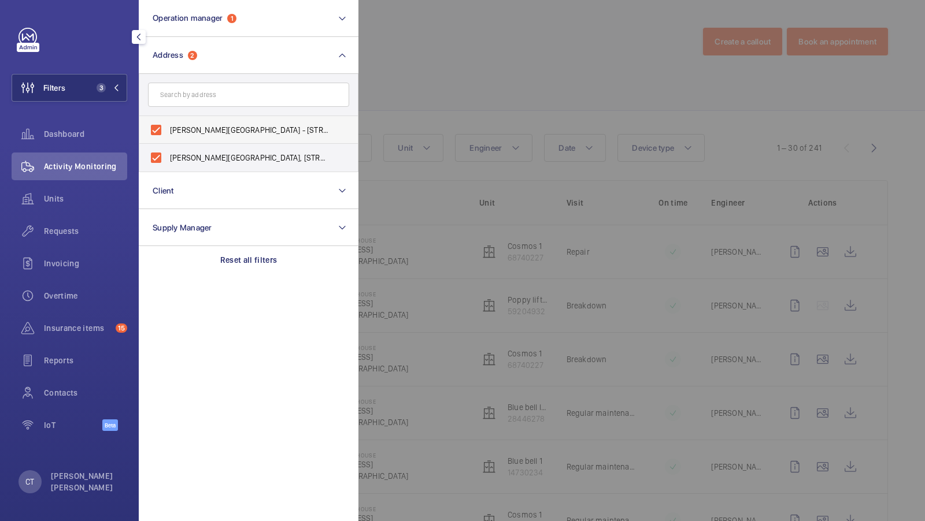
click at [224, 125] on span "[PERSON_NAME][GEOGRAPHIC_DATA] - [STREET_ADDRESS]" at bounding box center [249, 130] width 159 height 12
click at [168, 125] on input "[PERSON_NAME][GEOGRAPHIC_DATA] - [STREET_ADDRESS]" at bounding box center [156, 130] width 23 height 23
checkbox input "false"
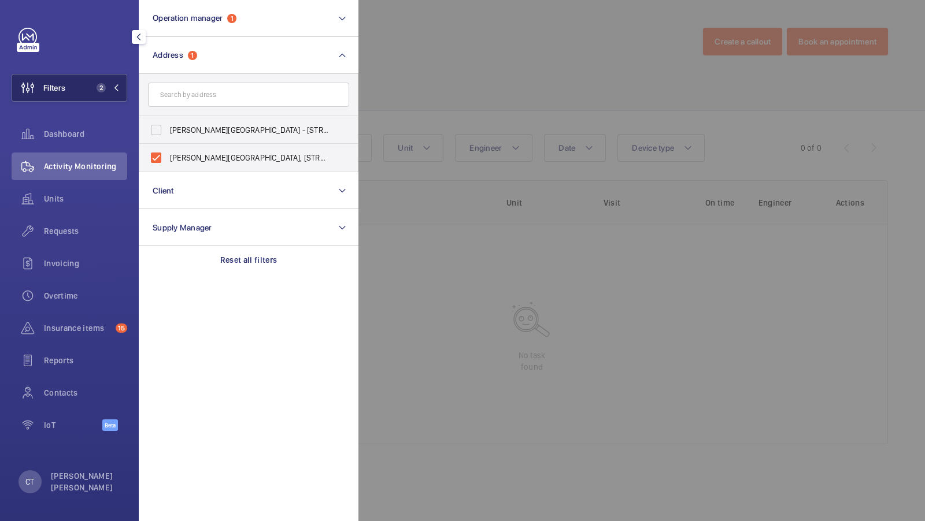
click at [86, 74] on button "Filters 2" at bounding box center [70, 88] width 116 height 28
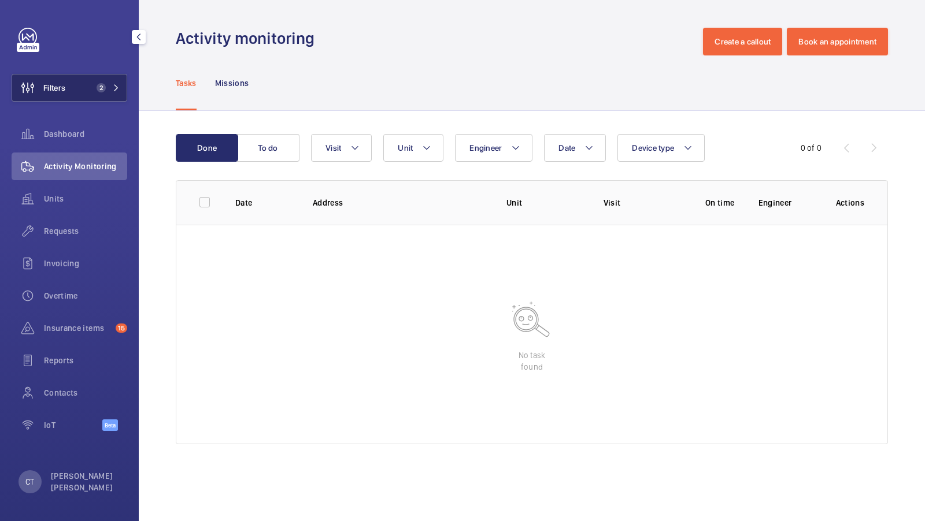
click at [52, 92] on span "Filters" at bounding box center [54, 88] width 22 height 12
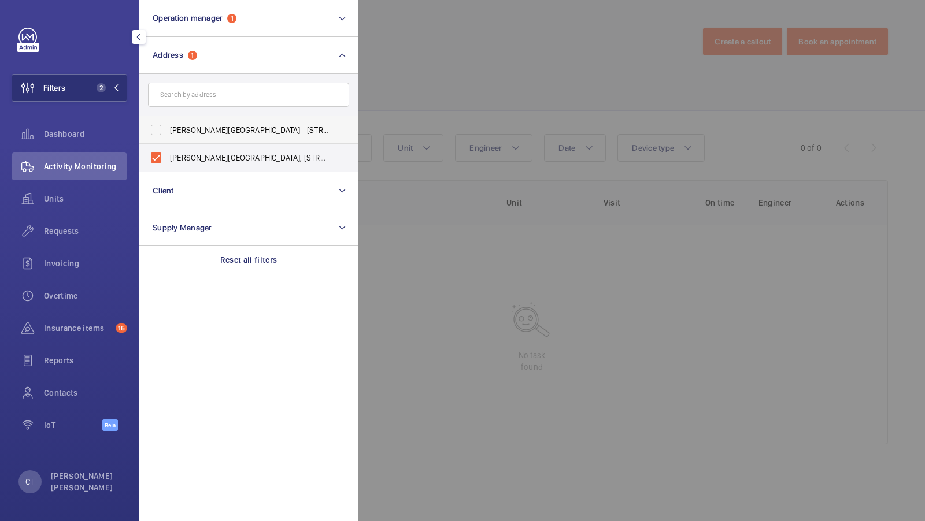
click at [179, 129] on span "[PERSON_NAME][GEOGRAPHIC_DATA] - [STREET_ADDRESS]" at bounding box center [249, 130] width 159 height 12
click at [168, 129] on input "[PERSON_NAME][GEOGRAPHIC_DATA] - [STREET_ADDRESS]" at bounding box center [156, 130] width 23 height 23
checkbox input "true"
click at [180, 154] on span "[PERSON_NAME][GEOGRAPHIC_DATA], [STREET_ADDRESS]" at bounding box center [249, 158] width 159 height 12
click at [168, 154] on input "[PERSON_NAME][GEOGRAPHIC_DATA], [STREET_ADDRESS]" at bounding box center [156, 157] width 23 height 23
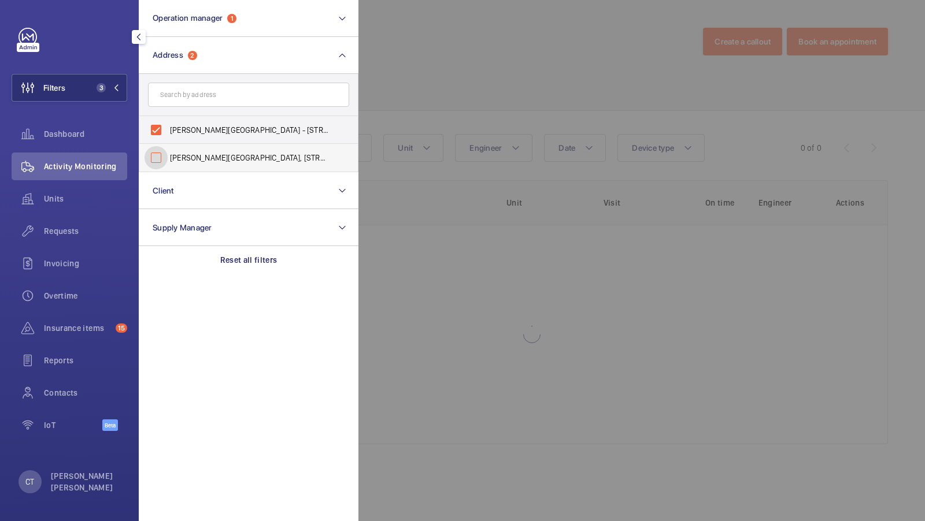
checkbox input "false"
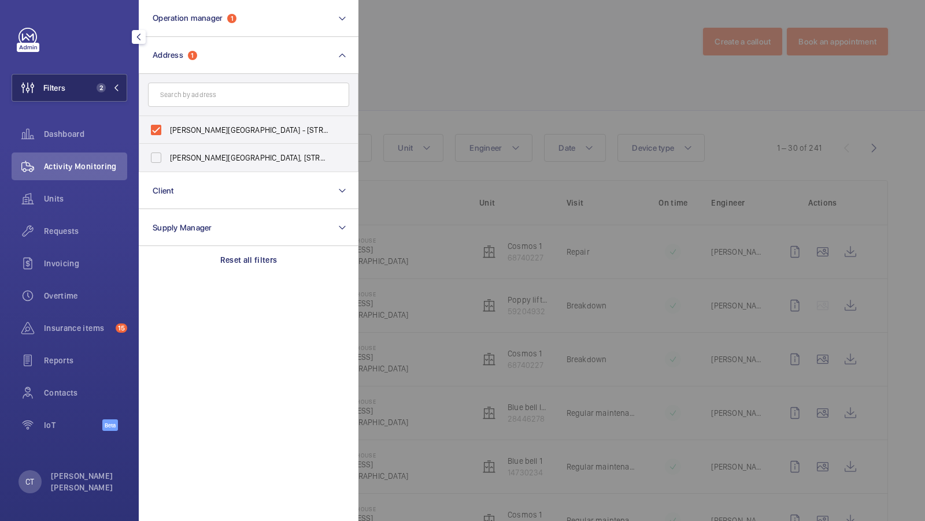
click at [92, 80] on button "Filters 2" at bounding box center [70, 88] width 116 height 28
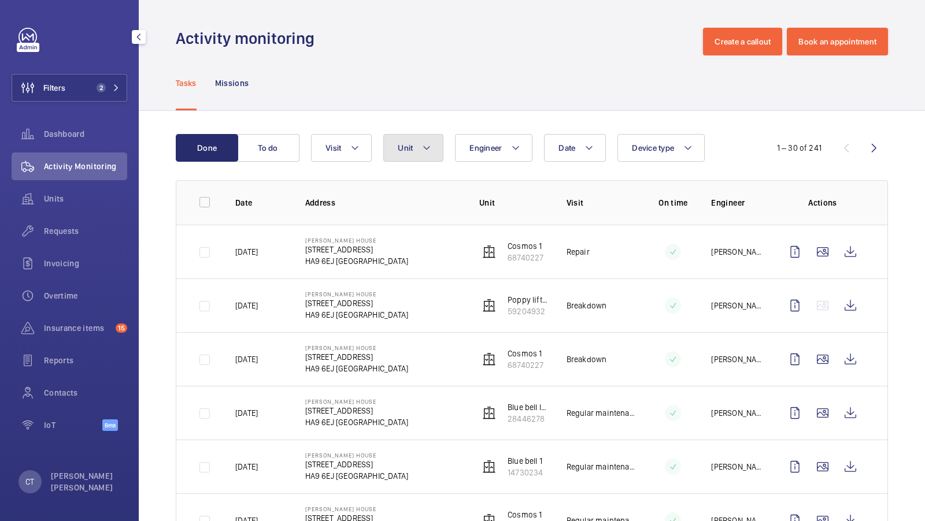
click at [398, 145] on span "Unit" at bounding box center [405, 147] width 15 height 9
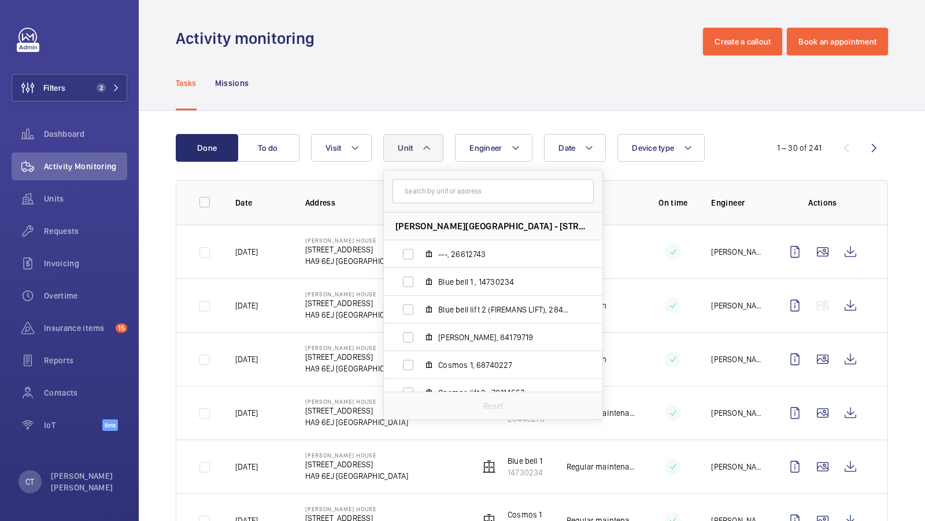
click at [472, 96] on div "Tasks Missions" at bounding box center [532, 82] width 712 height 55
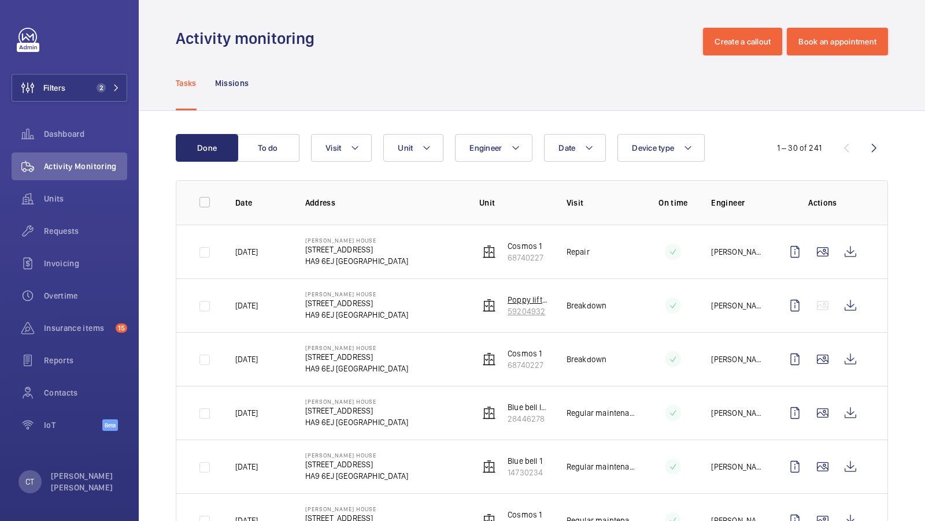
click at [523, 302] on p "Poppy lift 2" at bounding box center [528, 300] width 40 height 12
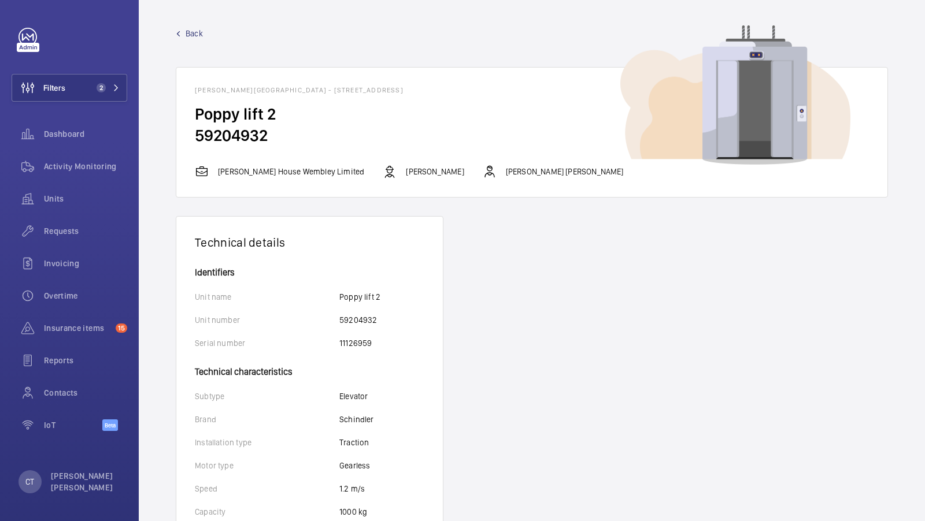
click at [190, 31] on span "Back" at bounding box center [194, 34] width 17 height 12
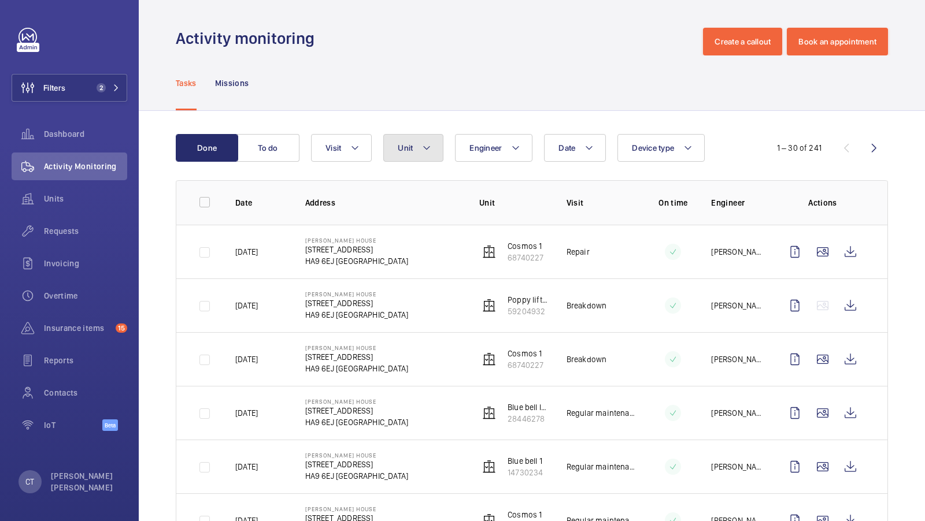
click at [434, 157] on button "Unit" at bounding box center [413, 148] width 60 height 28
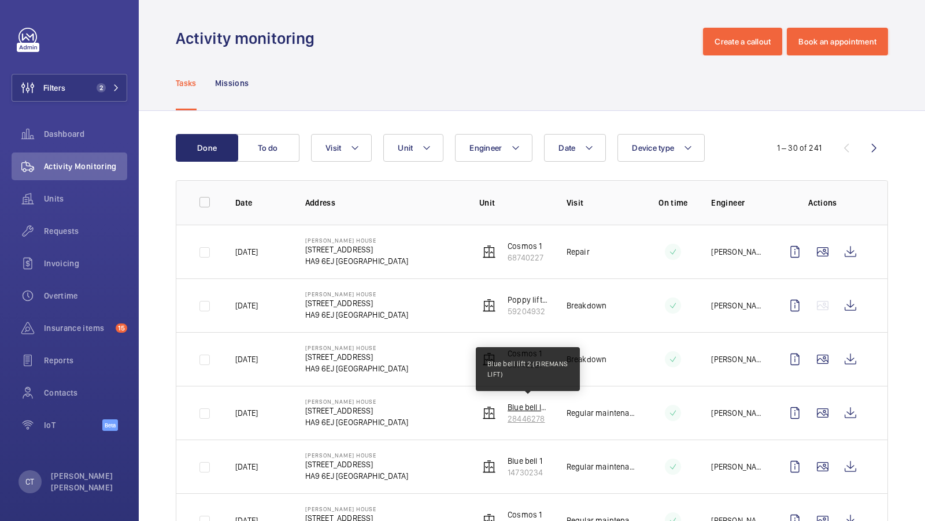
click at [517, 406] on p "Blue bell lift 2 (FIREMANS LIFT)" at bounding box center [528, 408] width 40 height 12
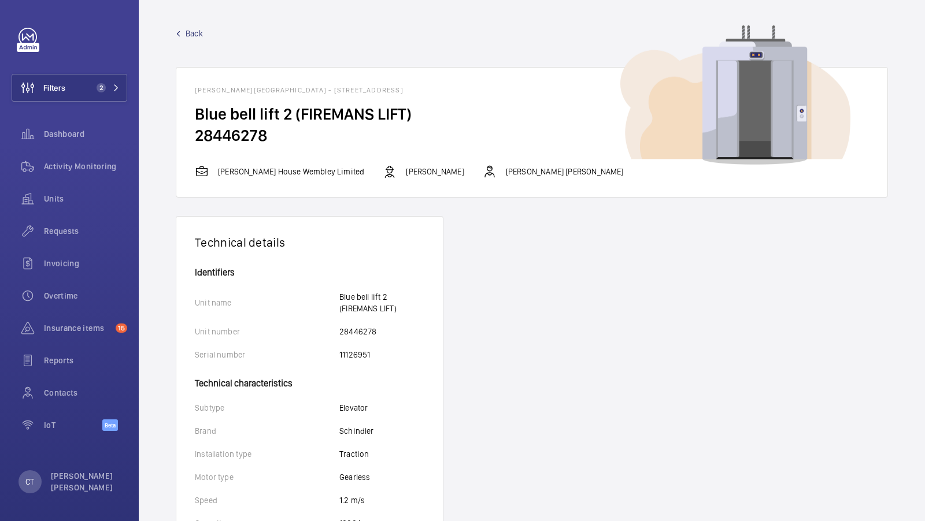
click at [195, 32] on span "Back" at bounding box center [194, 34] width 17 height 12
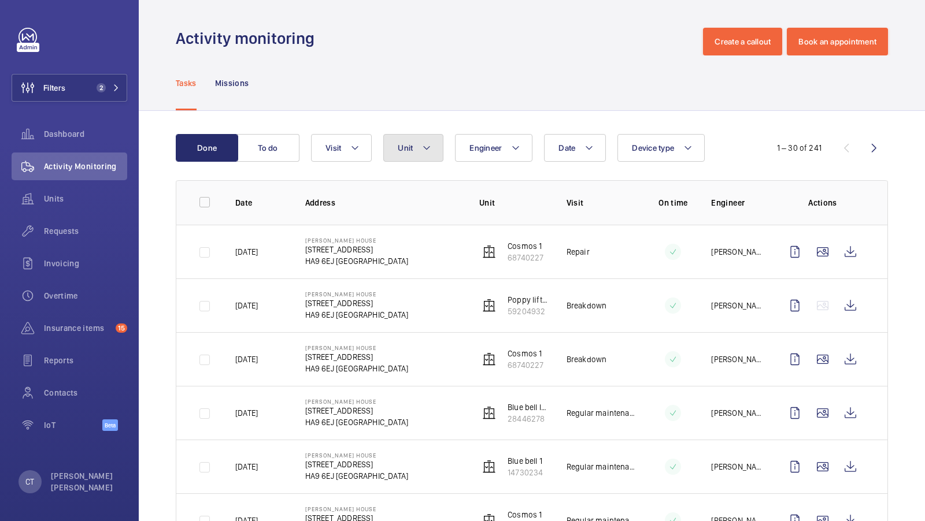
click at [436, 147] on button "Unit" at bounding box center [413, 148] width 60 height 28
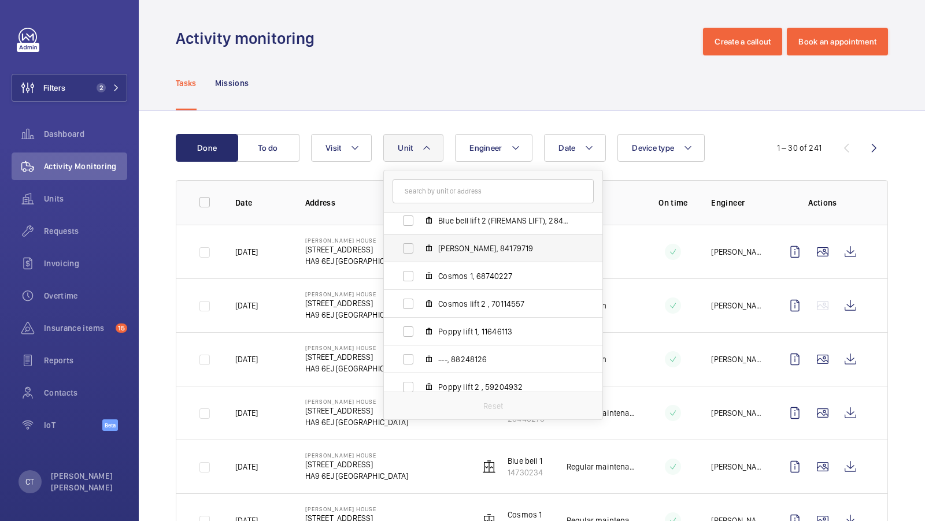
scroll to position [125, 0]
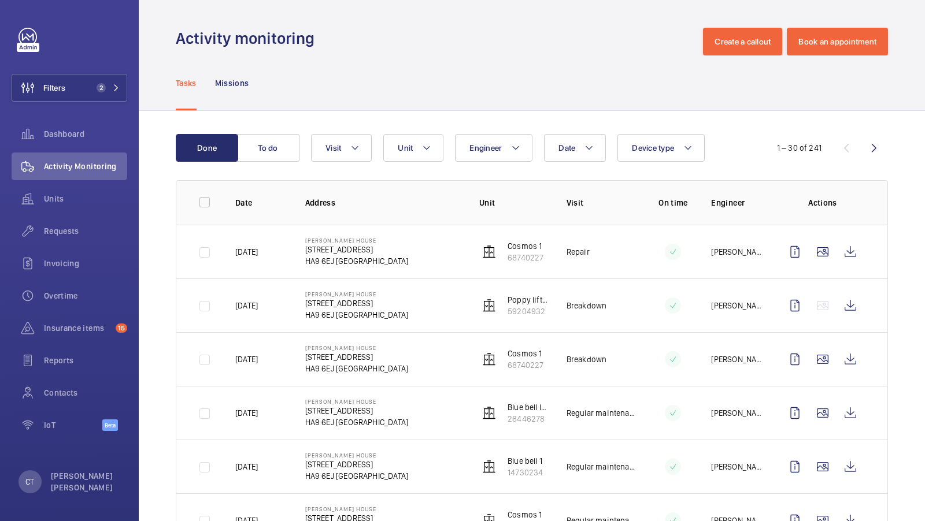
scroll to position [131, 0]
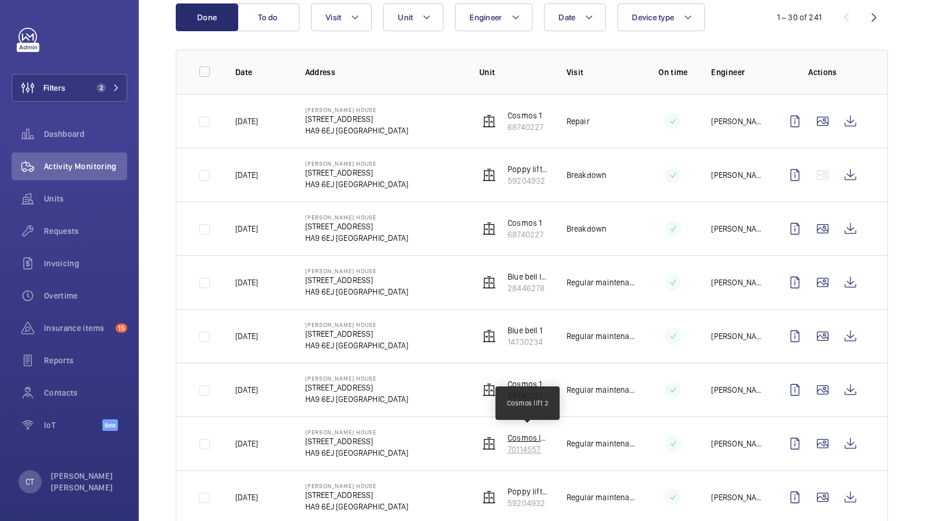
click at [521, 436] on p "Cosmos lift 2" at bounding box center [528, 438] width 40 height 12
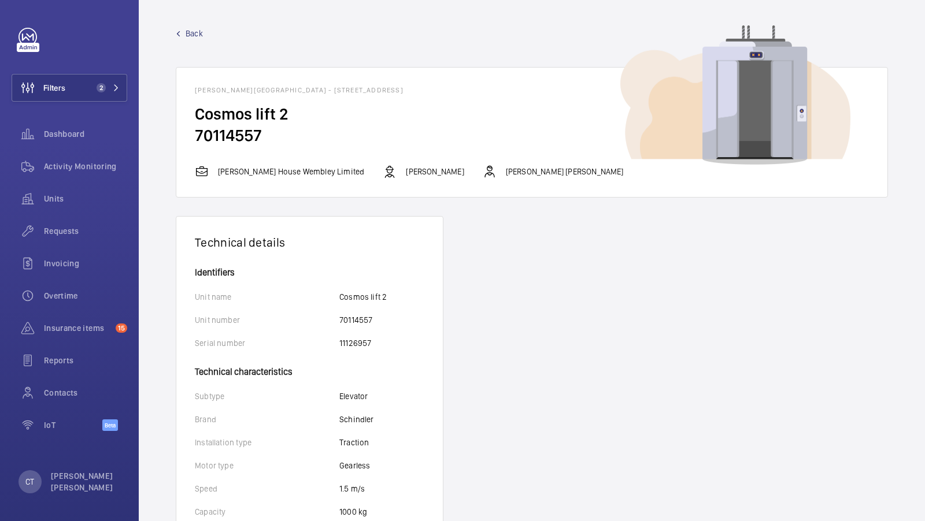
click at [194, 37] on span "Back" at bounding box center [194, 34] width 17 height 12
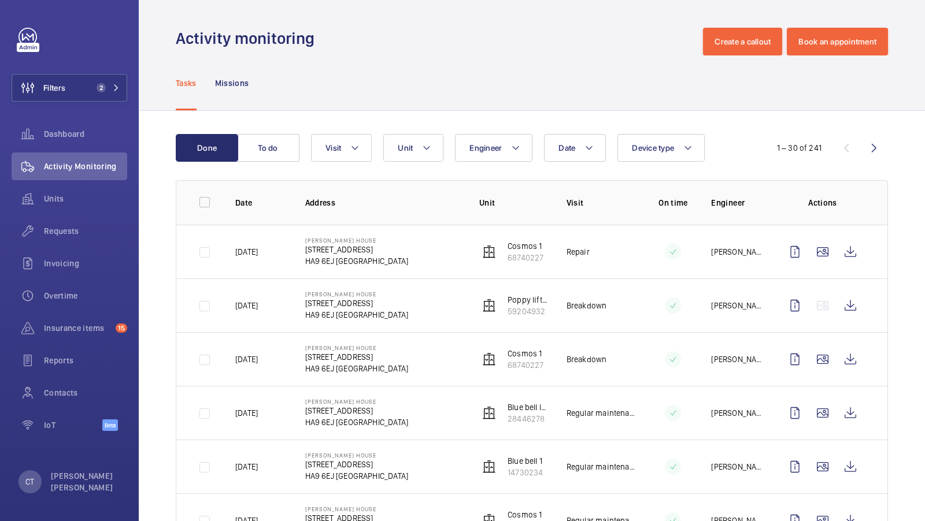
click at [90, 77] on button "Filters 2" at bounding box center [70, 88] width 116 height 28
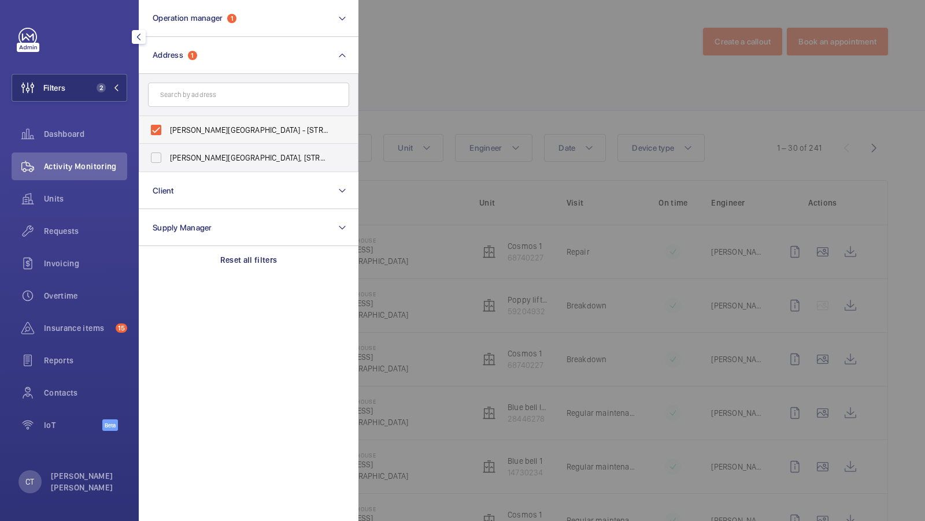
click at [239, 132] on span "[PERSON_NAME][GEOGRAPHIC_DATA] - [STREET_ADDRESS]" at bounding box center [249, 130] width 159 height 12
click at [168, 132] on input "[PERSON_NAME][GEOGRAPHIC_DATA] - [STREET_ADDRESS]" at bounding box center [156, 130] width 23 height 23
checkbox input "false"
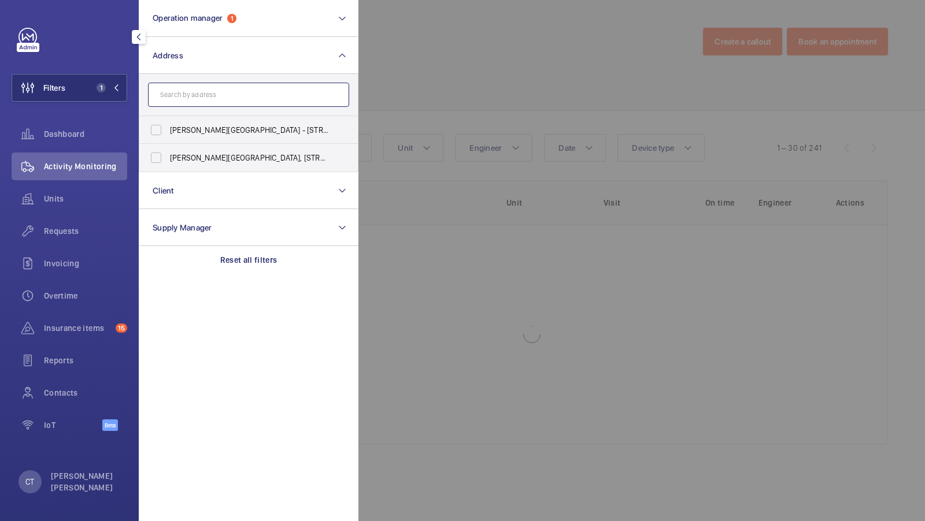
click at [203, 94] on input "text" at bounding box center [248, 95] width 201 height 24
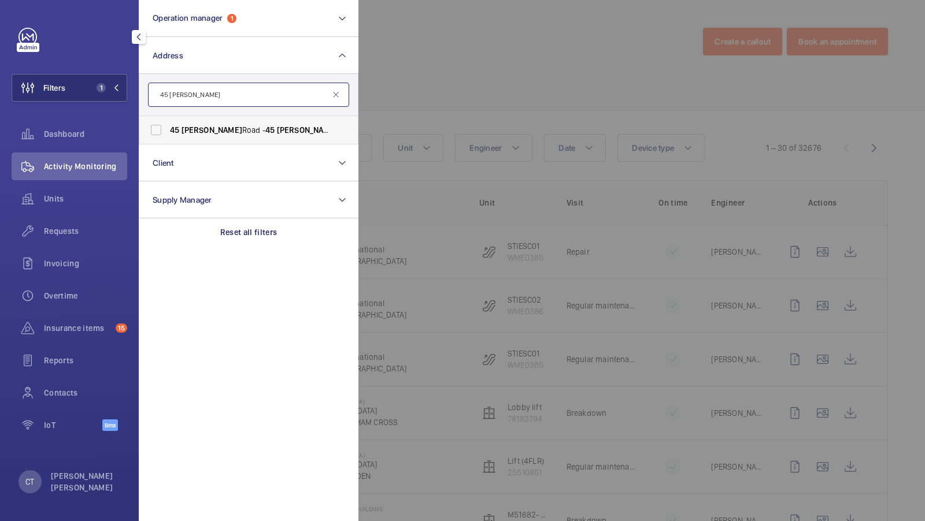
type input "45 cromwell"
click at [203, 130] on span "Cromwell" at bounding box center [212, 129] width 61 height 9
click at [168, 130] on input "45 Cromwell Road - 45 Cromwell Rd, LONDON SW7 2ED" at bounding box center [156, 130] width 23 height 23
checkbox input "true"
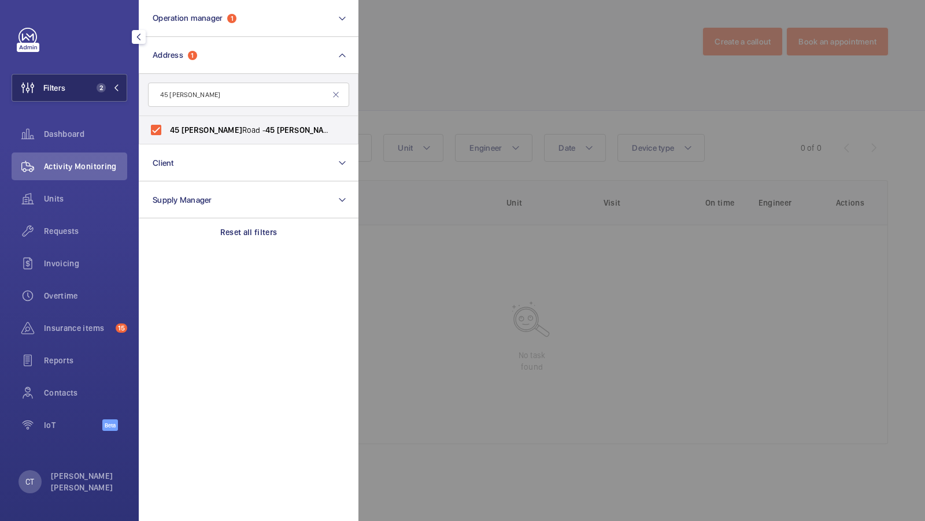
click at [111, 92] on button "Filters 2" at bounding box center [70, 88] width 116 height 28
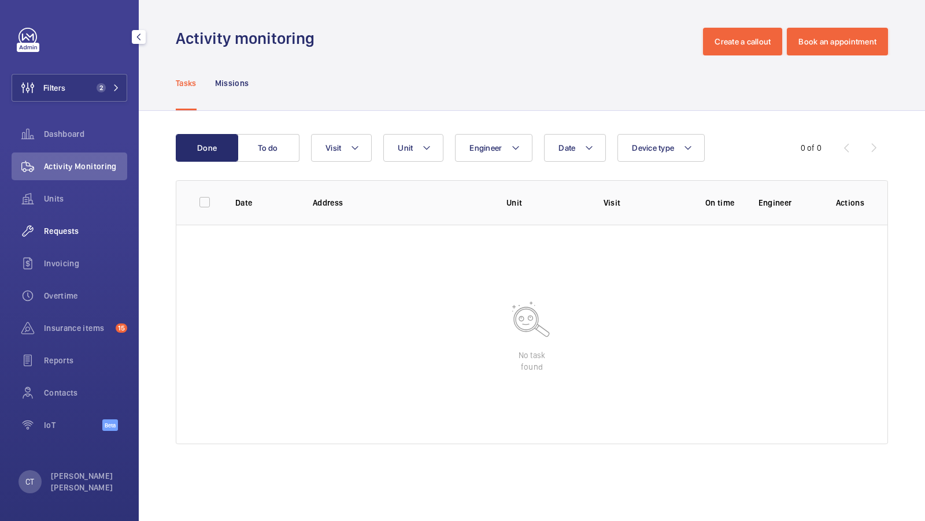
click at [66, 235] on span "Requests" at bounding box center [85, 231] width 83 height 12
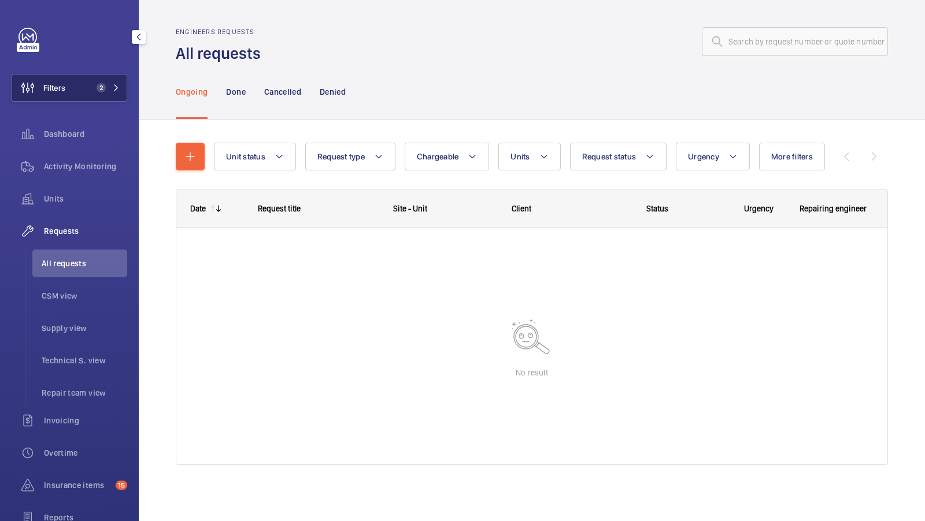
click at [103, 92] on button "Filters 2" at bounding box center [70, 88] width 116 height 28
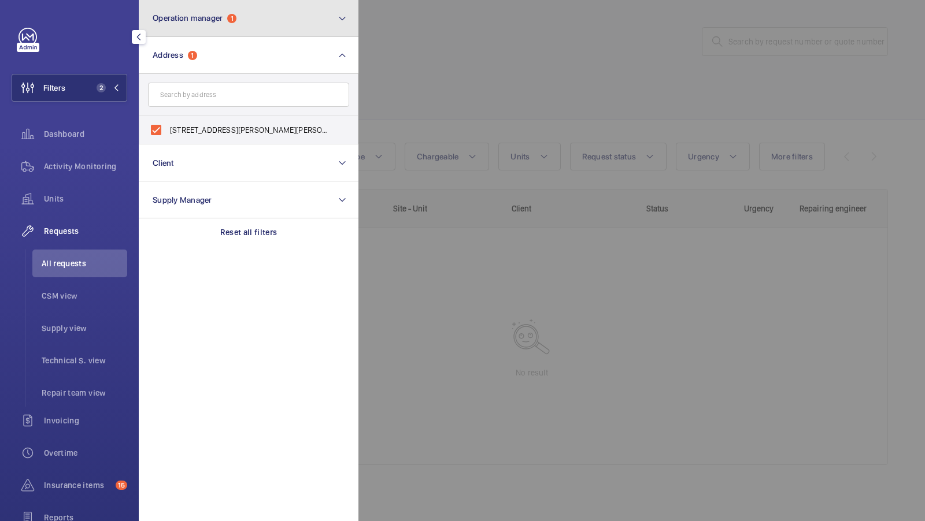
click at [247, 14] on button "Operation manager 1" at bounding box center [249, 18] width 220 height 37
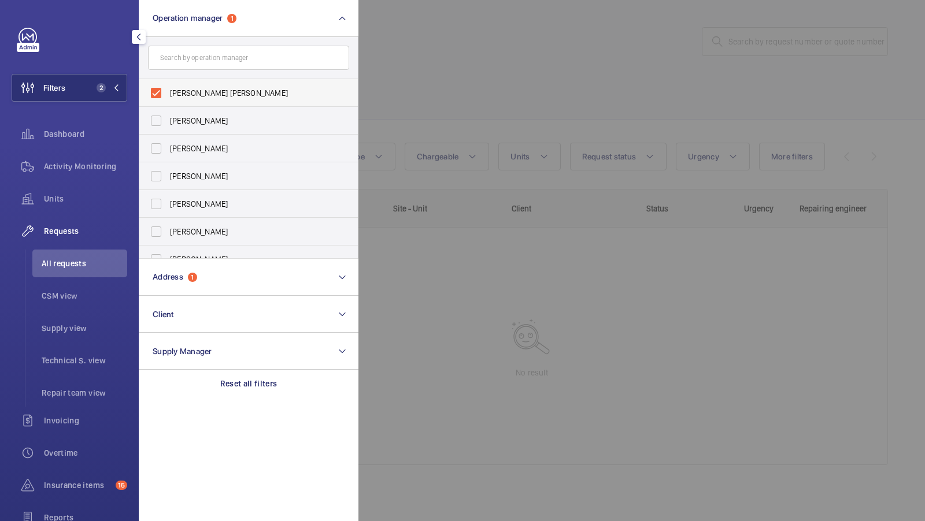
click at [205, 94] on span "[PERSON_NAME] [PERSON_NAME]" at bounding box center [249, 93] width 159 height 12
click at [168, 94] on input "[PERSON_NAME] [PERSON_NAME]" at bounding box center [156, 93] width 23 height 23
checkbox input "false"
click at [109, 86] on span "1" at bounding box center [106, 87] width 28 height 9
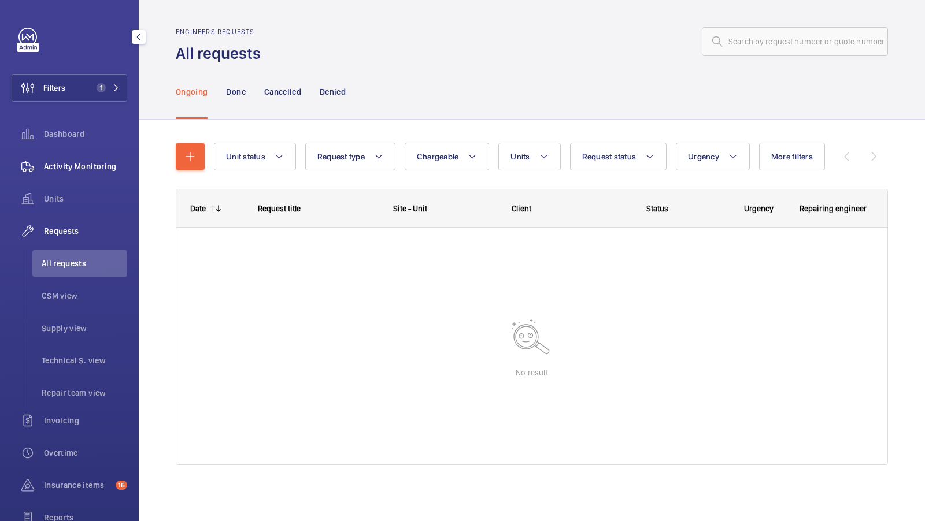
click at [92, 166] on span "Activity Monitoring" at bounding box center [85, 167] width 83 height 12
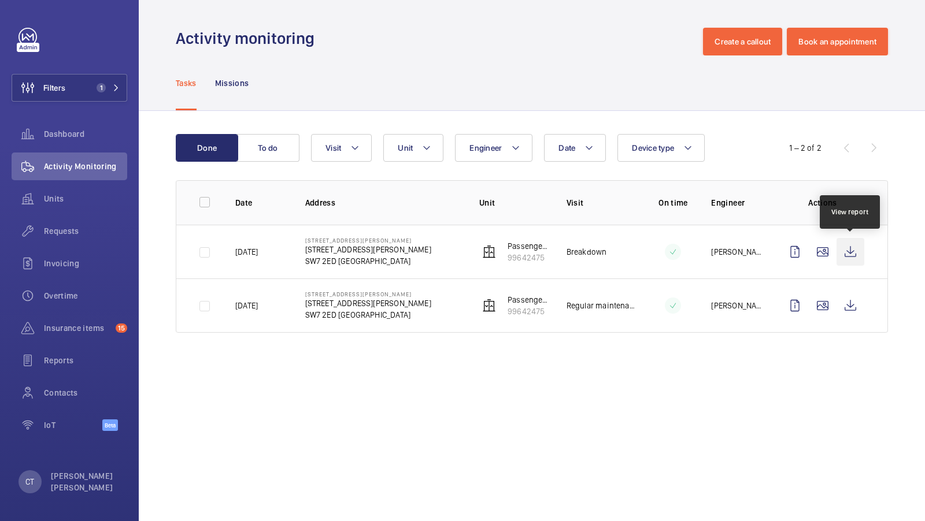
click at [857, 250] on wm-front-icon-button at bounding box center [850, 252] width 28 height 28
click at [66, 235] on span "Requests" at bounding box center [85, 231] width 83 height 12
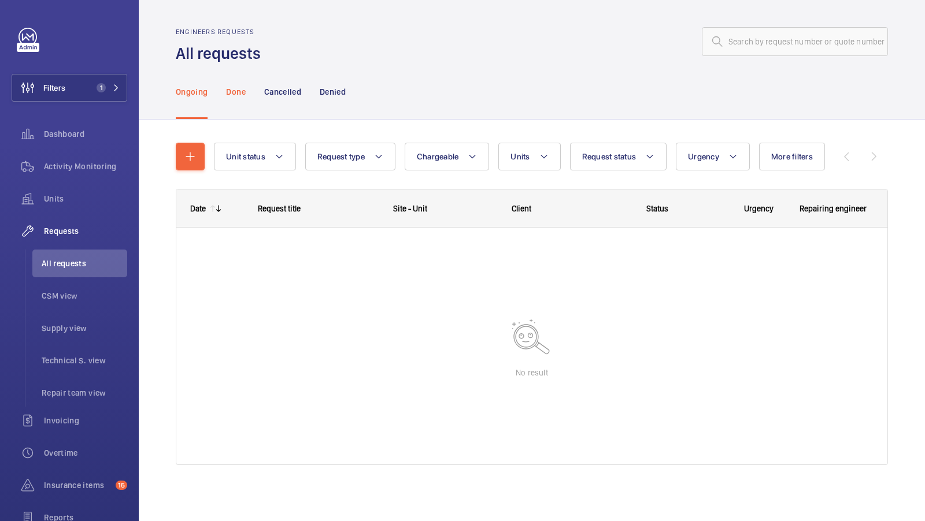
click at [242, 92] on p "Done" at bounding box center [235, 92] width 19 height 12
click at [180, 91] on p "Ongoing" at bounding box center [192, 92] width 32 height 12
click at [107, 78] on button "Filters 1" at bounding box center [70, 88] width 116 height 28
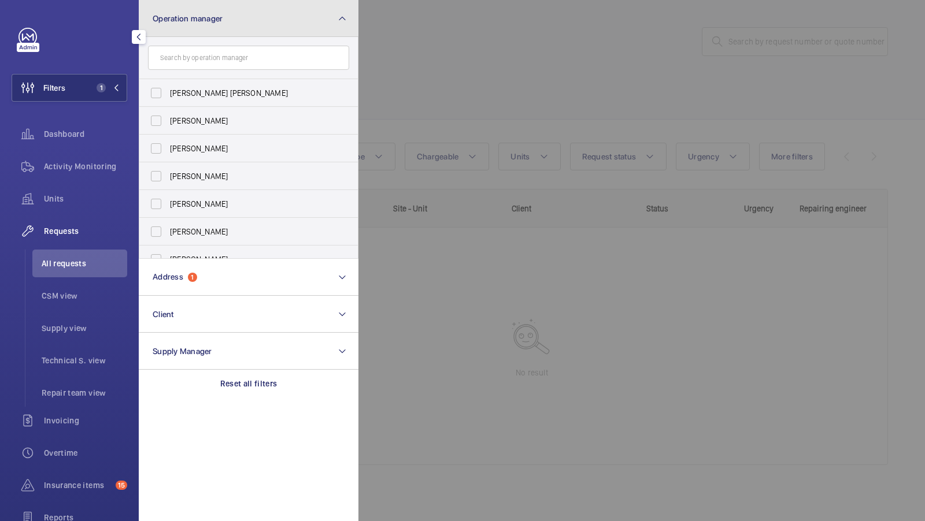
click at [245, 29] on button "Operation manager" at bounding box center [249, 18] width 220 height 37
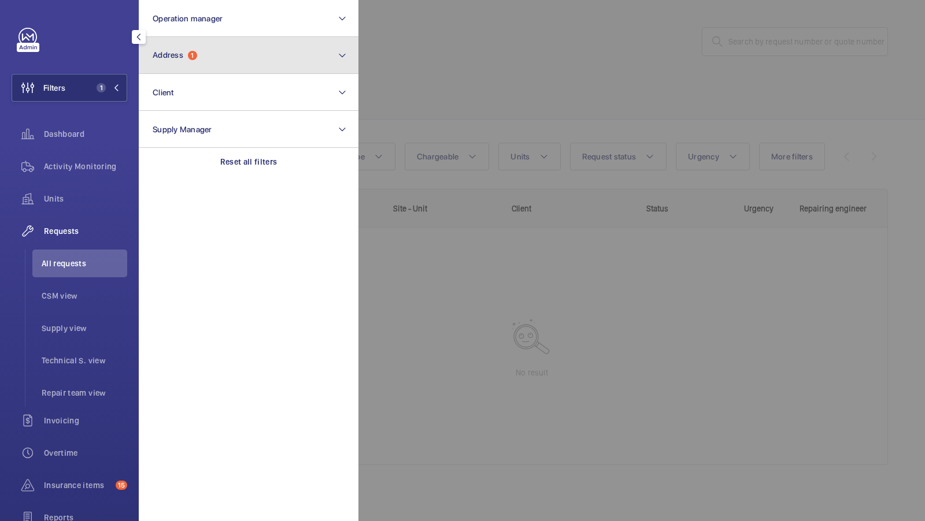
click at [208, 66] on button "Address 1" at bounding box center [249, 55] width 220 height 37
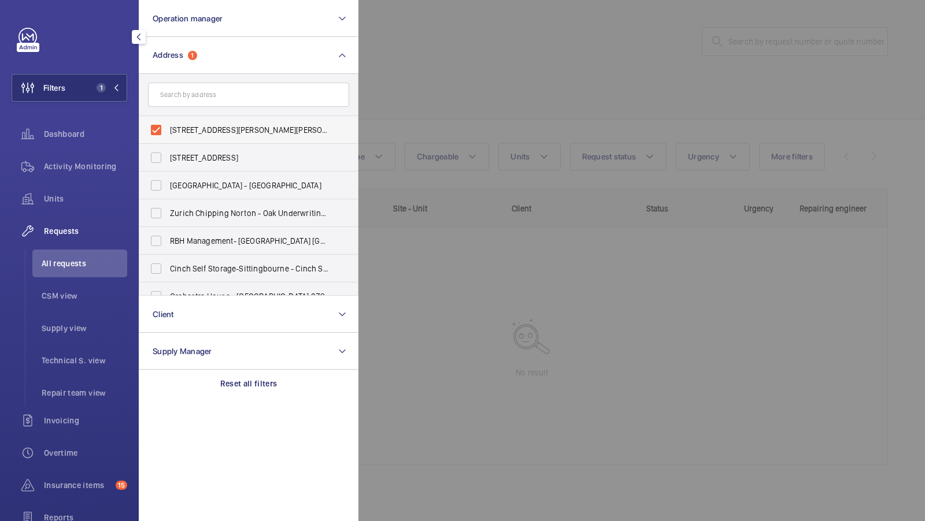
click at [199, 124] on span "45 Cromwell Road - 45 Cromwell Rd, LONDON SW7 2ED" at bounding box center [249, 130] width 159 height 12
click at [168, 124] on input "45 Cromwell Road - 45 Cromwell Rd, LONDON SW7 2ED" at bounding box center [156, 130] width 23 height 23
checkbox input "false"
click at [198, 102] on input "text" at bounding box center [248, 95] width 201 height 24
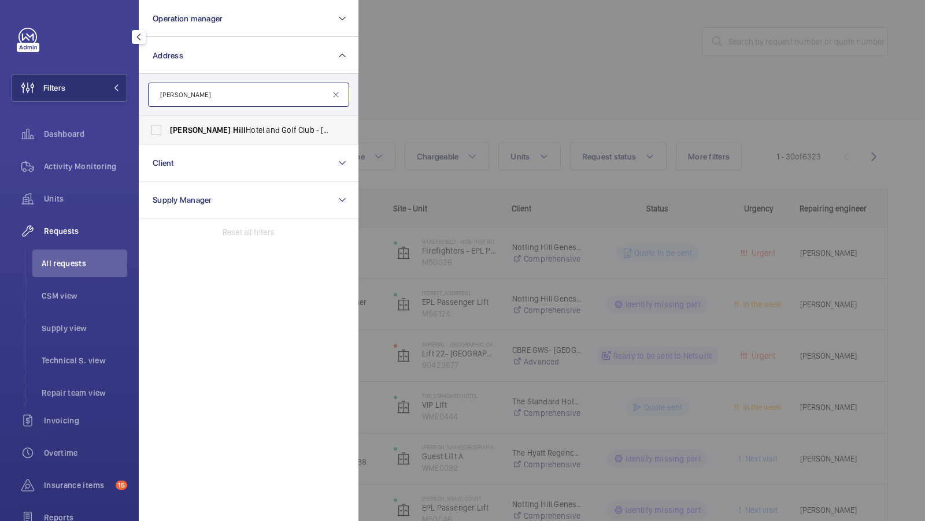
type input "Dale Hill"
click at [179, 128] on span "Dale" at bounding box center [200, 129] width 61 height 9
click at [168, 128] on input "Dale Hill Hotel and Golf Club - Ticehurst, WADHURST TN5 7DQ" at bounding box center [156, 130] width 23 height 23
checkbox input "true"
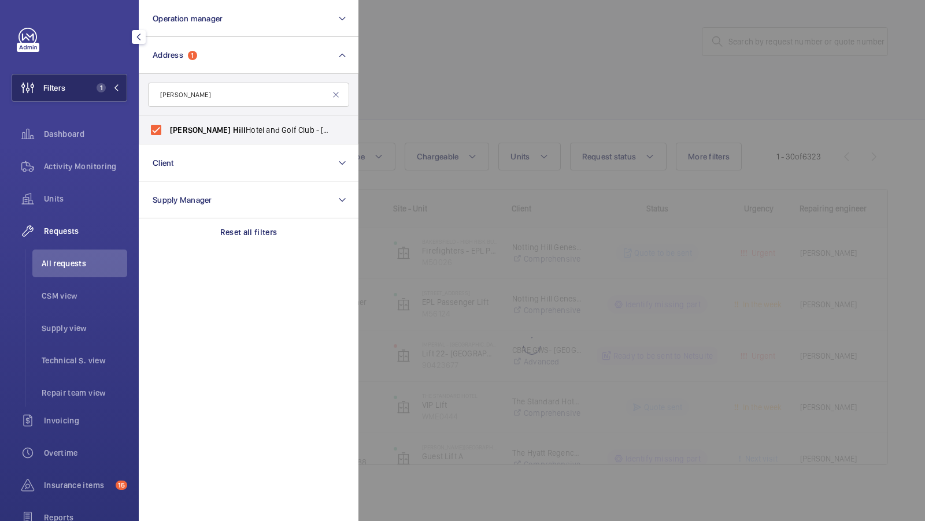
click at [105, 92] on span "1" at bounding box center [99, 87] width 14 height 9
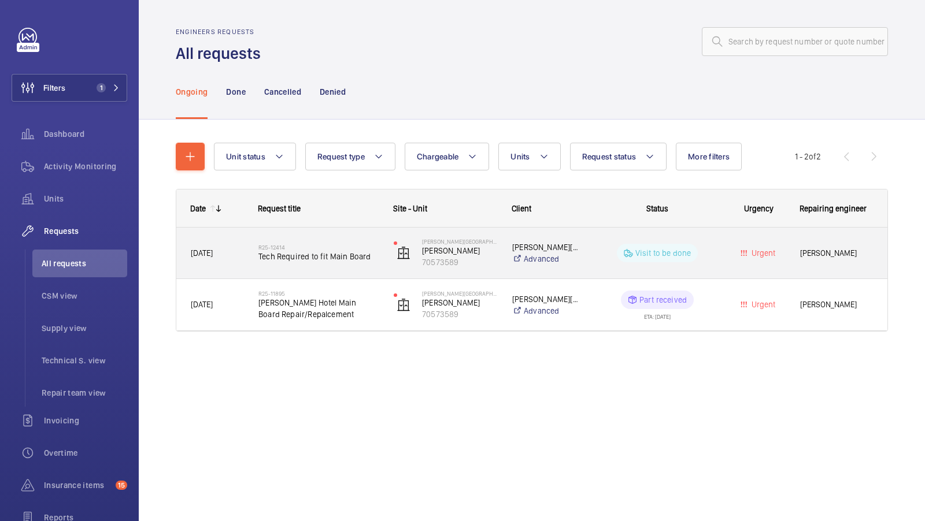
click at [317, 254] on span "Tech Required to fit Main Board" at bounding box center [318, 257] width 120 height 12
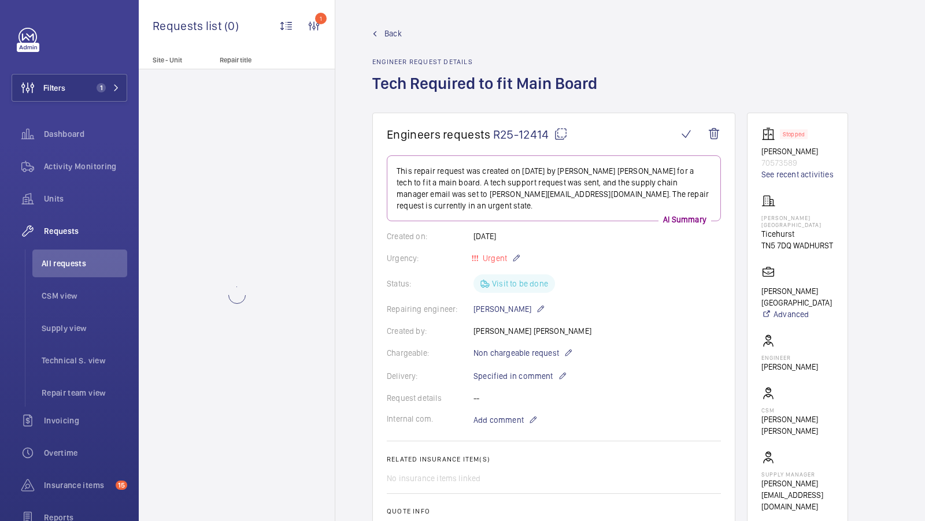
scroll to position [441, 0]
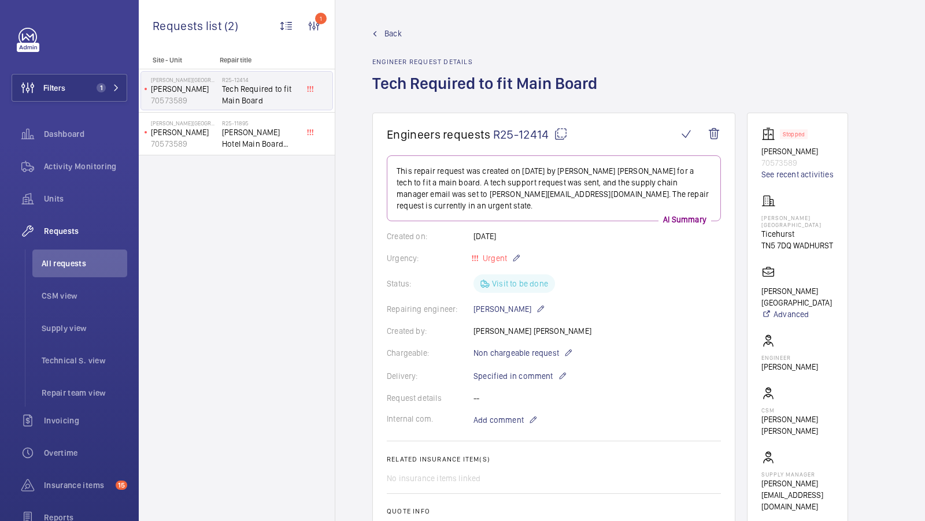
click at [388, 29] on span "Back" at bounding box center [392, 34] width 17 height 12
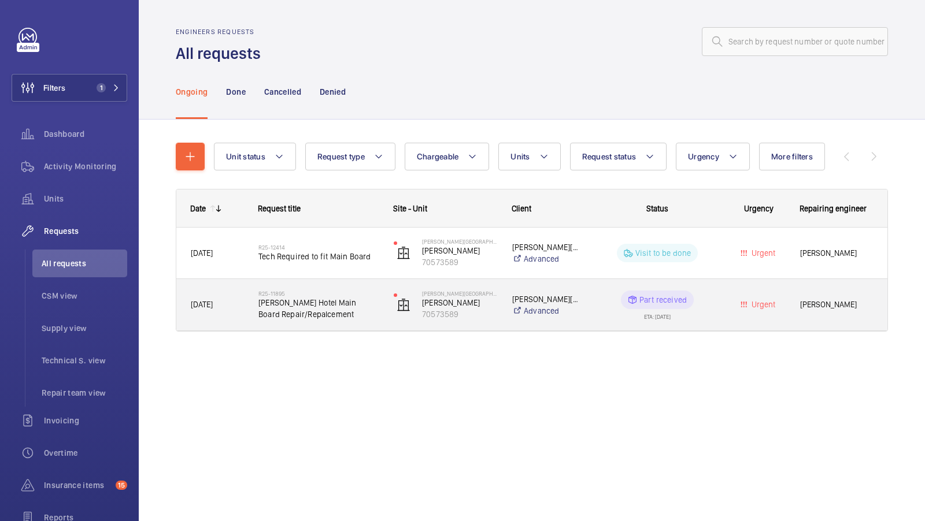
click at [320, 300] on span "Dale Hill Hotel Main Board Repair/Repalcement" at bounding box center [318, 308] width 120 height 23
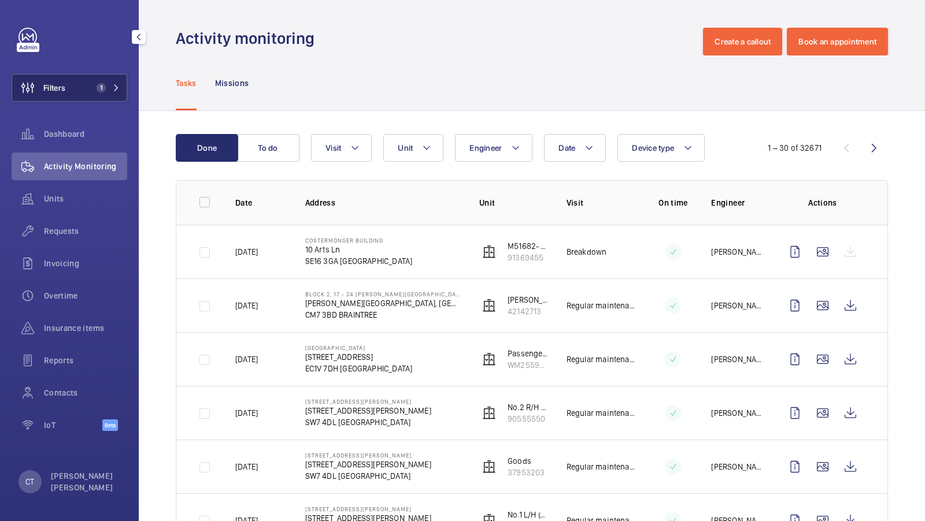
click at [94, 94] on button "Filters 1" at bounding box center [70, 88] width 116 height 28
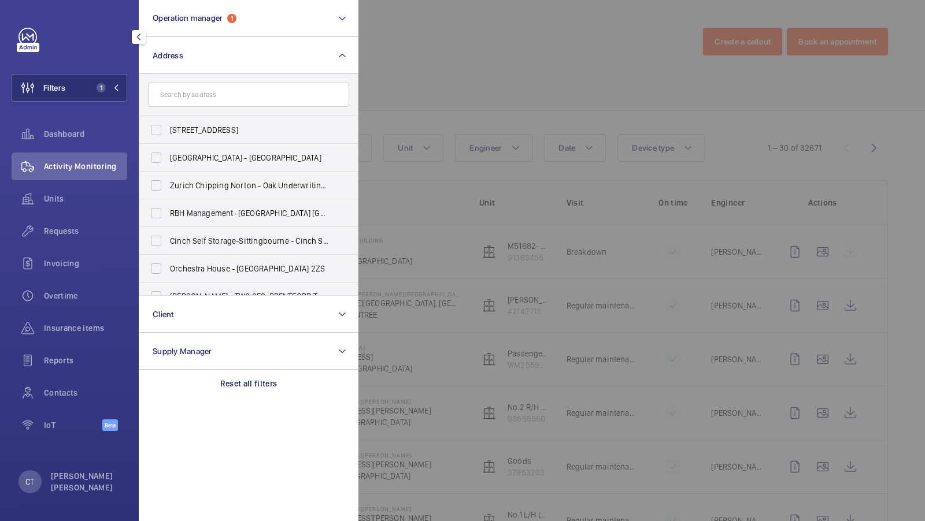
click at [456, 121] on div at bounding box center [820, 260] width 925 height 521
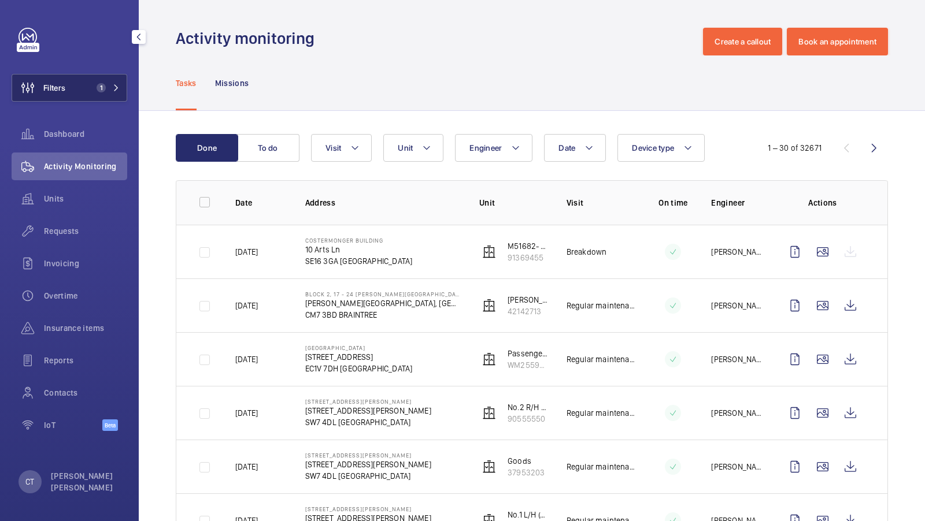
click at [84, 79] on button "Filters 1" at bounding box center [70, 88] width 116 height 28
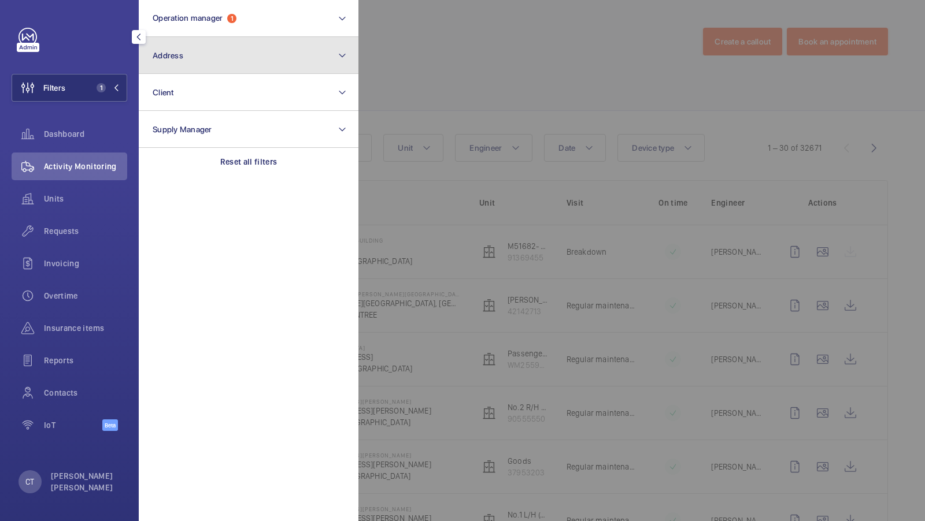
click at [217, 66] on button "Address" at bounding box center [249, 55] width 220 height 37
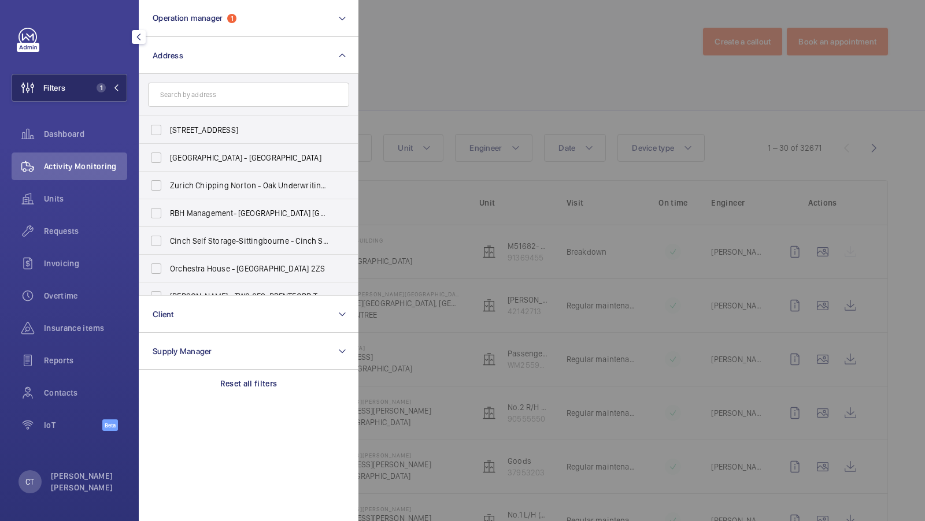
click at [105, 100] on button "Filters 1" at bounding box center [70, 88] width 116 height 28
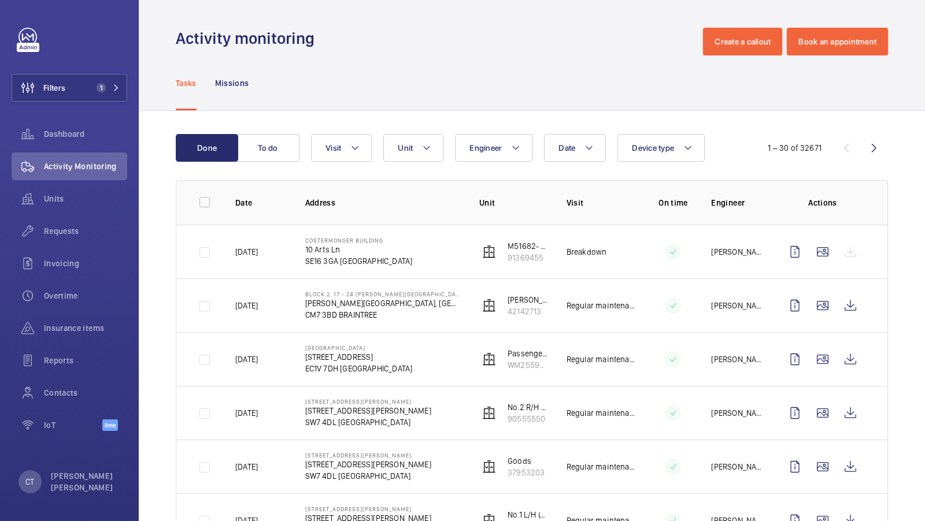
click at [97, 87] on span "1" at bounding box center [101, 87] width 9 height 9
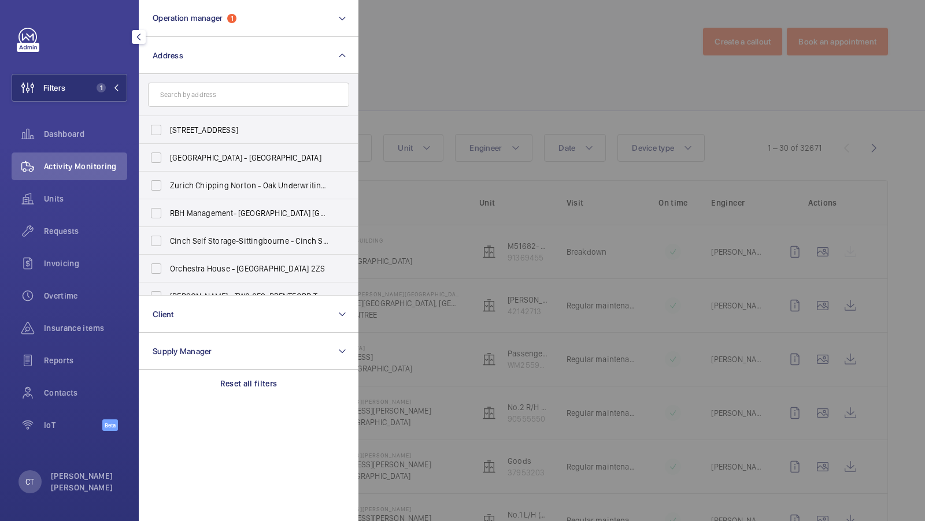
click at [191, 97] on input "text" at bounding box center [248, 95] width 201 height 24
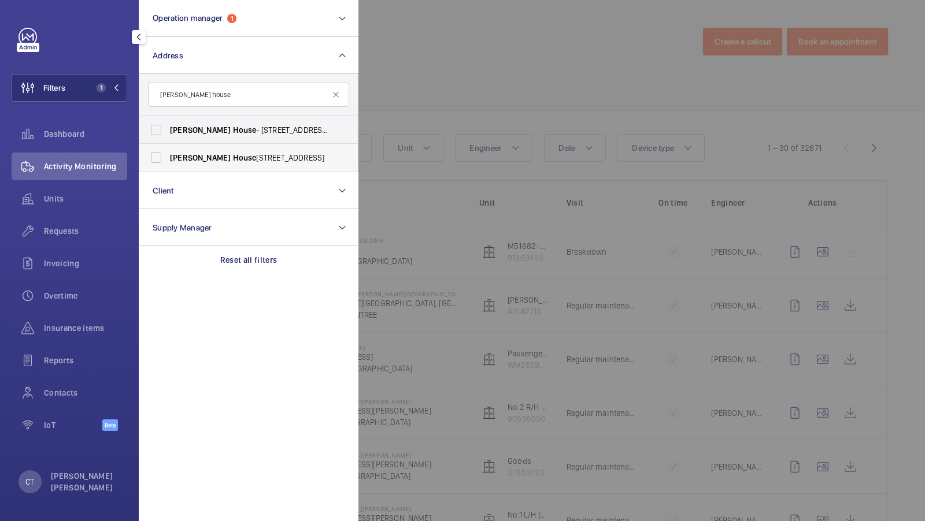
type input "[PERSON_NAME] house"
click at [233, 160] on span "House" at bounding box center [245, 157] width 24 height 9
click at [168, 160] on input "[PERSON_NAME][GEOGRAPHIC_DATA] , [STREET_ADDRESS]" at bounding box center [156, 157] width 23 height 23
checkbox input "true"
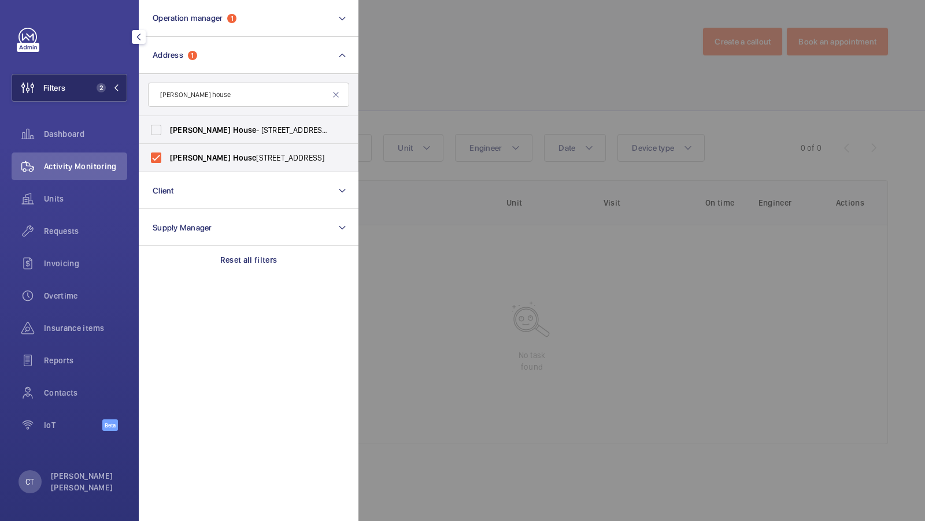
click at [94, 81] on button "Filters 2" at bounding box center [70, 88] width 116 height 28
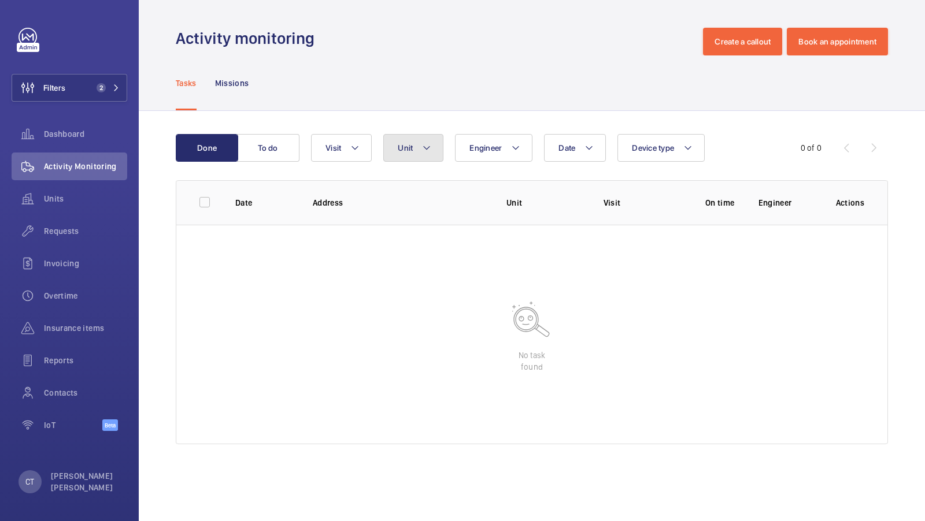
click at [405, 142] on button "Unit" at bounding box center [413, 148] width 60 height 28
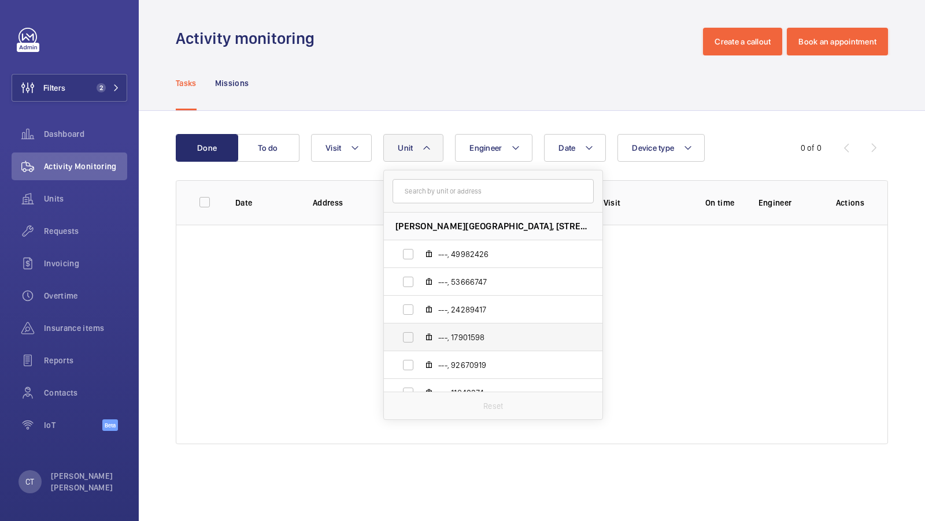
scroll to position [15, 0]
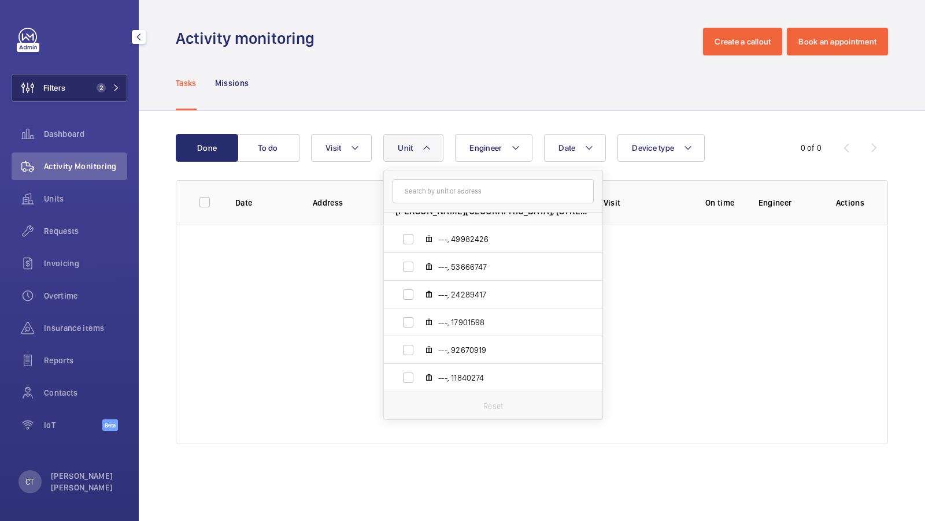
click at [90, 80] on button "Filters 2" at bounding box center [70, 88] width 116 height 28
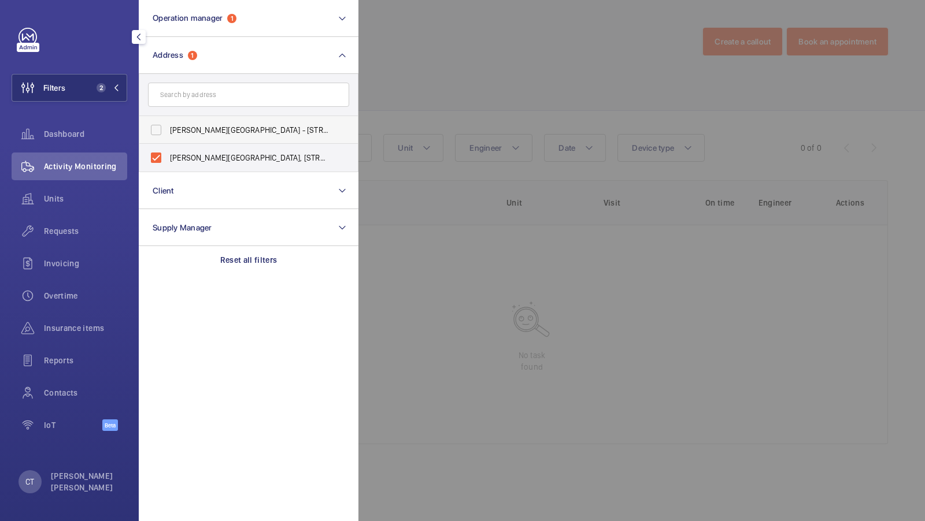
click at [202, 127] on span "[PERSON_NAME][GEOGRAPHIC_DATA] - [STREET_ADDRESS]" at bounding box center [249, 130] width 159 height 12
click at [168, 127] on input "[PERSON_NAME][GEOGRAPHIC_DATA] - [STREET_ADDRESS]" at bounding box center [156, 130] width 23 height 23
checkbox input "true"
click at [202, 150] on label "[PERSON_NAME][GEOGRAPHIC_DATA], [STREET_ADDRESS]" at bounding box center [239, 158] width 201 height 28
click at [168, 150] on input "[PERSON_NAME][GEOGRAPHIC_DATA], [STREET_ADDRESS]" at bounding box center [156, 157] width 23 height 23
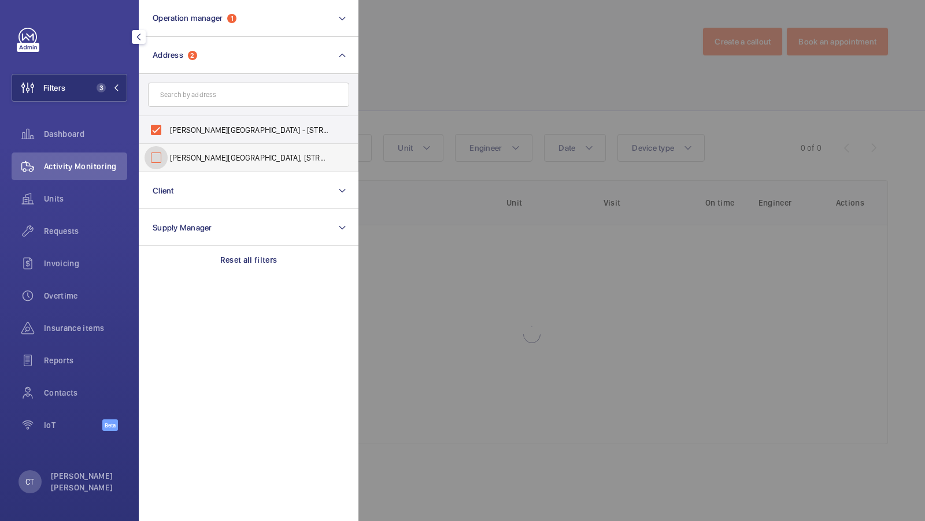
checkbox input "false"
click at [94, 86] on span "2" at bounding box center [99, 87] width 14 height 9
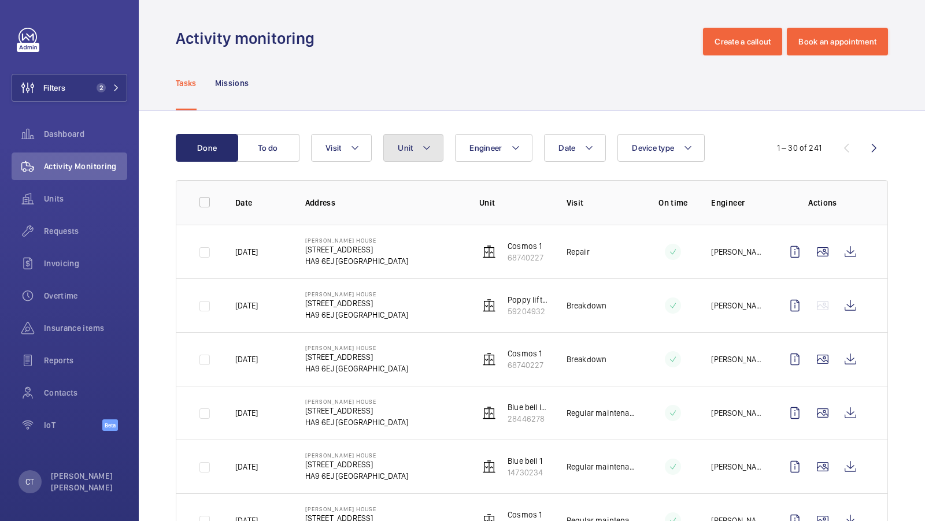
click at [404, 144] on span "Unit" at bounding box center [405, 147] width 15 height 9
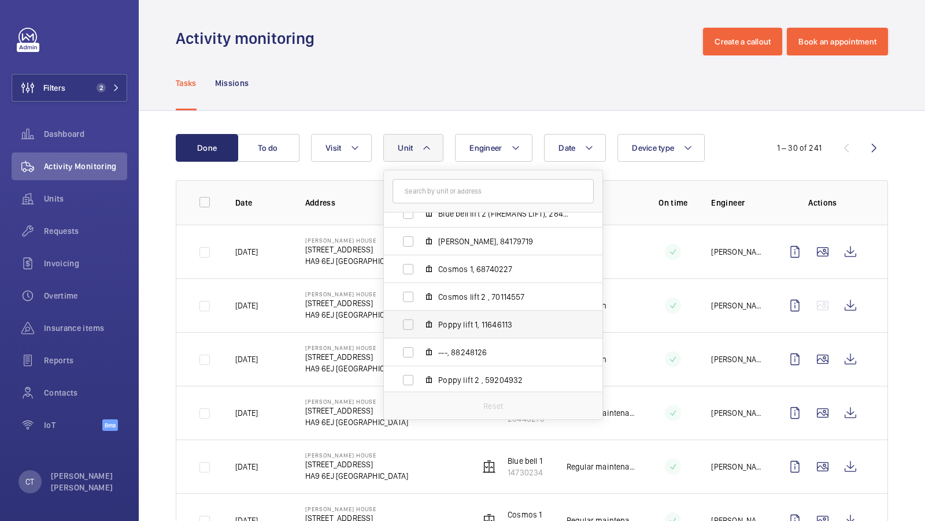
scroll to position [97, 0]
click at [92, 95] on button "Filters 2" at bounding box center [70, 88] width 116 height 28
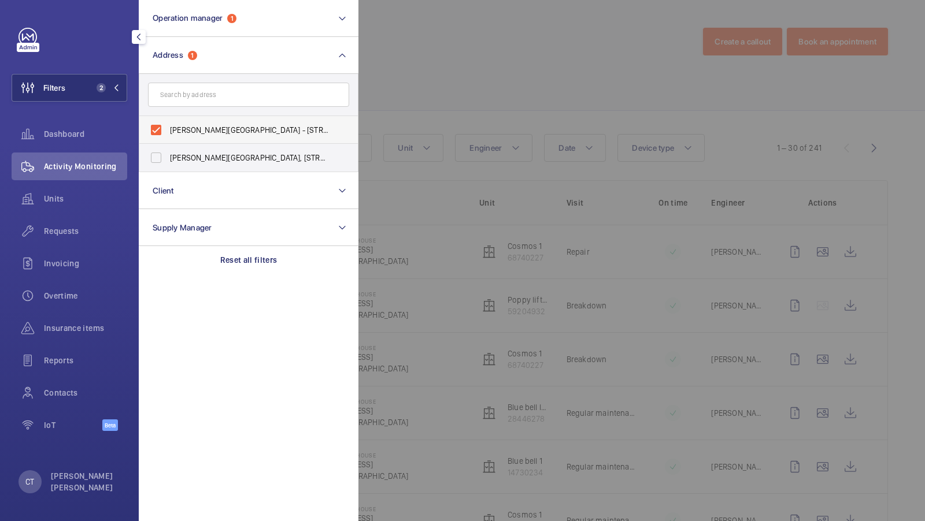
click at [227, 124] on span "[PERSON_NAME][GEOGRAPHIC_DATA] - [STREET_ADDRESS]" at bounding box center [249, 130] width 159 height 12
click at [168, 124] on input "[PERSON_NAME][GEOGRAPHIC_DATA] - [STREET_ADDRESS]" at bounding box center [156, 130] width 23 height 23
checkbox input "false"
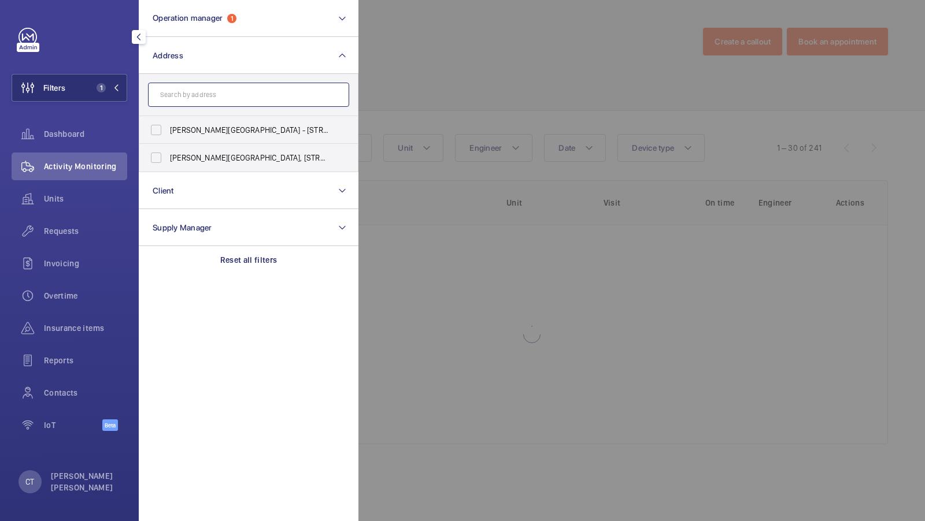
click at [202, 87] on input "text" at bounding box center [248, 95] width 201 height 24
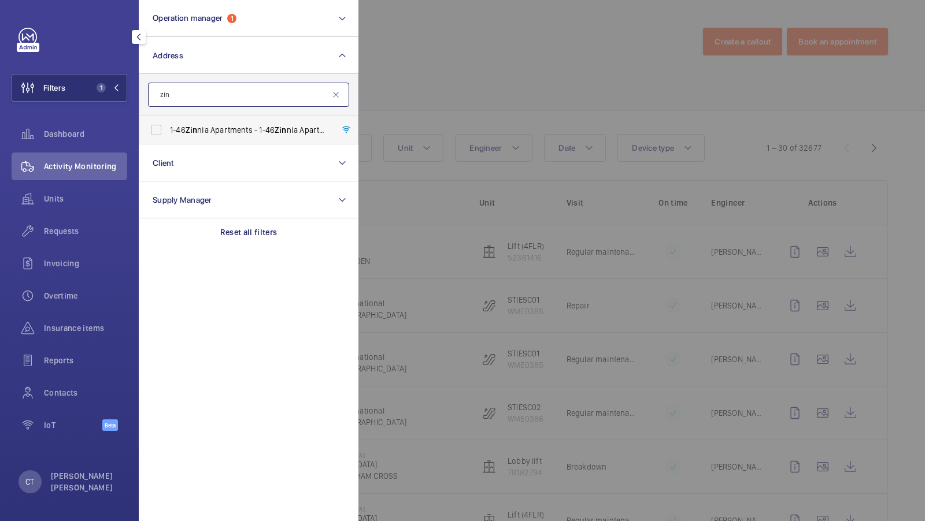
type input "zin"
click at [212, 121] on label "1-46 Zin nia Apartments - 1-46 [GEOGRAPHIC_DATA]" at bounding box center [239, 130] width 201 height 28
click at [168, 121] on input "1-46 Zin nia Apartments - 1-46 [GEOGRAPHIC_DATA]" at bounding box center [156, 130] width 23 height 23
checkbox input "true"
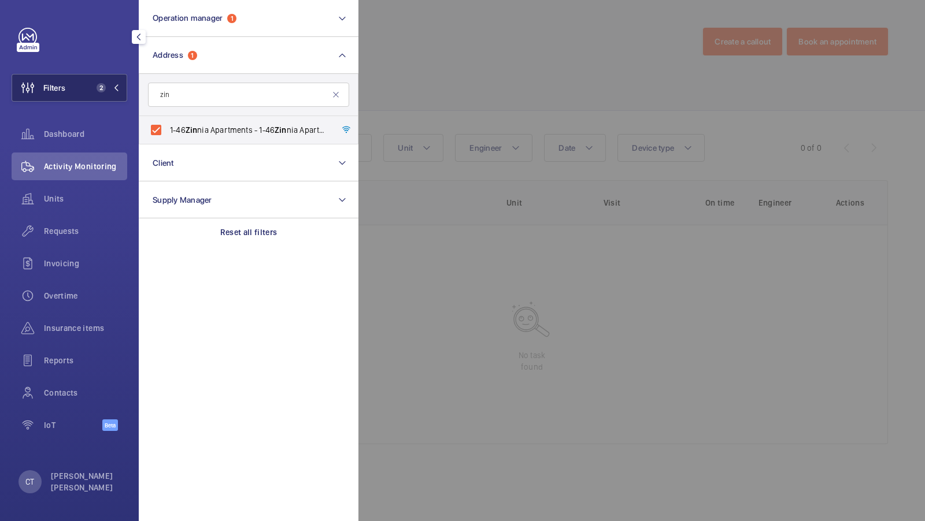
click at [73, 86] on button "Filters 2" at bounding box center [70, 88] width 116 height 28
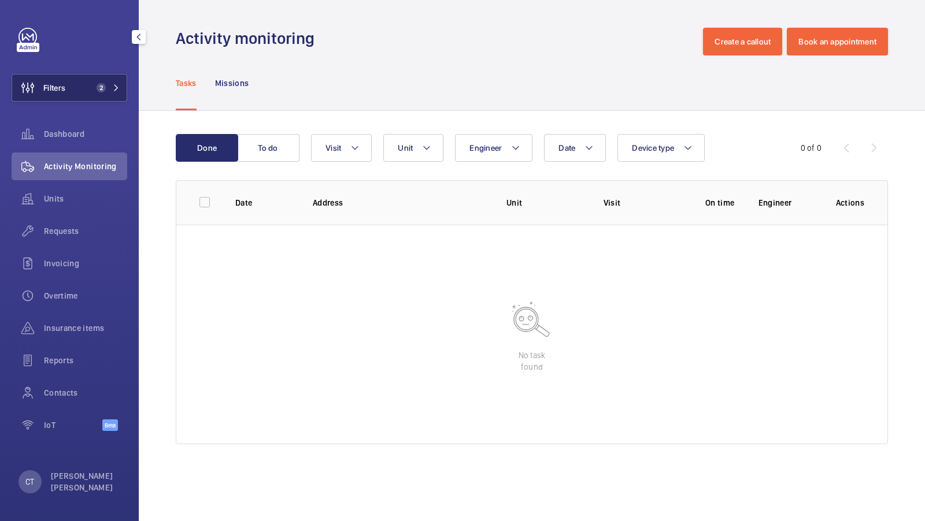
click at [92, 76] on button "Filters 2" at bounding box center [70, 88] width 116 height 28
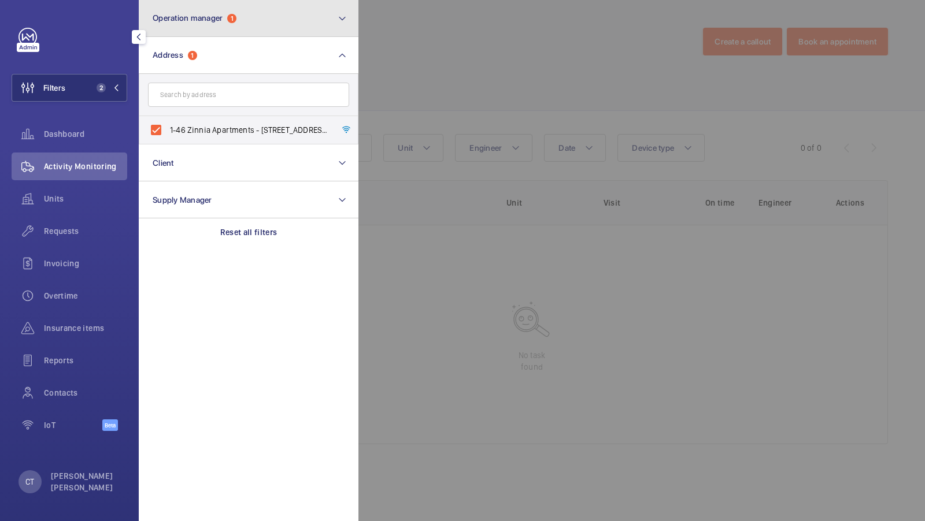
click at [196, 24] on button "Operation manager 1" at bounding box center [249, 18] width 220 height 37
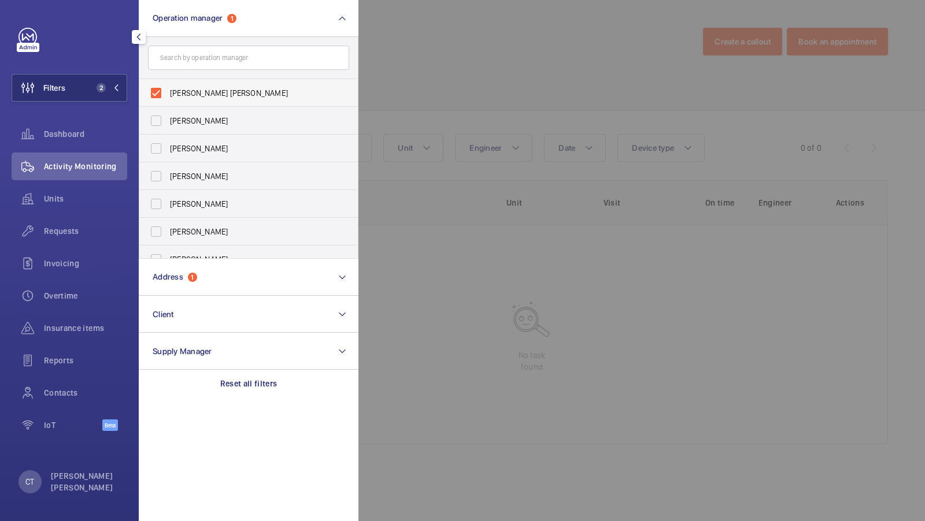
click at [196, 94] on span "[PERSON_NAME] [PERSON_NAME]" at bounding box center [249, 93] width 159 height 12
click at [168, 94] on input "[PERSON_NAME] [PERSON_NAME]" at bounding box center [156, 93] width 23 height 23
checkbox input "false"
click at [125, 87] on button "Filters 1" at bounding box center [70, 88] width 116 height 28
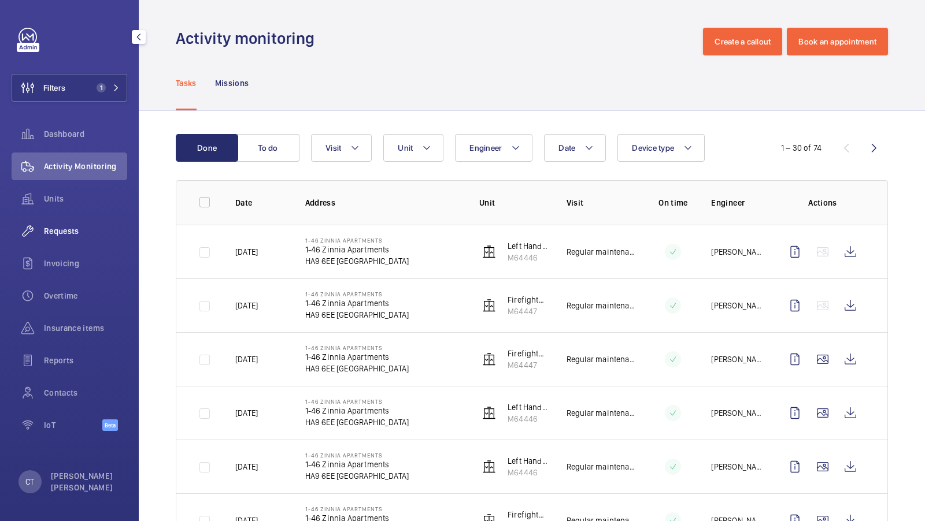
click at [74, 237] on div "Requests" at bounding box center [70, 231] width 116 height 28
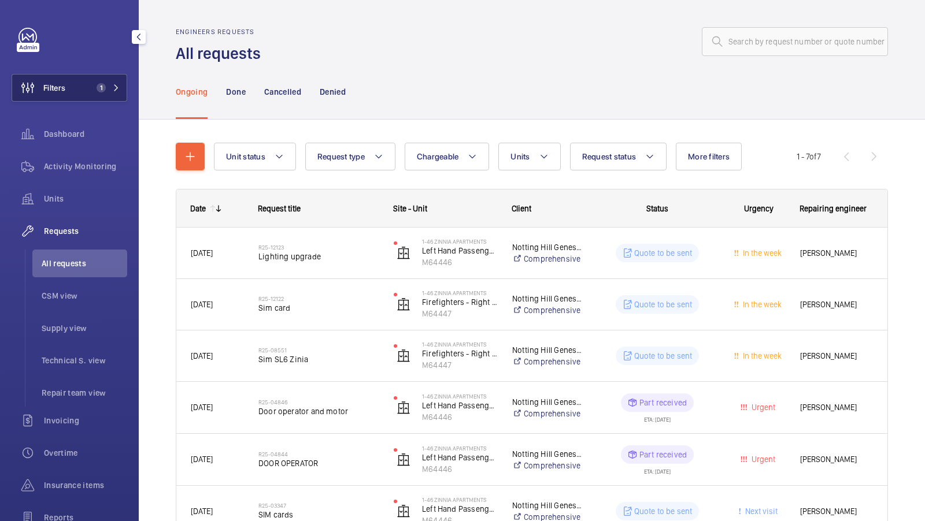
click at [102, 81] on button "Filters 1" at bounding box center [70, 88] width 116 height 28
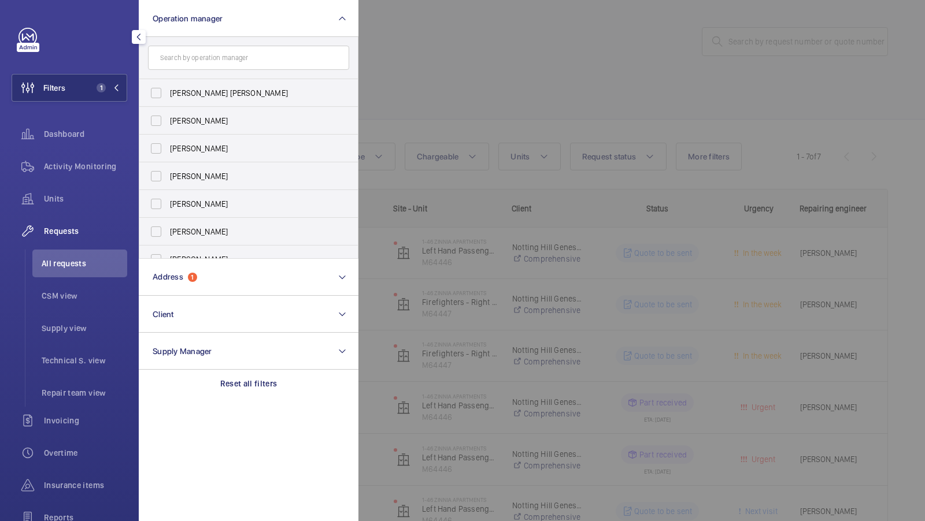
click at [468, 98] on div at bounding box center [820, 260] width 925 height 521
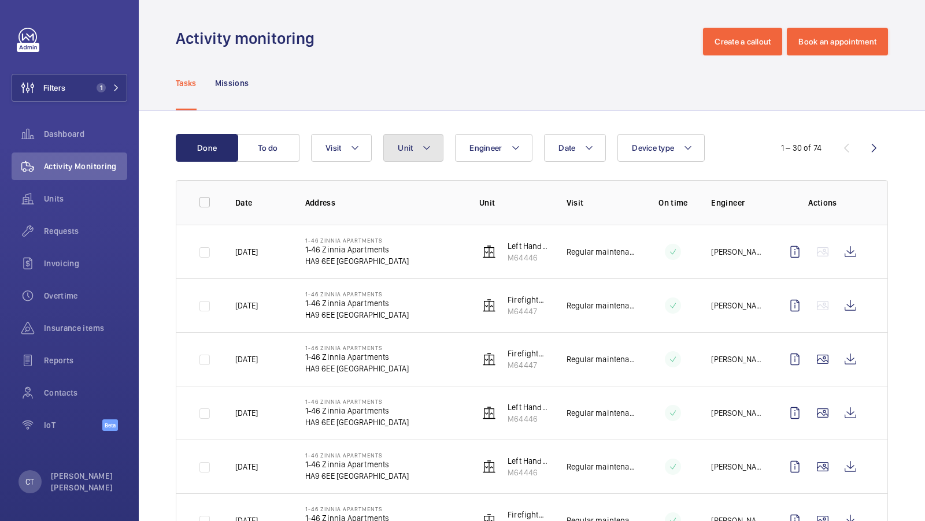
click at [409, 137] on button "Unit" at bounding box center [413, 148] width 60 height 28
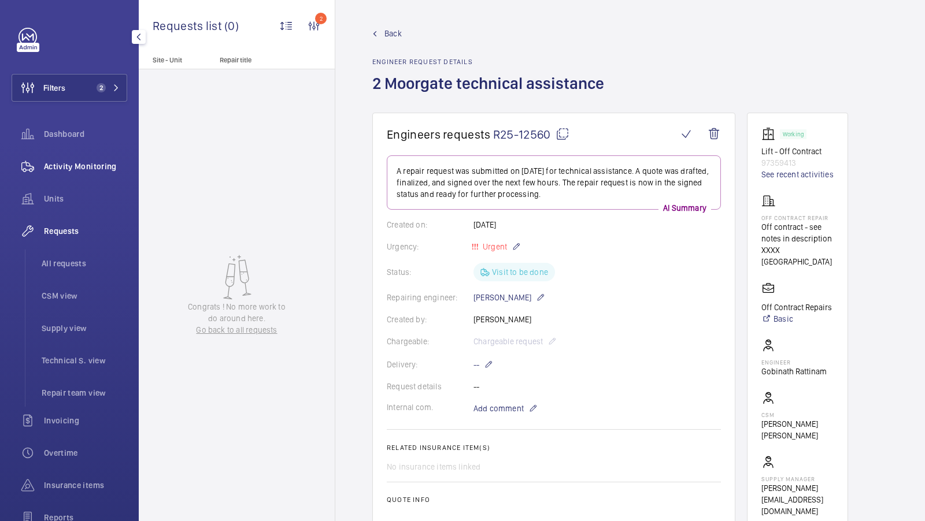
click at [55, 158] on div "Activity Monitoring" at bounding box center [70, 167] width 116 height 28
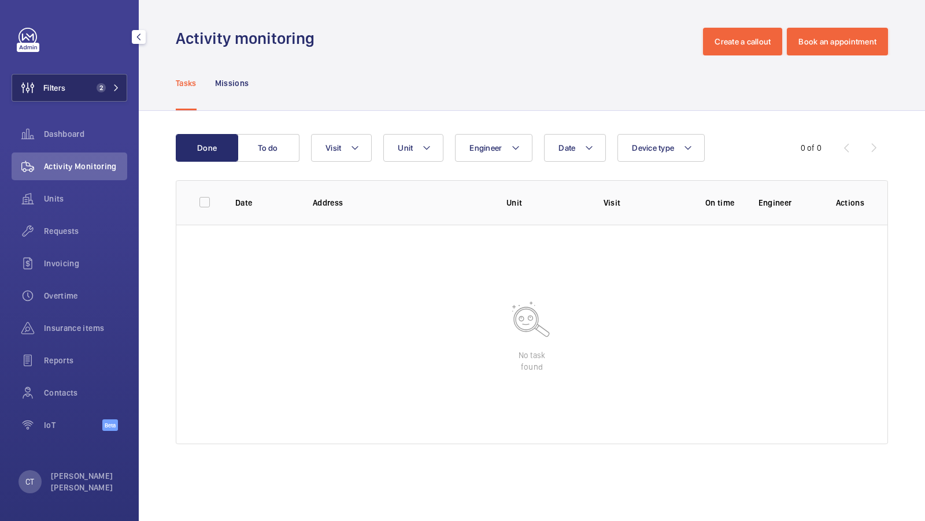
click at [114, 77] on button "Filters 2" at bounding box center [70, 88] width 116 height 28
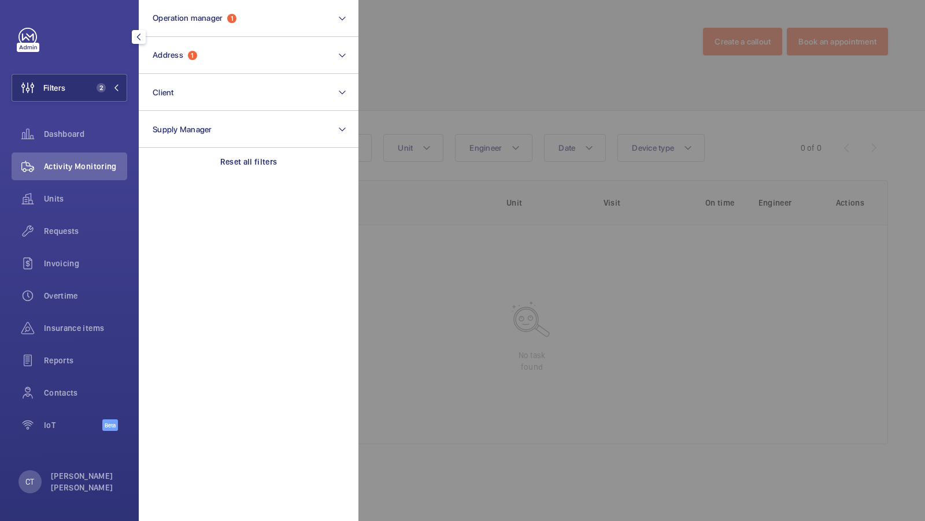
click at [449, 84] on div at bounding box center [820, 260] width 925 height 521
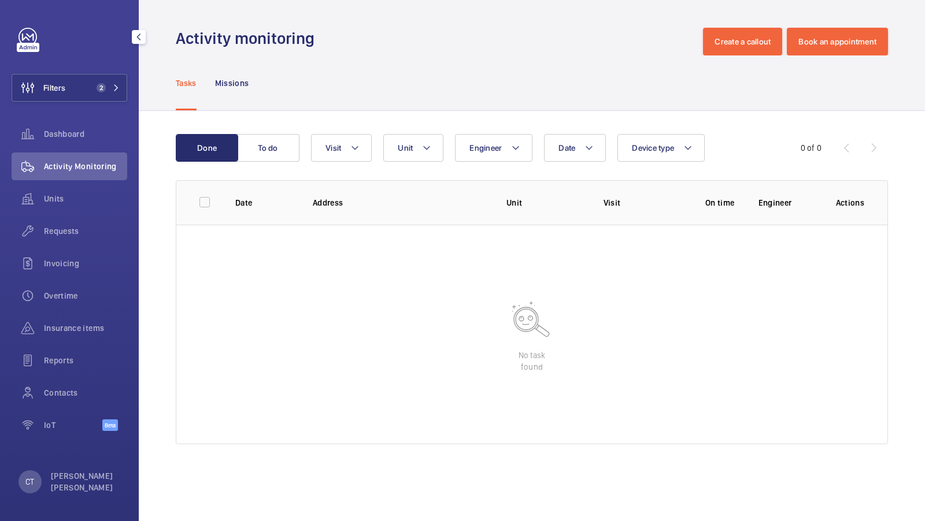
click at [421, 162] on wm-front-table "Done To do Date Engineer Unit Device type Visit 0 of 0 Date Address Unit Visit …" at bounding box center [532, 289] width 712 height 310
click at [419, 154] on button "Unit" at bounding box center [413, 148] width 60 height 28
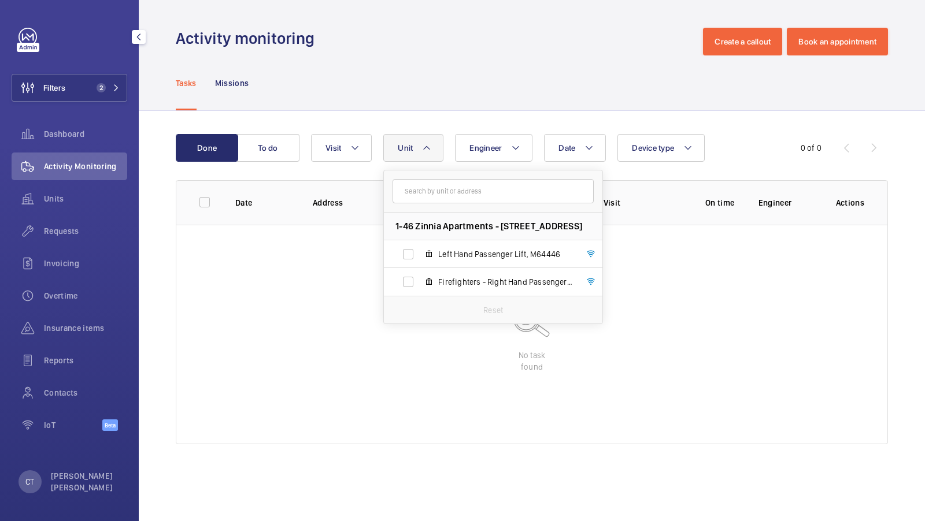
click at [348, 95] on div "Tasks Missions" at bounding box center [532, 82] width 712 height 55
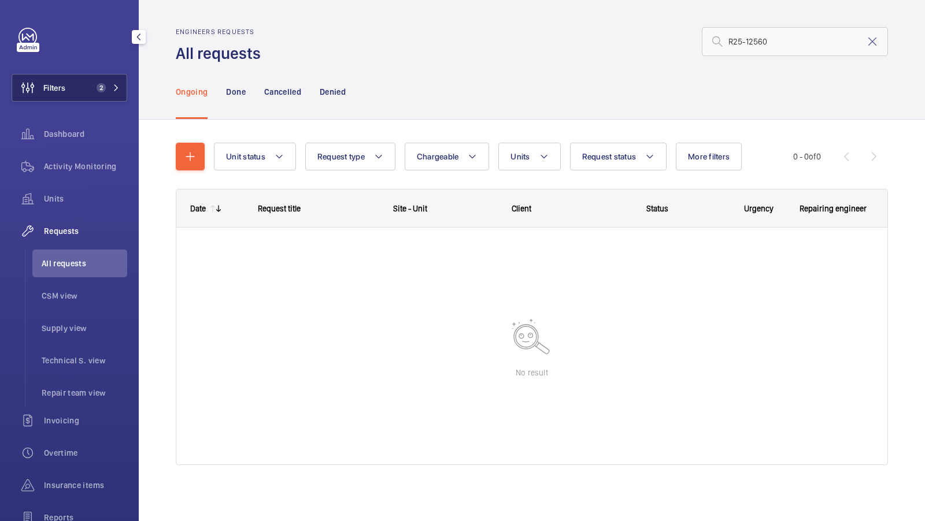
click at [113, 92] on span "2" at bounding box center [106, 87] width 28 height 9
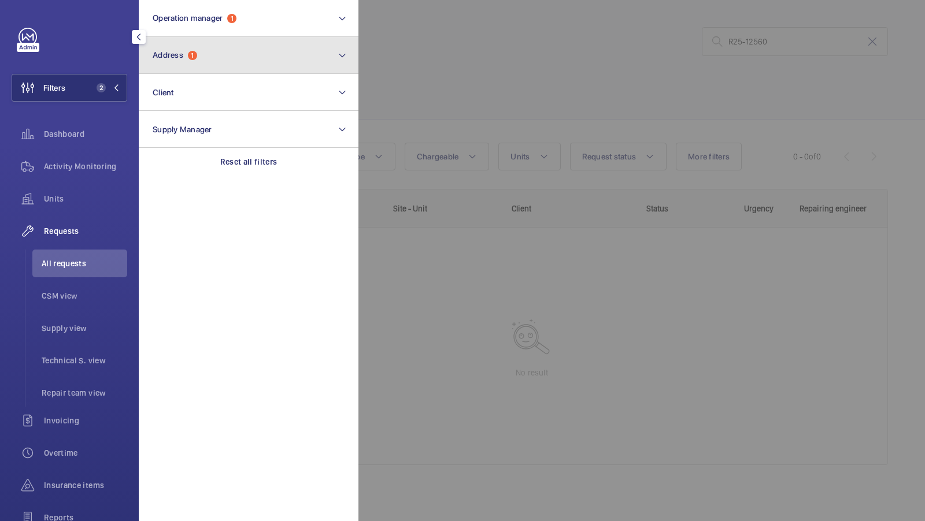
click at [249, 52] on button "Address 1" at bounding box center [249, 55] width 220 height 37
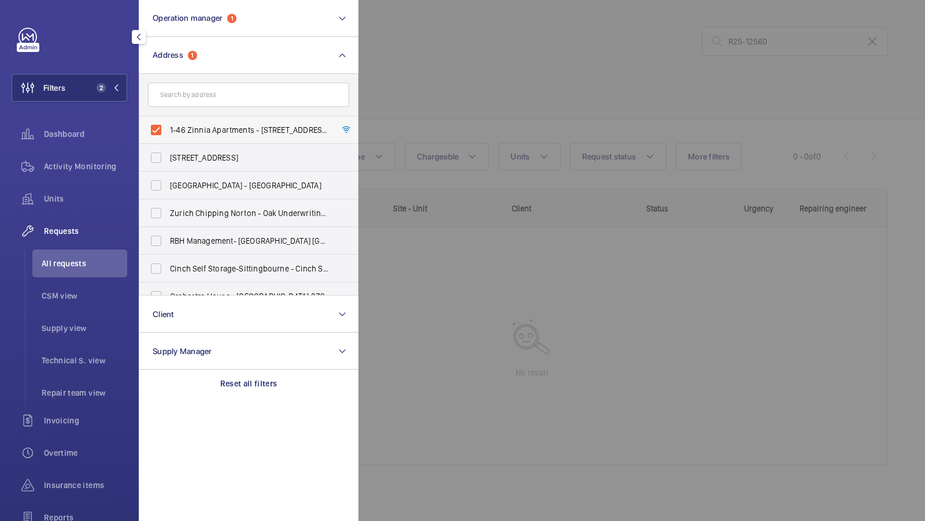
click at [225, 125] on span "1-46 Zinnia Apartments - [STREET_ADDRESS]" at bounding box center [249, 130] width 159 height 12
click at [168, 125] on input "1-46 Zinnia Apartments - [STREET_ADDRESS]" at bounding box center [156, 130] width 23 height 23
checkbox input "false"
click at [215, 86] on input "text" at bounding box center [248, 95] width 201 height 24
click at [94, 88] on span "1" at bounding box center [99, 87] width 14 height 9
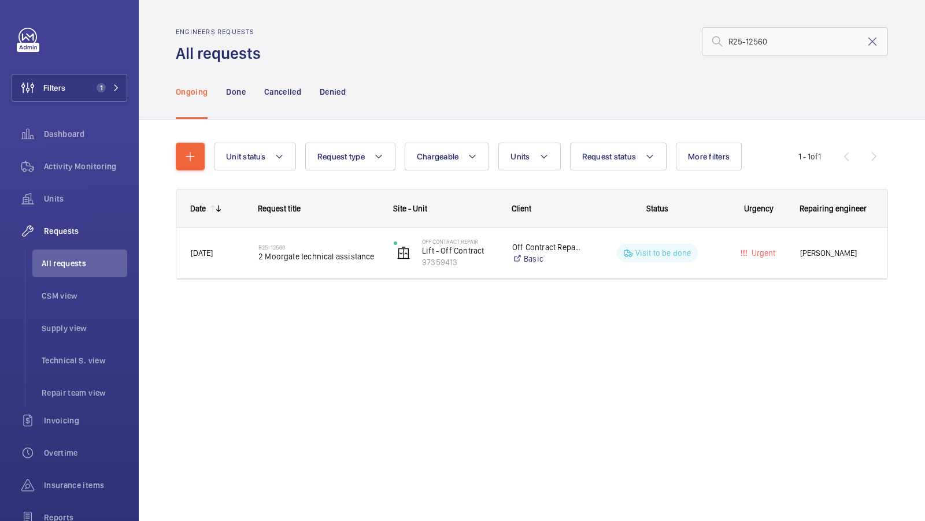
click at [445, 123] on div "Unit status Request type Chargeable Units Request status More filters Urgency R…" at bounding box center [532, 228] width 786 height 216
click at [772, 40] on input "R25-12560" at bounding box center [795, 41] width 186 height 29
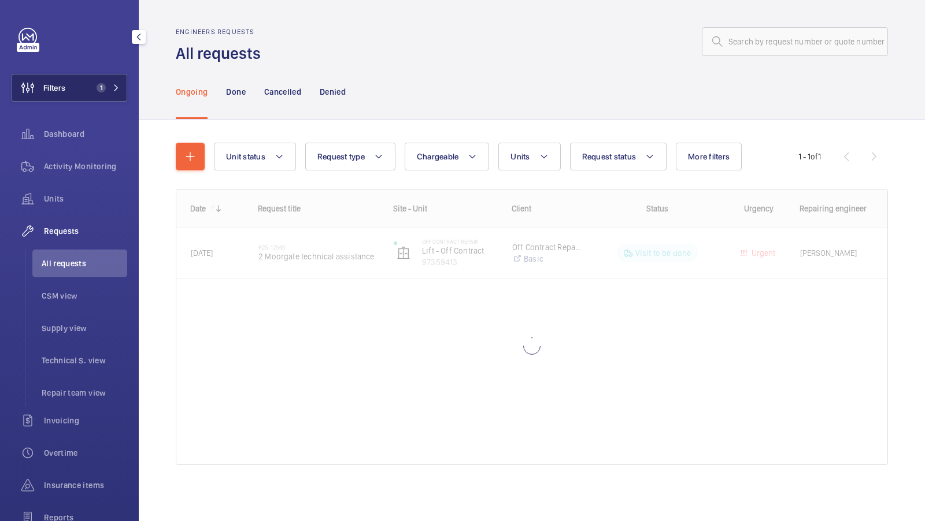
click at [115, 91] on span "1" at bounding box center [106, 87] width 28 height 9
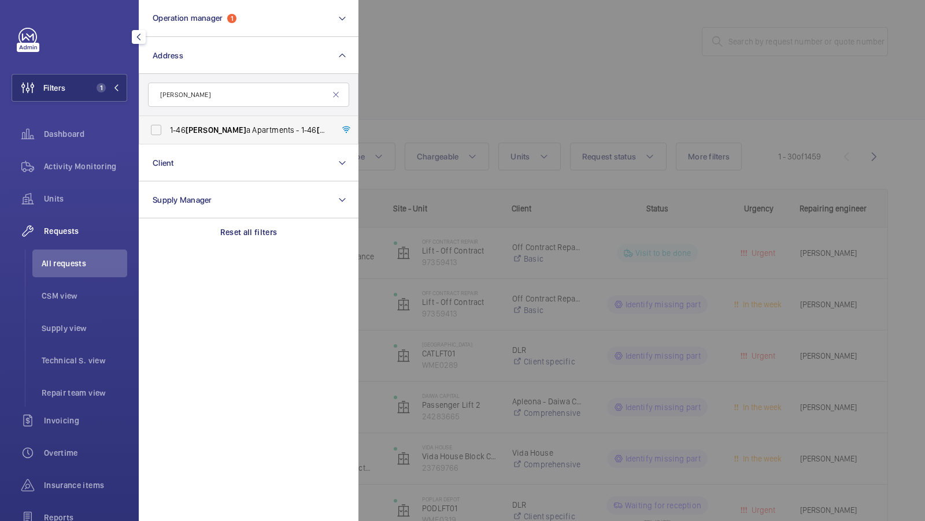
type input "[PERSON_NAME]"
click at [175, 134] on span "1-46 [PERSON_NAME] a Apartments - 1-46 [PERSON_NAME] a Apartments, [GEOGRAPHIC_…" at bounding box center [249, 130] width 159 height 12
click at [168, 134] on input "1-46 [PERSON_NAME] a Apartments - 1-46 [PERSON_NAME] a Apartments, [GEOGRAPHIC_…" at bounding box center [156, 130] width 23 height 23
checkbox input "true"
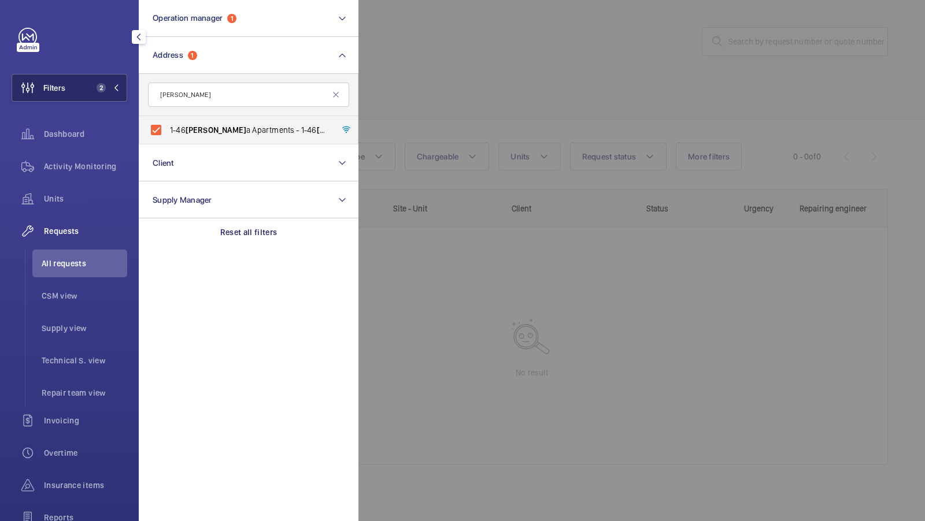
click at [105, 90] on span "2" at bounding box center [101, 87] width 9 height 9
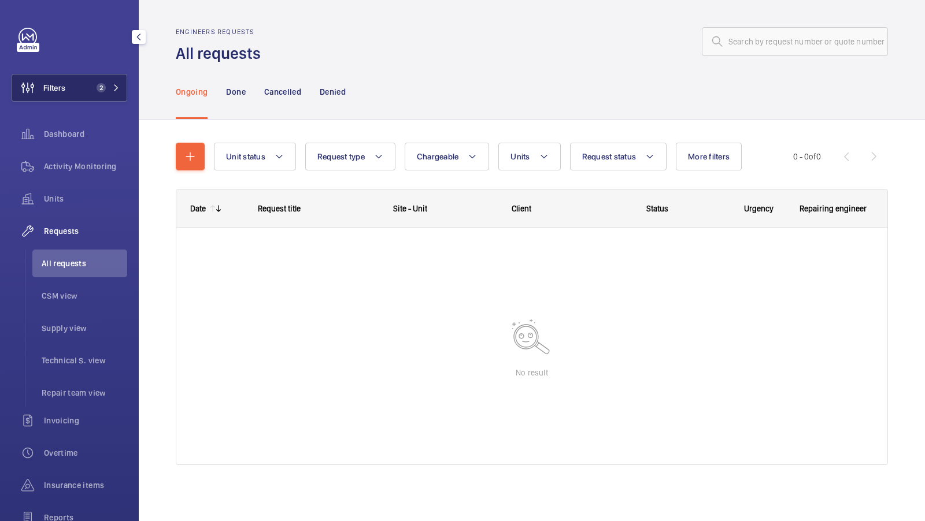
click at [109, 88] on span "2" at bounding box center [106, 87] width 28 height 9
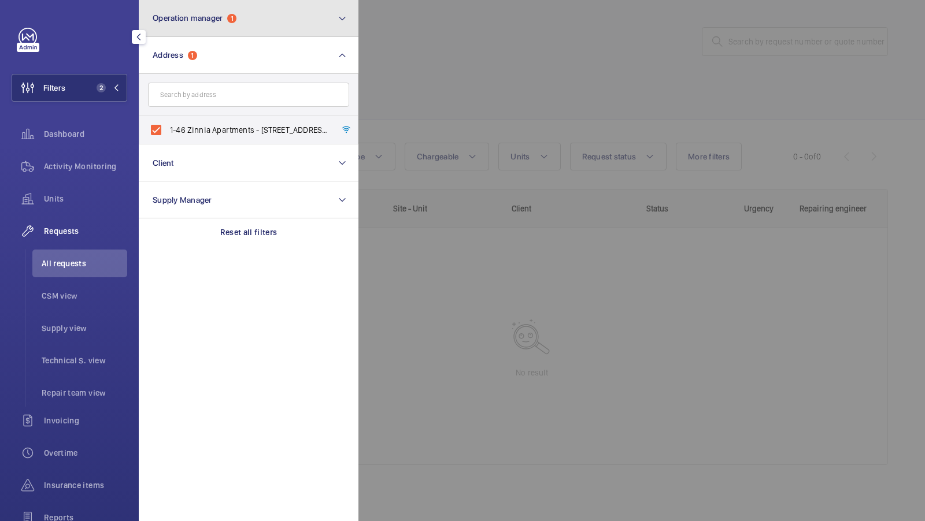
click at [197, 19] on span "Operation manager" at bounding box center [188, 17] width 70 height 9
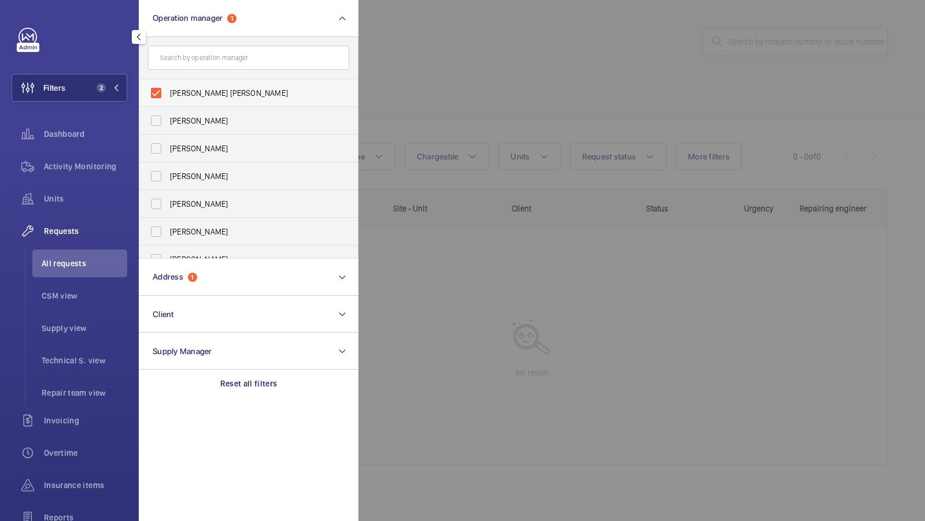
click at [192, 82] on label "[PERSON_NAME] [PERSON_NAME]" at bounding box center [239, 93] width 201 height 28
click at [168, 82] on input "[PERSON_NAME] [PERSON_NAME]" at bounding box center [156, 93] width 23 height 23
checkbox input "false"
click at [85, 88] on button "Filters 1" at bounding box center [70, 88] width 116 height 28
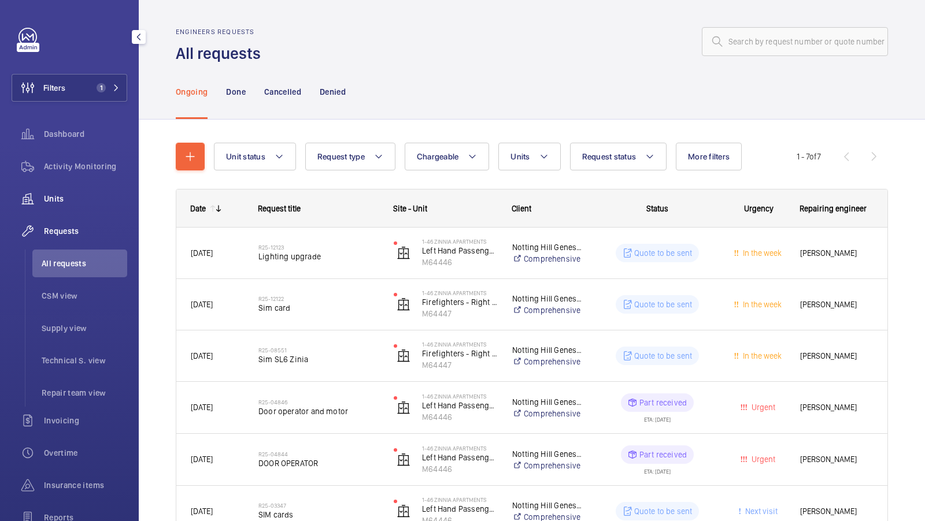
click at [49, 201] on span "Units" at bounding box center [85, 199] width 83 height 12
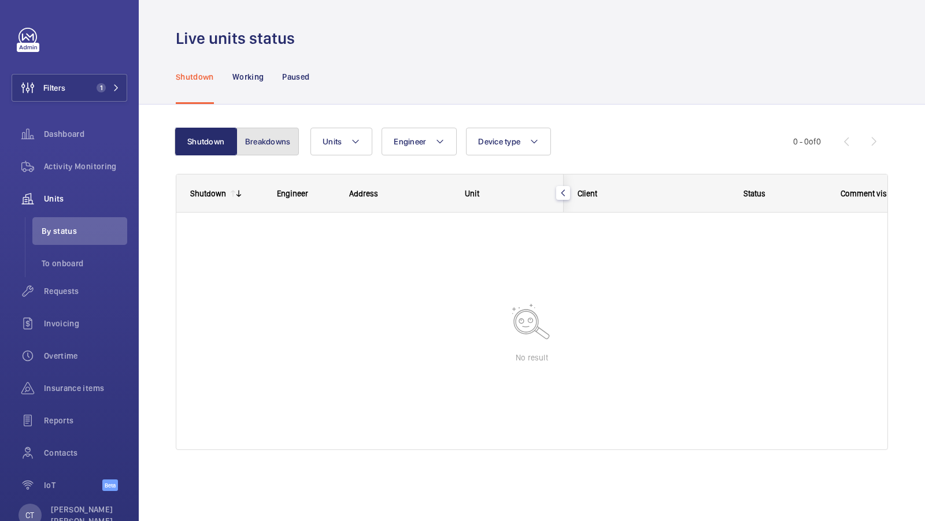
click at [261, 138] on button "Breakdowns" at bounding box center [267, 142] width 62 height 28
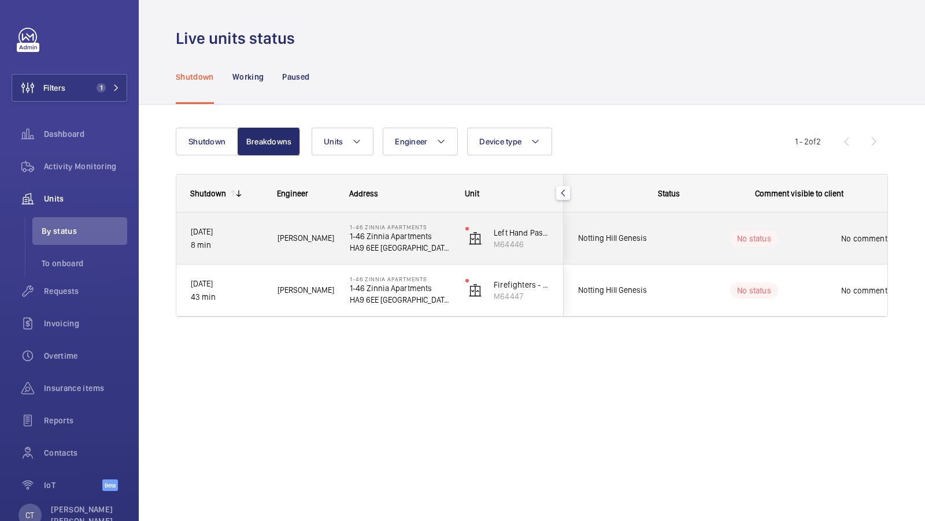
scroll to position [0, 208]
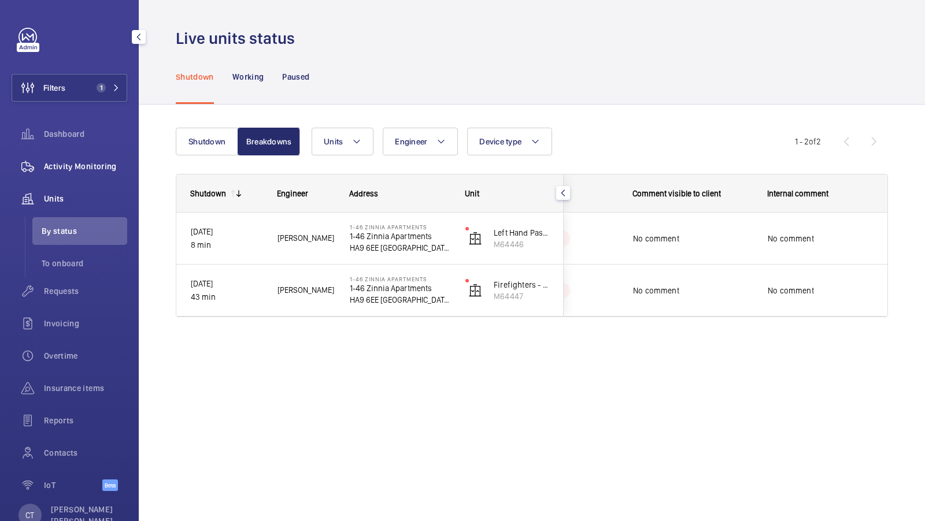
click at [96, 172] on span "Activity Monitoring" at bounding box center [85, 167] width 83 height 12
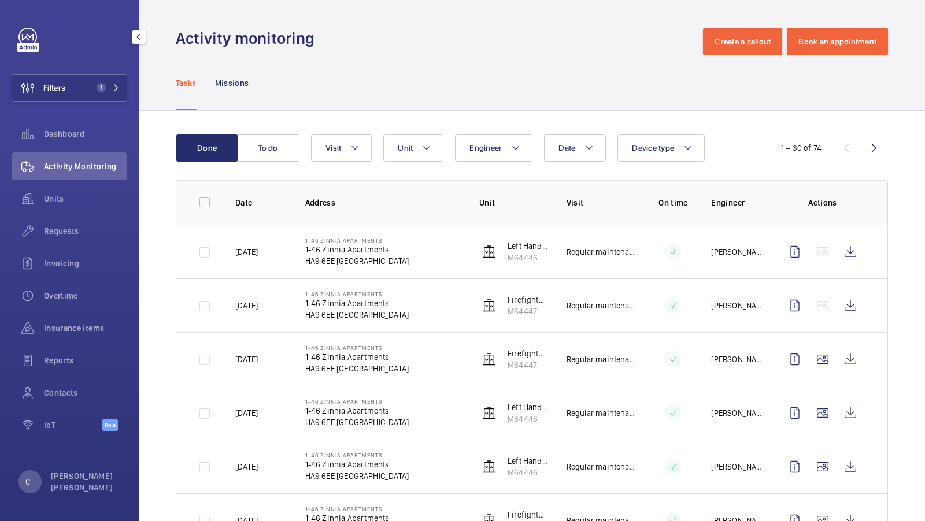
click at [58, 183] on div "Activity Monitoring" at bounding box center [70, 169] width 116 height 32
click at [60, 202] on span "Units" at bounding box center [85, 199] width 83 height 12
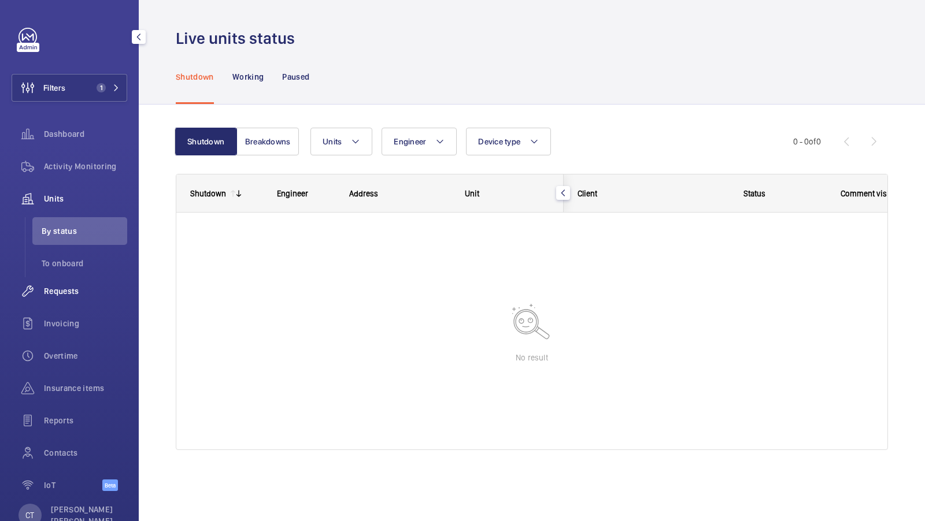
click at [76, 297] on div "Requests" at bounding box center [70, 291] width 116 height 28
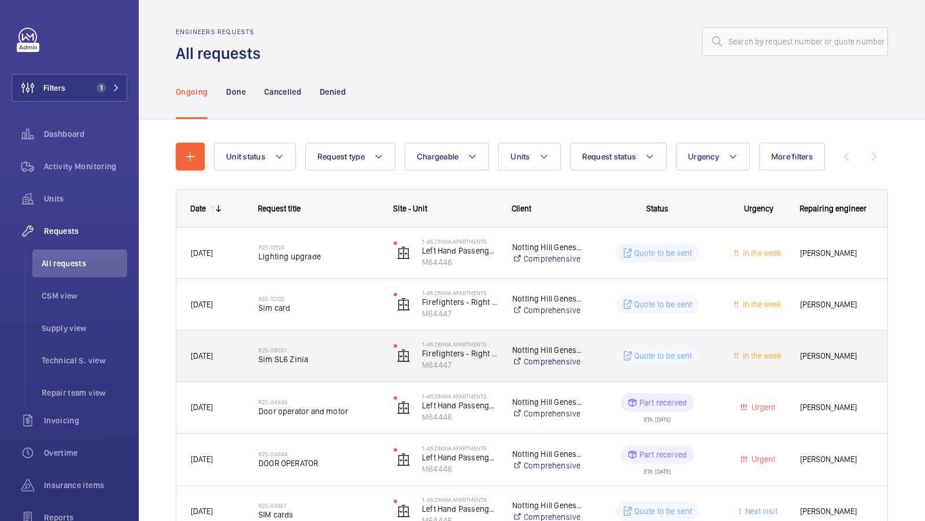
click at [294, 376] on div "R25-08551 Sim SL6 Zinia" at bounding box center [312, 356] width 134 height 52
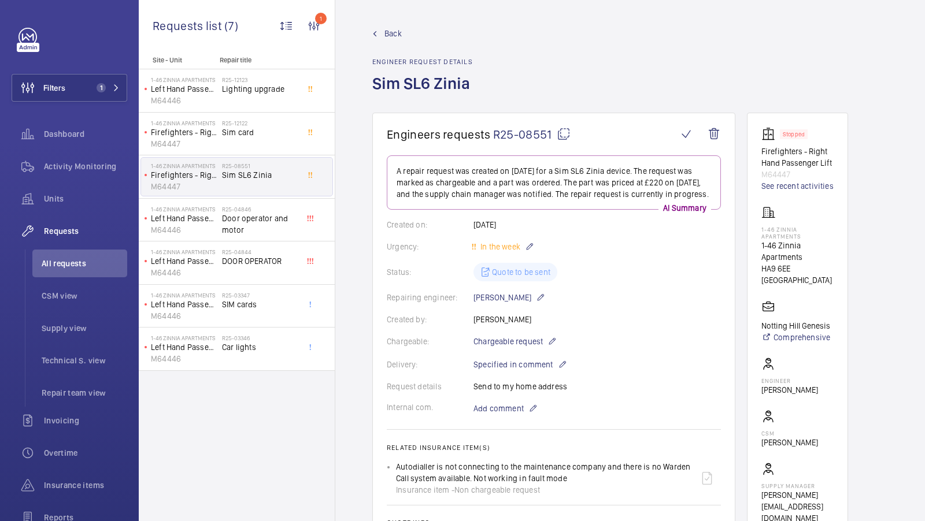
click at [389, 31] on span "Back" at bounding box center [392, 34] width 17 height 12
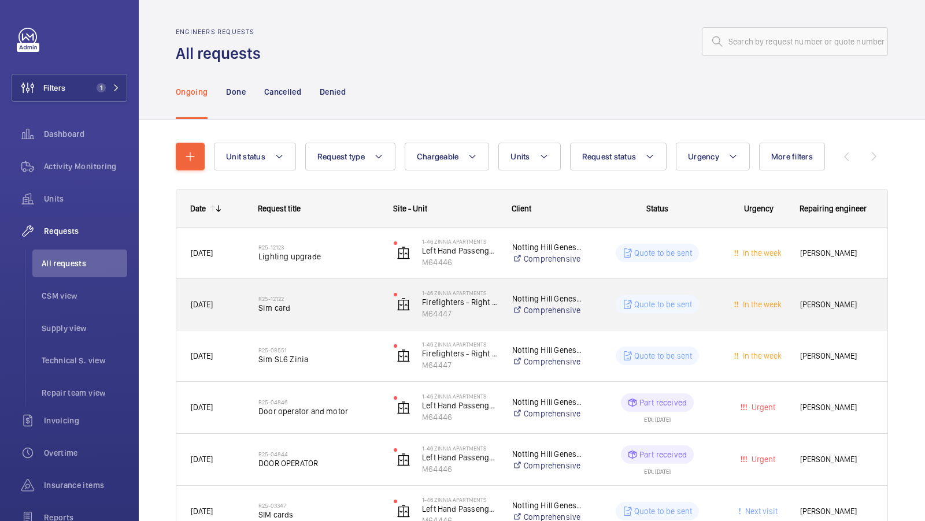
click at [310, 303] on span "Sim card" at bounding box center [318, 308] width 120 height 12
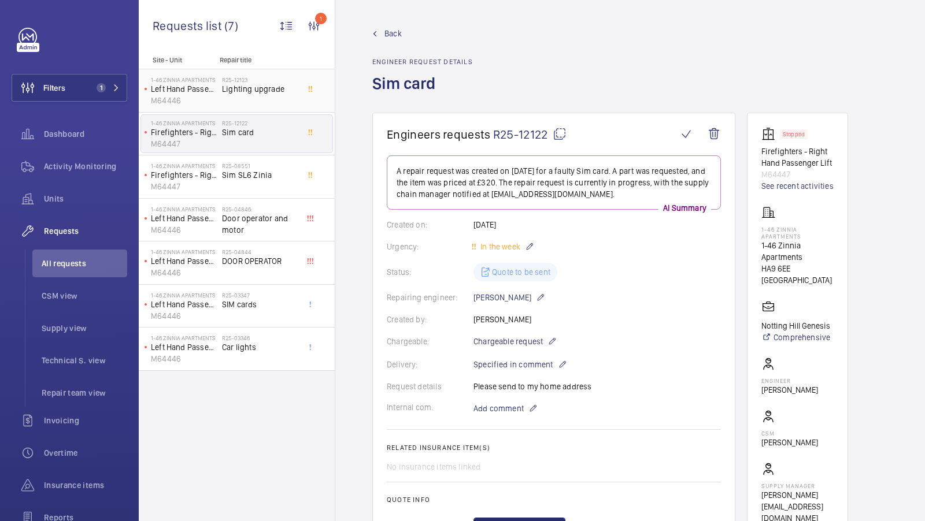
click at [252, 99] on div "R25-12123 Lighting upgrade" at bounding box center [260, 93] width 76 height 34
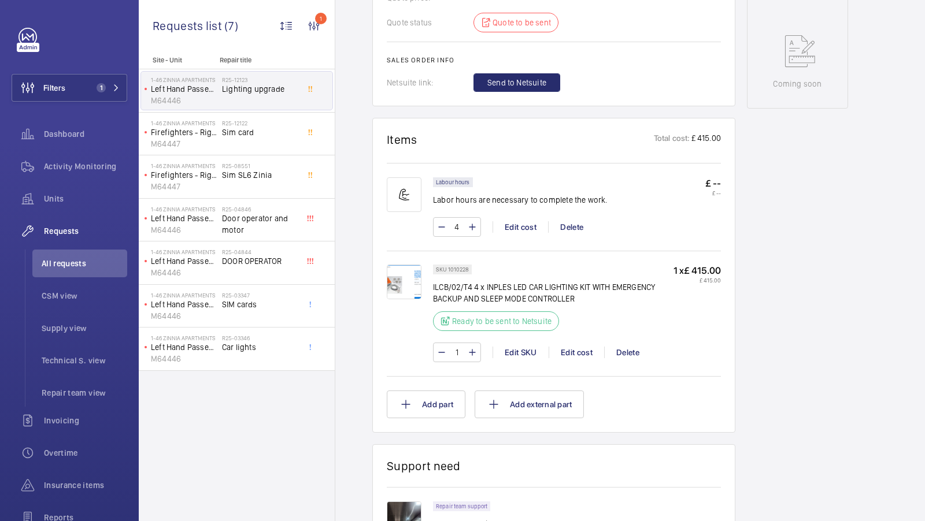
scroll to position [706, 0]
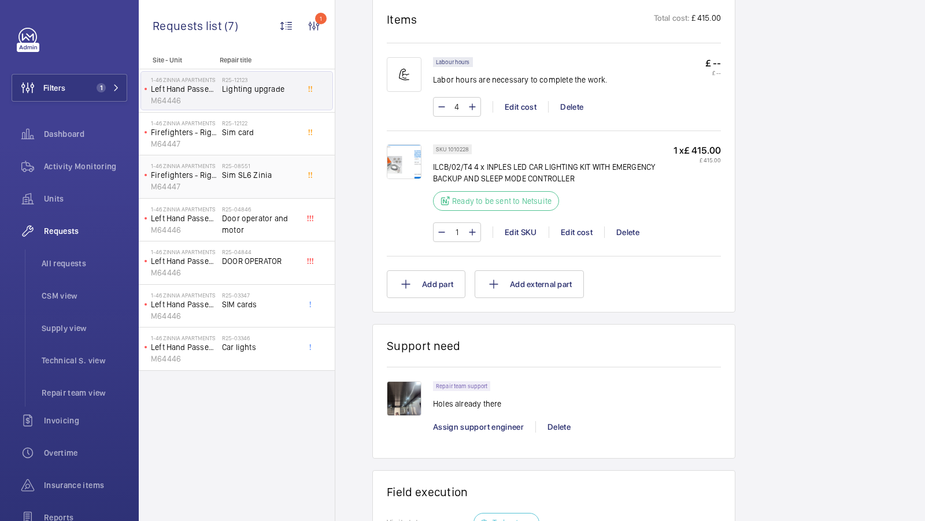
click at [228, 181] on div "R25-08551 Sim SL6 Zinia" at bounding box center [260, 179] width 76 height 34
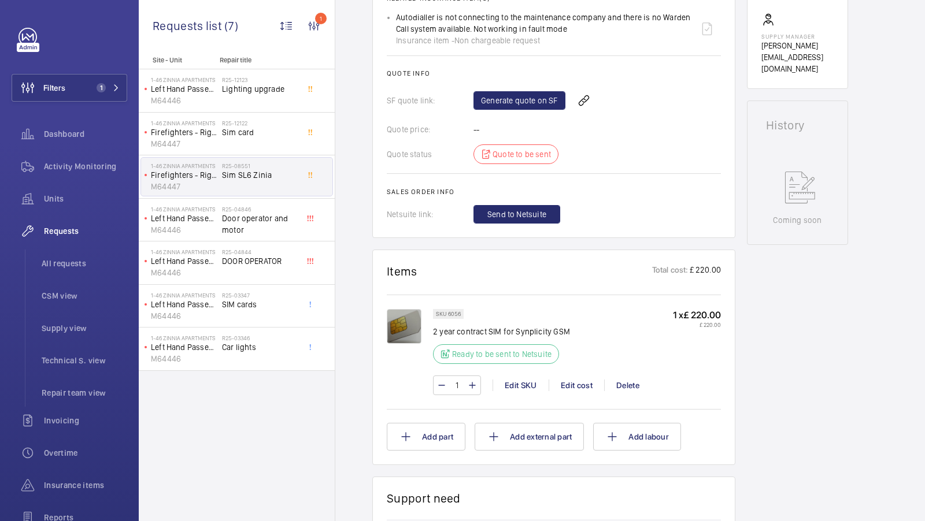
scroll to position [454, 0]
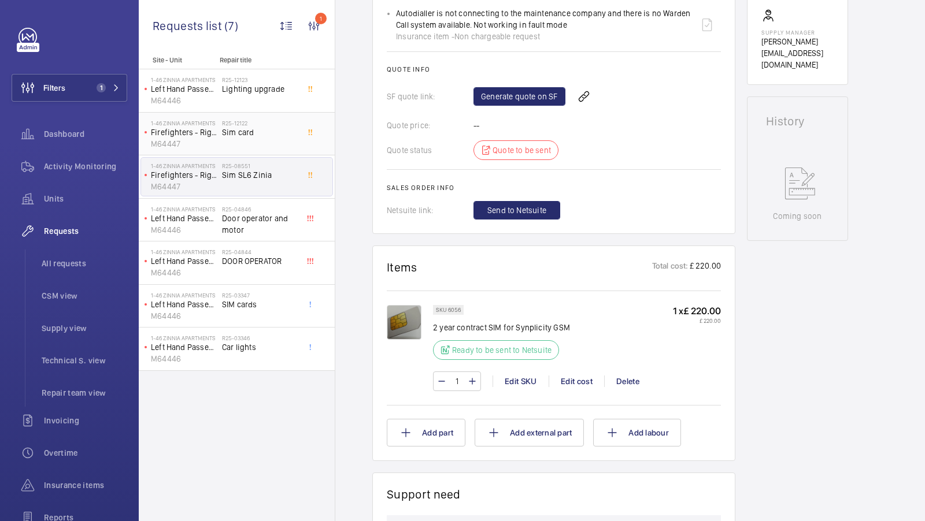
click at [264, 148] on div "R25-12122 Sim card" at bounding box center [260, 137] width 76 height 34
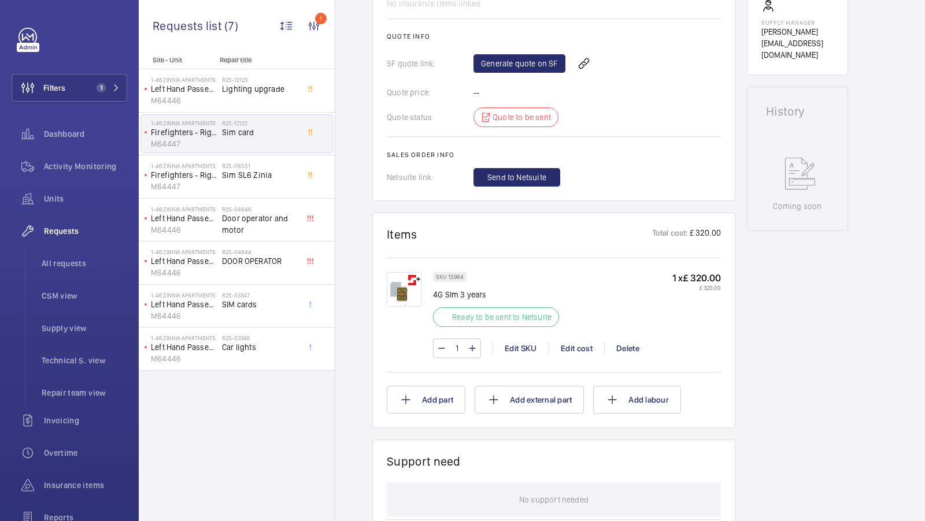
scroll to position [462, 0]
click at [256, 182] on div "R25-08551 Sim SL6 Zinia" at bounding box center [260, 179] width 76 height 34
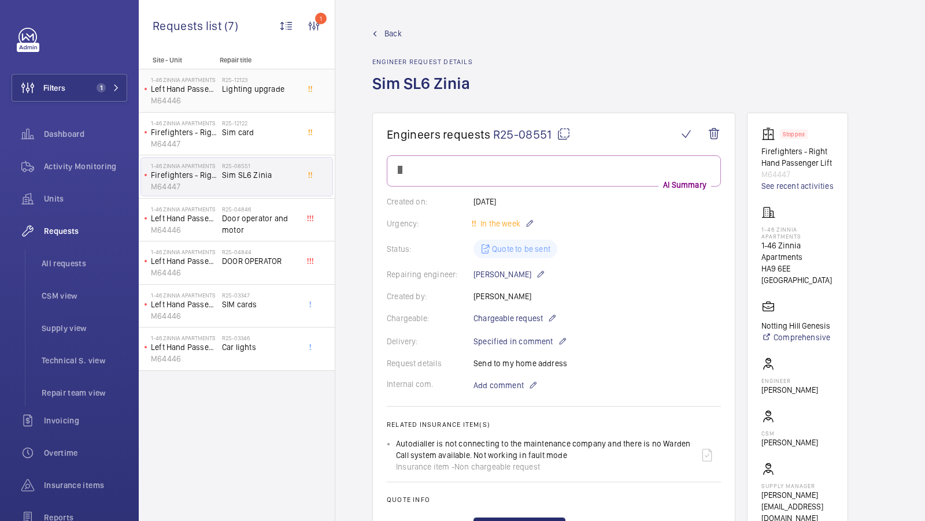
click at [246, 89] on span "Lighting upgrade" at bounding box center [260, 89] width 76 height 12
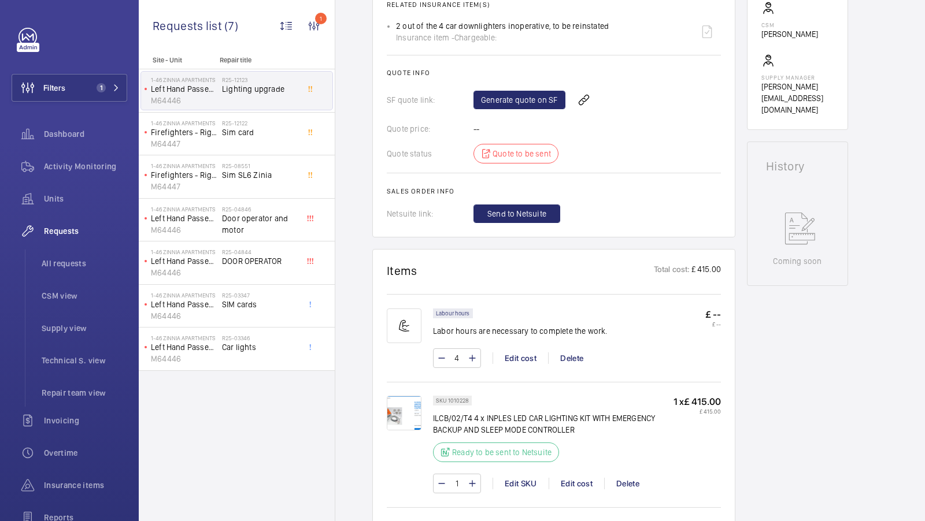
scroll to position [587, 0]
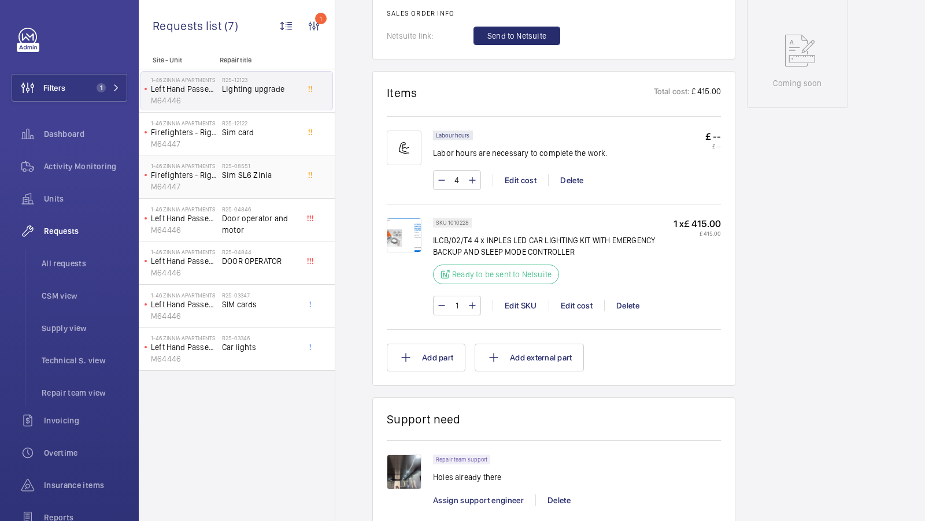
click at [272, 174] on span "Sim SL6 Zinia" at bounding box center [260, 175] width 76 height 12
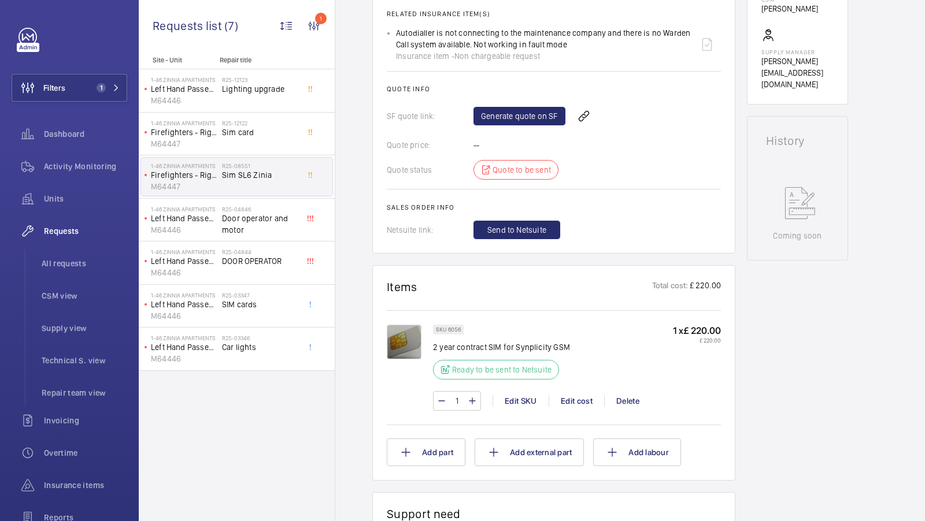
scroll to position [434, 0]
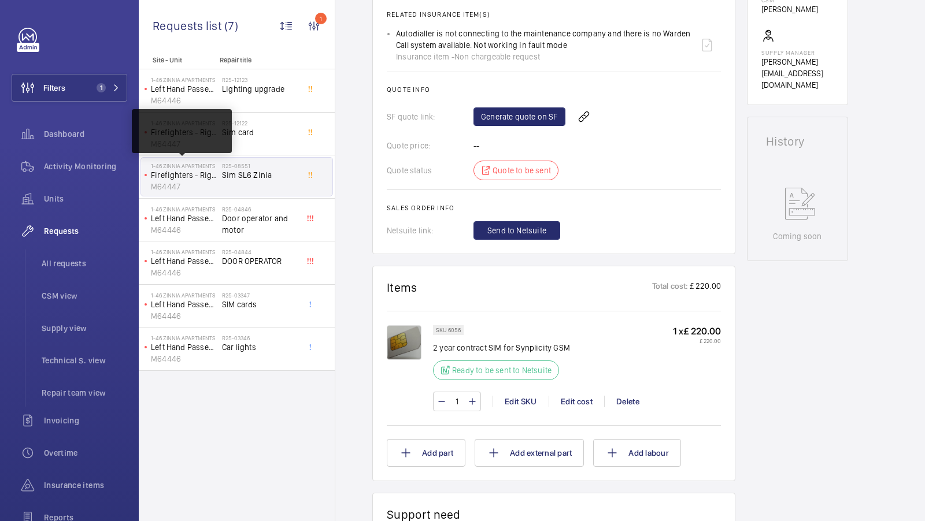
click at [219, 161] on div "1-46 Zinnia Apartments Firefighters - Right Hand Passenger Lift M64447" at bounding box center [181, 177] width 81 height 38
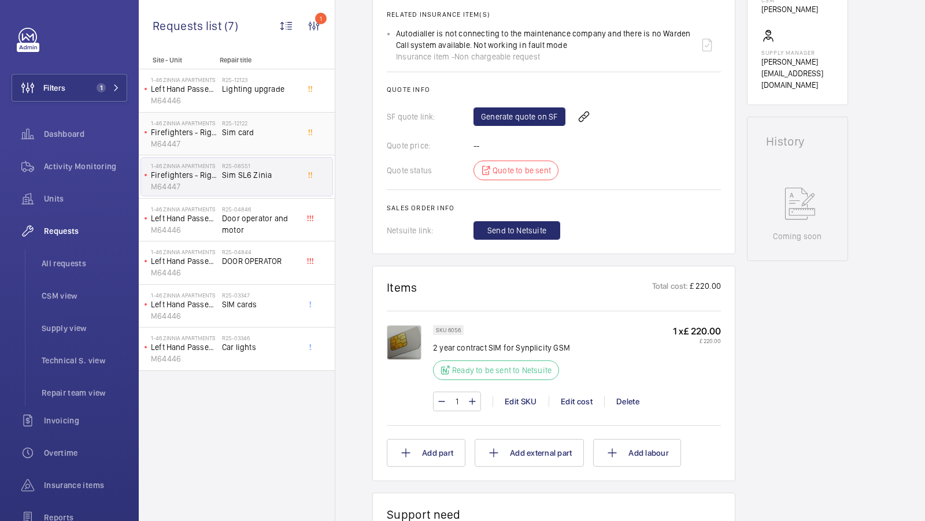
click at [249, 143] on div "R25-12122 Sim card" at bounding box center [260, 137] width 76 height 34
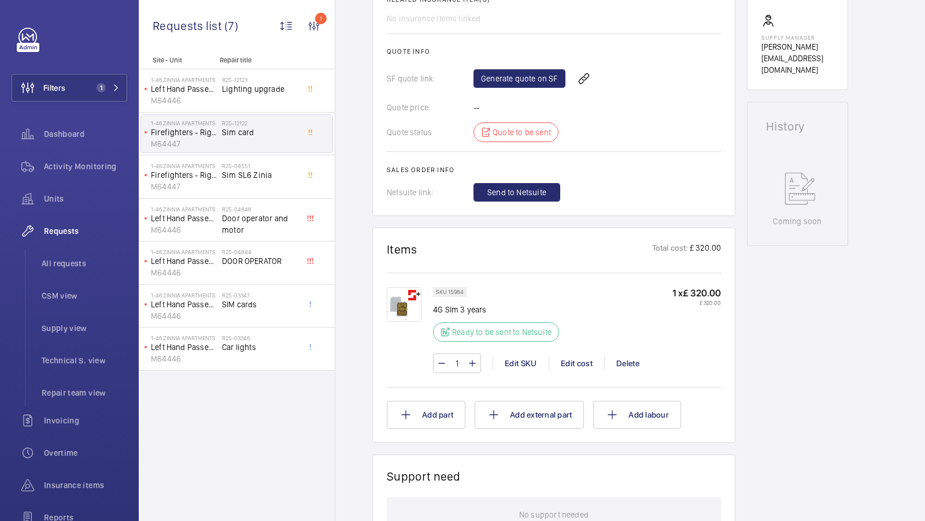
scroll to position [449, 0]
click at [249, 103] on div "R25-12123 Lighting upgrade" at bounding box center [260, 93] width 76 height 34
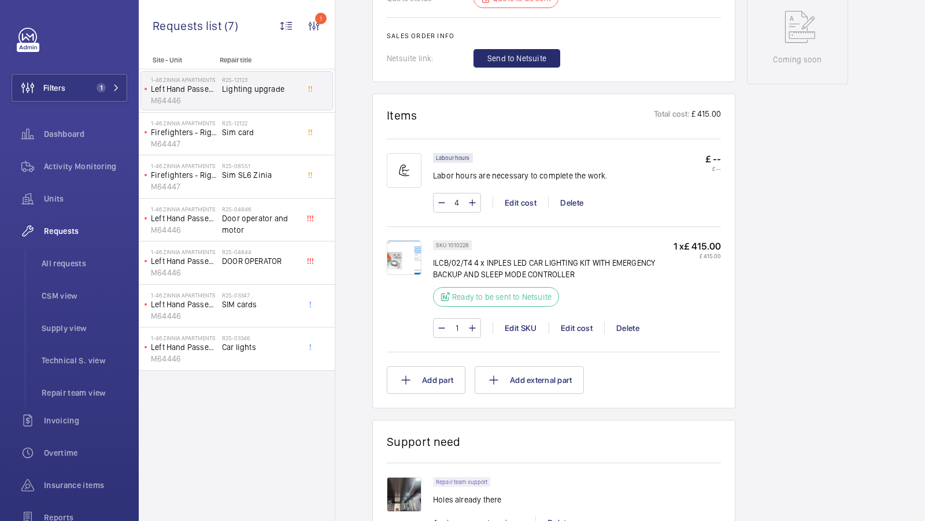
scroll to position [637, 0]
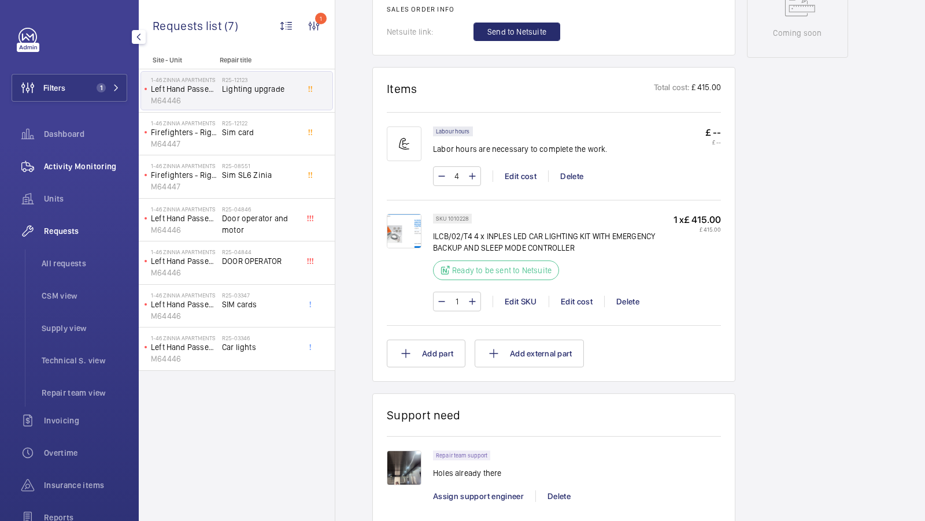
click at [76, 176] on div "Activity Monitoring" at bounding box center [70, 167] width 116 height 28
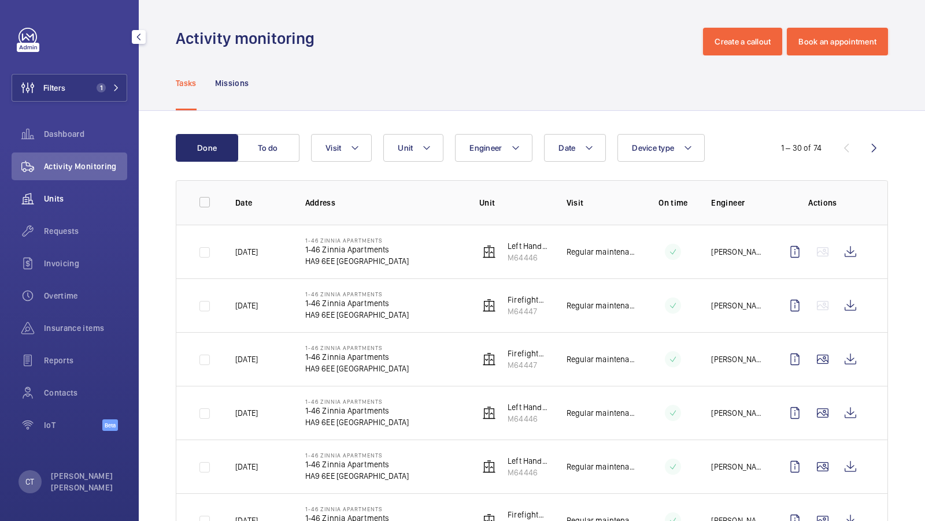
click at [64, 206] on div "Units" at bounding box center [70, 199] width 116 height 28
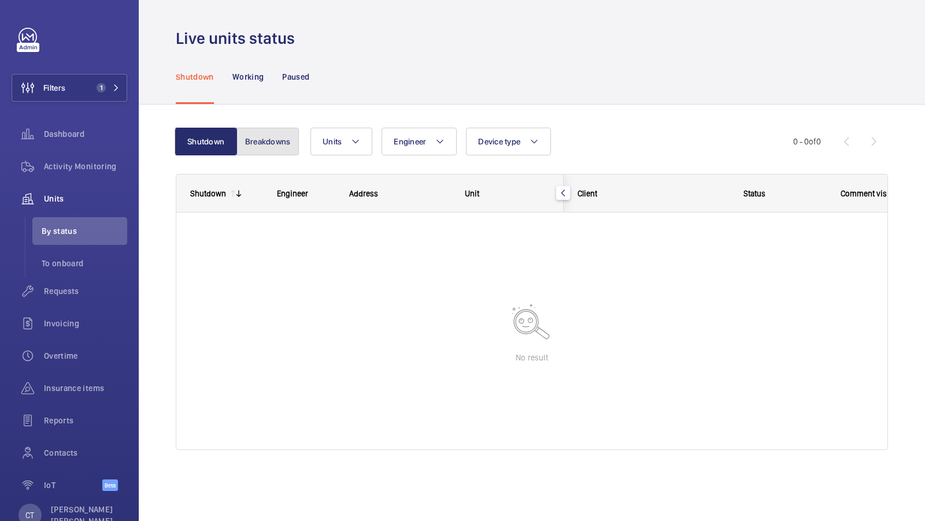
click at [266, 135] on button "Breakdowns" at bounding box center [267, 142] width 62 height 28
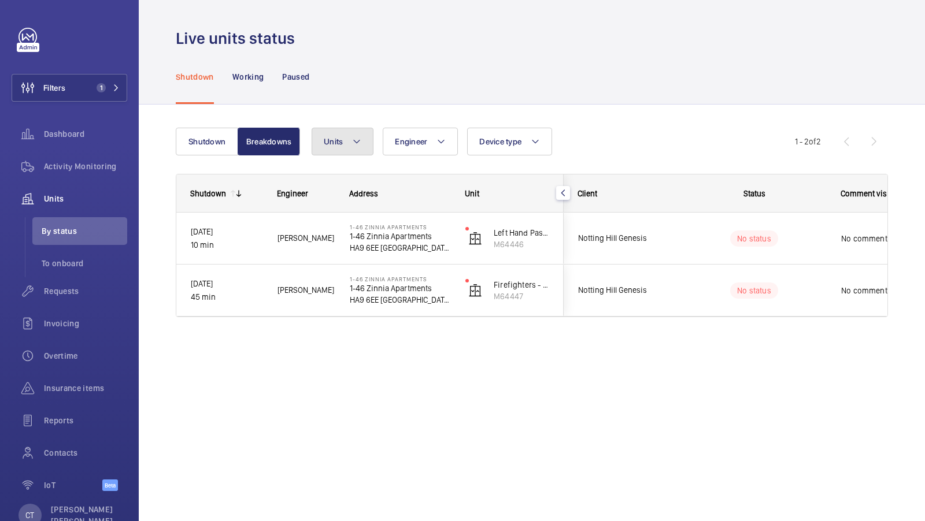
click at [347, 149] on button "Units" at bounding box center [343, 142] width 62 height 28
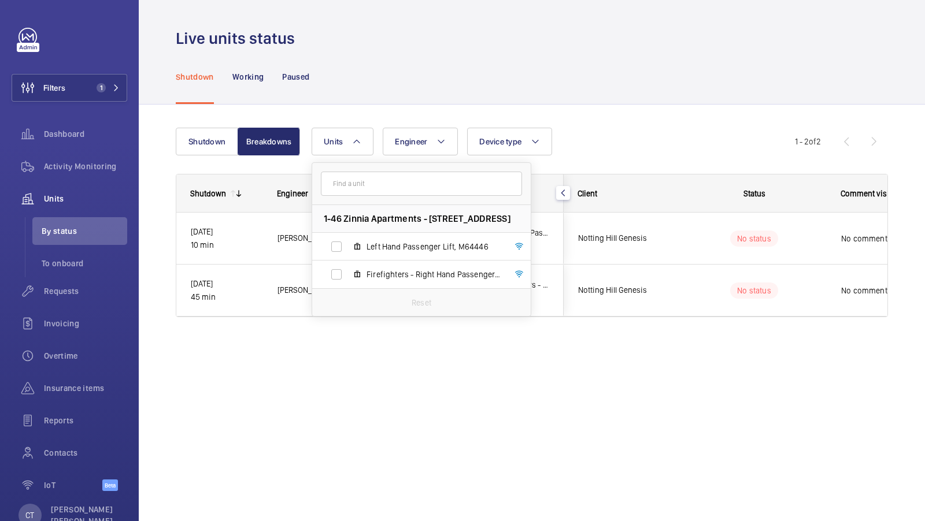
click at [440, 384] on div "Live units status Shutdown Working Paused Shutdown Breakdowns Units 1-46 Zinnia…" at bounding box center [532, 260] width 786 height 521
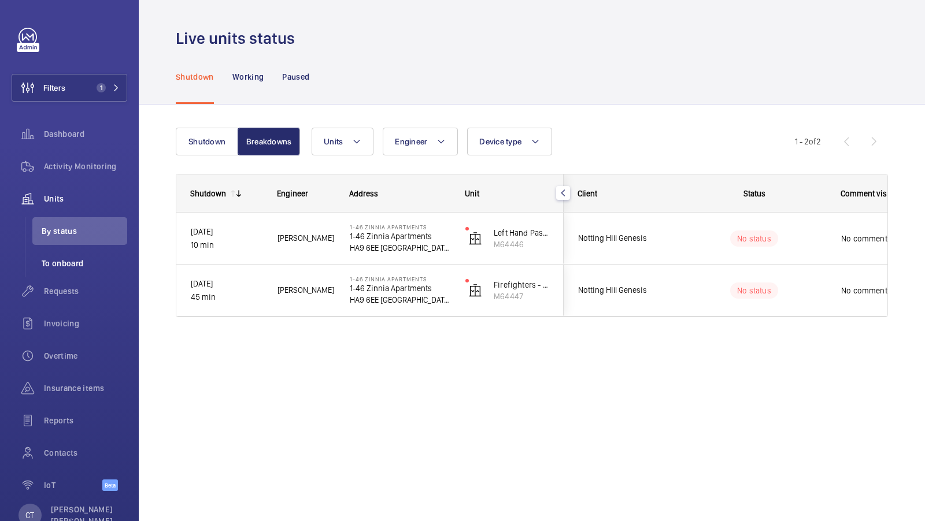
drag, startPoint x: 499, startPoint y: 231, endPoint x: 125, endPoint y: 257, distance: 374.9
click at [186, 172] on wm-front-shared-table-view-engine "Shutdown Breakdowns Units Engineer Device type More filters Reset all filters 1…" at bounding box center [532, 236] width 712 height 217
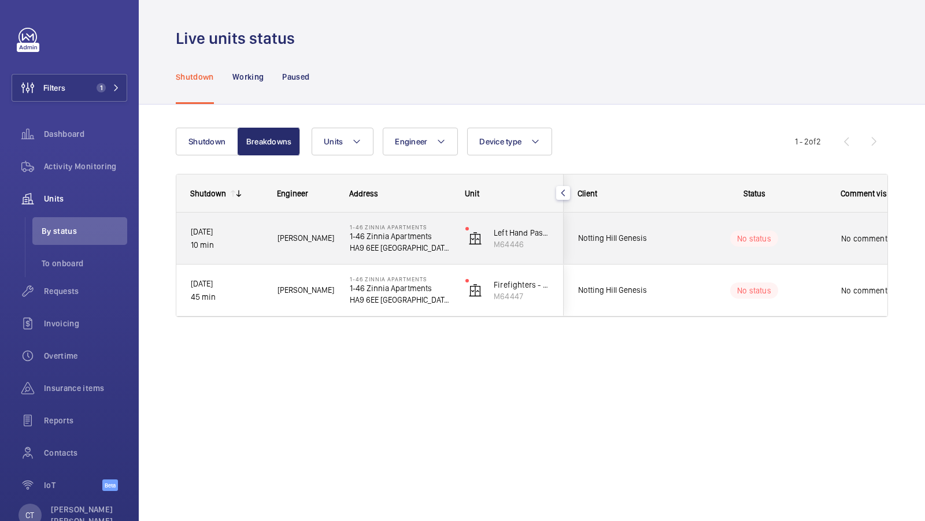
click at [813, 235] on wm-front-pills-cell "No status" at bounding box center [754, 239] width 144 height 16
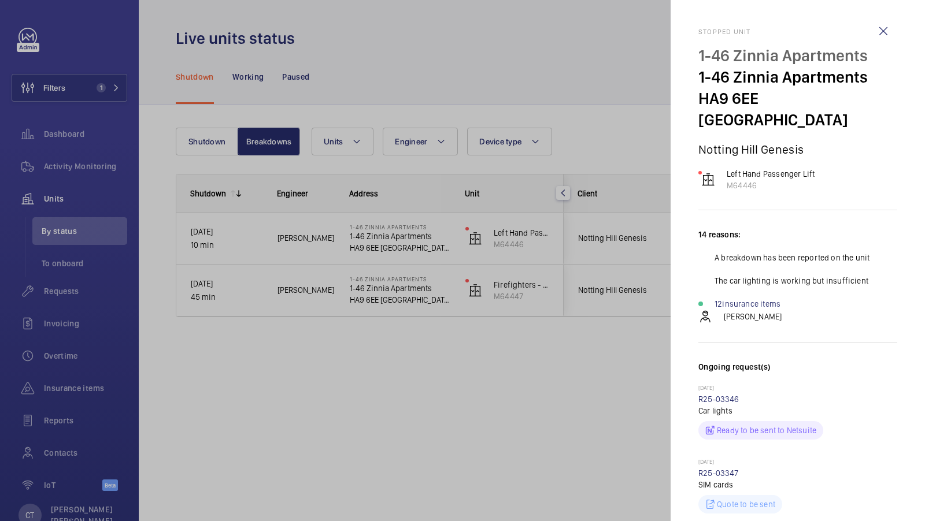
click at [506, 365] on div at bounding box center [462, 260] width 925 height 521
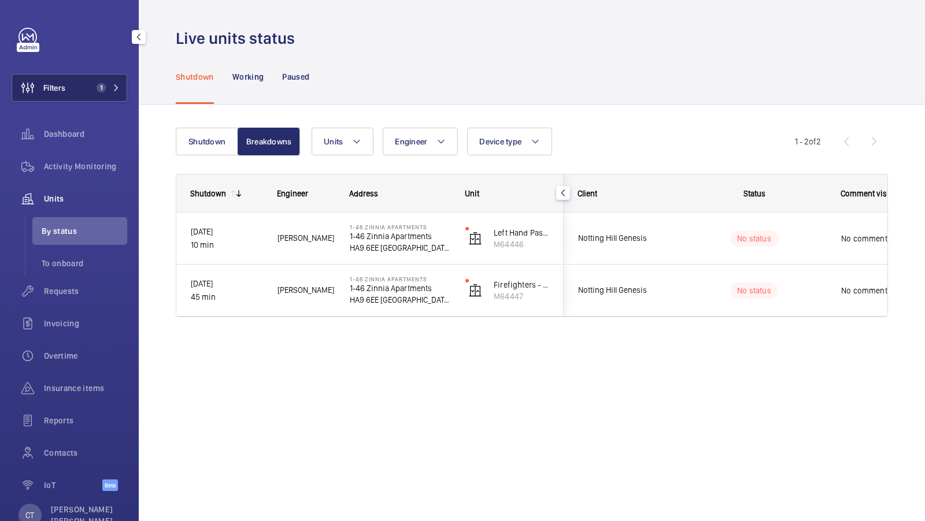
click at [98, 80] on button "Filters 1" at bounding box center [70, 88] width 116 height 28
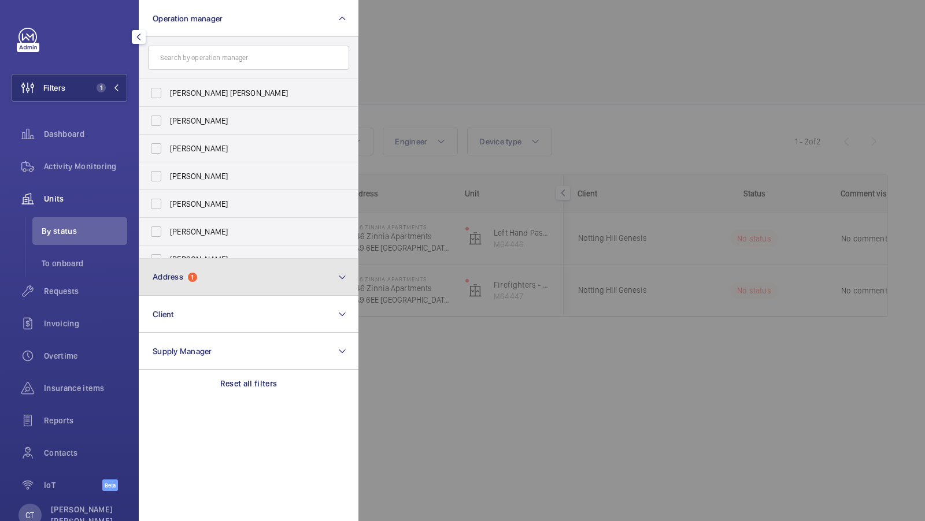
click at [225, 289] on button "Address 1" at bounding box center [249, 277] width 220 height 37
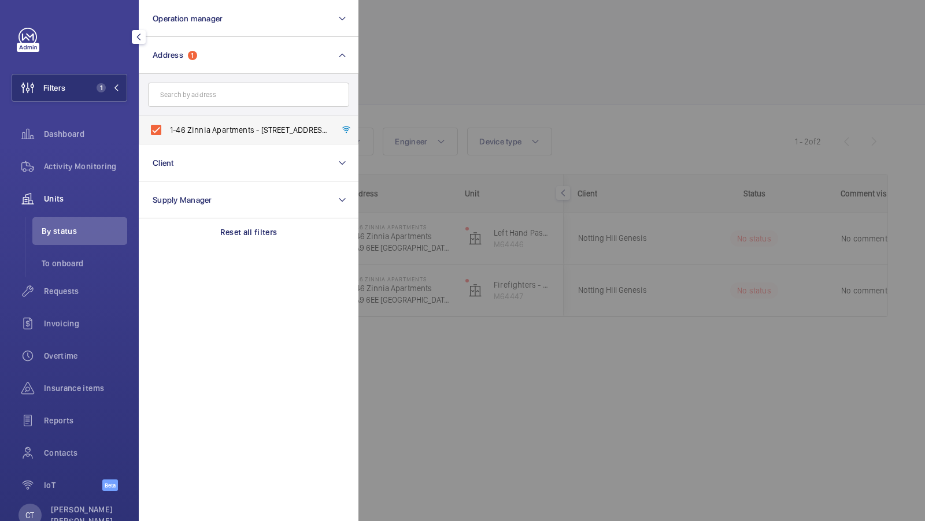
click at [203, 125] on span "1-46 Zinnia Apartments - 1-46 Zinnia Apartments, LONDON HA9 6EE" at bounding box center [249, 130] width 159 height 12
click at [168, 125] on input "1-46 Zinnia Apartments - 1-46 Zinnia Apartments, LONDON HA9 6EE" at bounding box center [156, 130] width 23 height 23
checkbox input "false"
click at [201, 92] on input "text" at bounding box center [248, 95] width 201 height 24
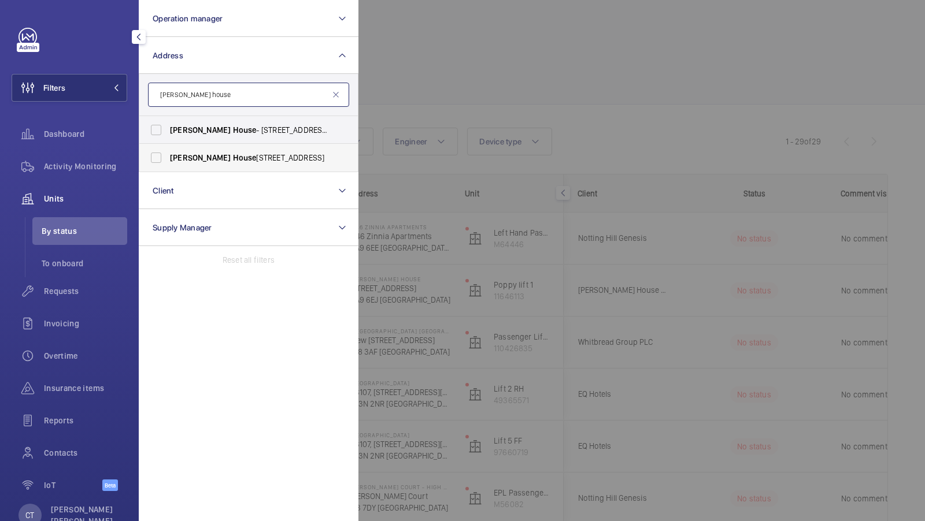
type input "brent house"
click at [221, 156] on span "Brent House , 349 High Road, Wembley, London, HA9 6ET - High Road, WEMBLEY HA9" at bounding box center [249, 158] width 159 height 12
click at [168, 156] on input "Brent House , 349 High Road, Wembley, London, HA9 6ET - High Road, WEMBLEY HA9" at bounding box center [156, 157] width 23 height 23
checkbox input "true"
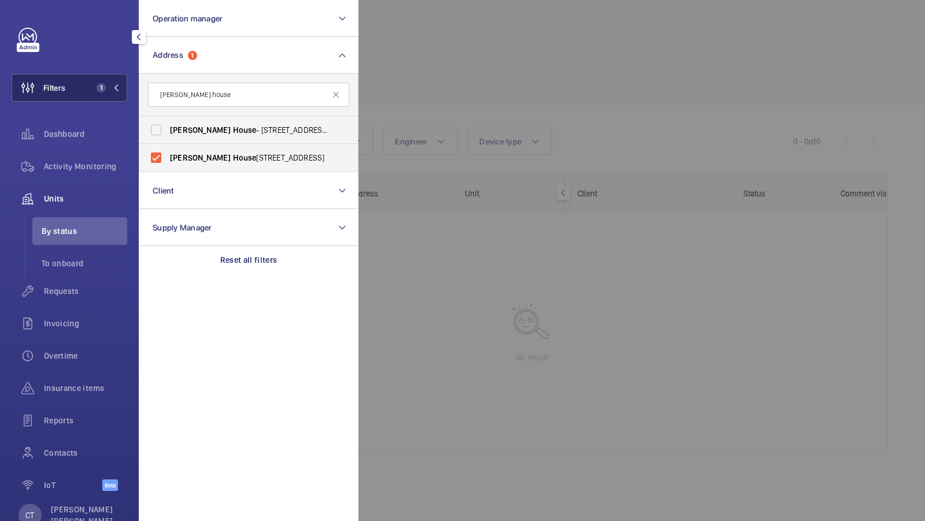
click at [103, 82] on button "Filters 1" at bounding box center [70, 88] width 116 height 28
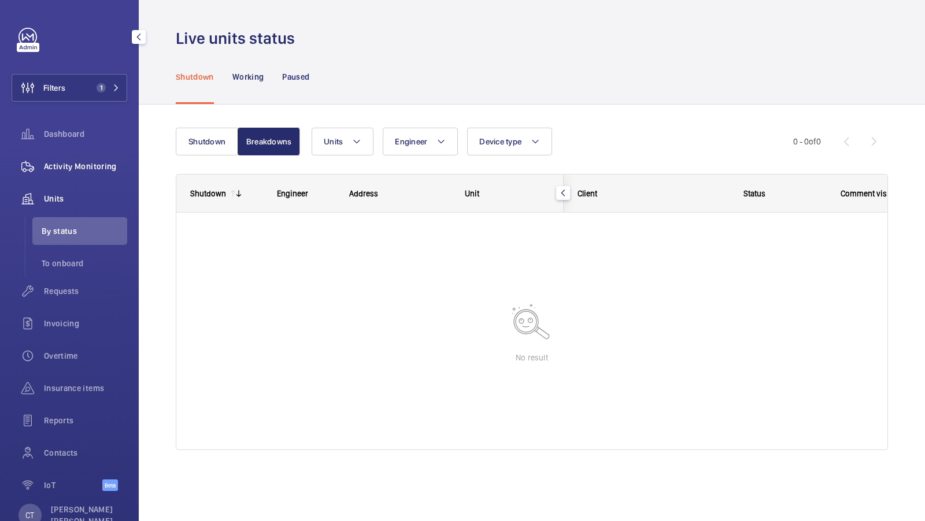
click at [93, 161] on span "Activity Monitoring" at bounding box center [85, 167] width 83 height 12
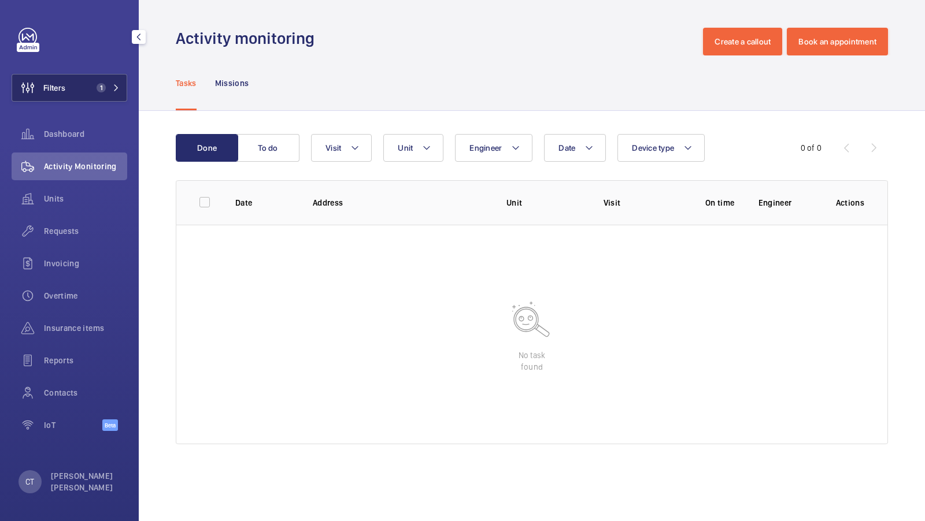
click at [112, 83] on button "Filters 1" at bounding box center [70, 88] width 116 height 28
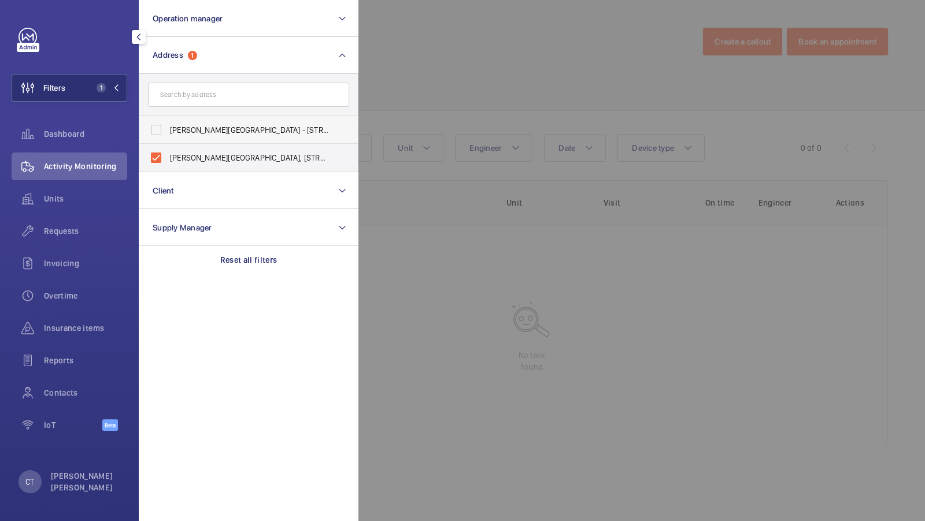
click at [229, 136] on label "Brent House - 349 High Rd, WEMBLEY HA9 6EJ" at bounding box center [239, 130] width 201 height 28
click at [168, 136] on input "Brent House - 349 High Rd, WEMBLEY HA9 6EJ" at bounding box center [156, 130] width 23 height 23
checkbox input "true"
click at [85, 84] on button "Filters 2" at bounding box center [70, 88] width 116 height 28
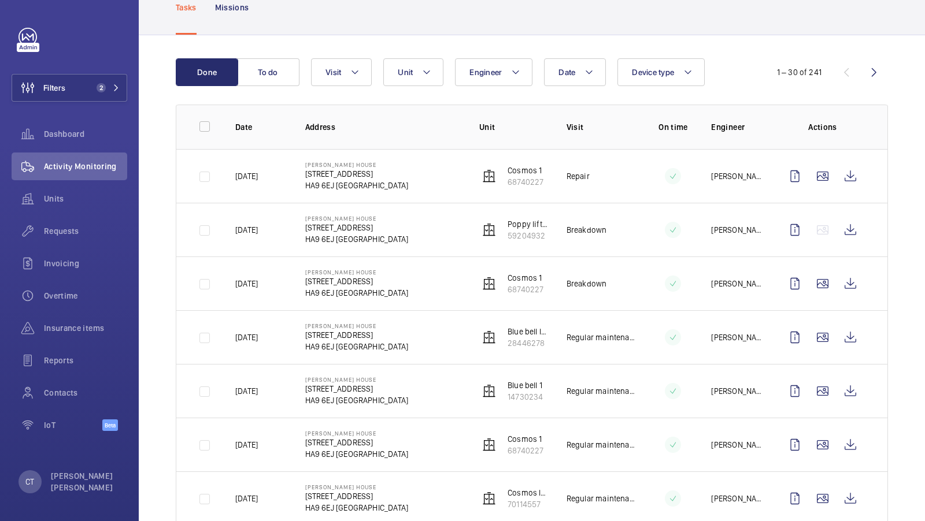
scroll to position [79, 0]
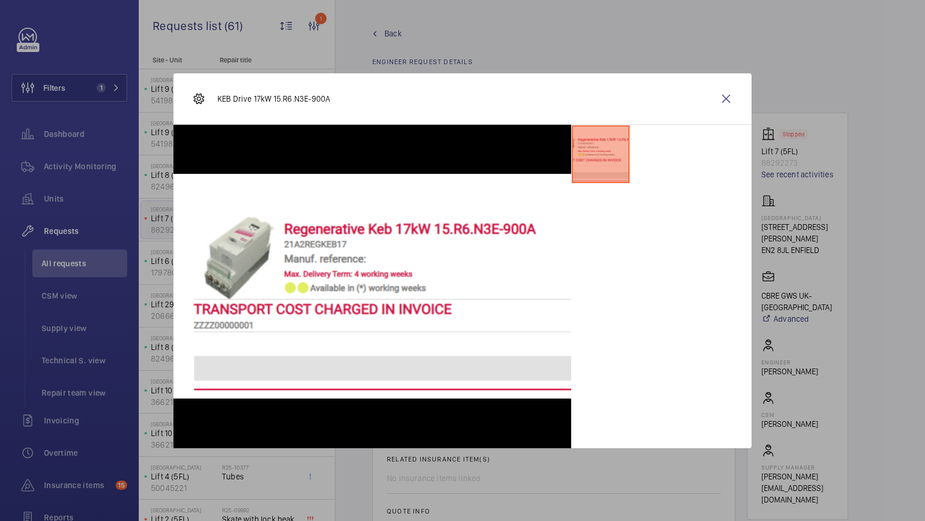
scroll to position [579, 0]
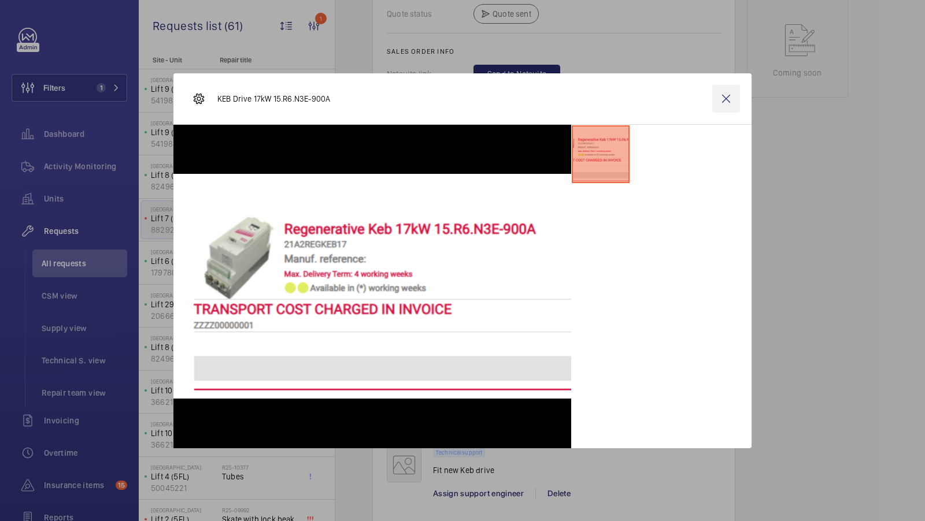
click at [723, 91] on wm-front-icon-button at bounding box center [726, 99] width 28 height 28
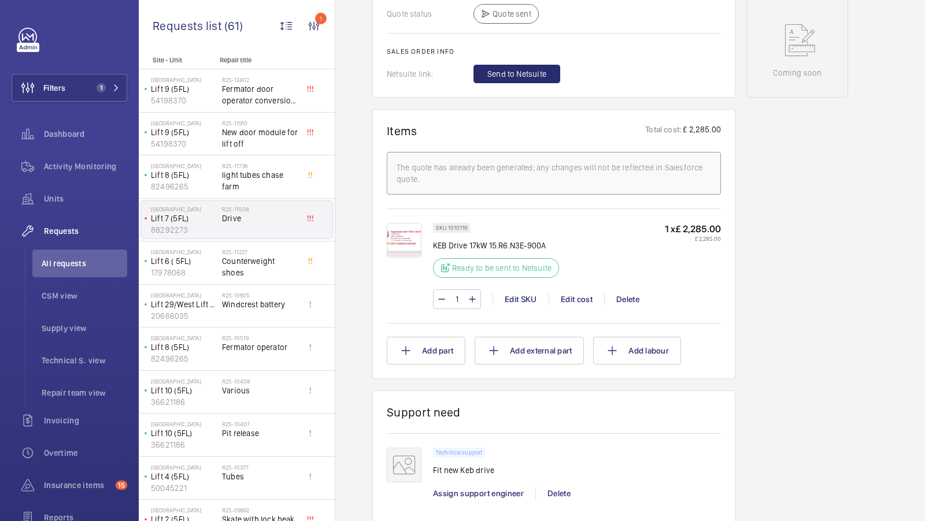
click at [805, 227] on div "Stopped Lift 7 (5FL) 88292273 See recent activities [GEOGRAPHIC_DATA] [STREET_A…" at bounding box center [797, 170] width 101 height 1272
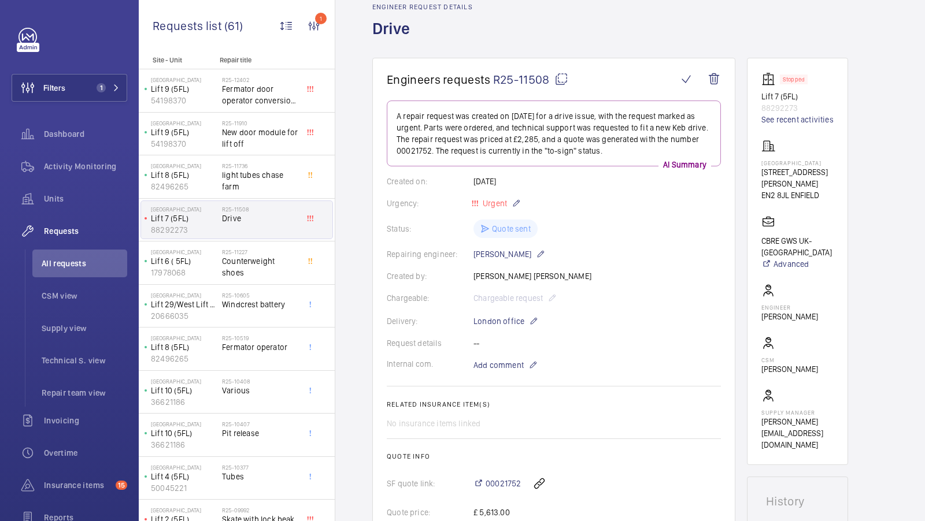
scroll to position [29, 0]
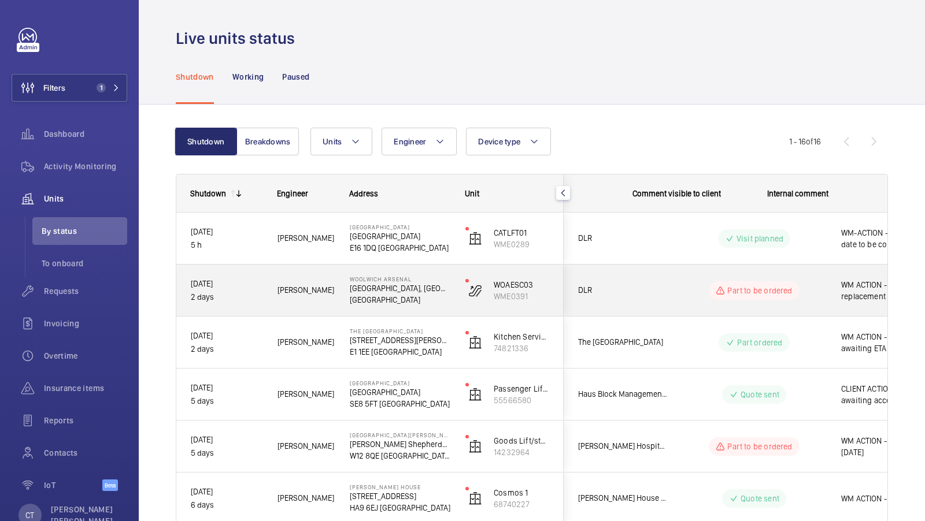
scroll to position [0, 208]
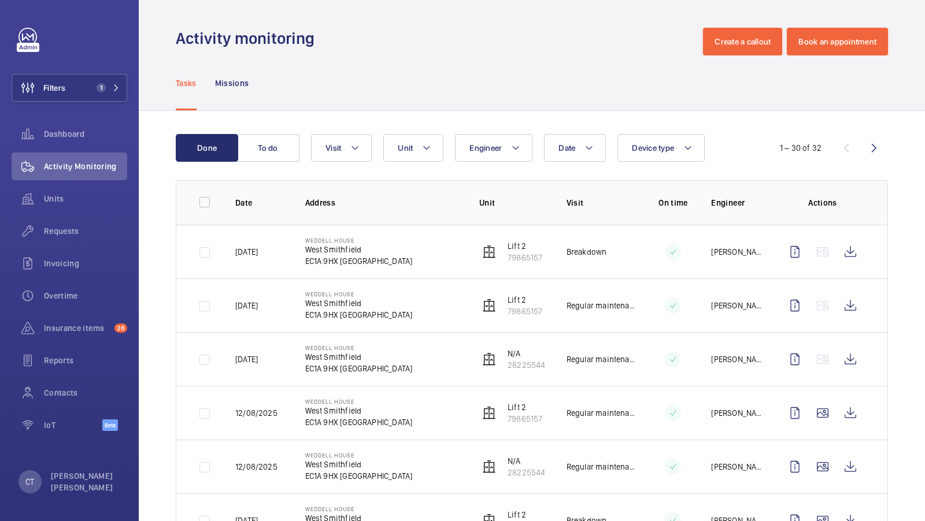
scroll to position [69, 0]
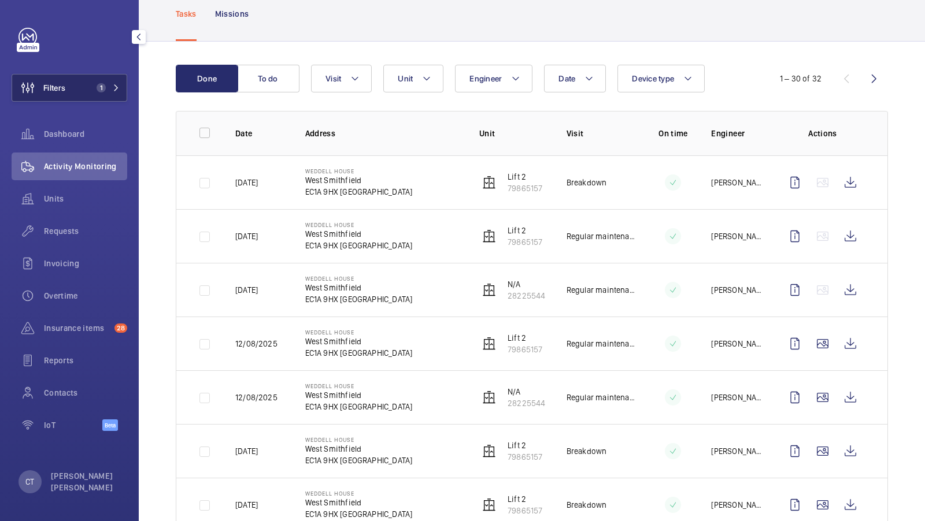
click at [103, 83] on span "1" at bounding box center [101, 87] width 9 height 9
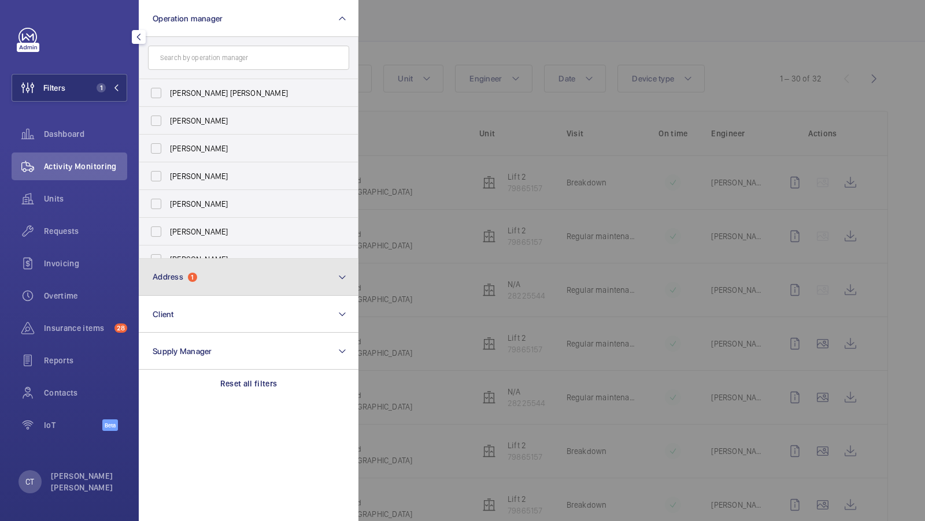
click at [250, 270] on button "Address 1" at bounding box center [249, 277] width 220 height 37
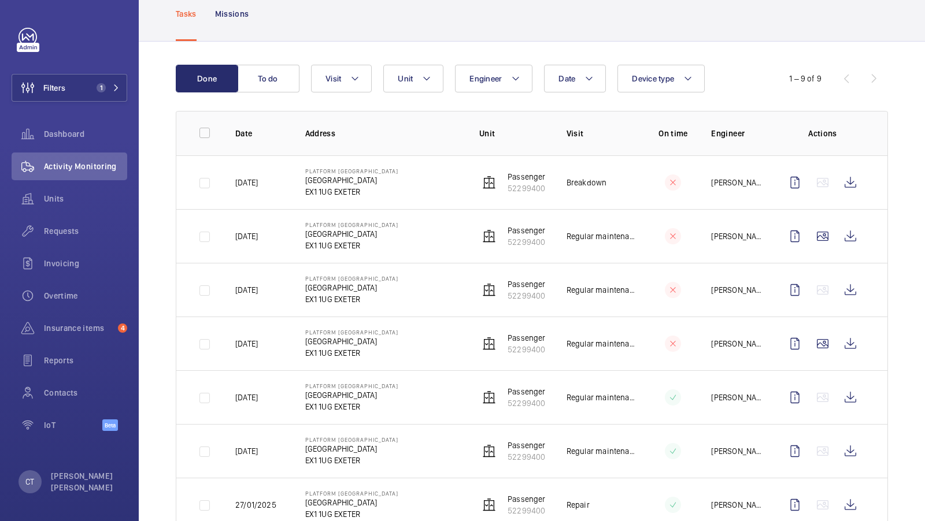
scroll to position [71, 0]
click at [415, 89] on button "Unit" at bounding box center [413, 78] width 60 height 28
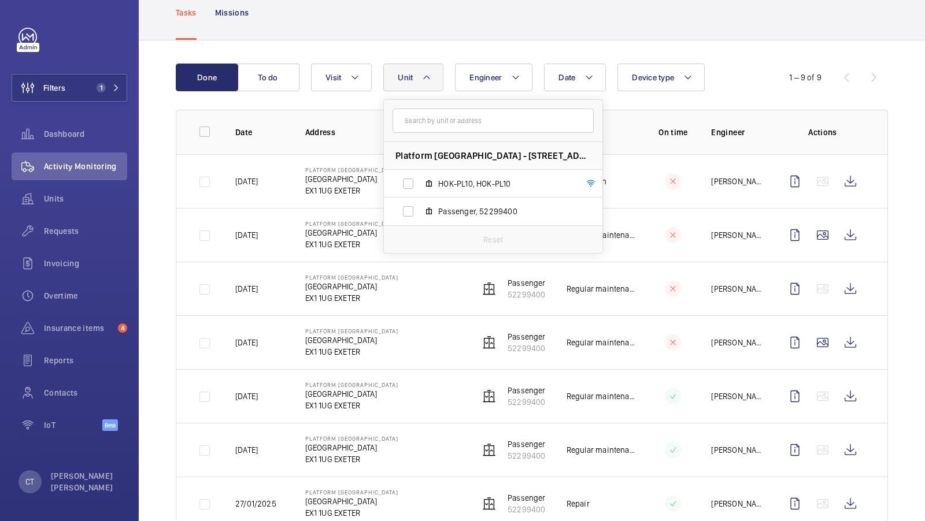
click at [471, 47] on div "Done To do Date Engineer Unit Platform [GEOGRAPHIC_DATA] - [GEOGRAPHIC_DATA]-PL…" at bounding box center [532, 353] width 786 height 626
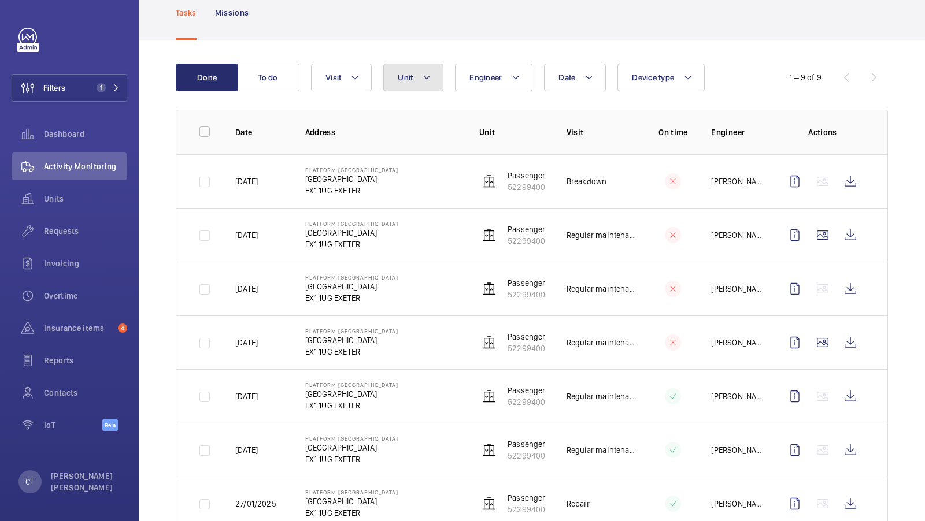
click at [428, 80] on mat-icon at bounding box center [426, 78] width 9 height 14
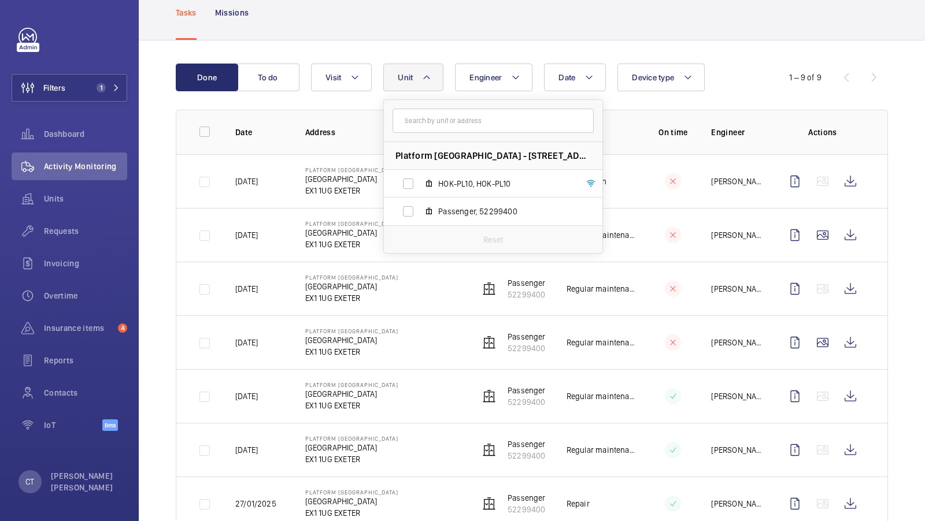
click at [434, 61] on div "Done To do Date Engineer Unit Platform [GEOGRAPHIC_DATA] - [GEOGRAPHIC_DATA]-PL…" at bounding box center [532, 353] width 786 height 626
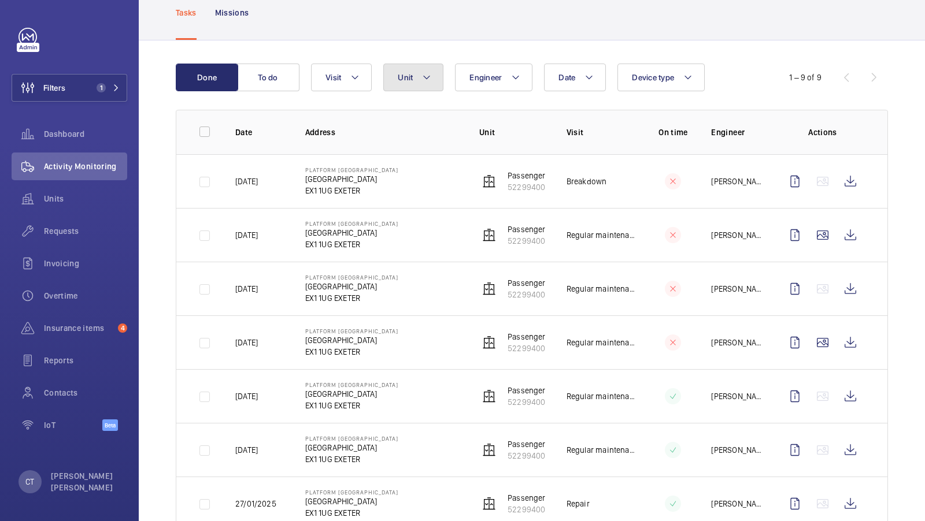
click at [424, 69] on button "Unit" at bounding box center [413, 78] width 60 height 28
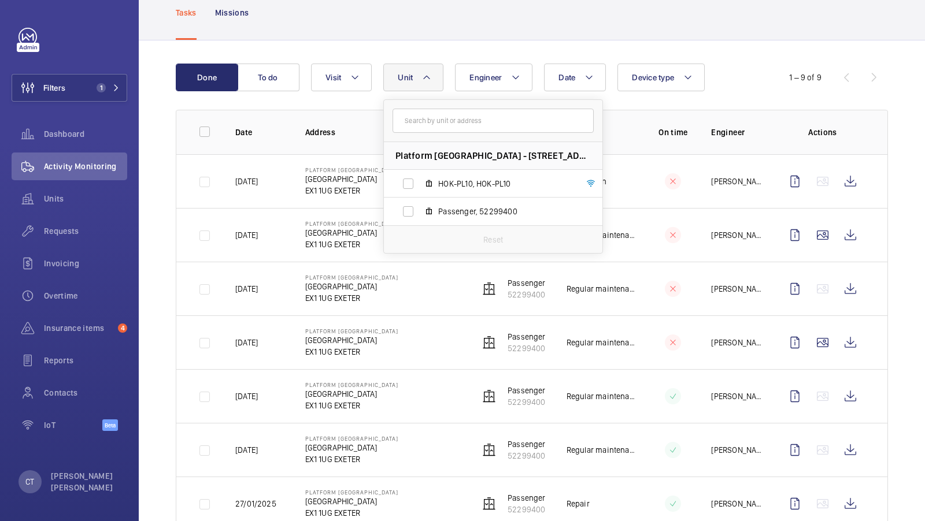
click at [430, 52] on div "Done To do Date Engineer Unit Platform [GEOGRAPHIC_DATA] - [GEOGRAPHIC_DATA]-PL…" at bounding box center [532, 353] width 786 height 626
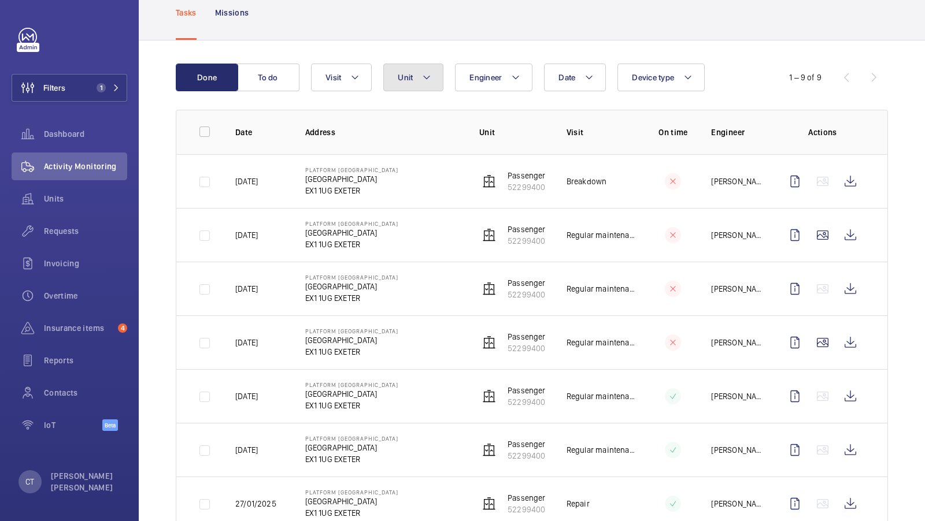
click at [422, 76] on mat-icon at bounding box center [426, 78] width 9 height 14
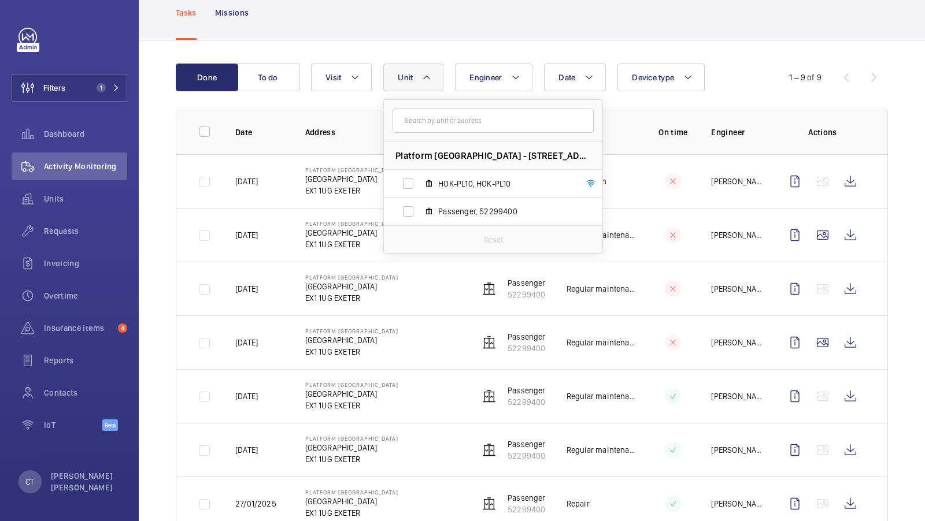
click at [440, 50] on div "Done To do Date Engineer Unit Platform [GEOGRAPHIC_DATA] - [GEOGRAPHIC_DATA]-PL…" at bounding box center [532, 353] width 786 height 626
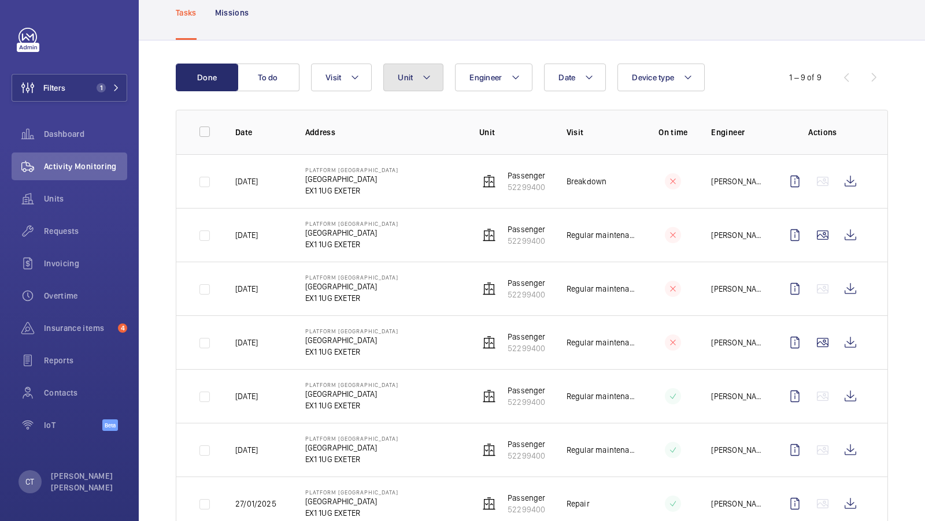
click at [405, 81] on span "Unit" at bounding box center [405, 77] width 15 height 9
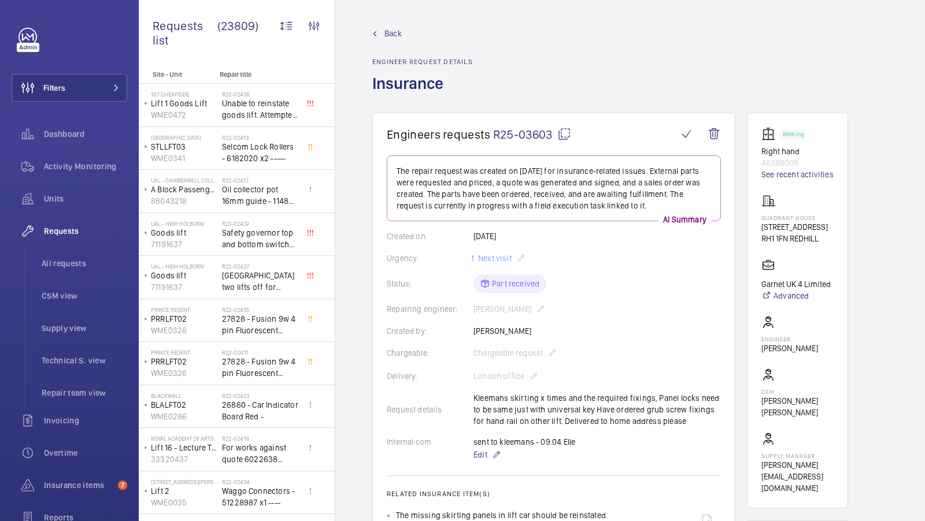
scroll to position [701, 0]
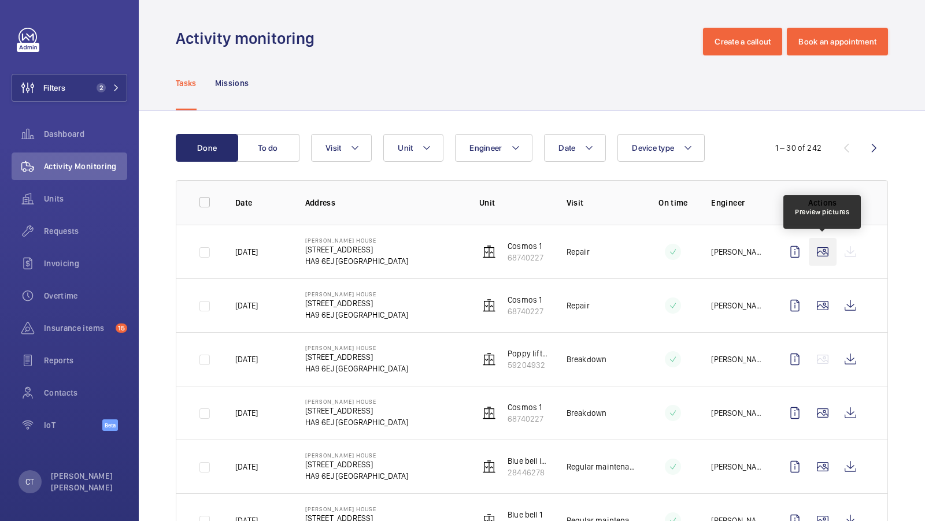
click at [824, 249] on wm-front-icon-button at bounding box center [823, 252] width 28 height 28
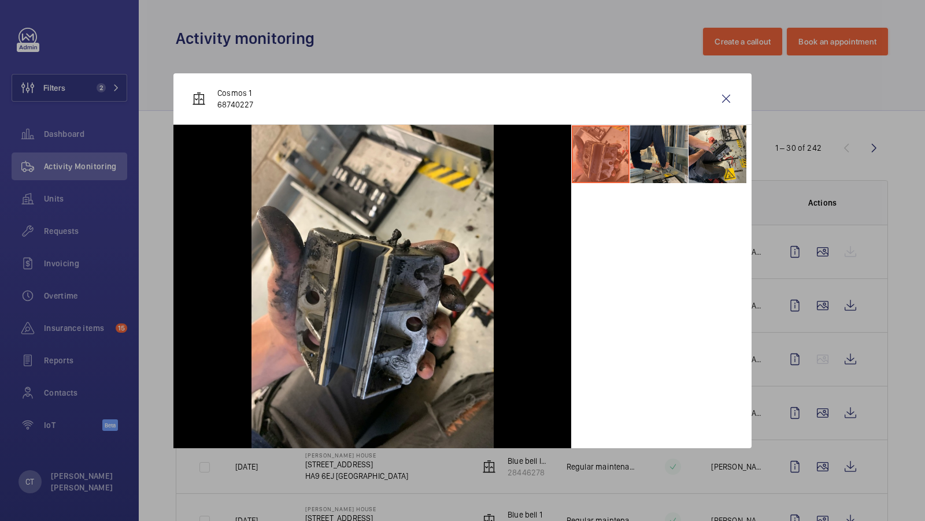
click at [663, 170] on li at bounding box center [659, 154] width 58 height 58
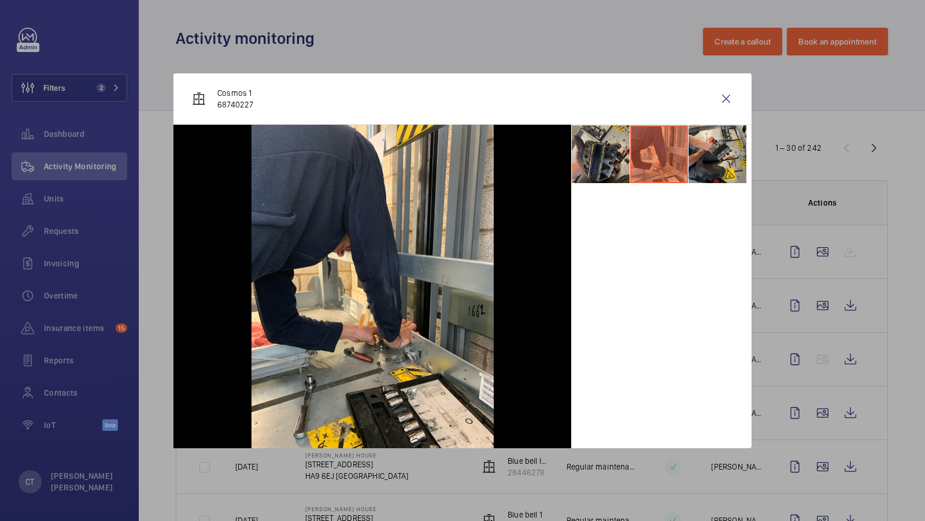
click at [594, 162] on li at bounding box center [601, 154] width 58 height 58
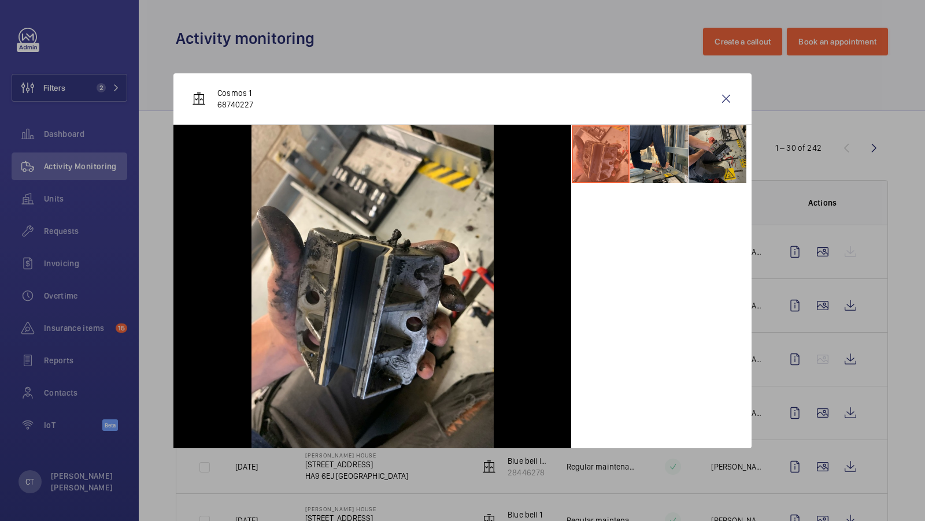
click at [726, 161] on li at bounding box center [717, 154] width 58 height 58
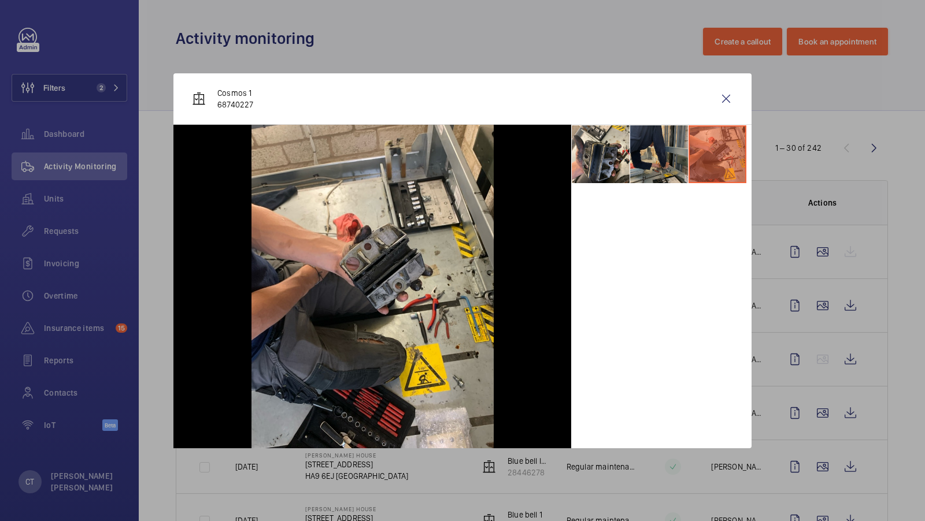
click at [672, 147] on li at bounding box center [659, 154] width 58 height 58
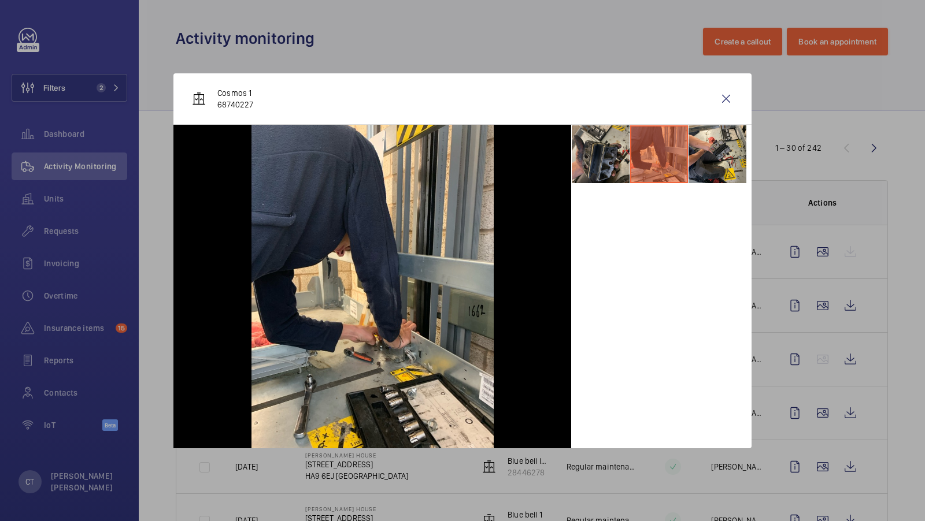
click at [619, 166] on li at bounding box center [601, 154] width 58 height 58
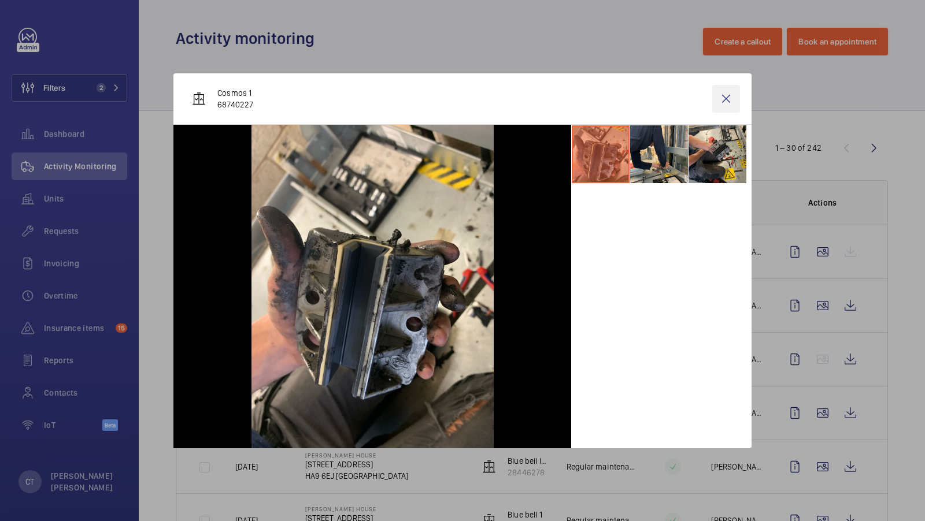
click at [725, 94] on wm-front-icon-button at bounding box center [726, 99] width 28 height 28
